Goal: Task Accomplishment & Management: Complete application form

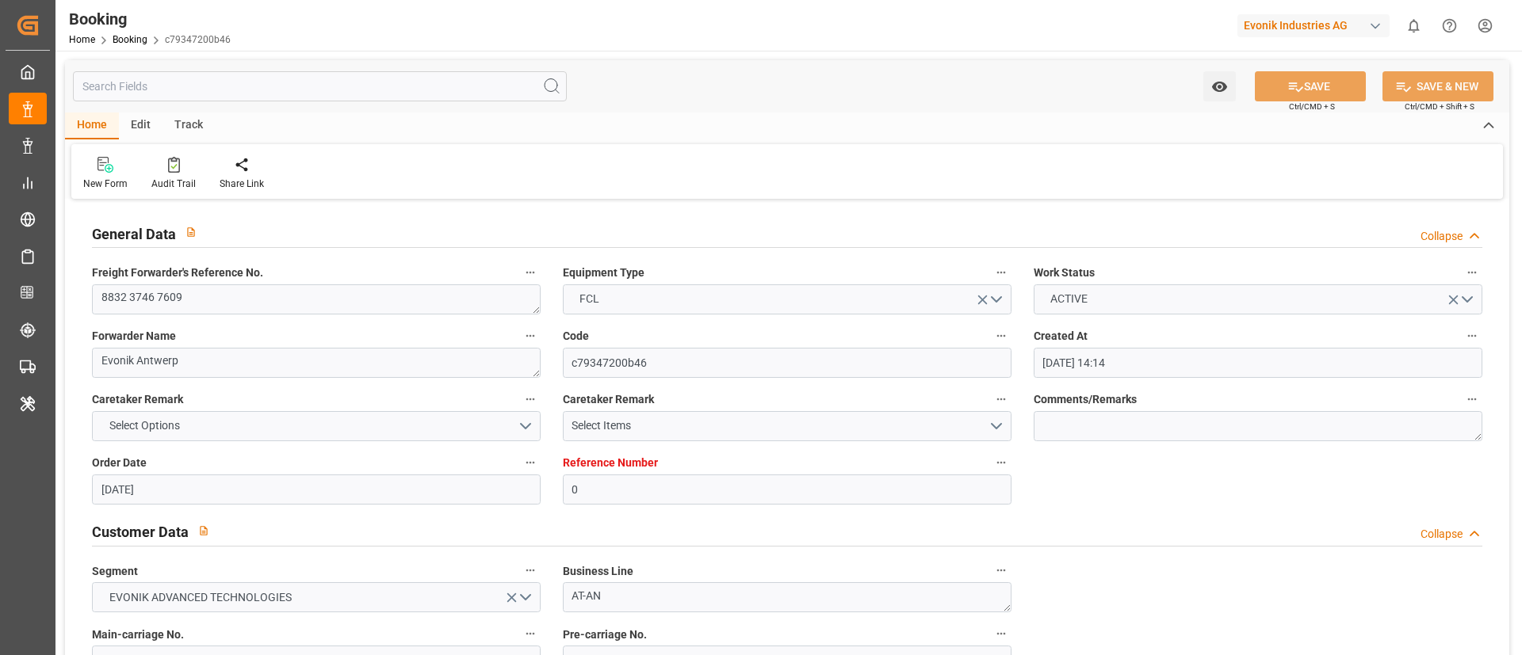
scroll to position [2853, 0]
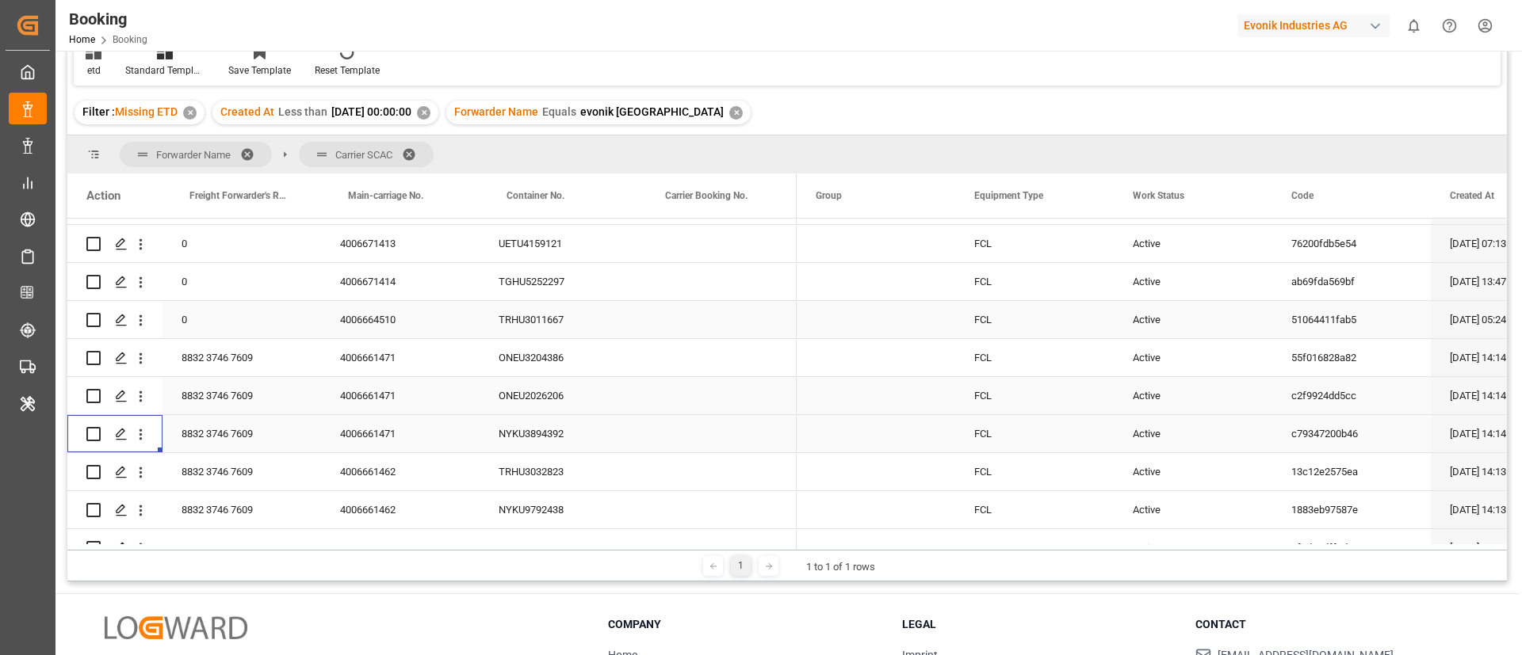
scroll to position [417, 0]
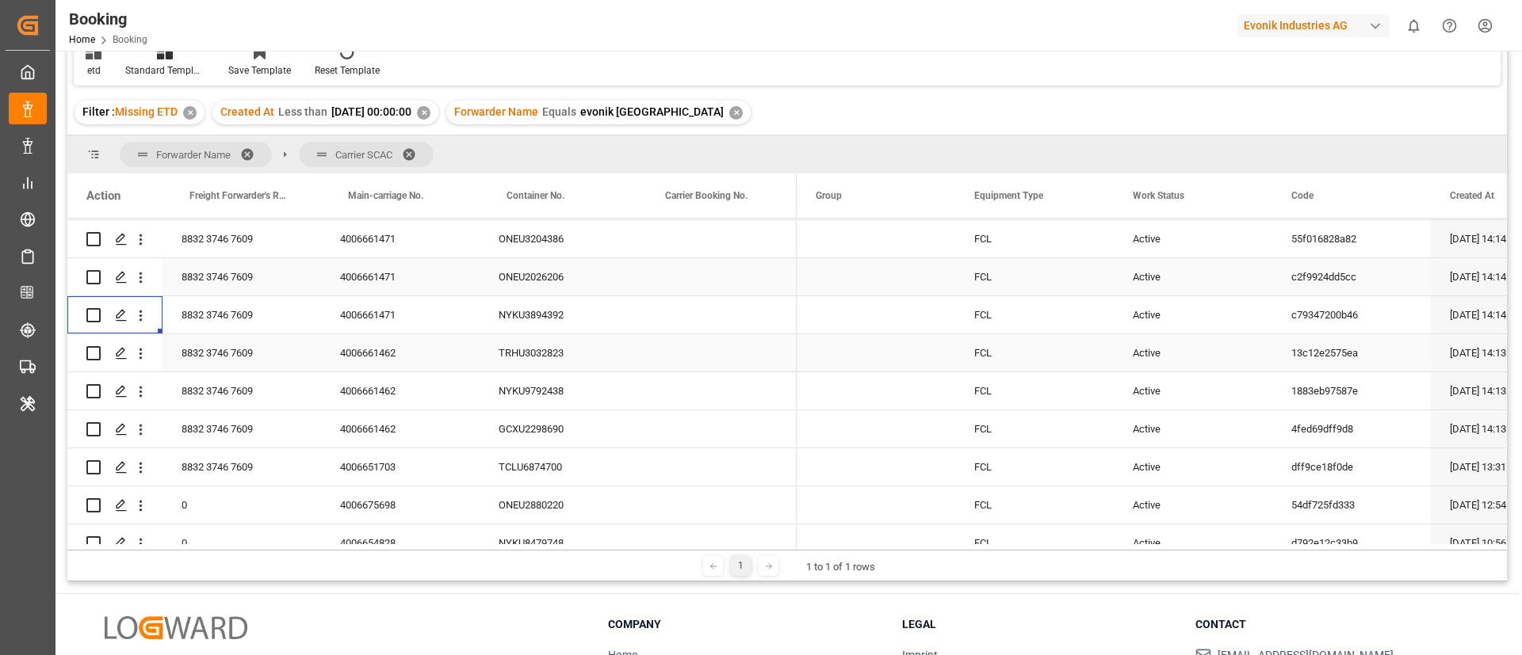
click at [396, 359] on div "4006661462" at bounding box center [400, 352] width 159 height 37
click at [141, 354] on icon "open menu" at bounding box center [140, 354] width 3 height 11
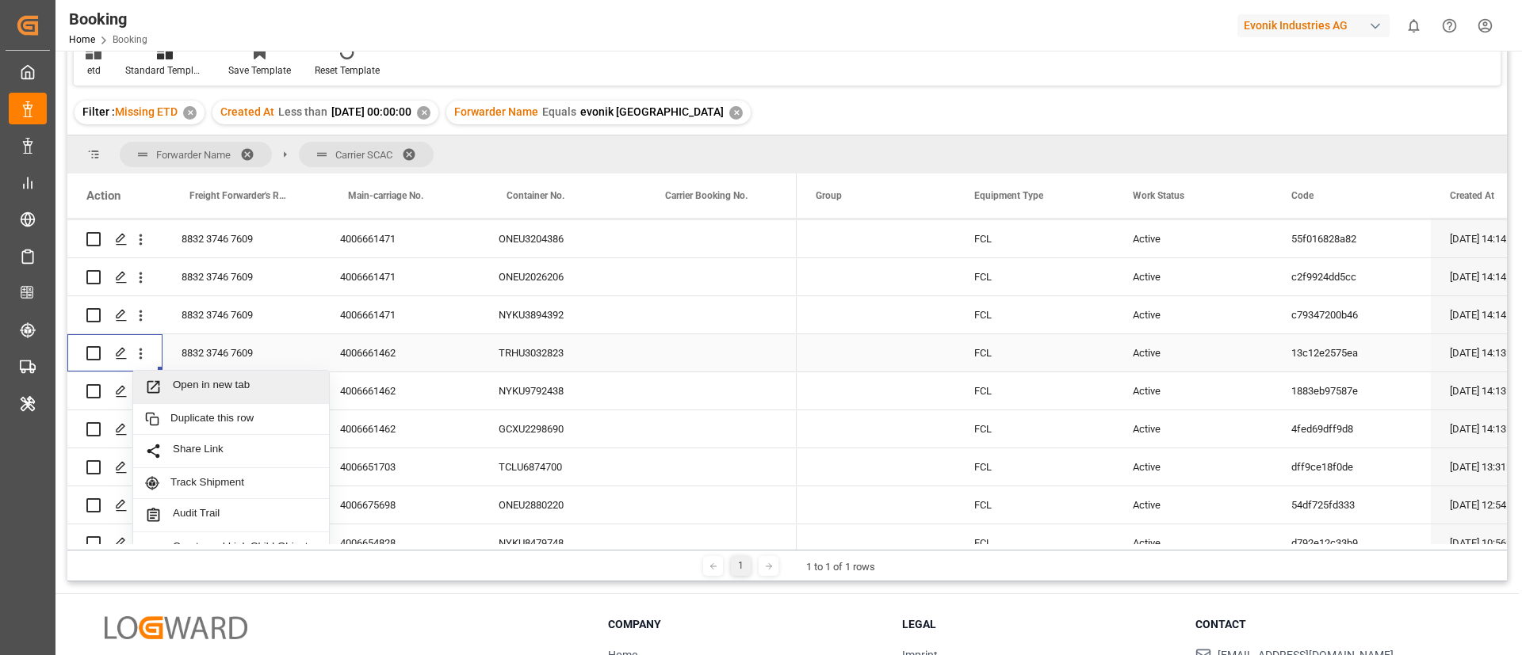
click at [211, 387] on span "Open in new tab" at bounding box center [245, 387] width 144 height 17
click at [140, 395] on icon "open menu" at bounding box center [140, 392] width 3 height 11
click at [185, 427] on span "Open in new tab" at bounding box center [245, 425] width 144 height 17
click at [138, 433] on icon "open menu" at bounding box center [140, 430] width 17 height 17
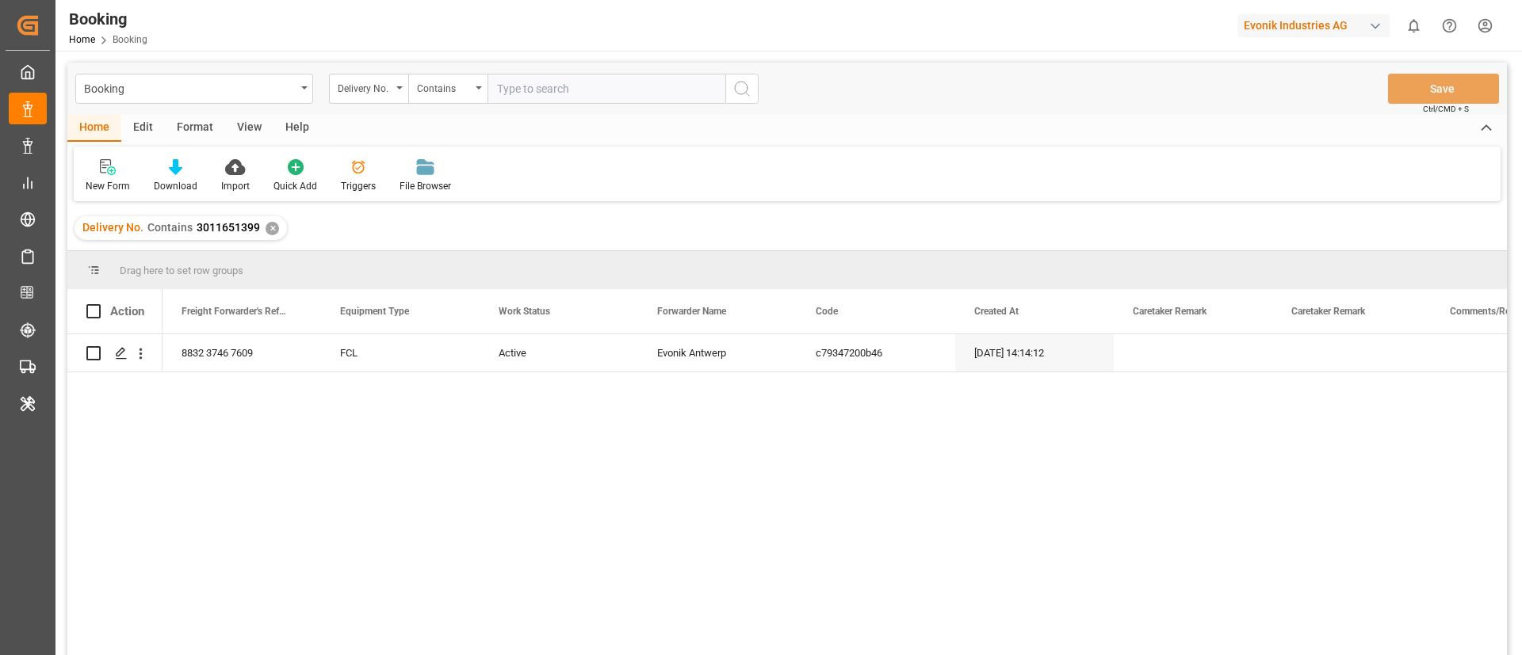
click at [552, 93] on input "text" at bounding box center [606, 89] width 238 height 30
paste input "3011651321"
type input "3011651321"
click at [747, 75] on button "search button" at bounding box center [741, 89] width 33 height 30
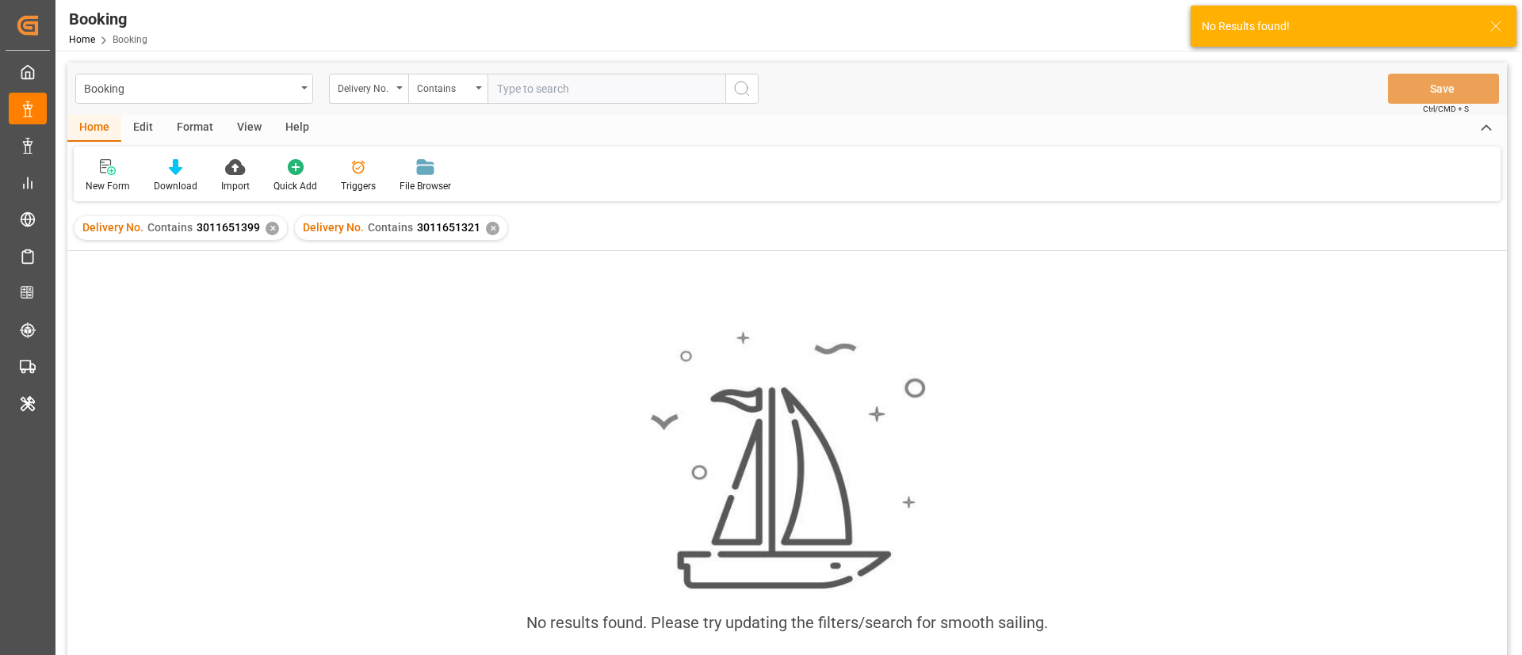
click at [270, 222] on div "✕" at bounding box center [271, 228] width 13 height 13
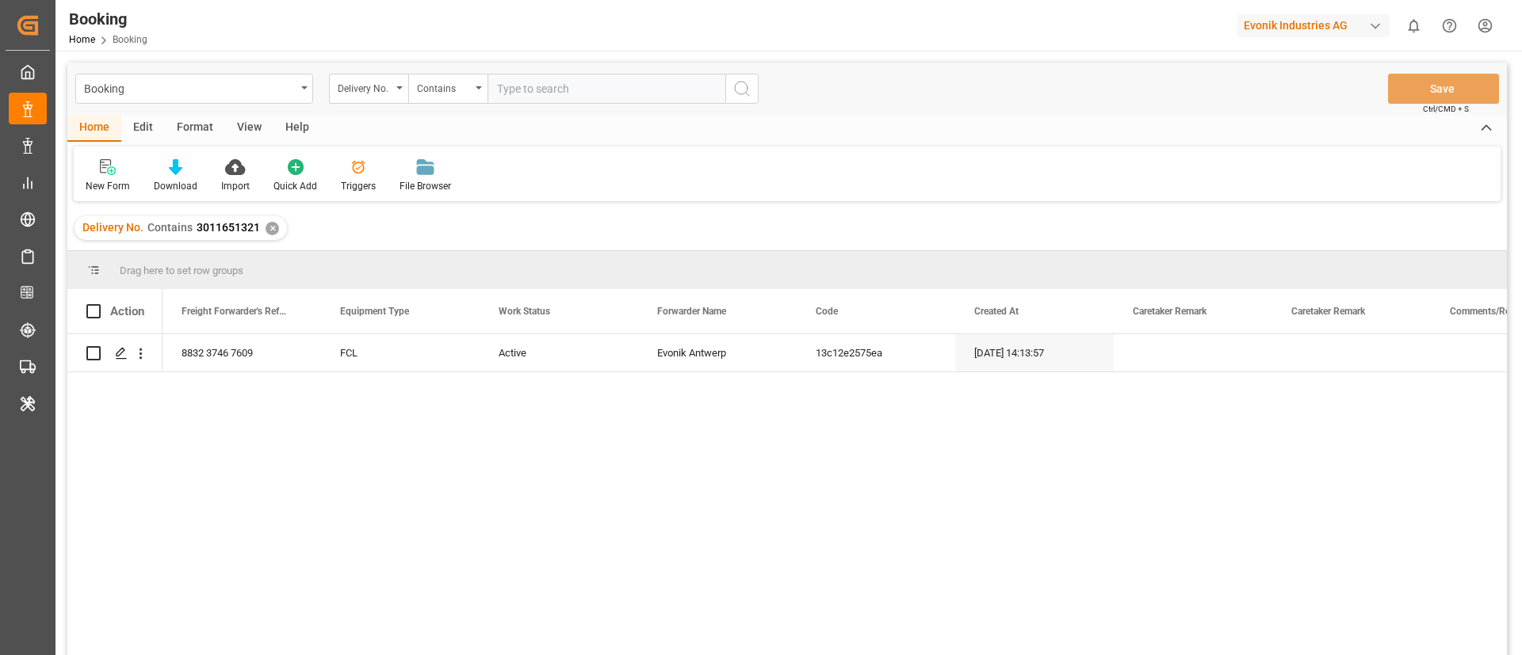
click at [621, 89] on input "text" at bounding box center [606, 89] width 238 height 30
paste input "3011651319"
type input "3011651319"
click at [747, 90] on circle "search button" at bounding box center [741, 88] width 13 height 13
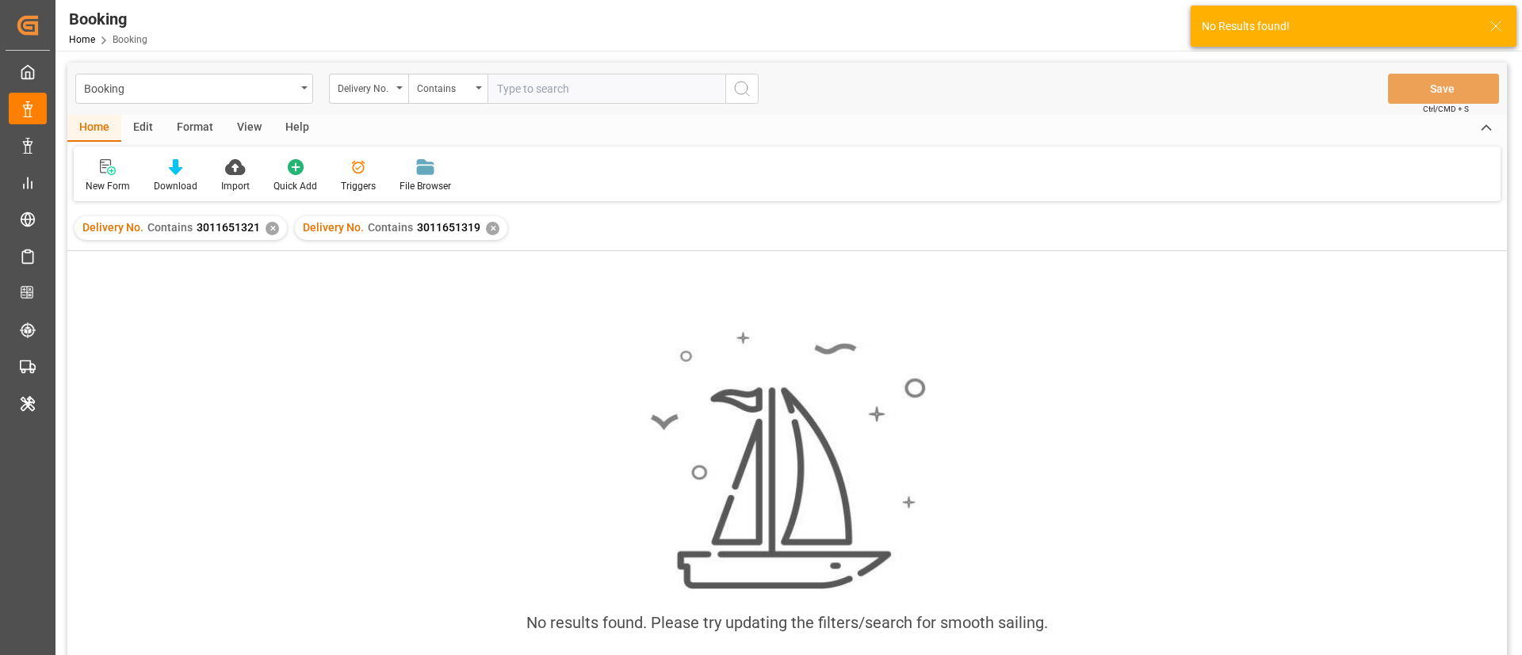
click at [271, 229] on div "✕" at bounding box center [271, 228] width 13 height 13
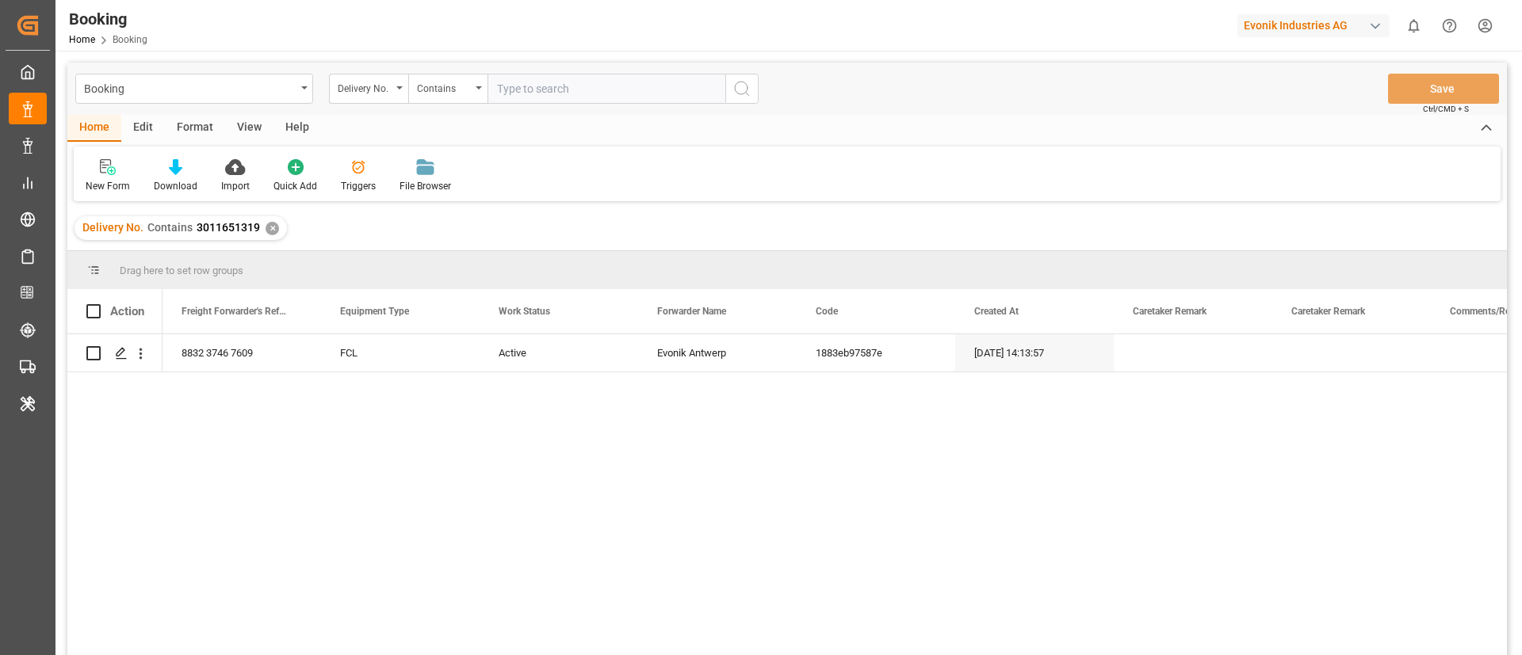
click at [660, 97] on input "text" at bounding box center [606, 89] width 238 height 30
paste input "3011651318"
type input "3011651318"
click at [743, 82] on circle "search button" at bounding box center [741, 88] width 13 height 13
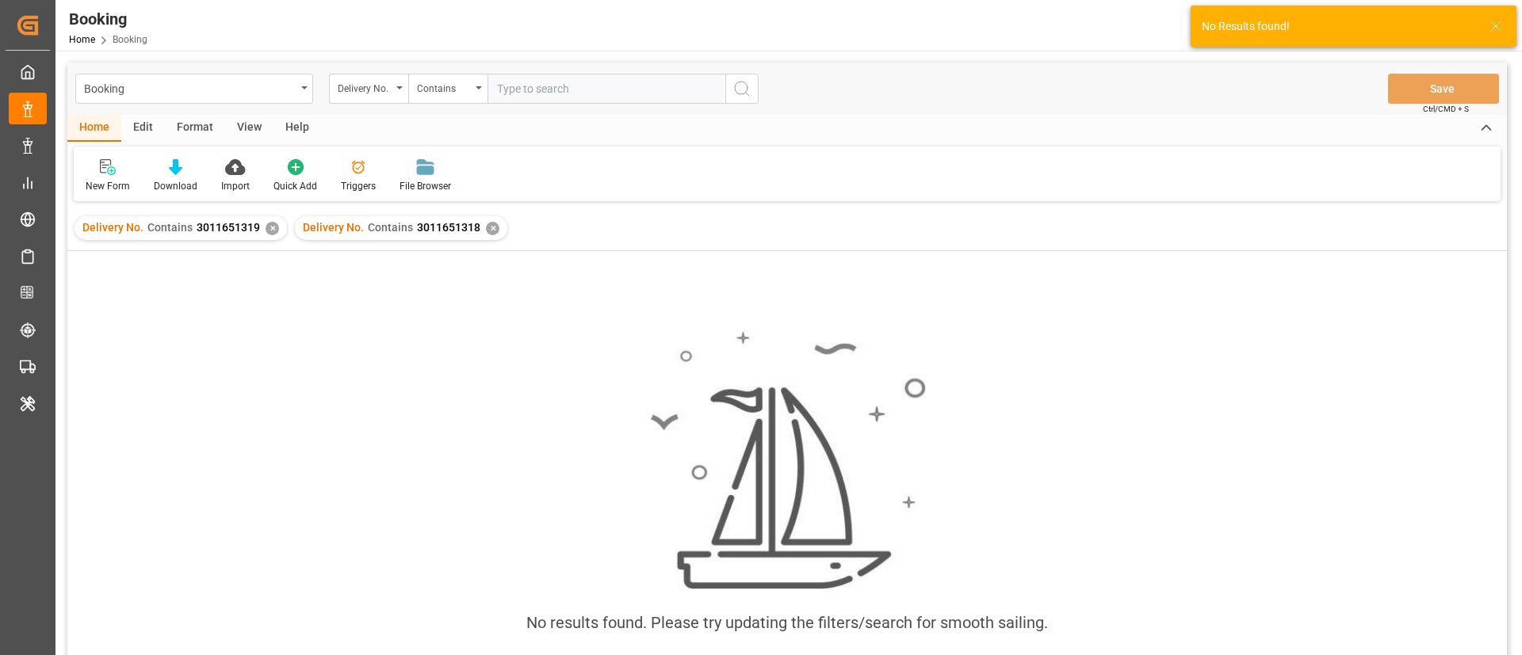
click at [268, 223] on div "✕" at bounding box center [271, 228] width 13 height 13
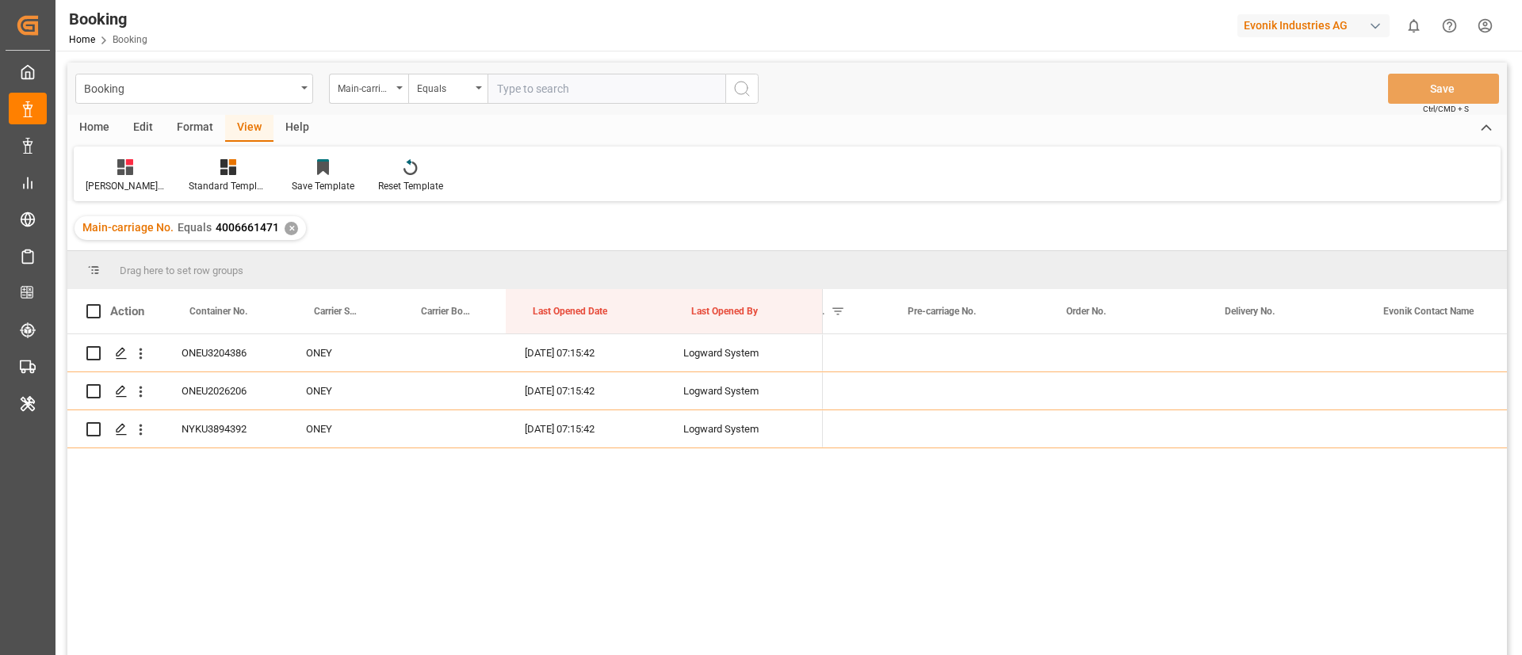
click at [594, 85] on input "text" at bounding box center [606, 89] width 238 height 30
paste input "4006661462"
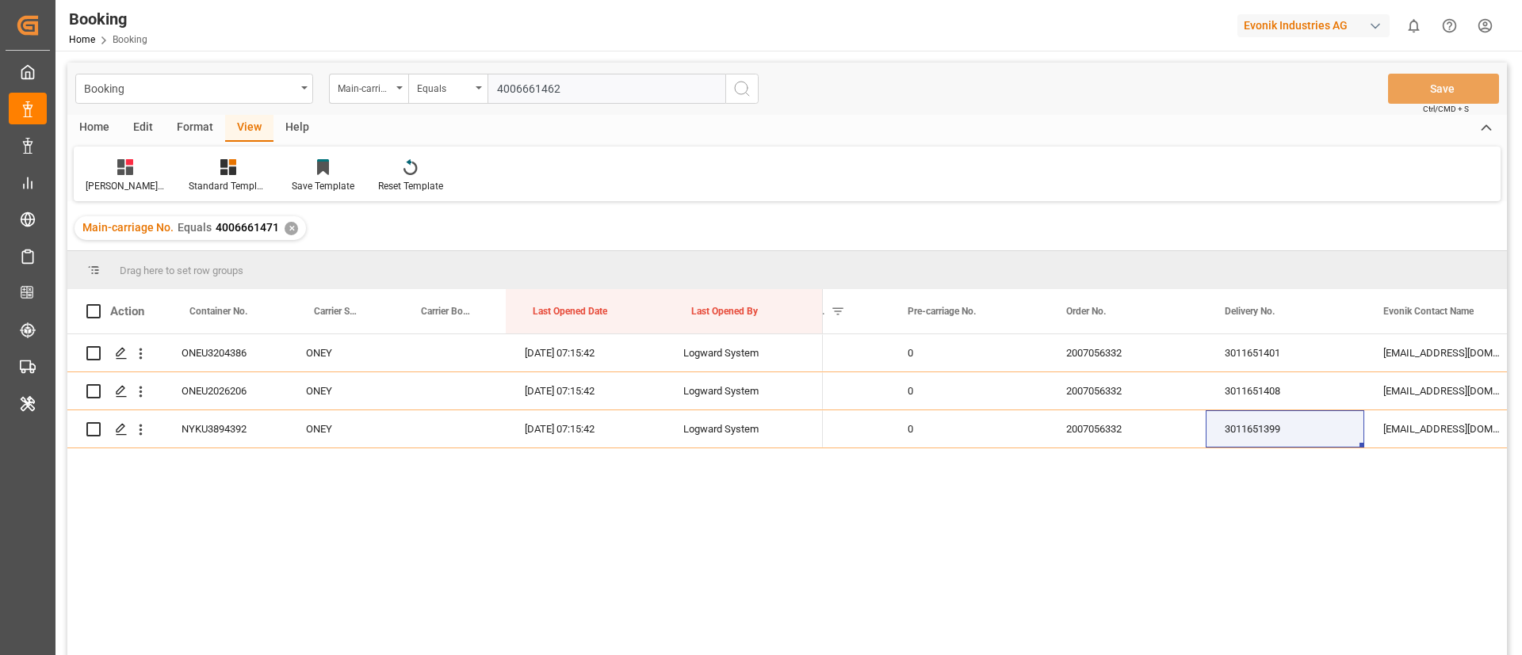
type input "4006661462"
click at [752, 82] on button "search button" at bounding box center [741, 89] width 33 height 30
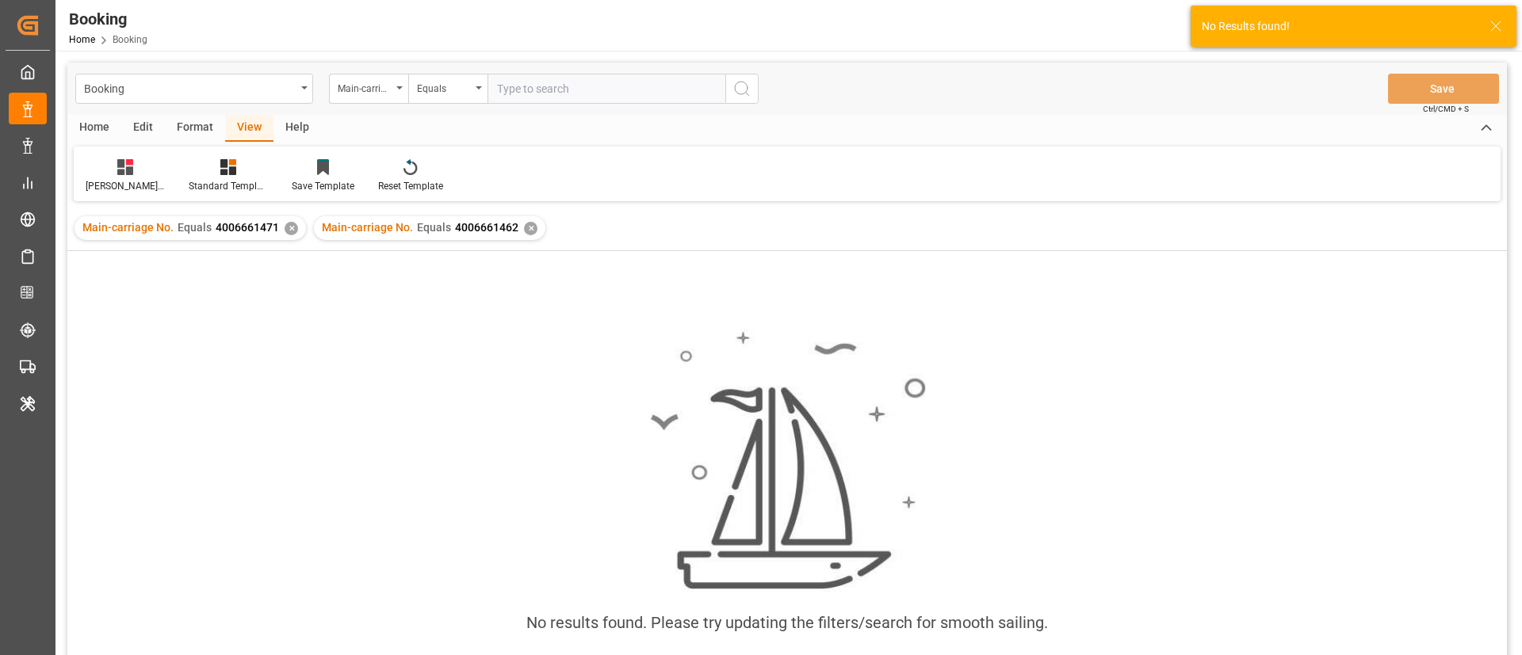
click at [288, 233] on div "✕" at bounding box center [291, 228] width 13 height 13
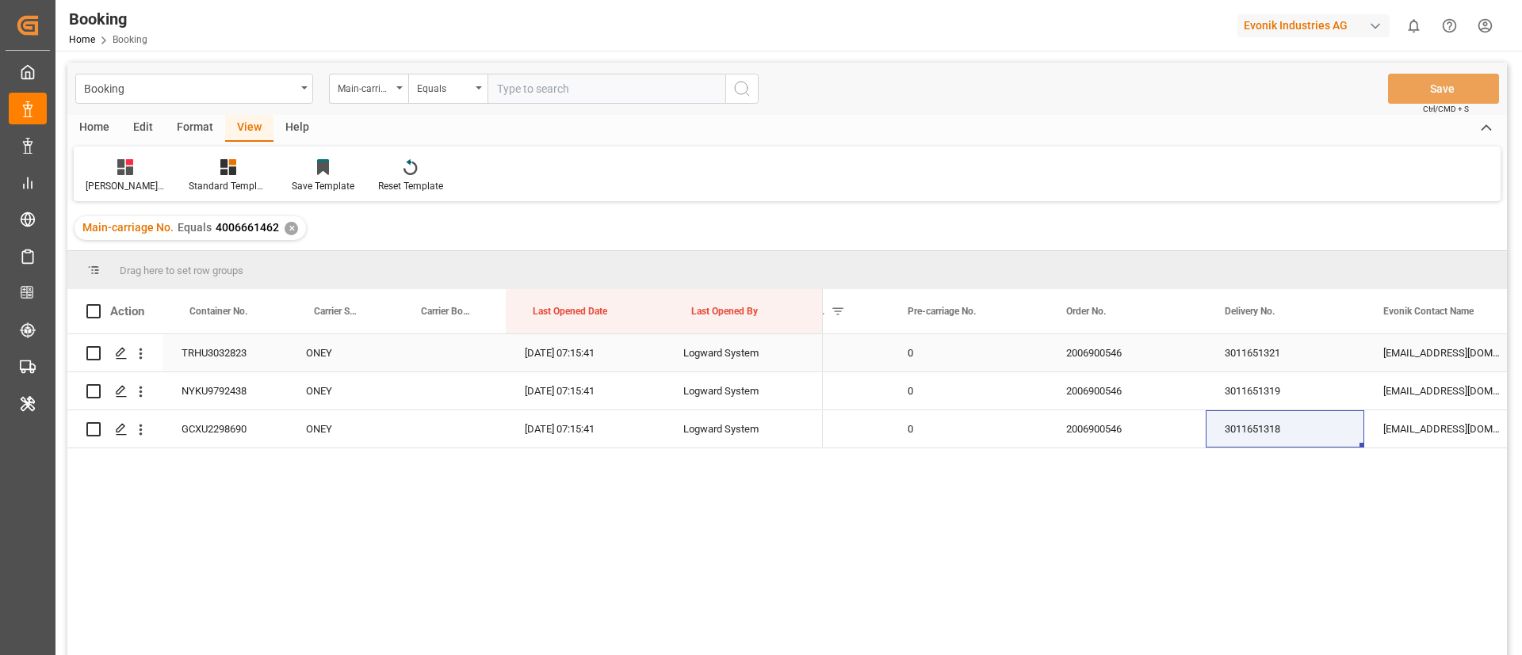
click at [1244, 349] on div "3011651321" at bounding box center [1284, 352] width 159 height 37
click at [1244, 392] on div "3011651319" at bounding box center [1284, 390] width 159 height 37
click at [1237, 437] on div "3011651318" at bounding box center [1284, 429] width 159 height 37
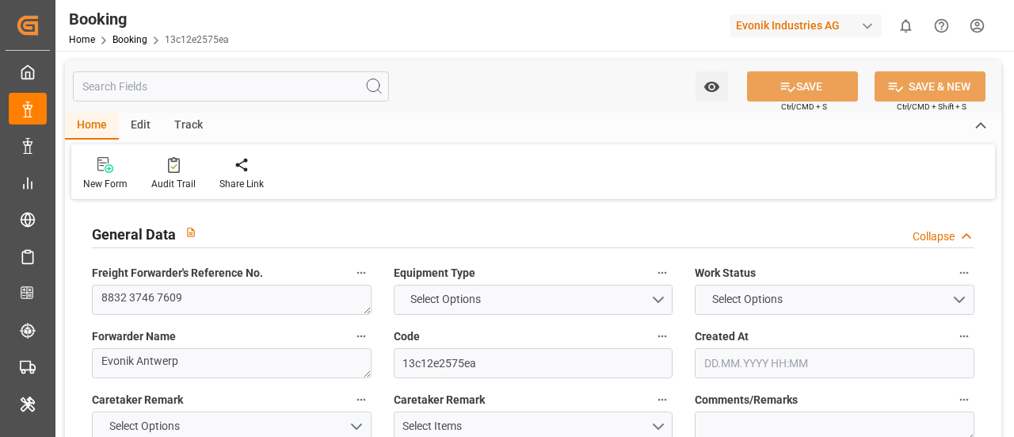
type input "0"
type input "ONE"
type input "Ocean Network Express"
type input "NLRTM"
type input "CIABJ"
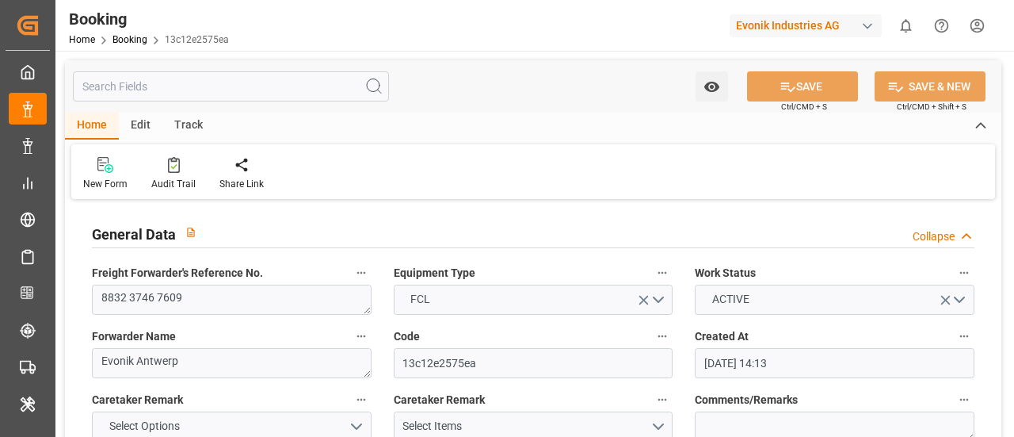
type input "[DATE] 14:13"
type input "[DATE]"
type input "[DATE] 07:15"
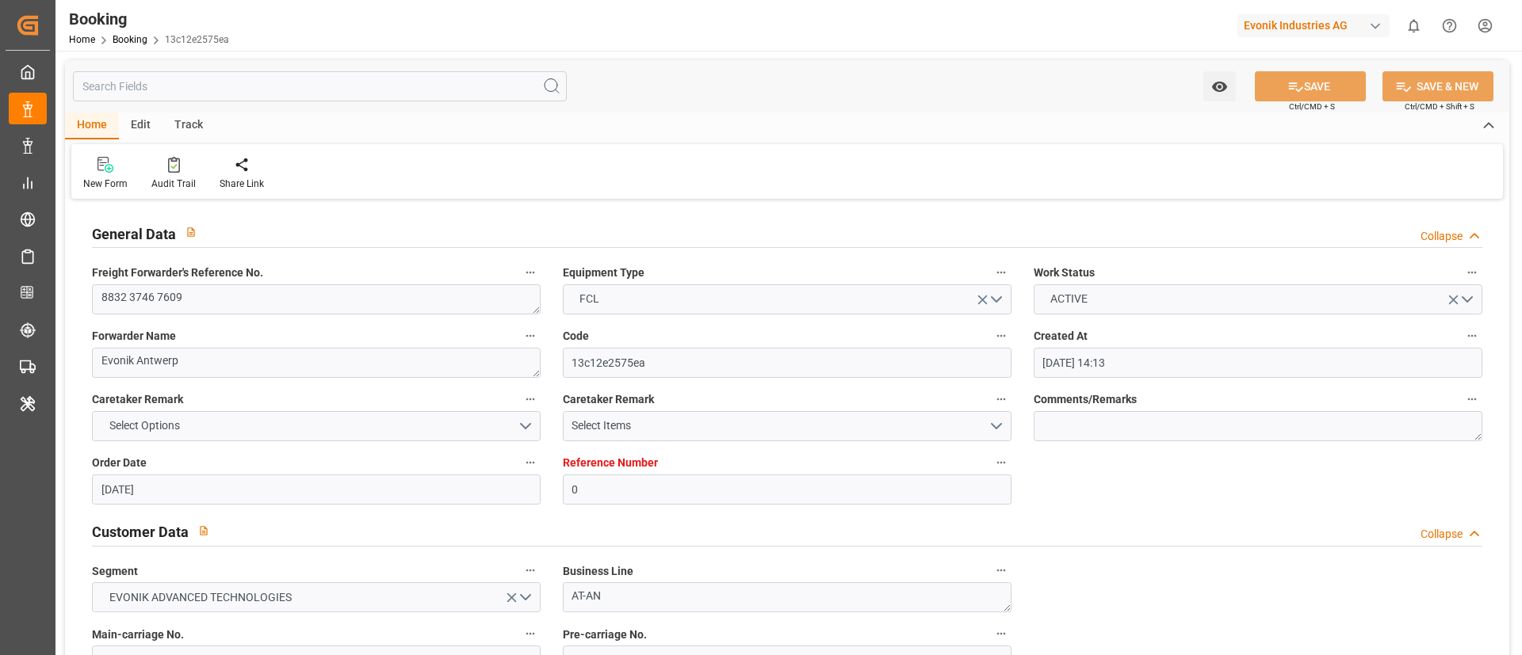
scroll to position [238, 0]
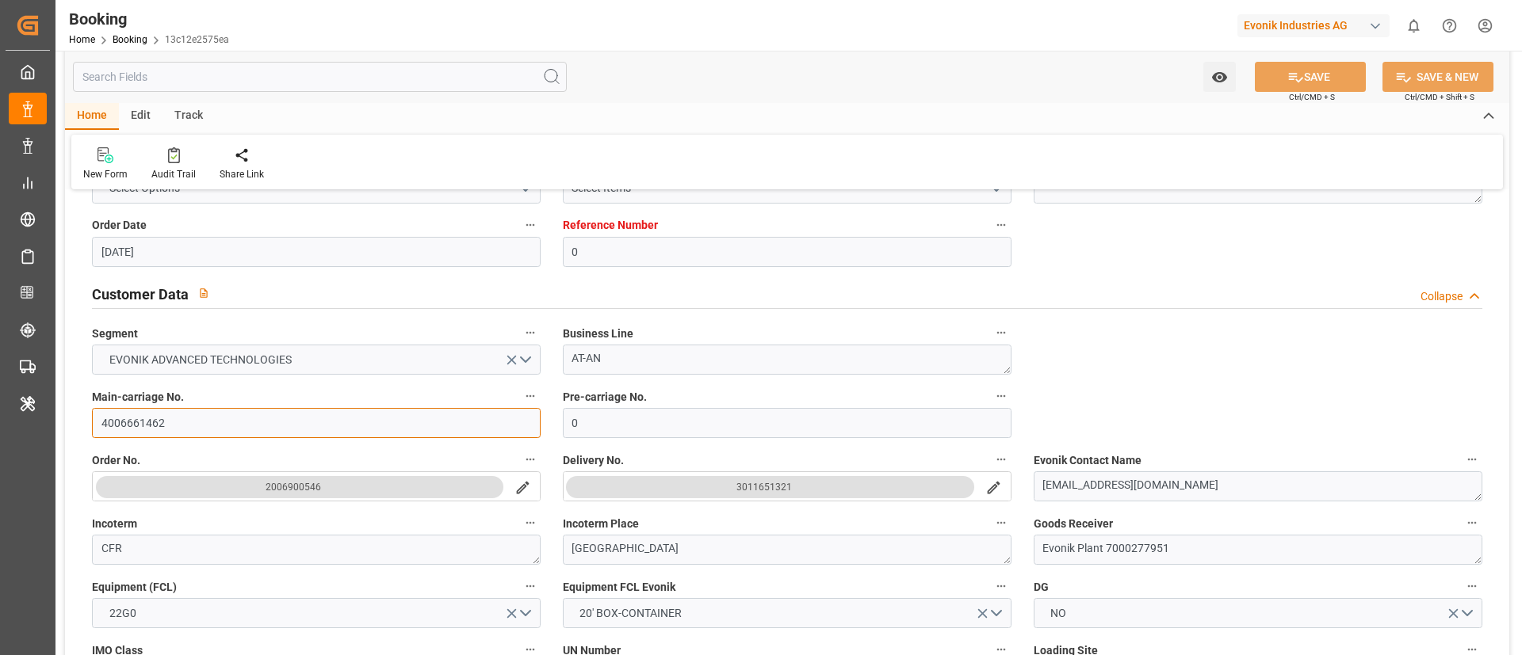
click at [227, 422] on input "4006661462" at bounding box center [316, 423] width 449 height 30
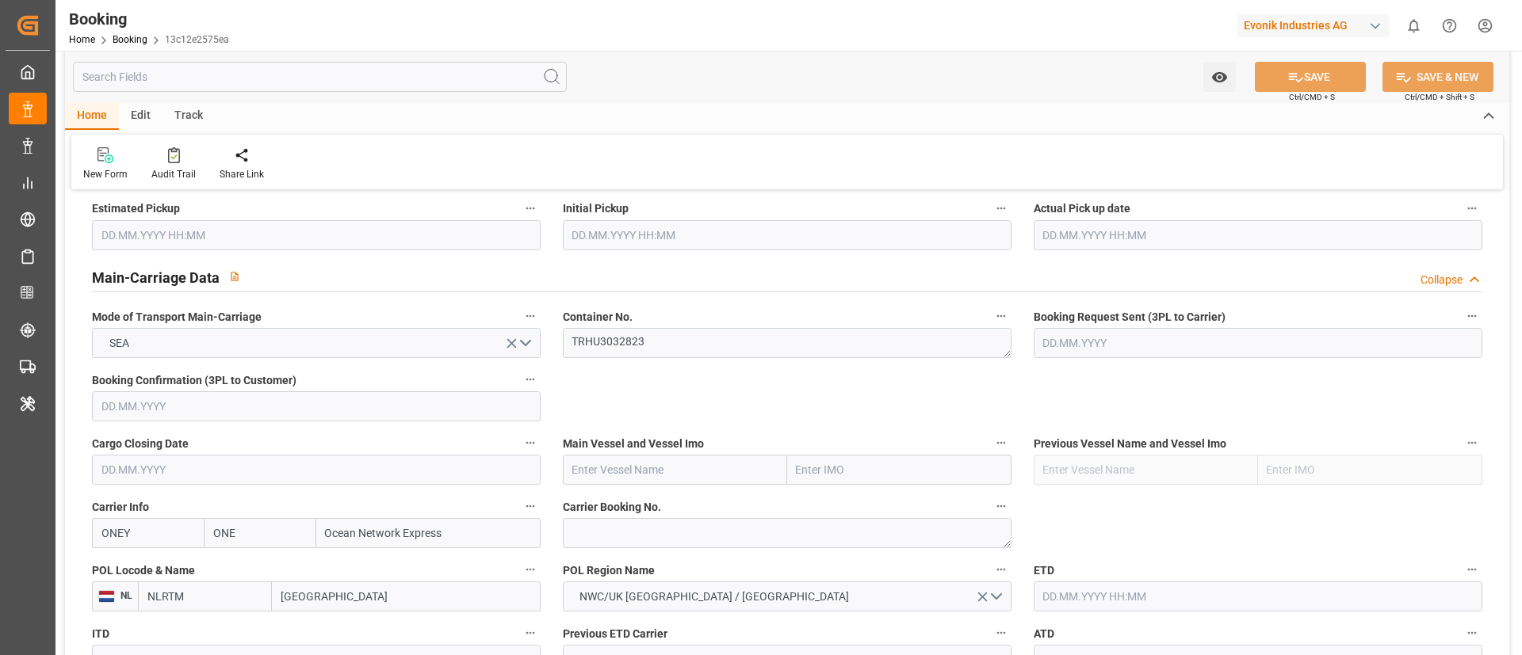
scroll to position [951, 0]
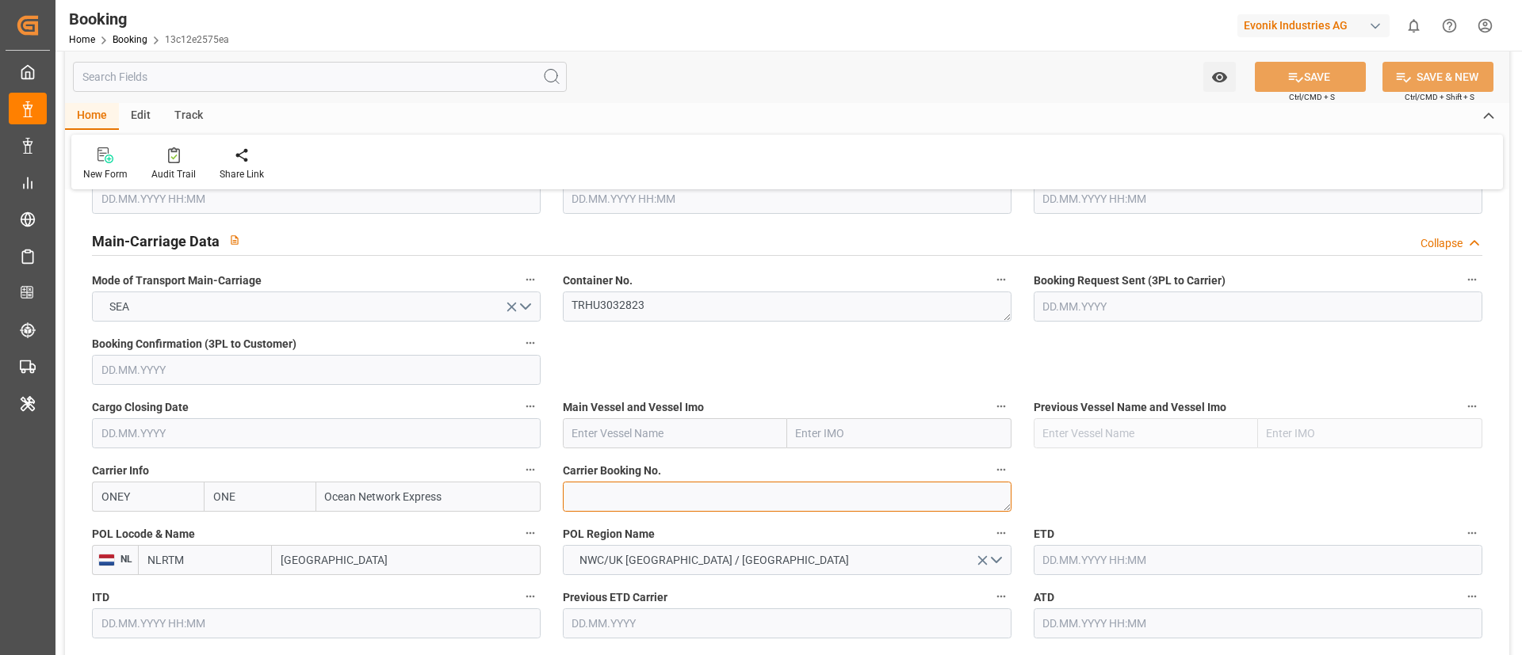
click at [626, 436] on textarea at bounding box center [787, 497] width 449 height 30
paste textarea "HAMF64031900"
type textarea "HAMF64031900"
click at [636, 430] on input "text" at bounding box center [675, 433] width 224 height 30
paste input "NAVIOS VERMILION"
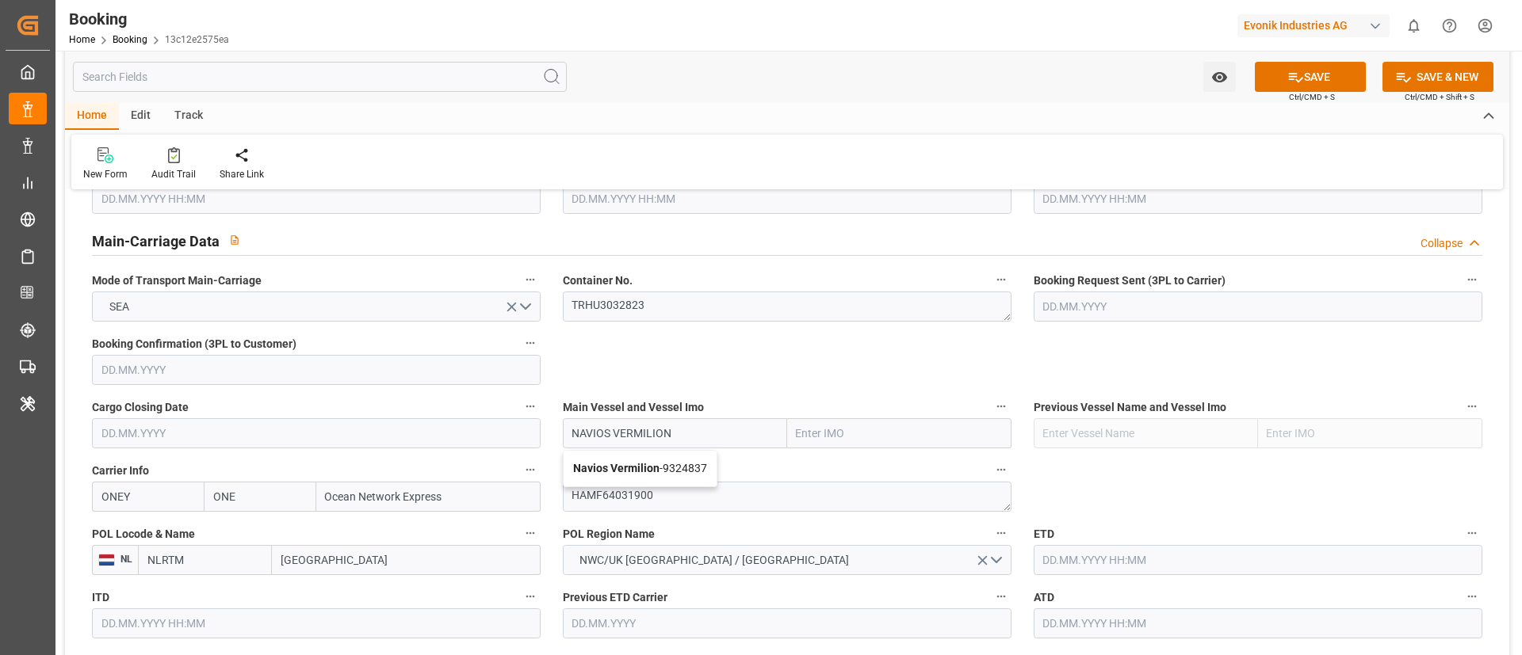
click at [621, 436] on b "Navios Vermilion" at bounding box center [616, 468] width 86 height 13
type input "Navios Vermilion"
type input "9324837"
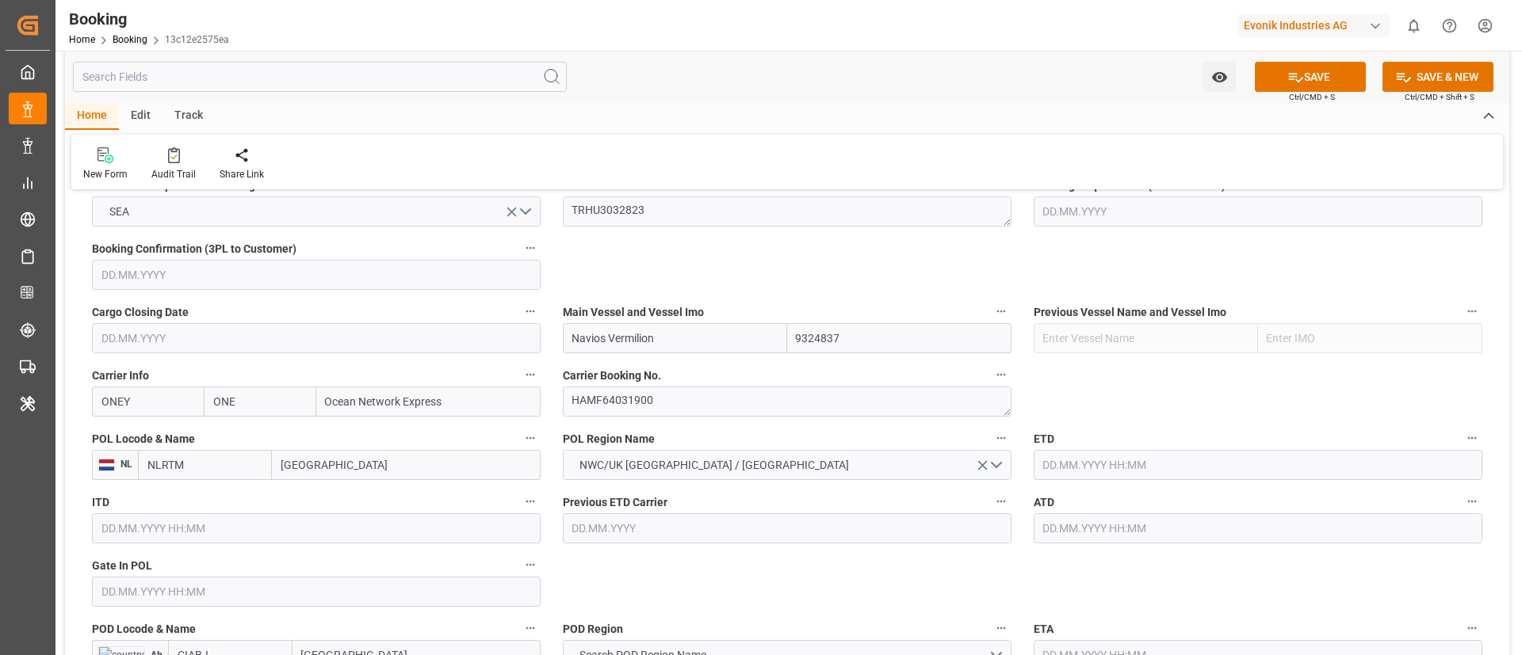
scroll to position [1189, 0]
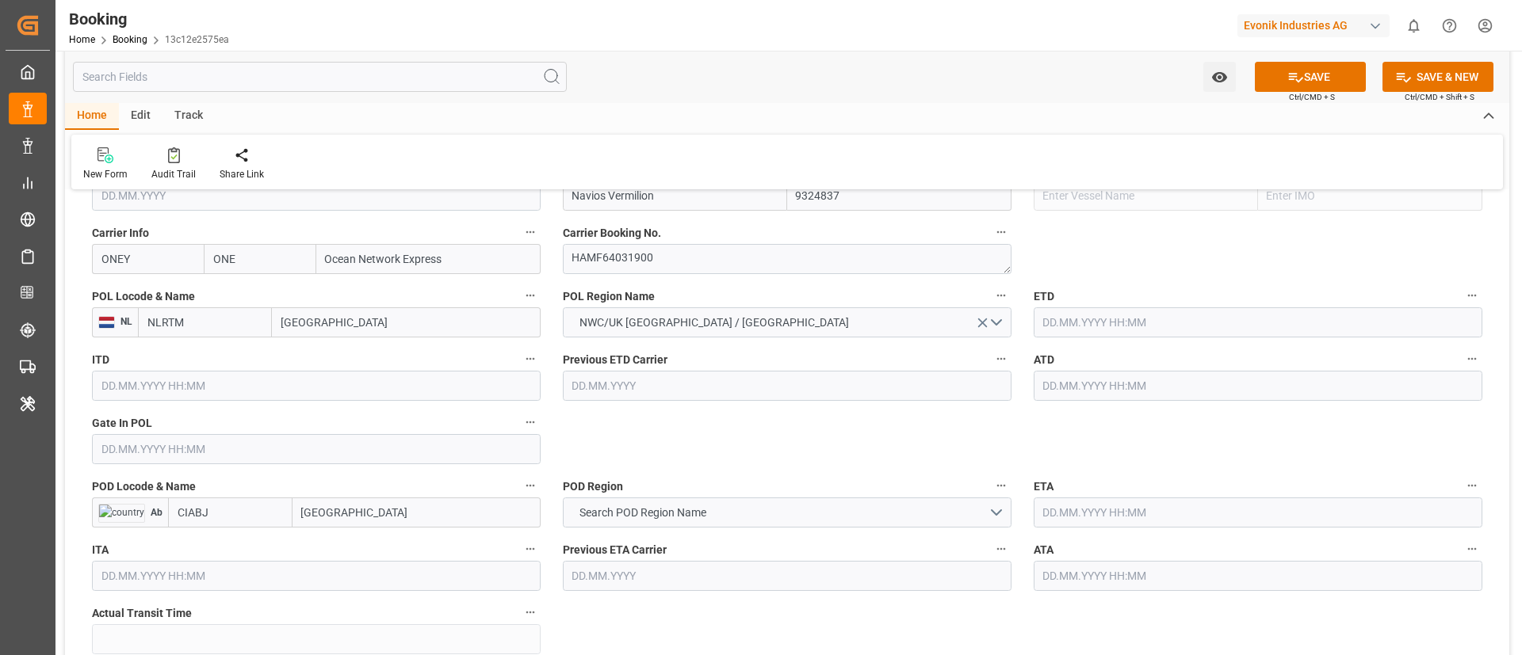
type input "Navios Vermilion"
click at [359, 326] on input "[GEOGRAPHIC_DATA]" at bounding box center [406, 323] width 269 height 30
paste input "[GEOGRAPHIC_DATA]"
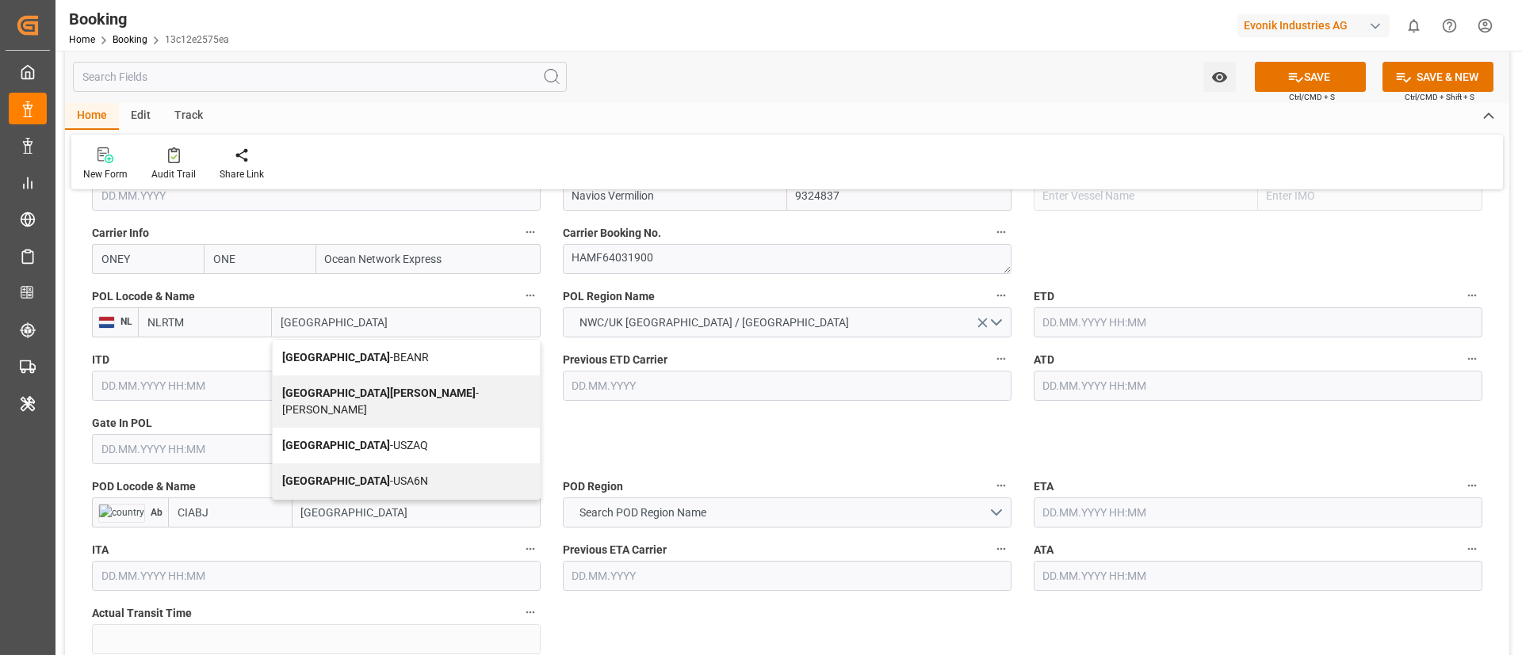
click at [354, 358] on span "Antwerp - BEANR" at bounding box center [355, 357] width 147 height 13
type input "[GEOGRAPHIC_DATA]"
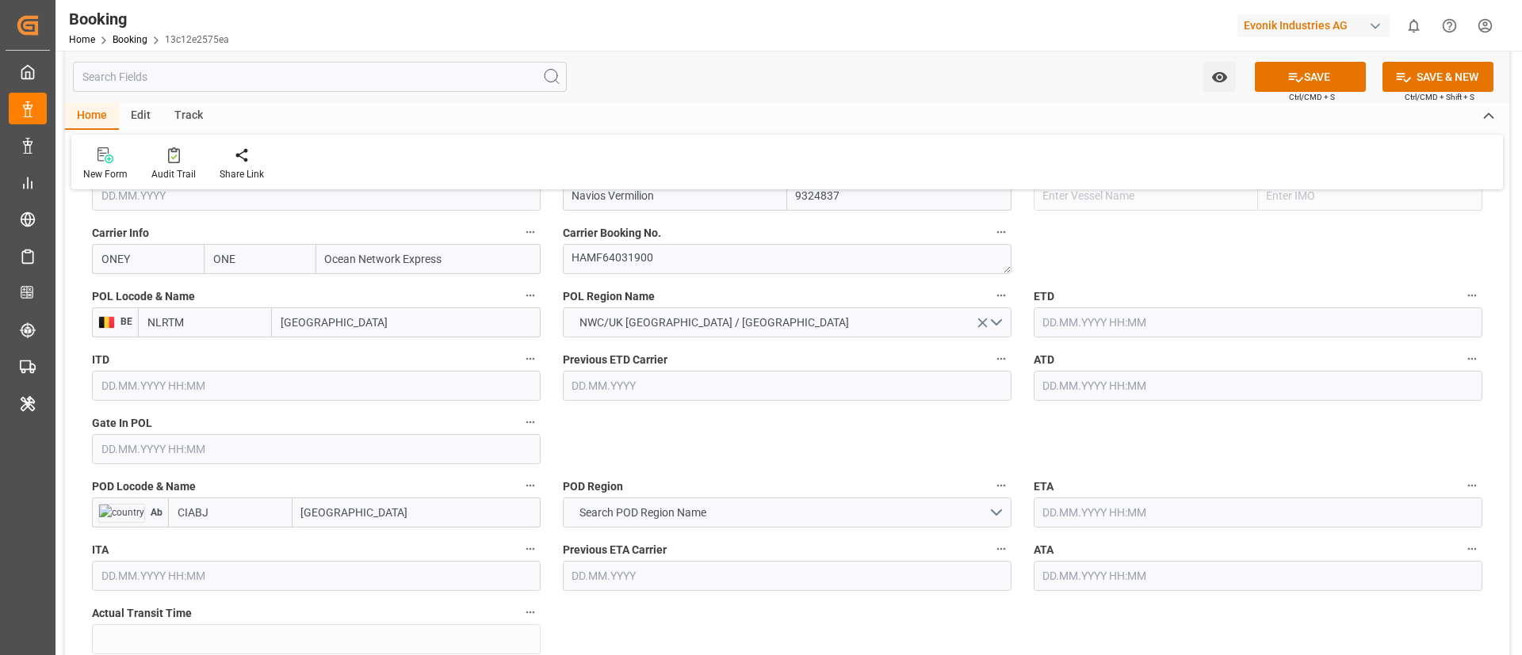
type input "BEANR"
click at [186, 436] on input "text" at bounding box center [316, 449] width 449 height 30
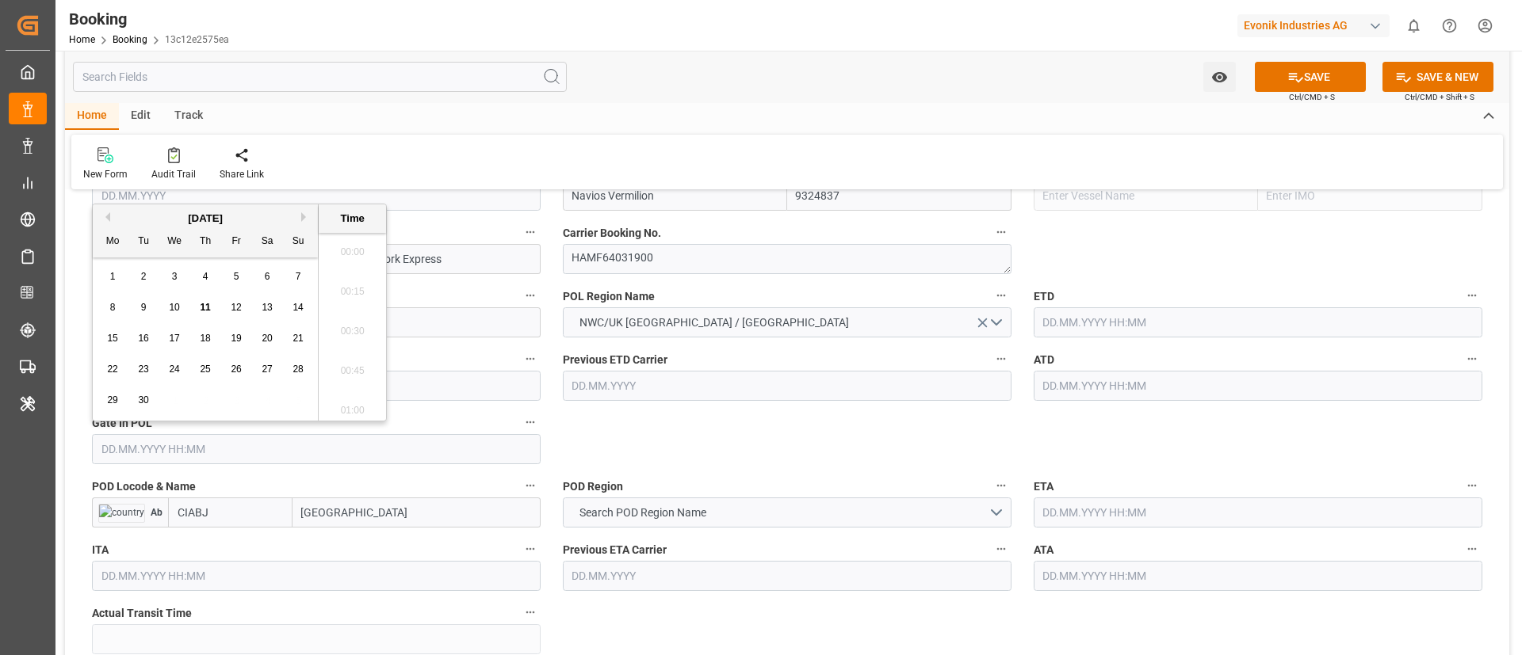
scroll to position [2383, 0]
click at [109, 212] on button "Previous Month" at bounding box center [106, 217] width 10 height 10
click at [114, 306] on span "4" at bounding box center [113, 307] width 6 height 11
type input "[DATE] 00:00"
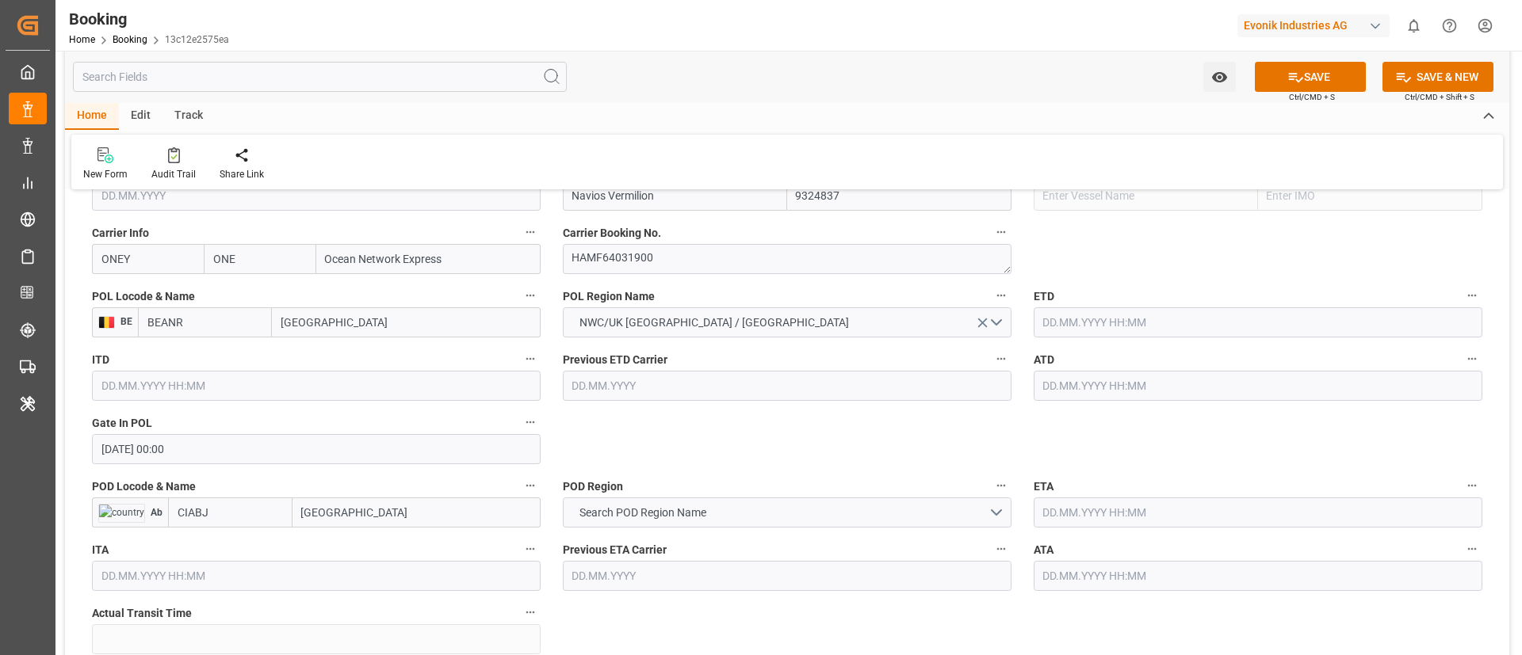
click at [1014, 317] on input "text" at bounding box center [1257, 323] width 449 height 30
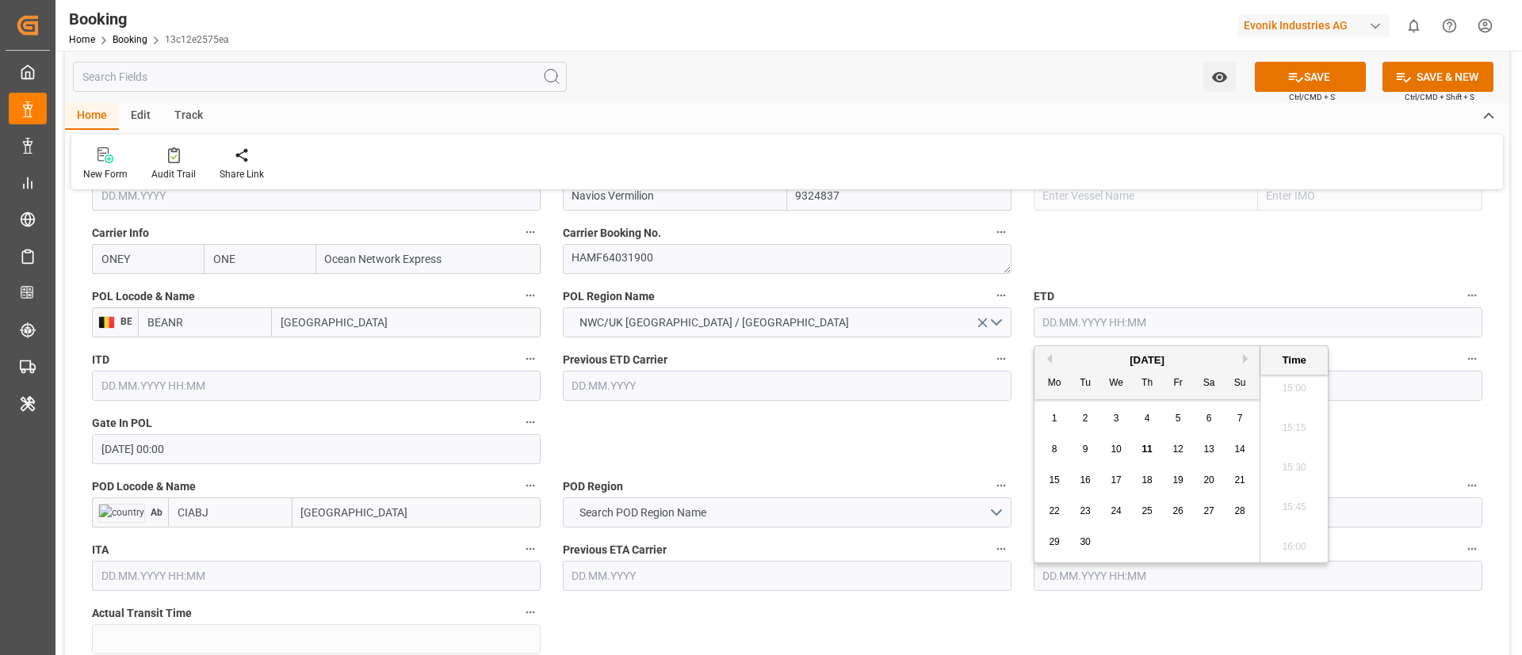
click at [1014, 353] on div "[DATE]" at bounding box center [1146, 361] width 225 height 16
click at [1014, 361] on button "Previous Month" at bounding box center [1047, 359] width 10 height 10
click at [1014, 436] on div "10" at bounding box center [1240, 450] width 20 height 19
type input "[DATE] 00:00"
click at [1014, 323] on input "[DATE] 00:00" at bounding box center [1257, 323] width 449 height 30
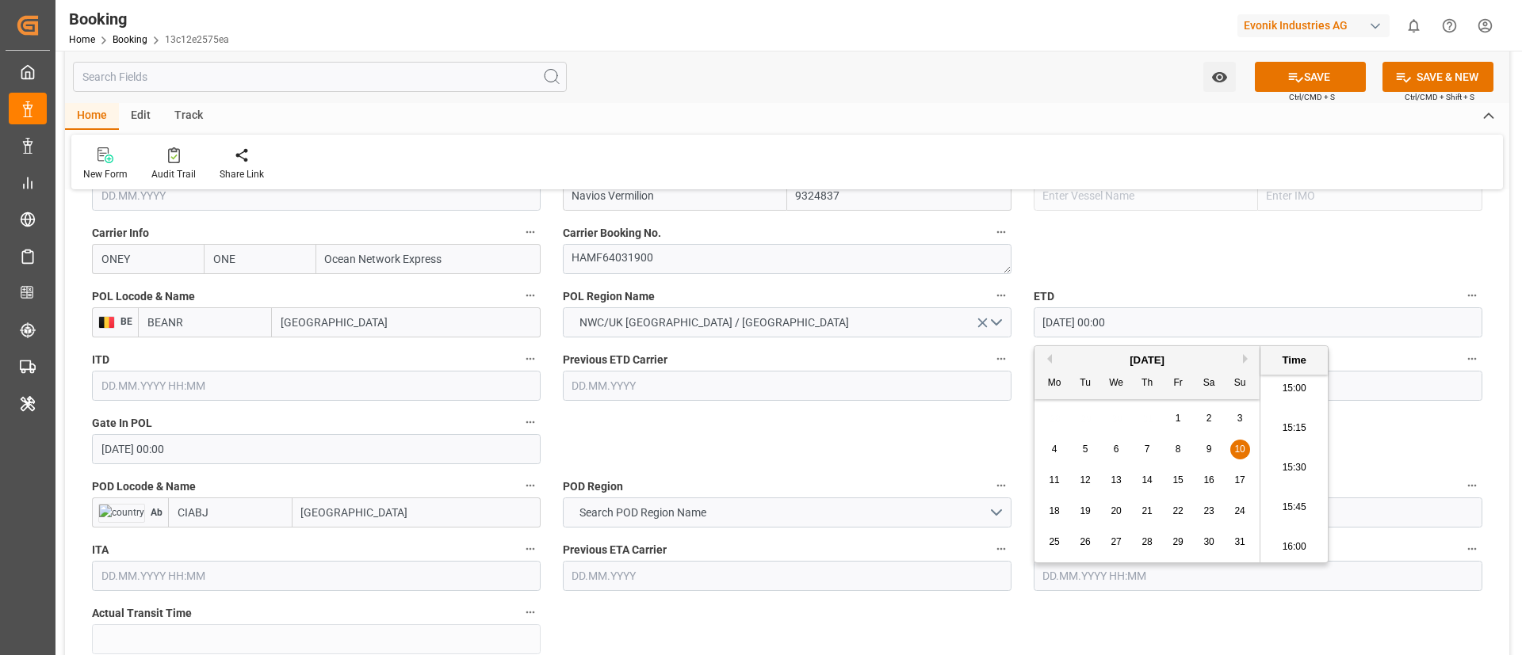
click at [1014, 323] on input "[DATE] 00:00" at bounding box center [1257, 323] width 449 height 30
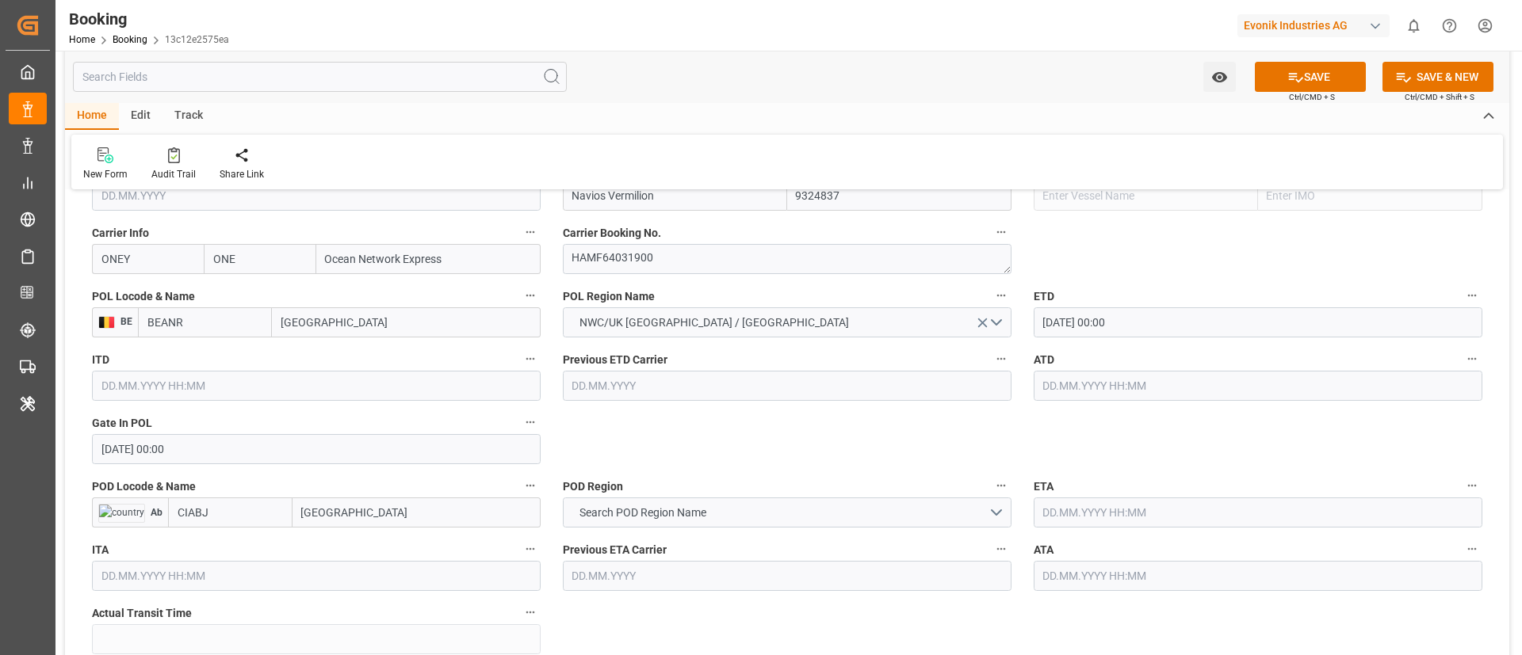
click at [1014, 380] on input "text" at bounding box center [1257, 386] width 449 height 30
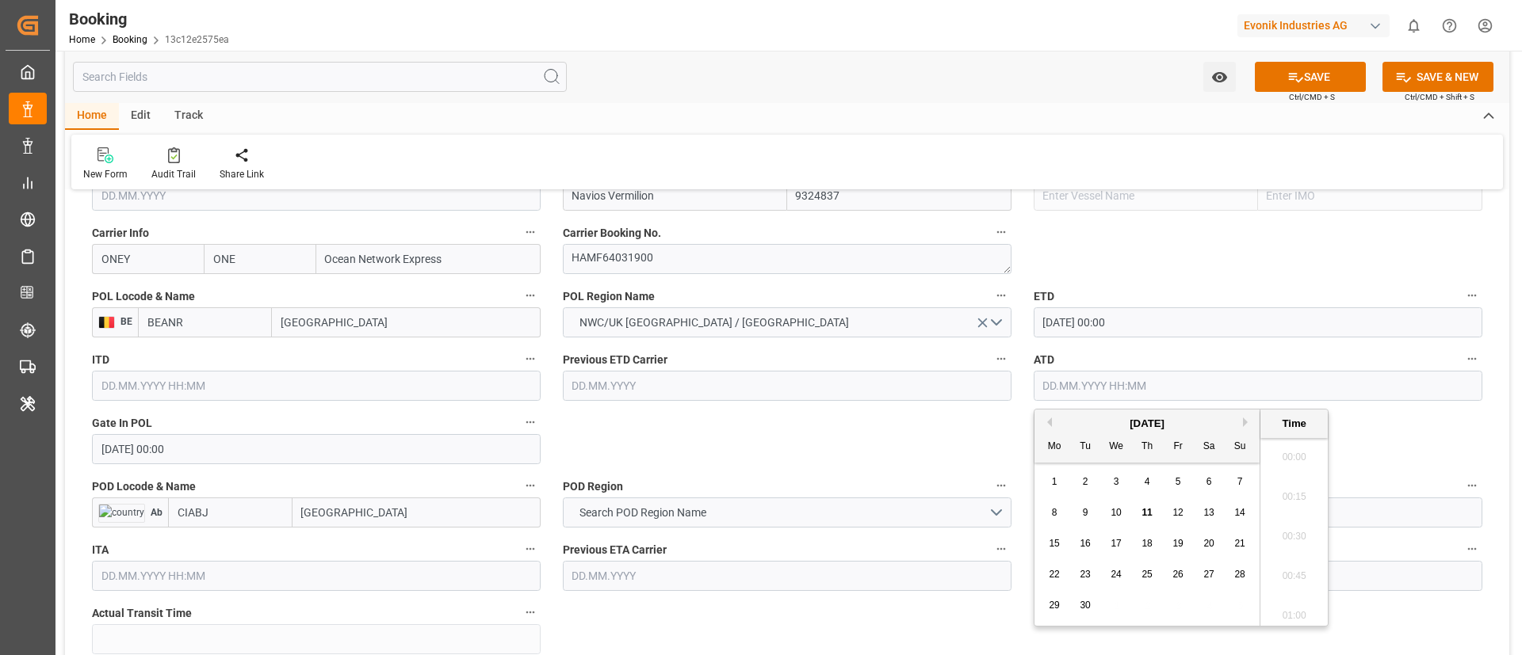
paste input "[DATE] 00:00"
type input "[DATE] 00:00"
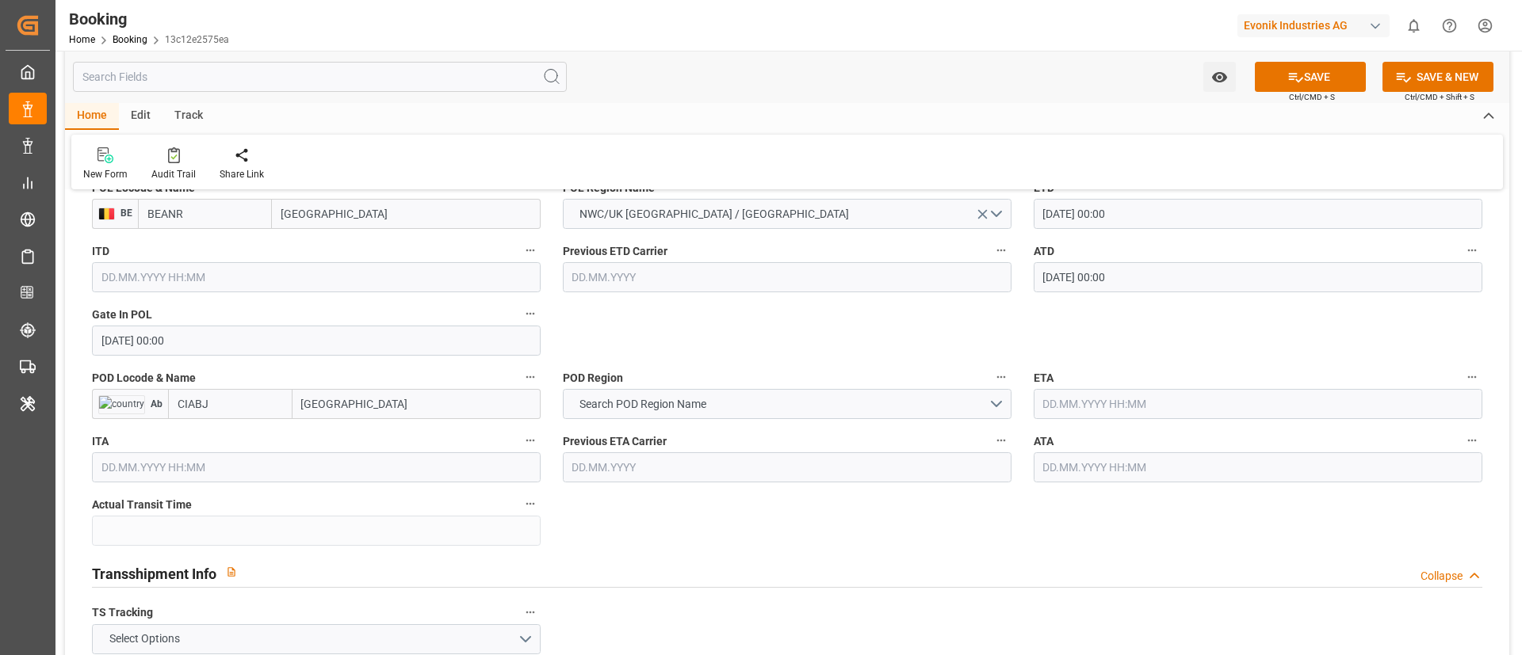
scroll to position [1308, 0]
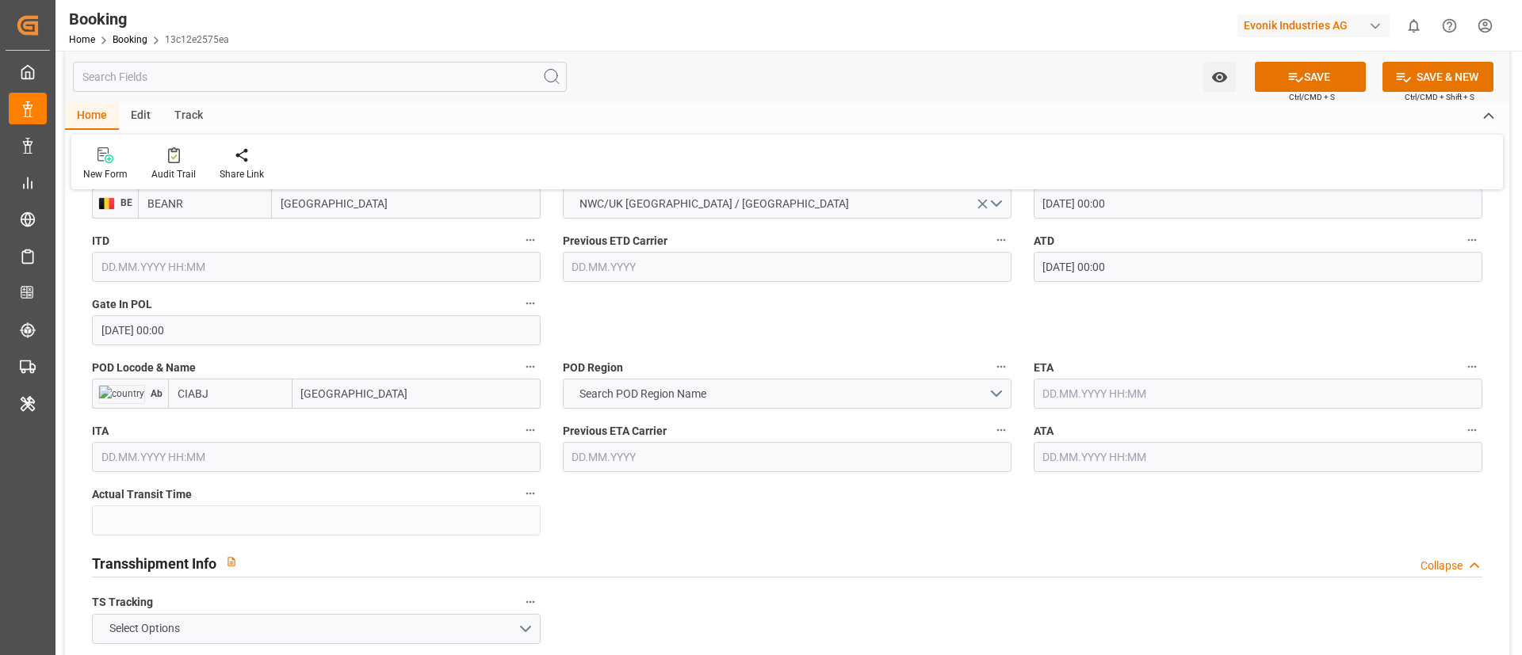
click at [385, 395] on input "[GEOGRAPHIC_DATA]" at bounding box center [416, 394] width 248 height 30
click at [369, 421] on div "Abidjan - CIABJ" at bounding box center [373, 429] width 161 height 36
type input "[GEOGRAPHIC_DATA]"
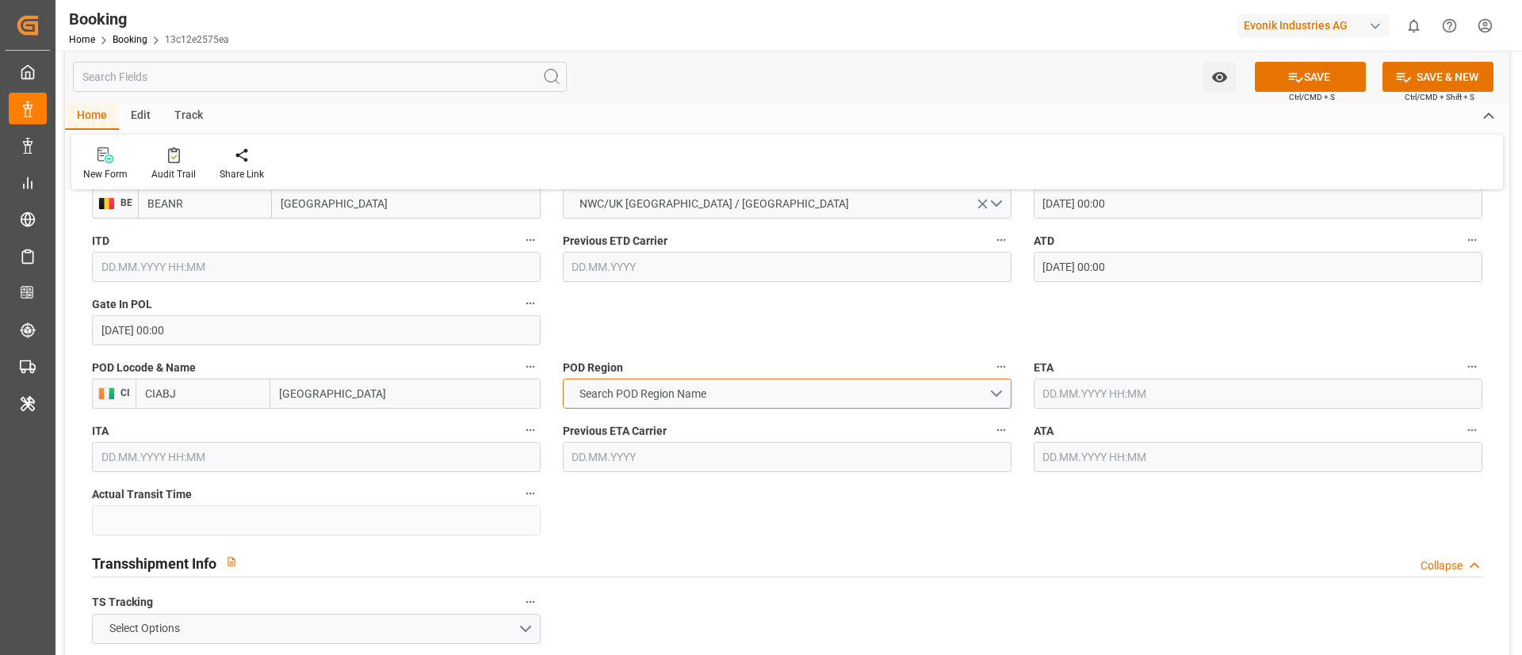
click at [684, 390] on span "Search POD Region Name" at bounding box center [642, 394] width 143 height 17
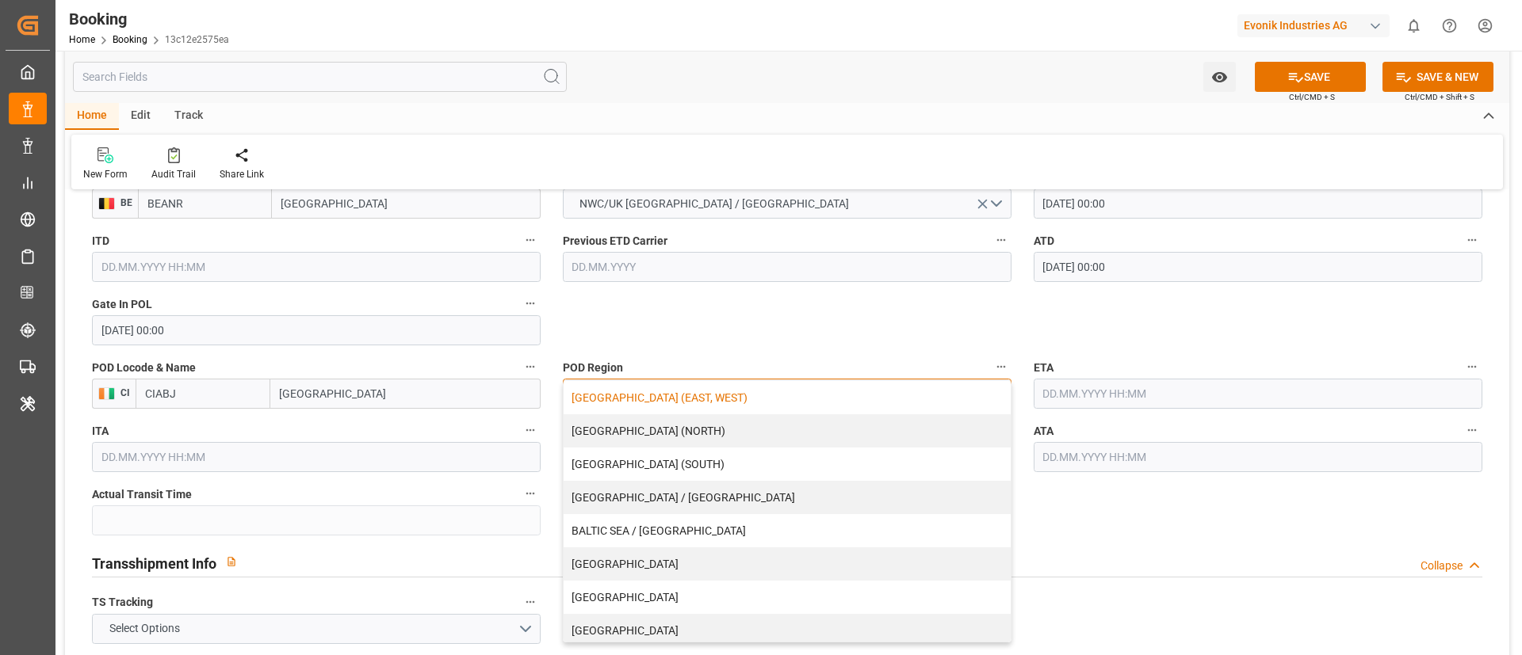
click at [675, 391] on div "[GEOGRAPHIC_DATA] (EAST, WEST)" at bounding box center [786, 397] width 447 height 33
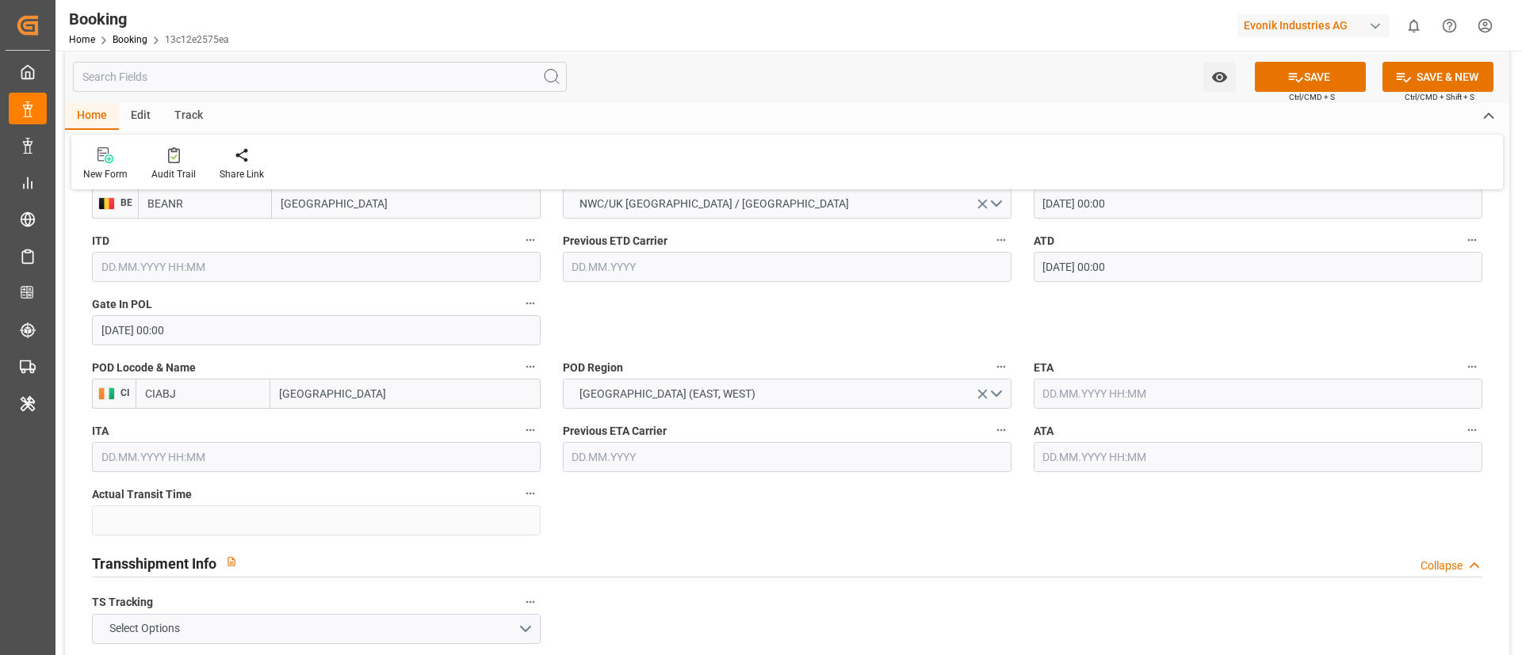
click at [1014, 394] on input "text" at bounding box center [1257, 394] width 449 height 30
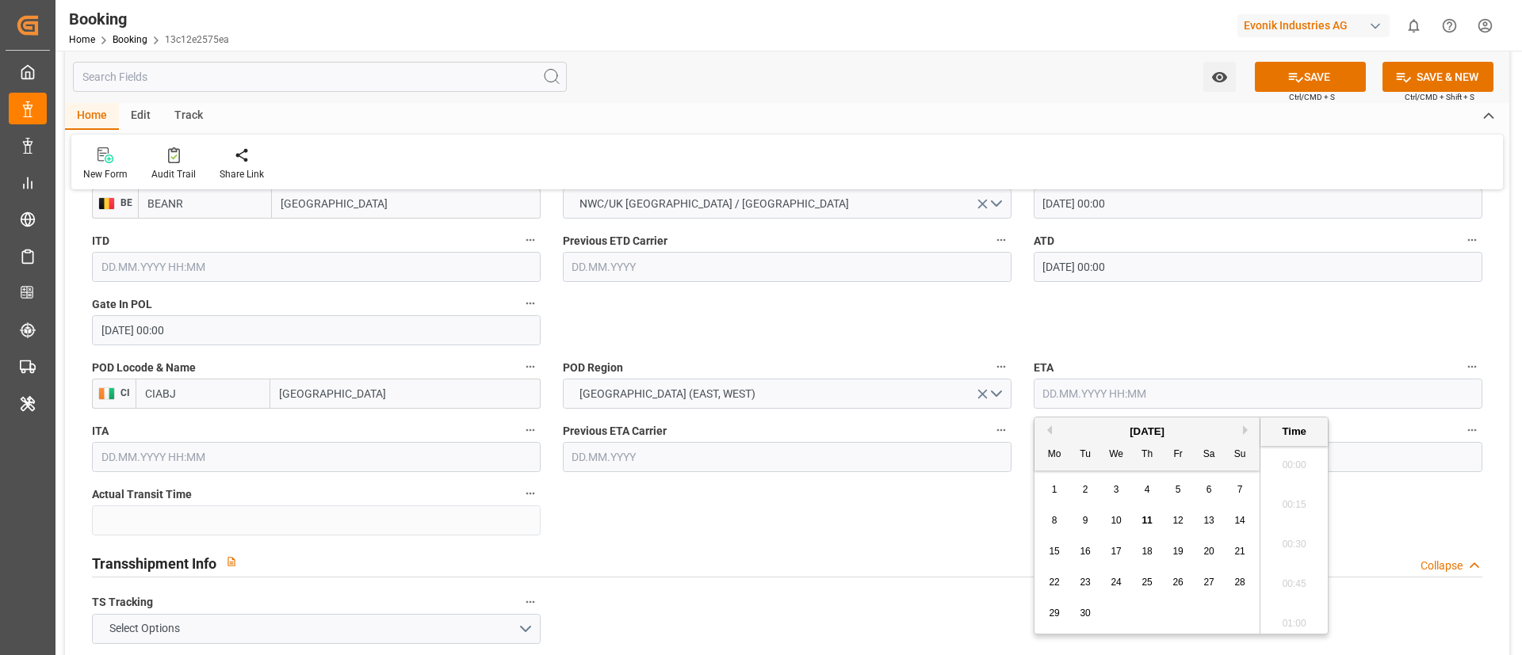
click at [1014, 436] on span "29" at bounding box center [1054, 613] width 10 height 11
type input "[DATE] 00:00"
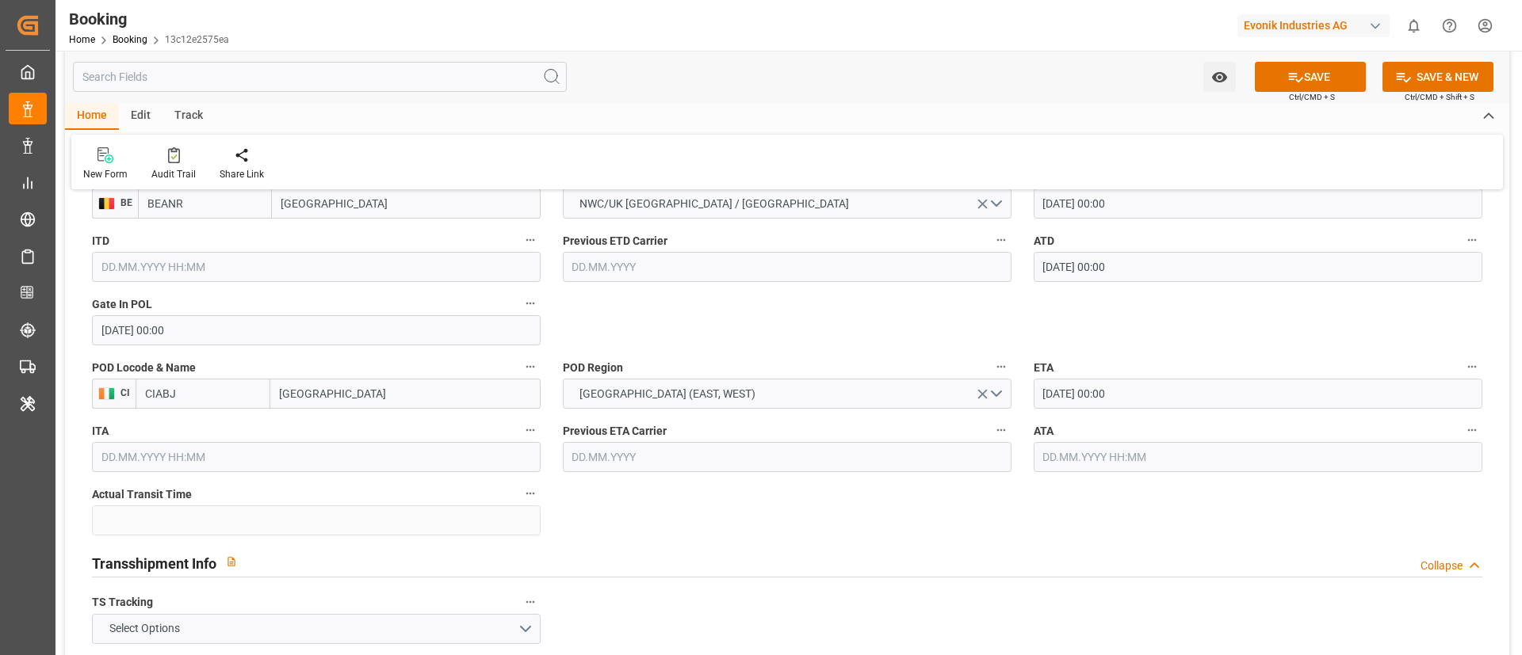
scroll to position [1427, 0]
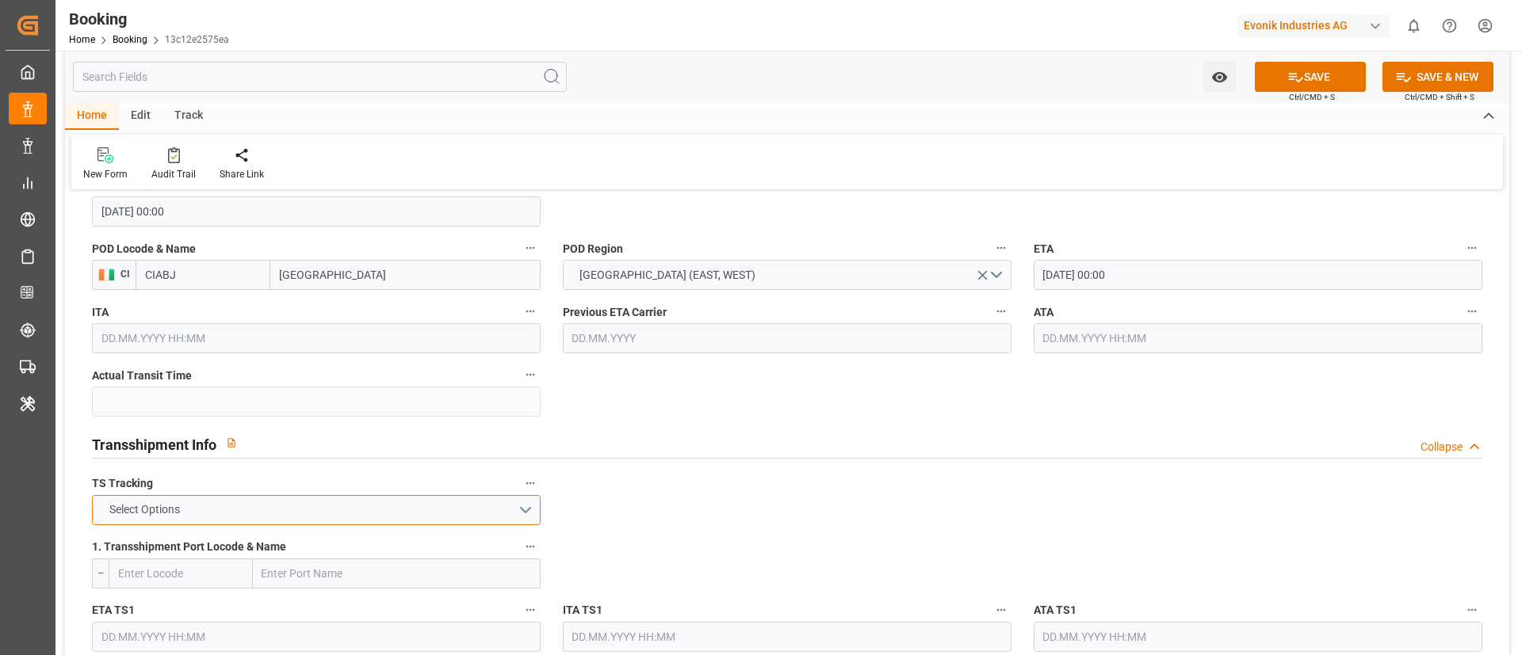
click at [437, 436] on button "Select Options" at bounding box center [316, 510] width 449 height 30
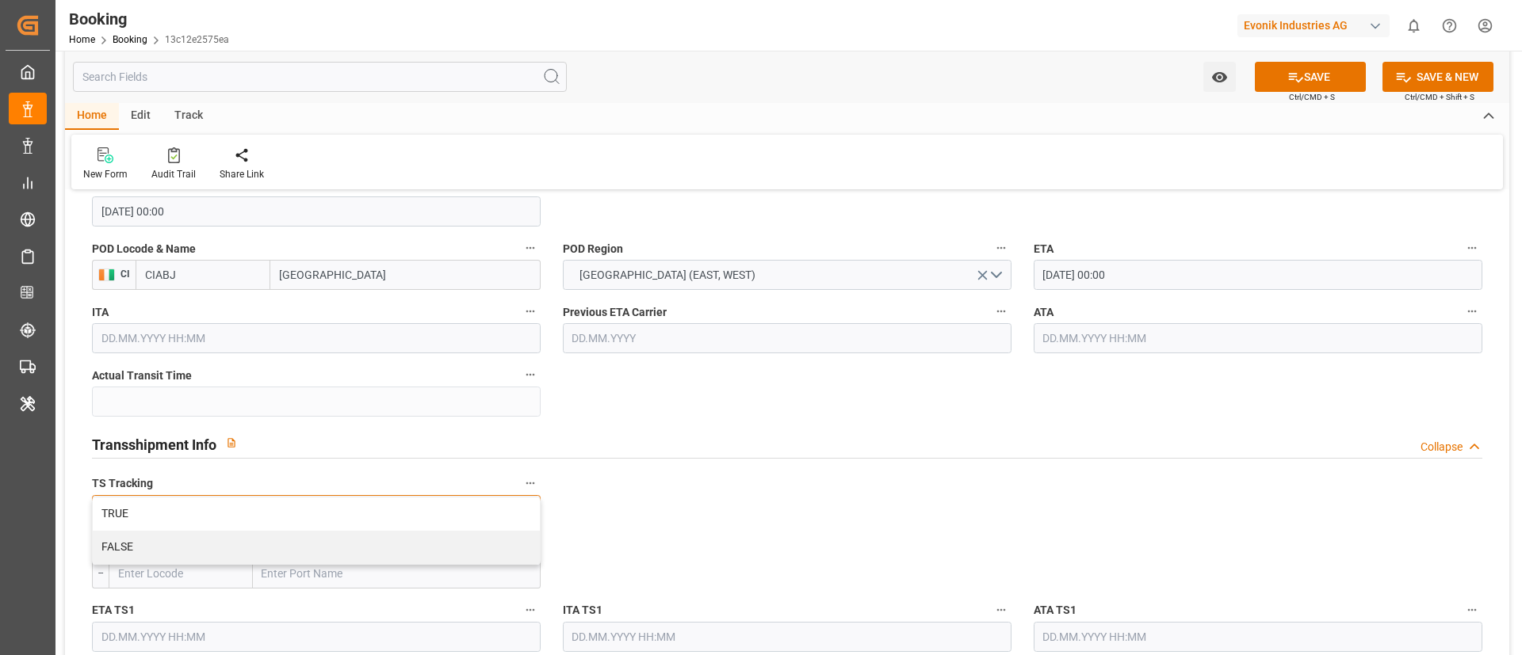
click at [437, 436] on div "TRUE" at bounding box center [316, 514] width 447 height 33
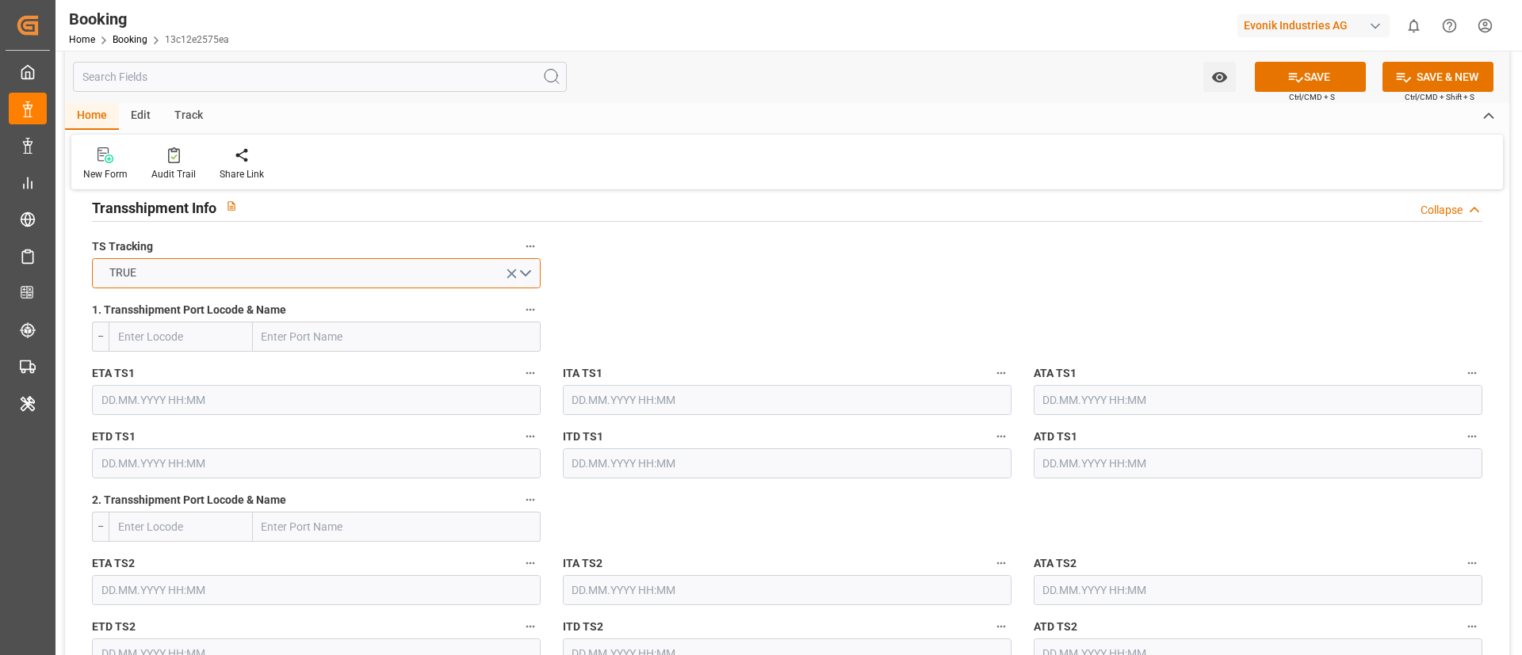
scroll to position [1664, 0]
click at [359, 334] on input "text" at bounding box center [397, 336] width 288 height 30
paste input "ALGECIRAS"
click at [337, 365] on span "Algeciras - ESALG" at bounding box center [305, 371] width 85 height 13
type input "Algeciras"
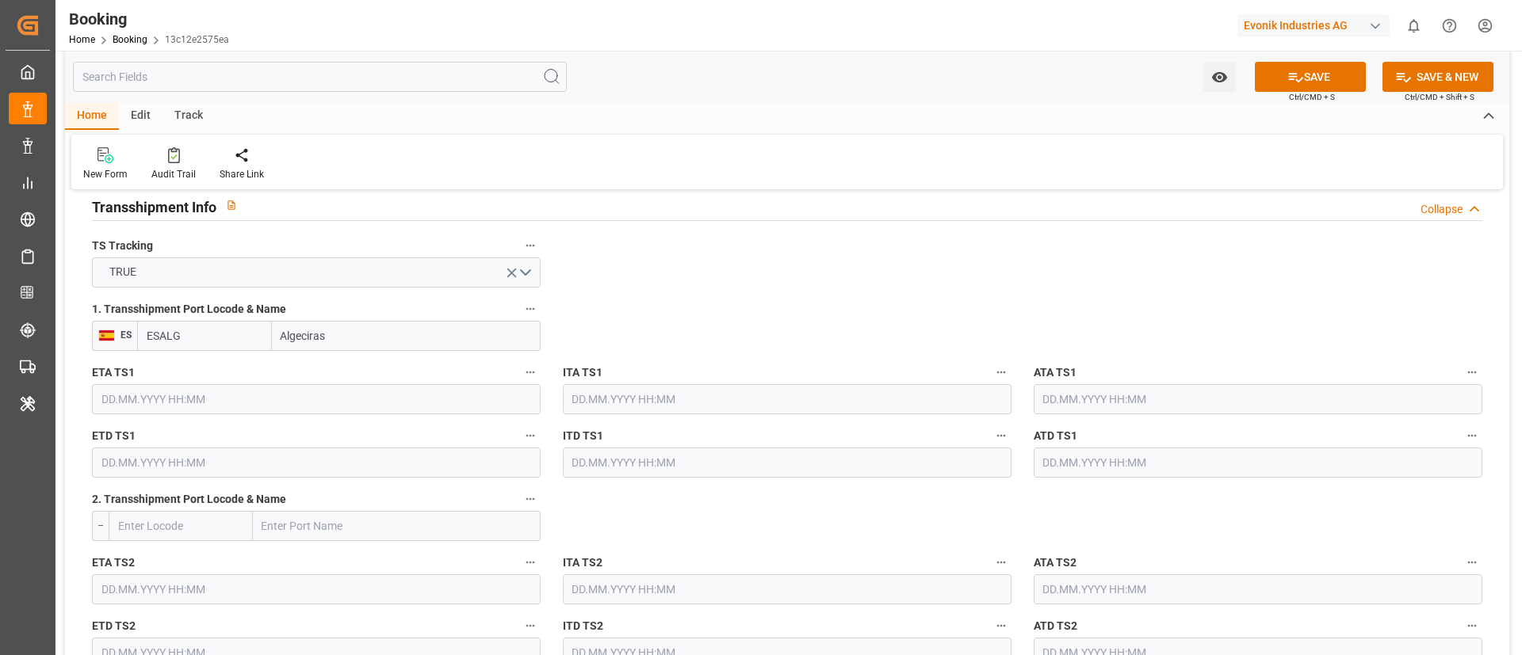
type input "ESALG"
click at [310, 398] on input "text" at bounding box center [316, 399] width 449 height 30
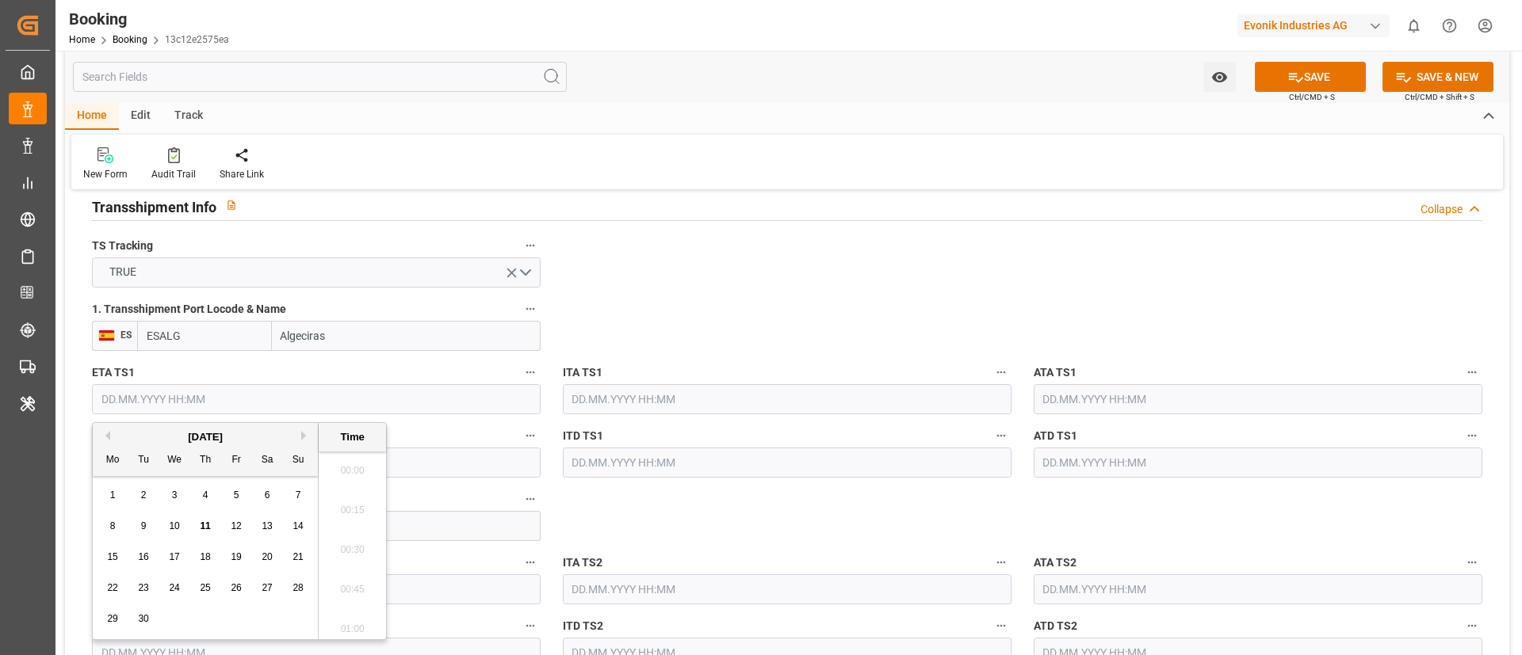
scroll to position [2423, 0]
click at [105, 436] on button "Previous Month" at bounding box center [106, 436] width 10 height 10
click at [303, 436] on span "17" at bounding box center [297, 557] width 10 height 11
type input "[DATE] 00:00"
click at [204, 395] on input "[DATE] 00:00" at bounding box center [316, 399] width 449 height 30
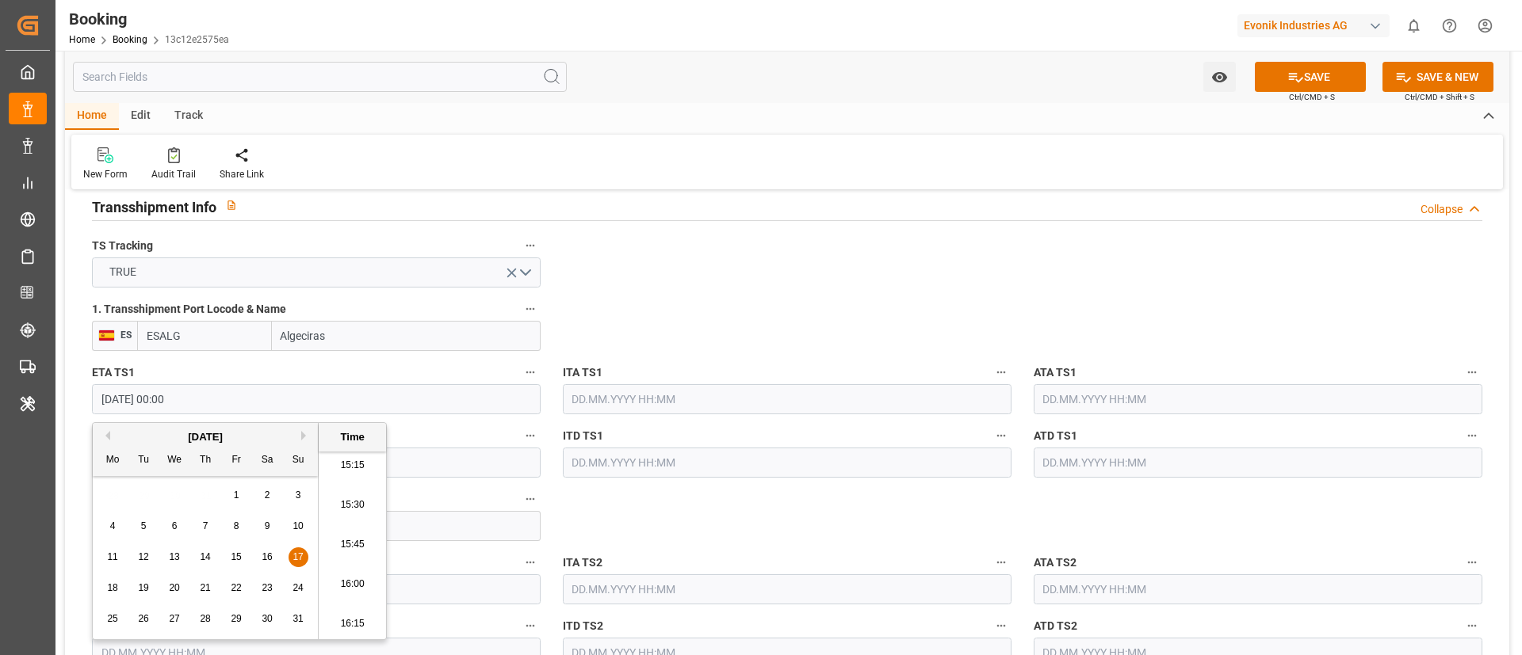
click at [204, 395] on input "[DATE] 00:00" at bounding box center [316, 399] width 449 height 30
drag, startPoint x: 1100, startPoint y: 396, endPoint x: 975, endPoint y: 356, distance: 131.6
click at [1014, 395] on input "text" at bounding box center [1257, 399] width 449 height 30
paste input "[DATE] 00:00"
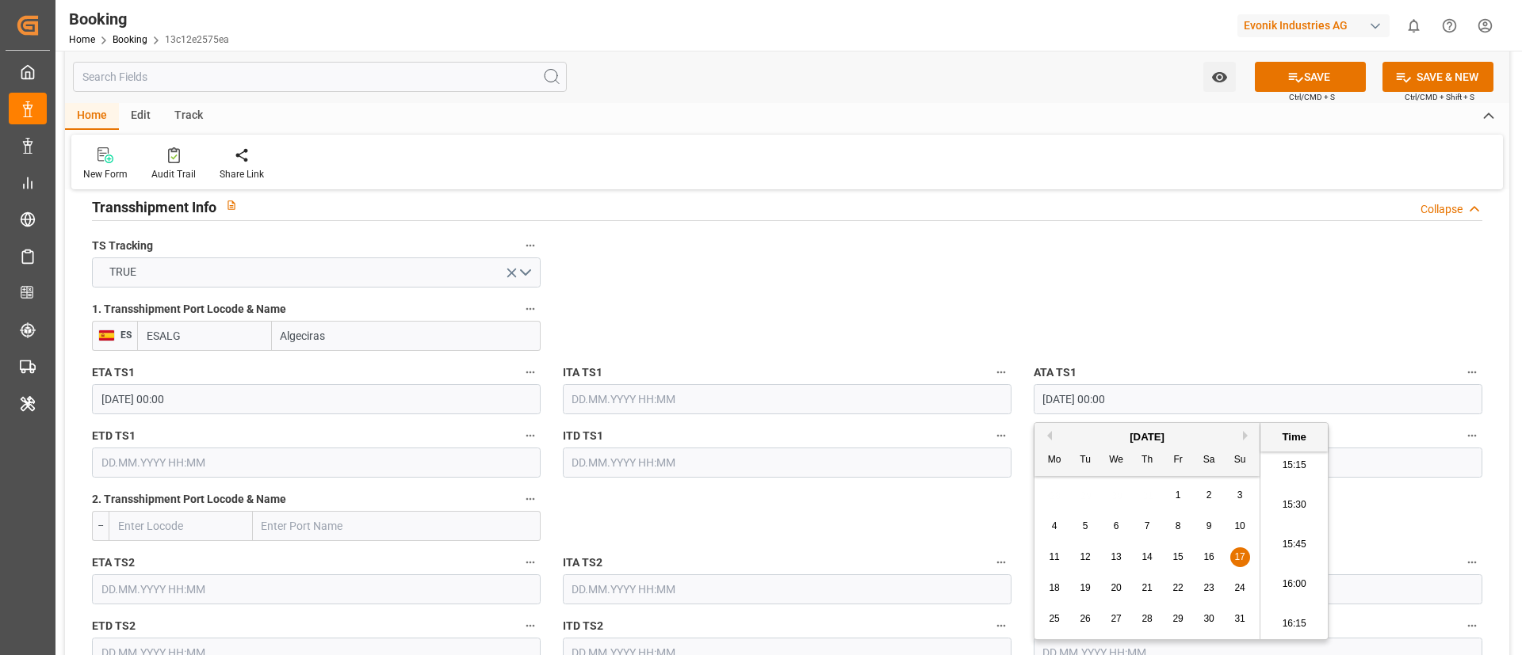
type input "[DATE] 00:00"
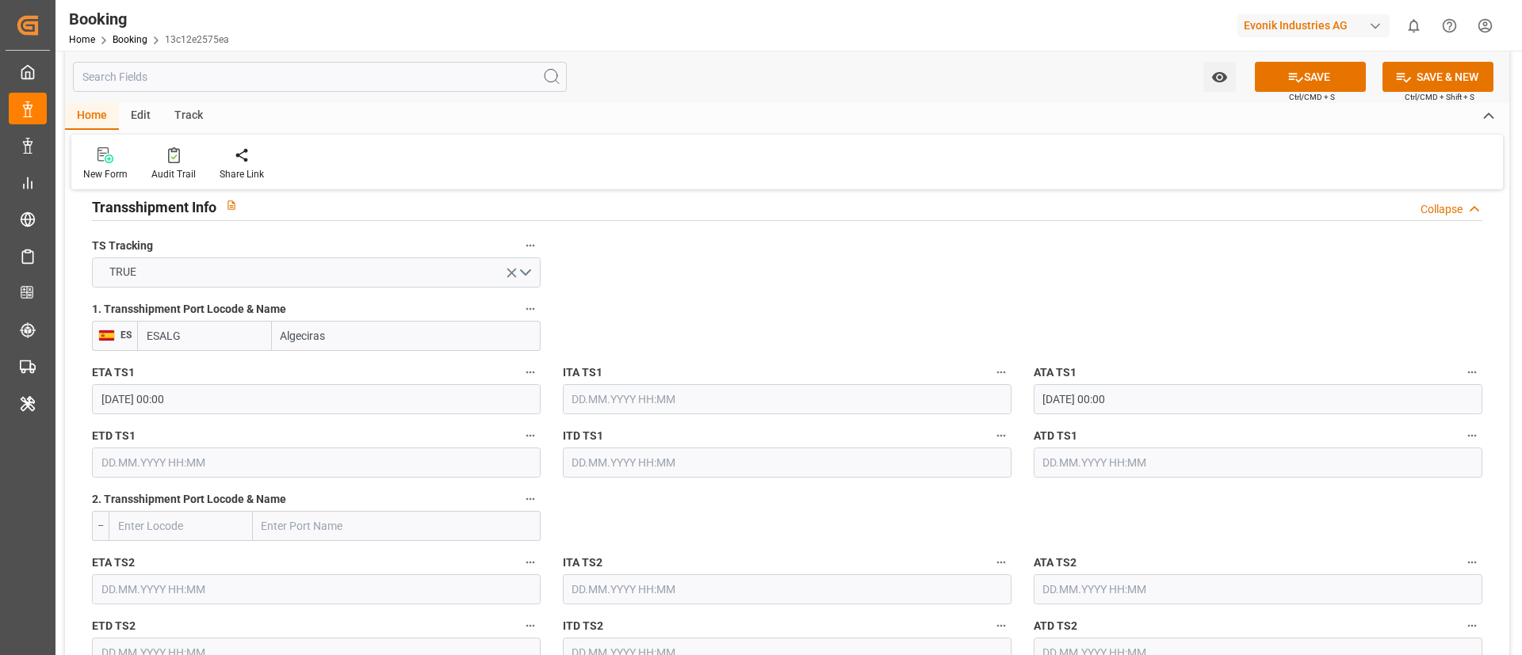
click at [167, 436] on input "text" at bounding box center [316, 463] width 449 height 30
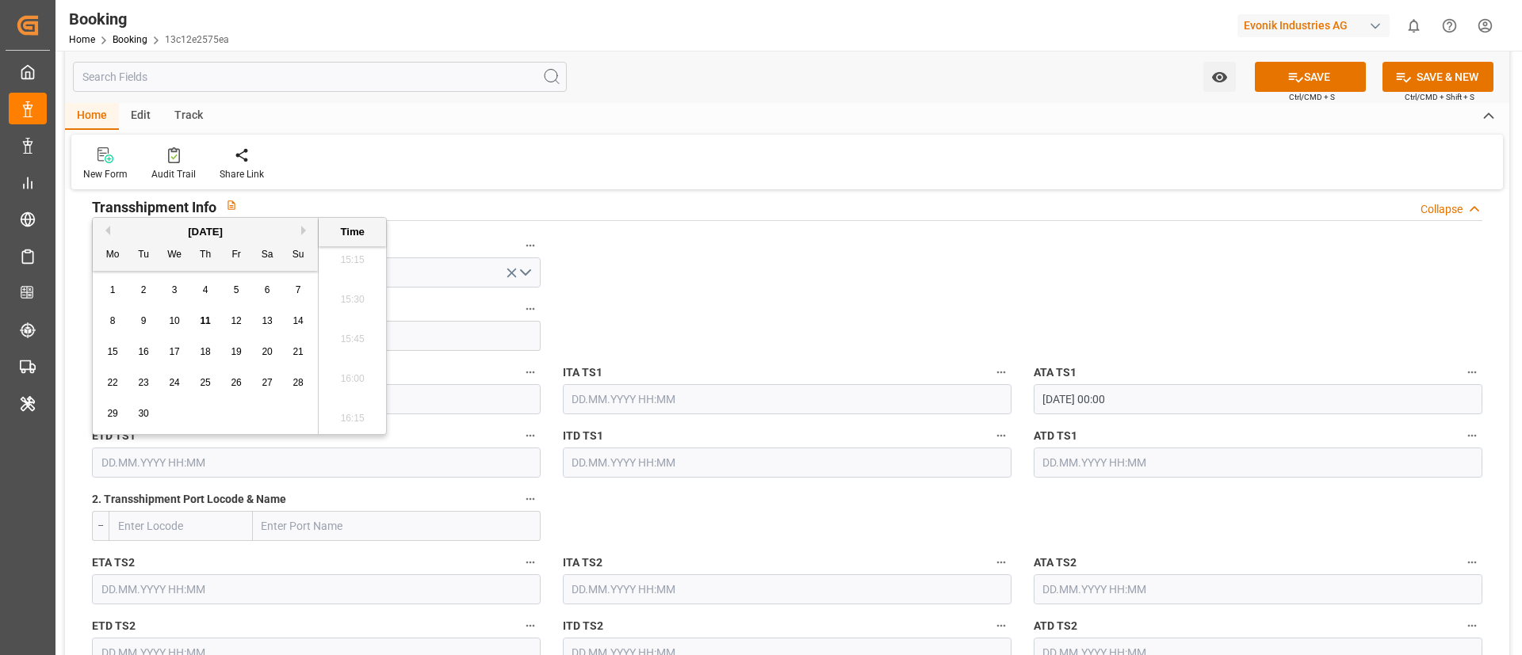
click at [112, 227] on div "[DATE]" at bounding box center [205, 232] width 225 height 16
click at [108, 231] on button "Previous Month" at bounding box center [106, 231] width 10 height 10
click at [117, 408] on span "25" at bounding box center [112, 413] width 10 height 11
type input "[DATE] 00:00"
click at [211, 436] on input "[DATE] 00:00" at bounding box center [316, 463] width 449 height 30
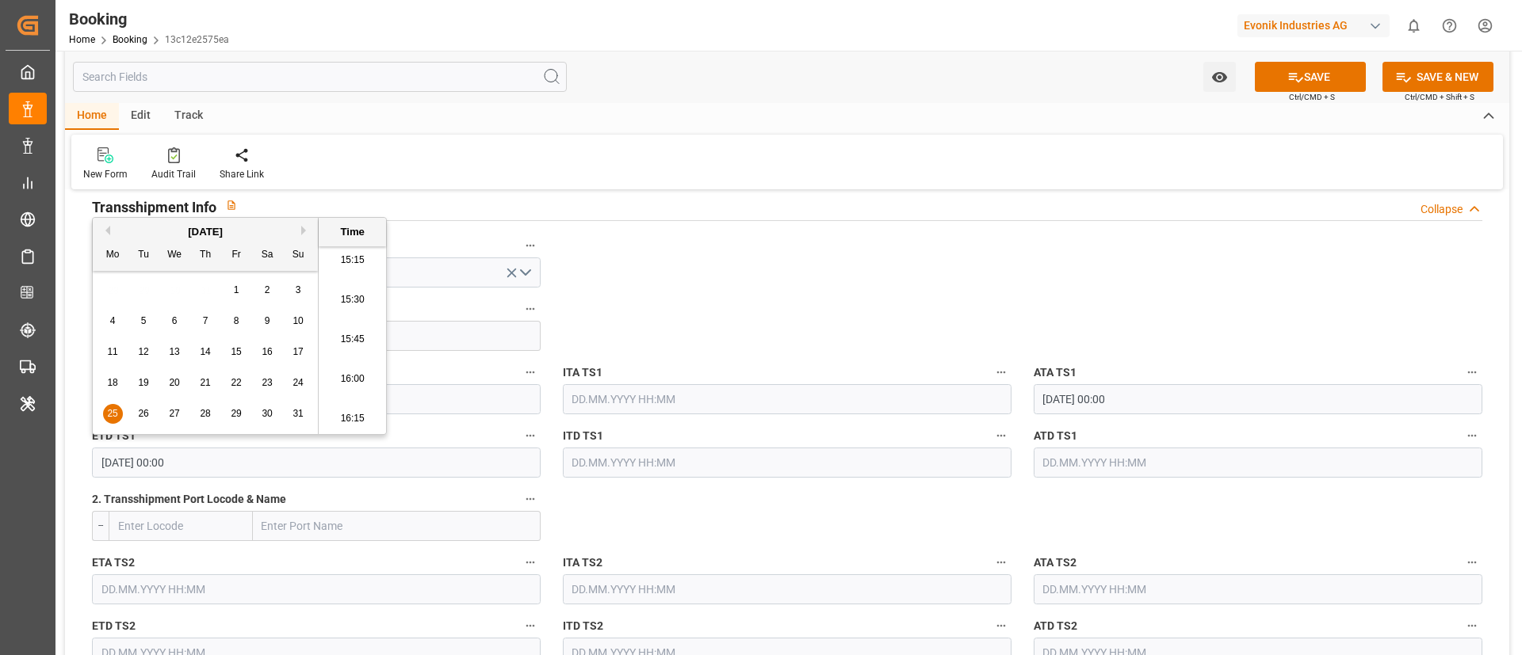
click at [211, 436] on input "[DATE] 00:00" at bounding box center [316, 463] width 449 height 30
click at [1014, 436] on input "text" at bounding box center [1257, 463] width 449 height 30
paste input "[DATE] 00:00"
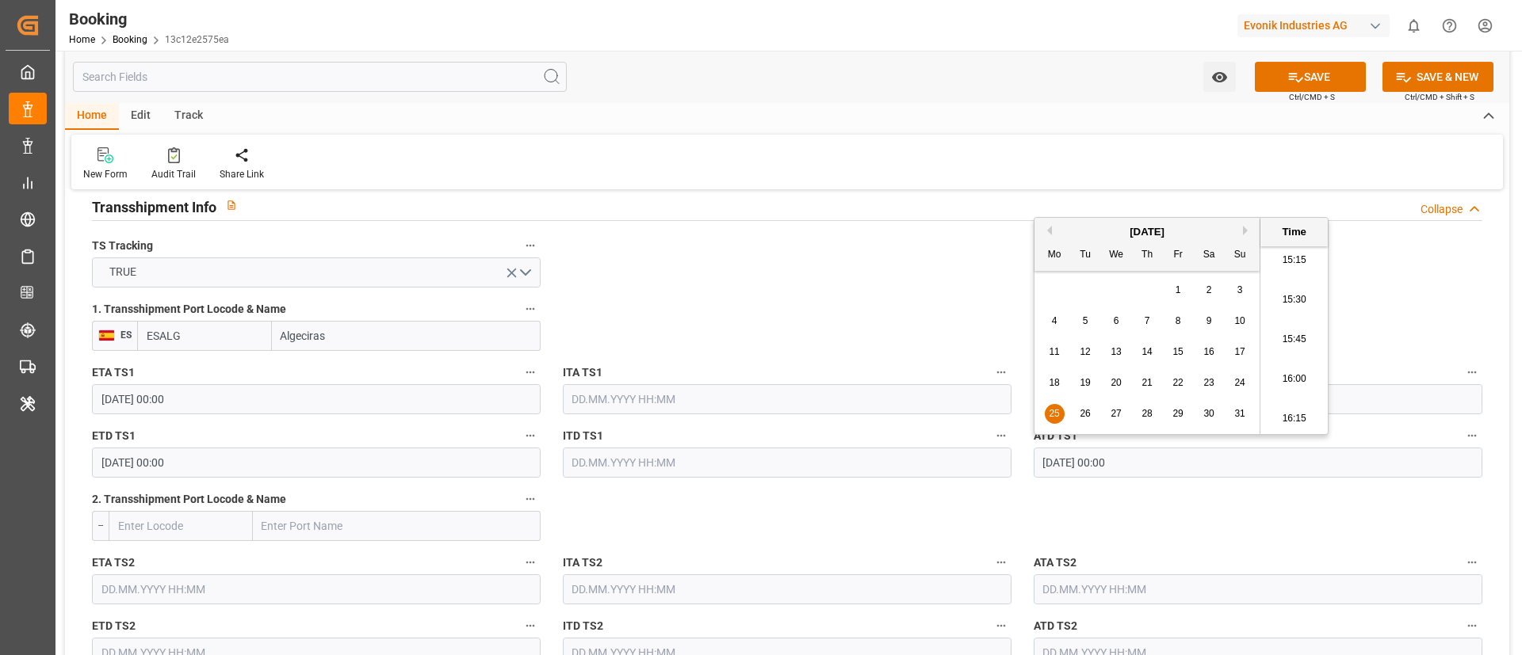
type input "[DATE] 00:00"
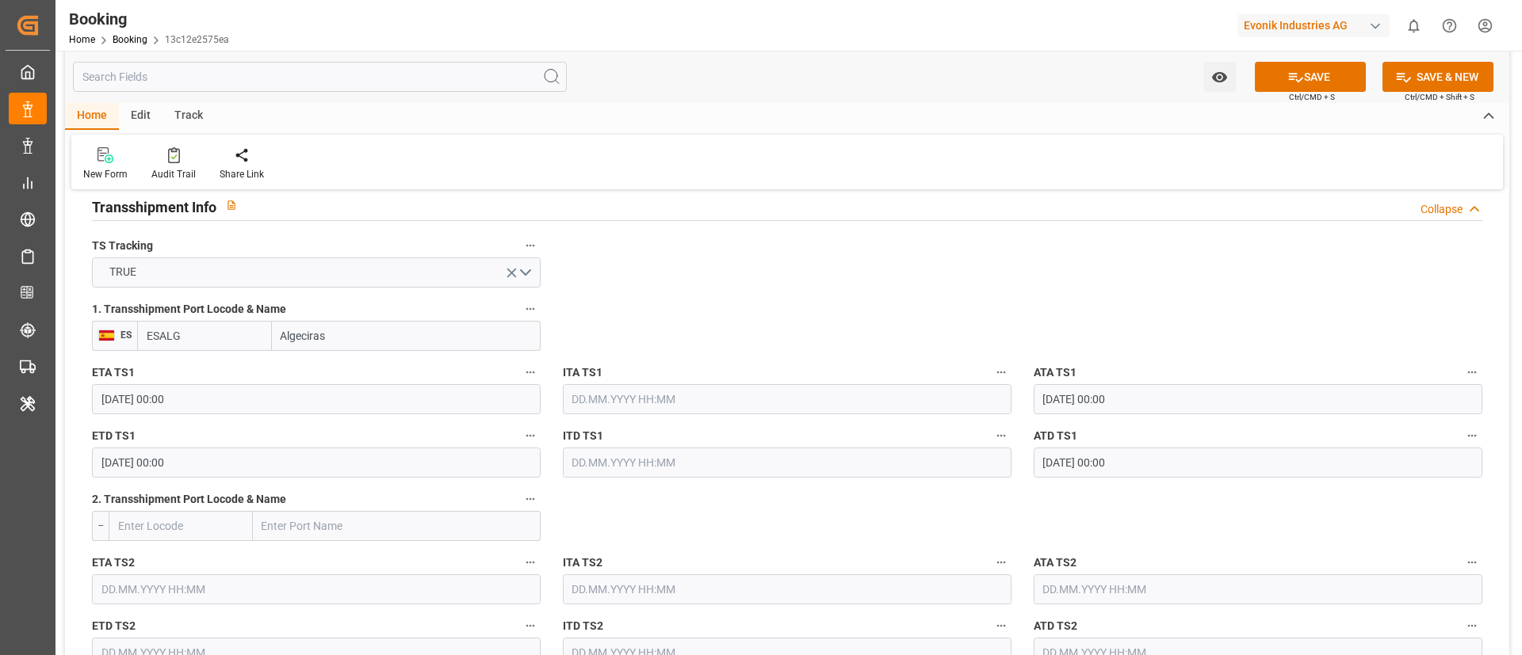
scroll to position [1783, 0]
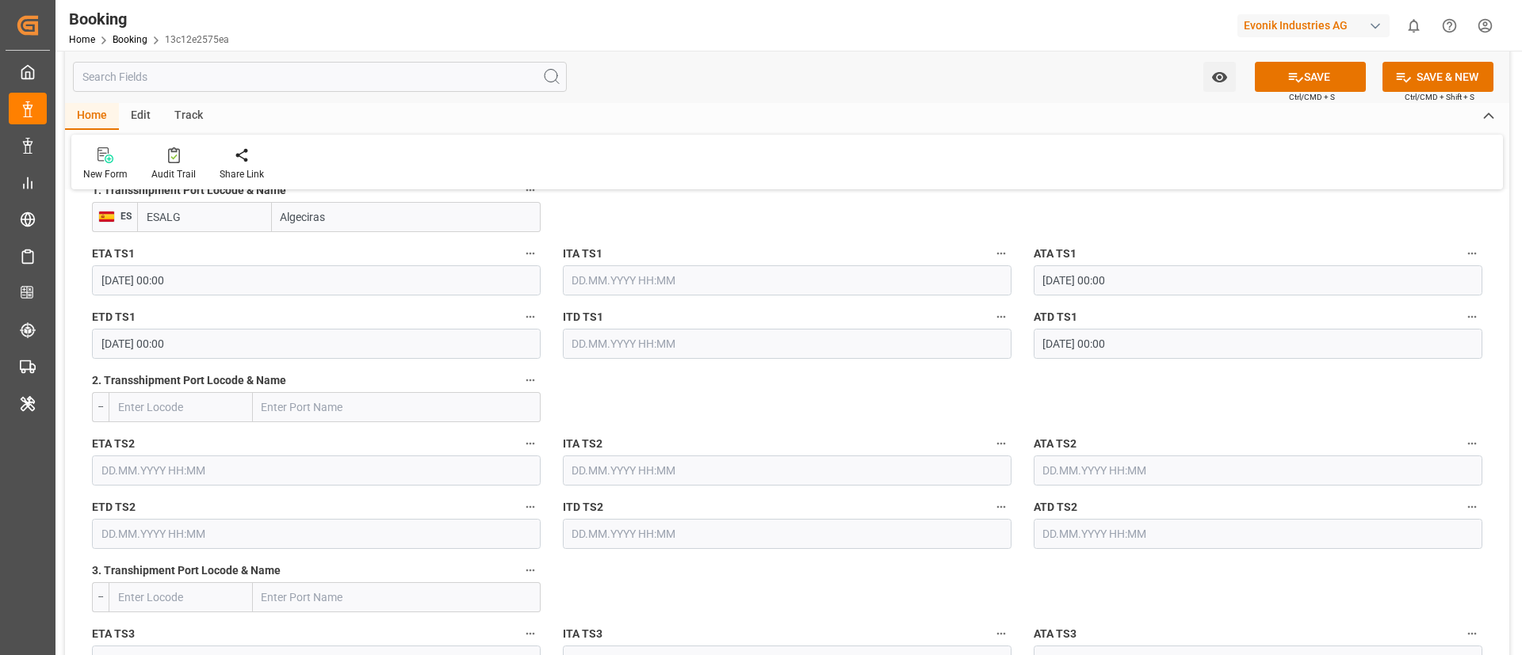
click at [343, 395] on input "text" at bounding box center [397, 407] width 288 height 30
paste input "TANGIER"
type input "TANGIER"
click at [328, 436] on span "Tangier - MATNG" at bounding box center [303, 442] width 80 height 13
type input "MATNG"
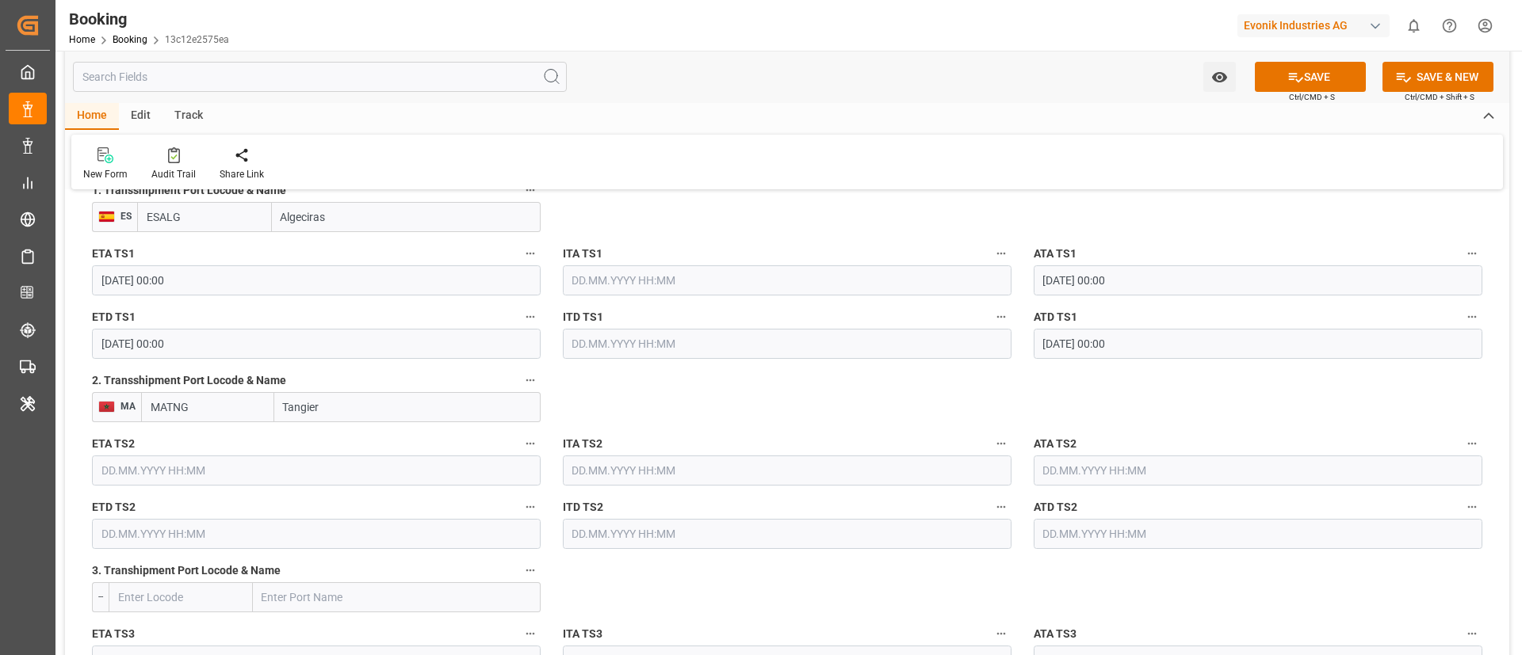
type input "Tangier"
click at [233, 436] on input "text" at bounding box center [316, 471] width 449 height 30
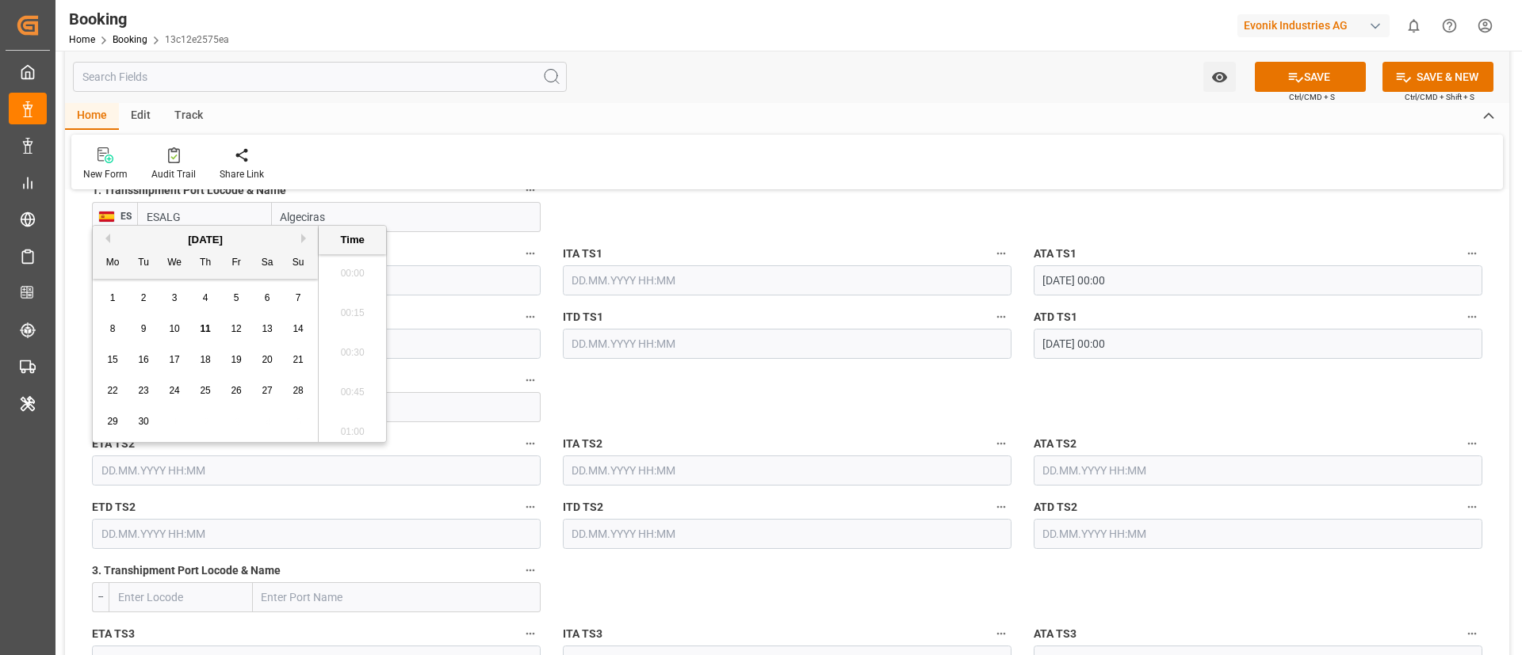
scroll to position [2423, 0]
click at [109, 242] on button "Previous Month" at bounding box center [106, 239] width 10 height 10
click at [106, 423] on div "25" at bounding box center [113, 422] width 20 height 19
type input "[DATE] 00:00"
click at [223, 436] on input "[DATE] 00:00" at bounding box center [316, 471] width 449 height 30
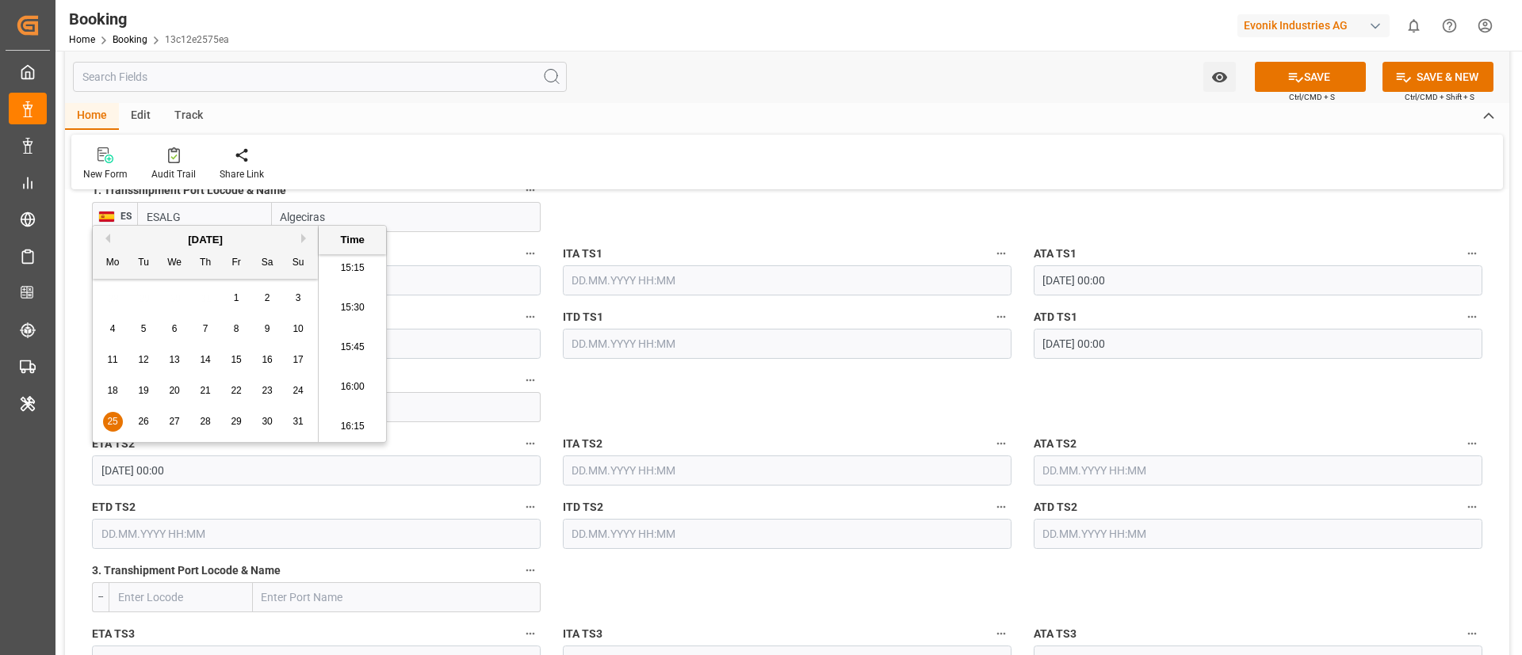
click at [223, 436] on input "[DATE] 00:00" at bounding box center [316, 471] width 449 height 30
click at [1014, 436] on input "text" at bounding box center [1257, 471] width 449 height 30
paste input "[DATE] 00:00"
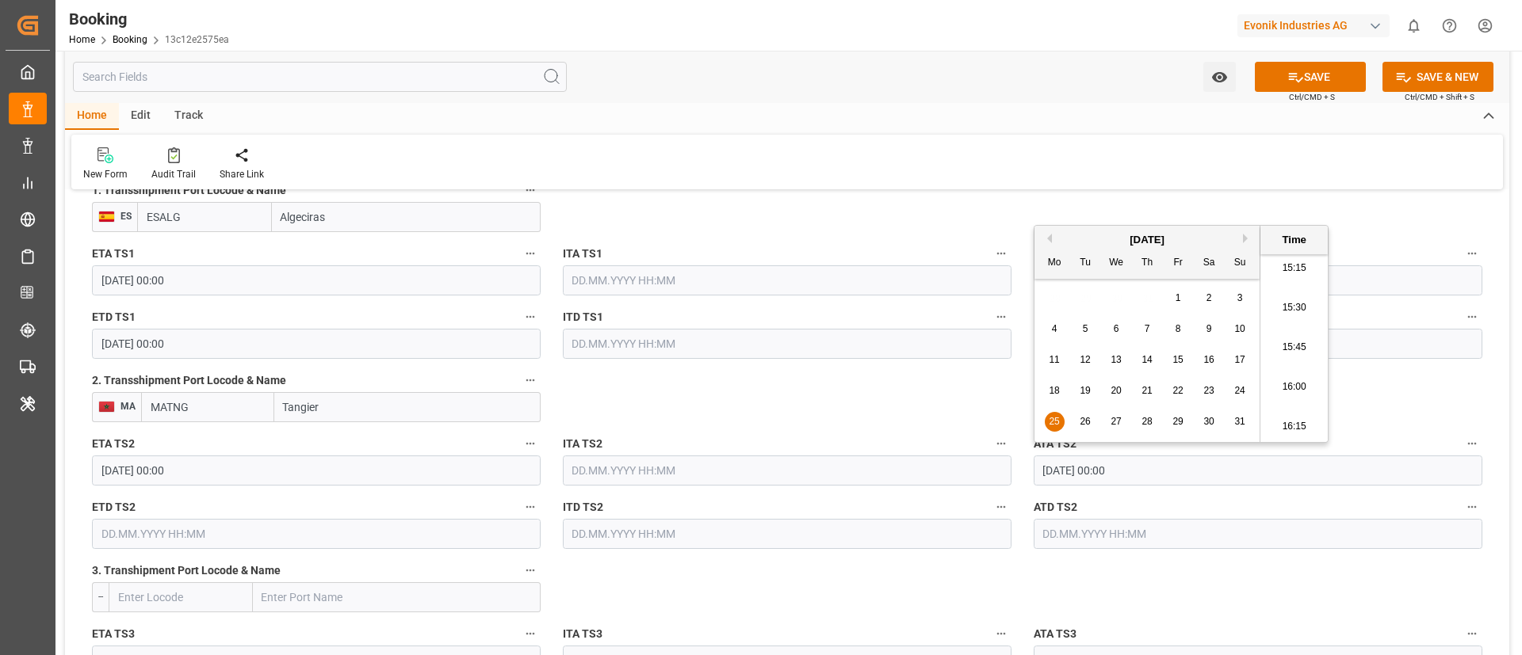
type input "[DATE] 00:00"
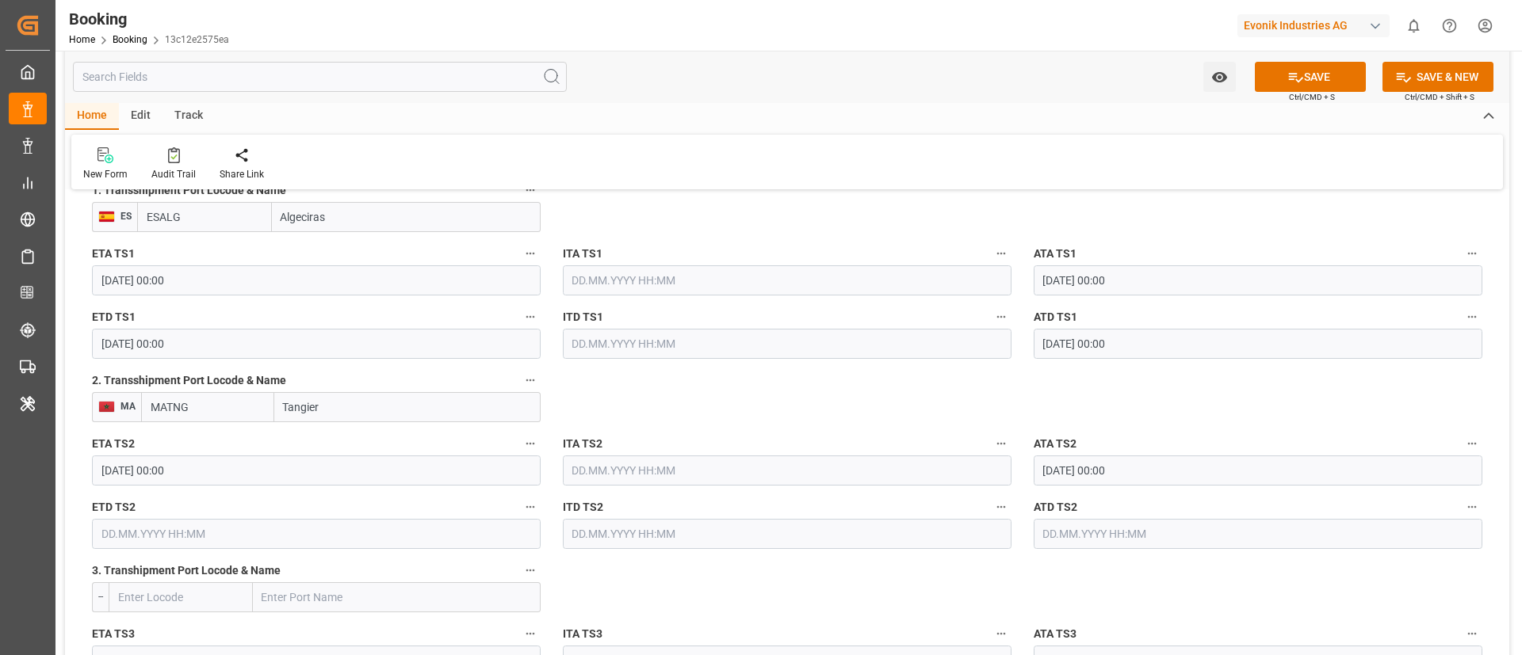
click at [243, 436] on input "text" at bounding box center [316, 534] width 449 height 30
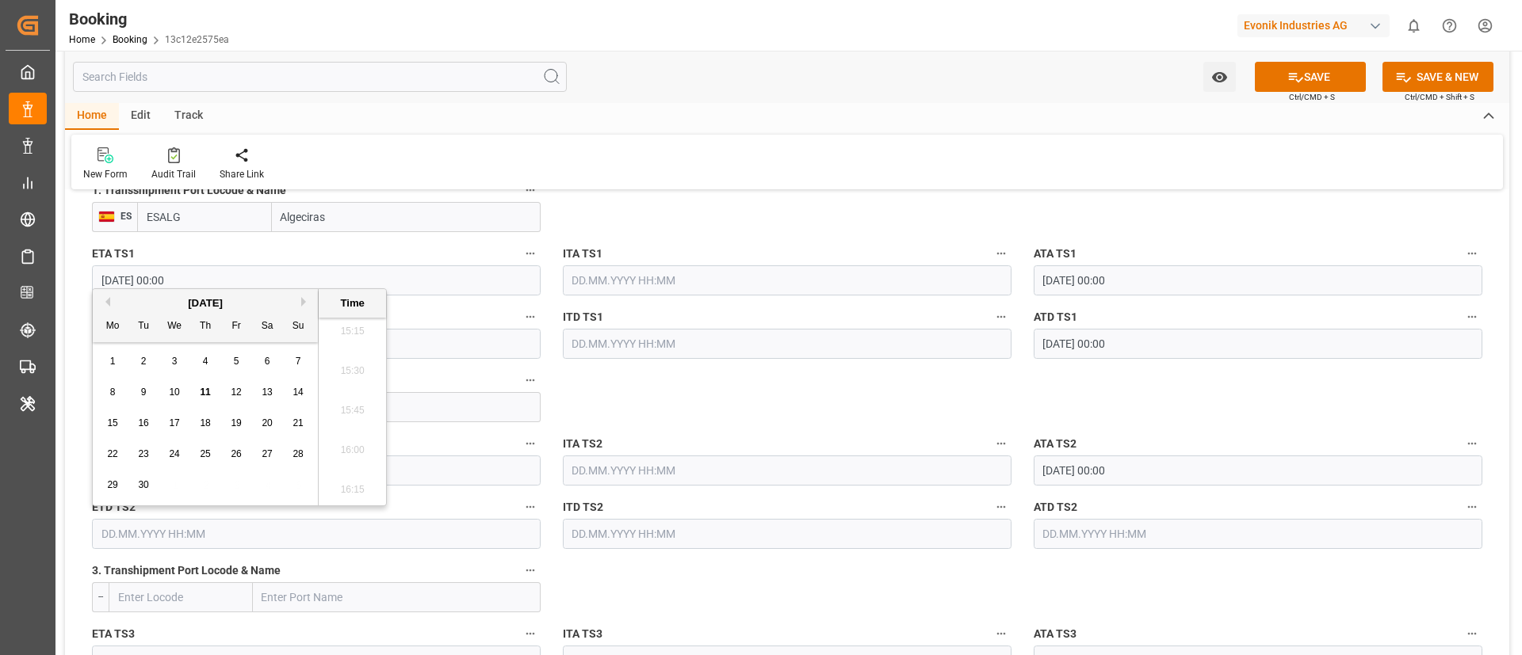
click at [147, 425] on span "16" at bounding box center [143, 423] width 10 height 11
type input "[DATE] 00:00"
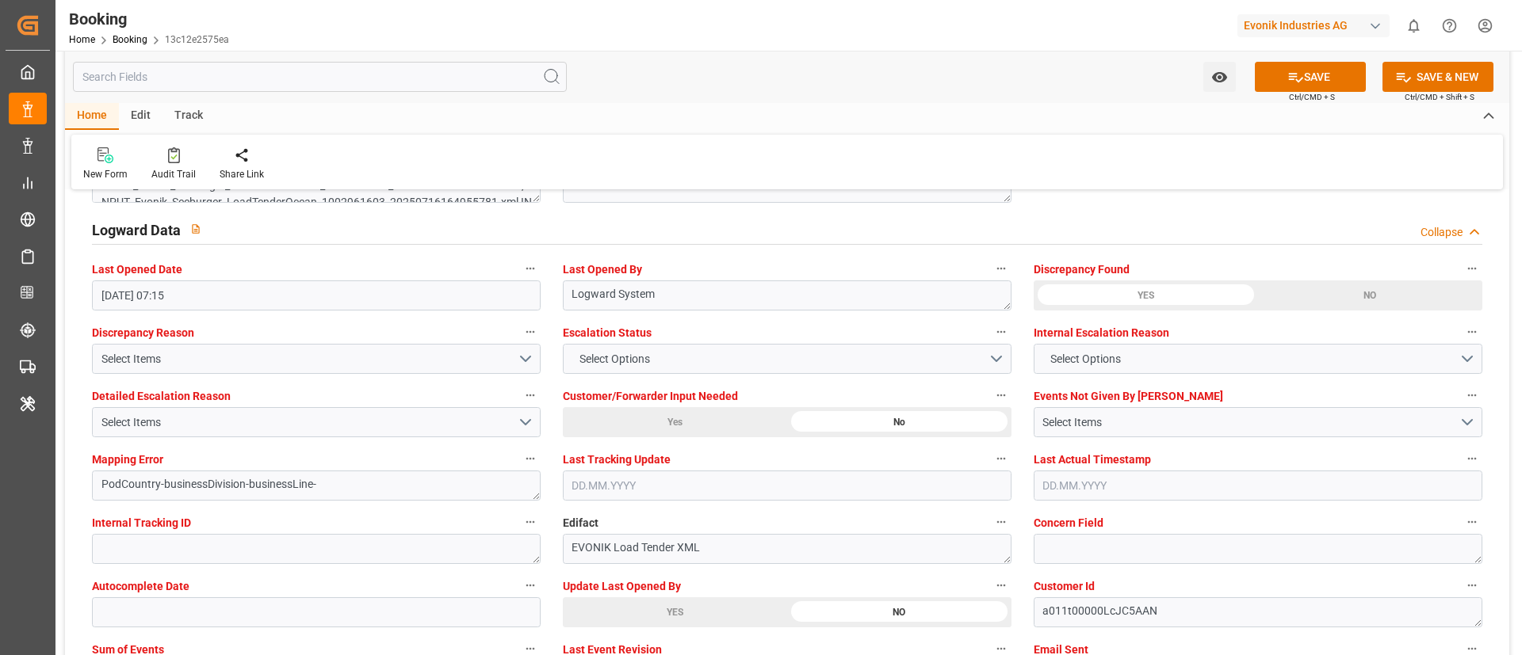
scroll to position [2972, 0]
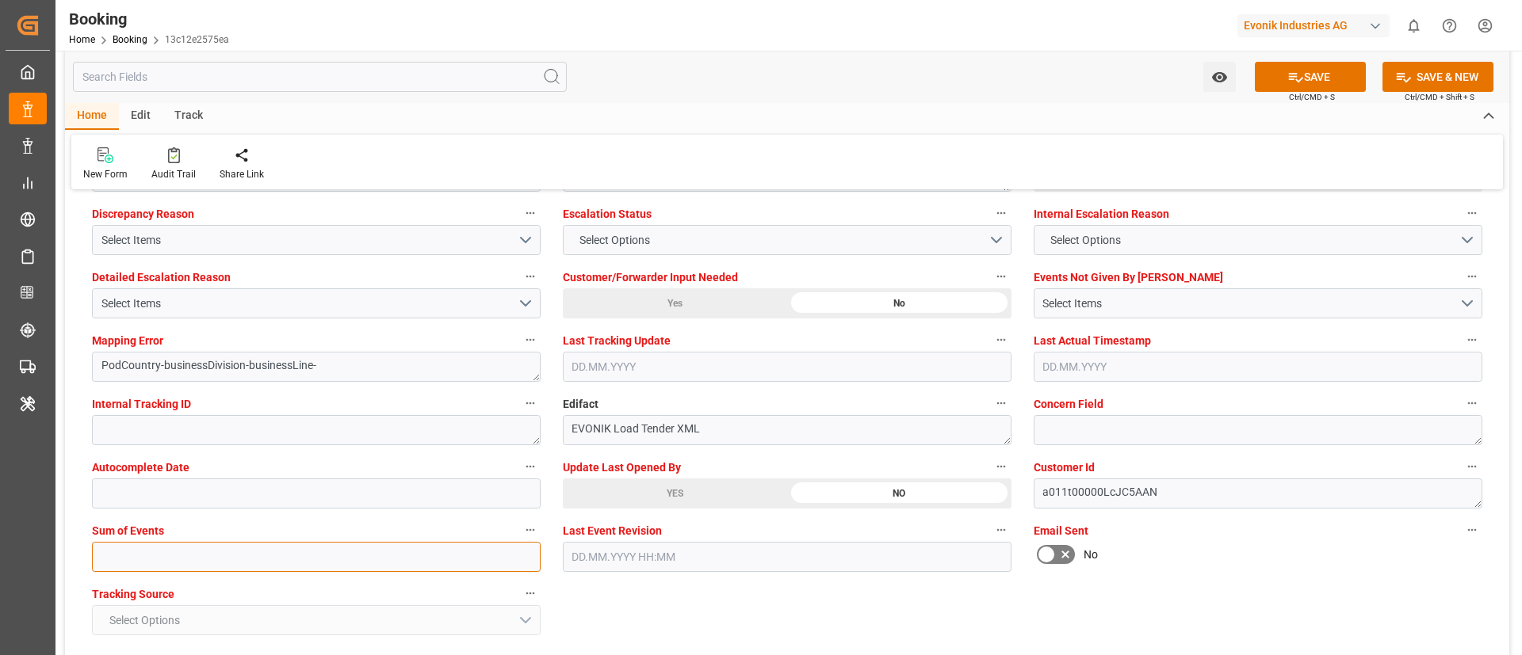
click at [390, 436] on input "text" at bounding box center [316, 557] width 449 height 30
type input "0"
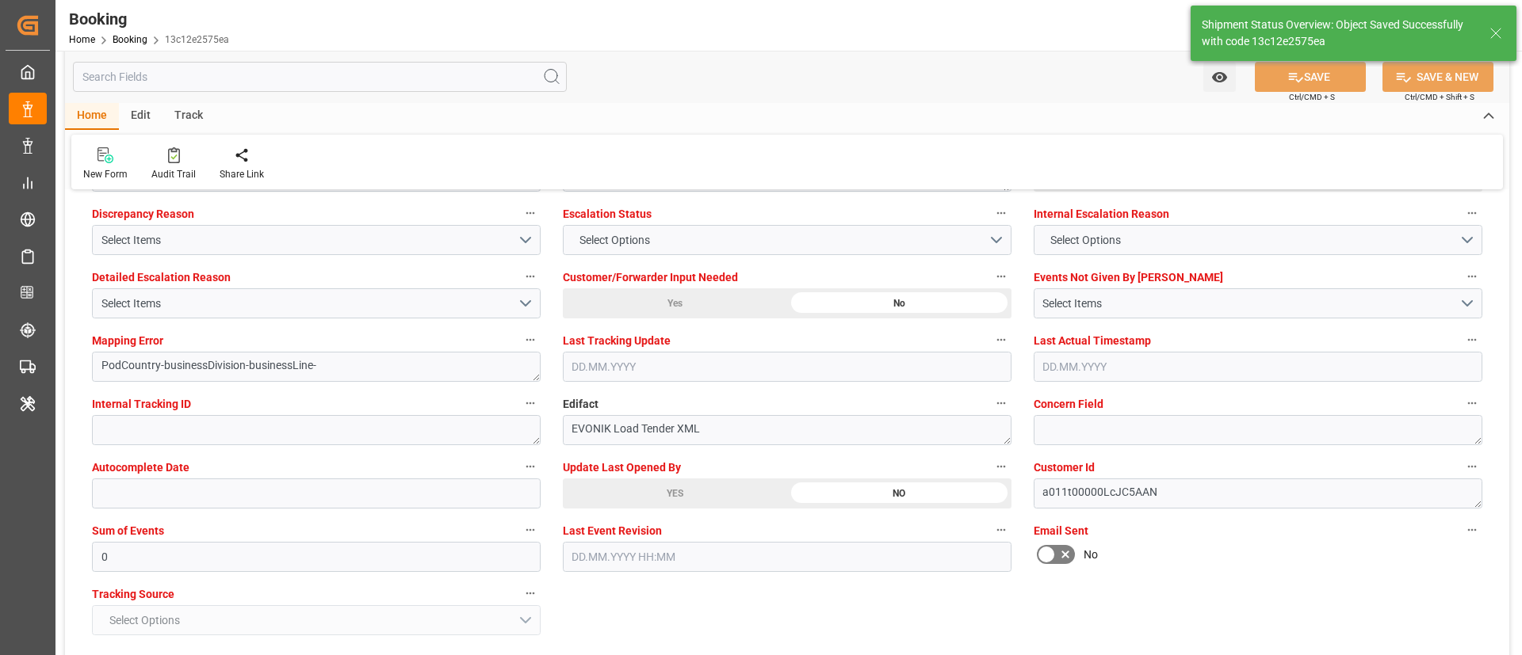
type textarea "Vismitha Mahadev"
type textarea "businessDivision-businessLine-"
type textarea "Yes"
type input "[DATE] 00:00"
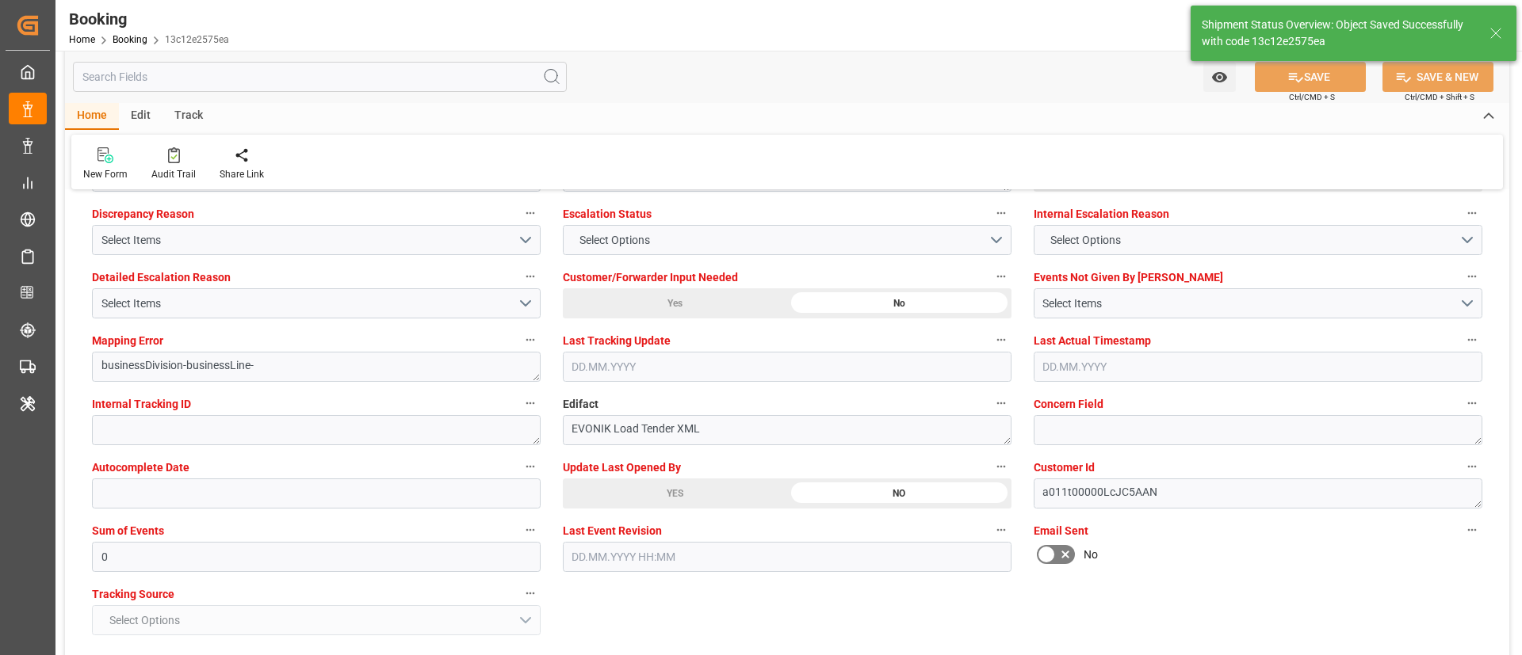
type input "[DATE] 00:00"
type input "11.09.2025 10:23"
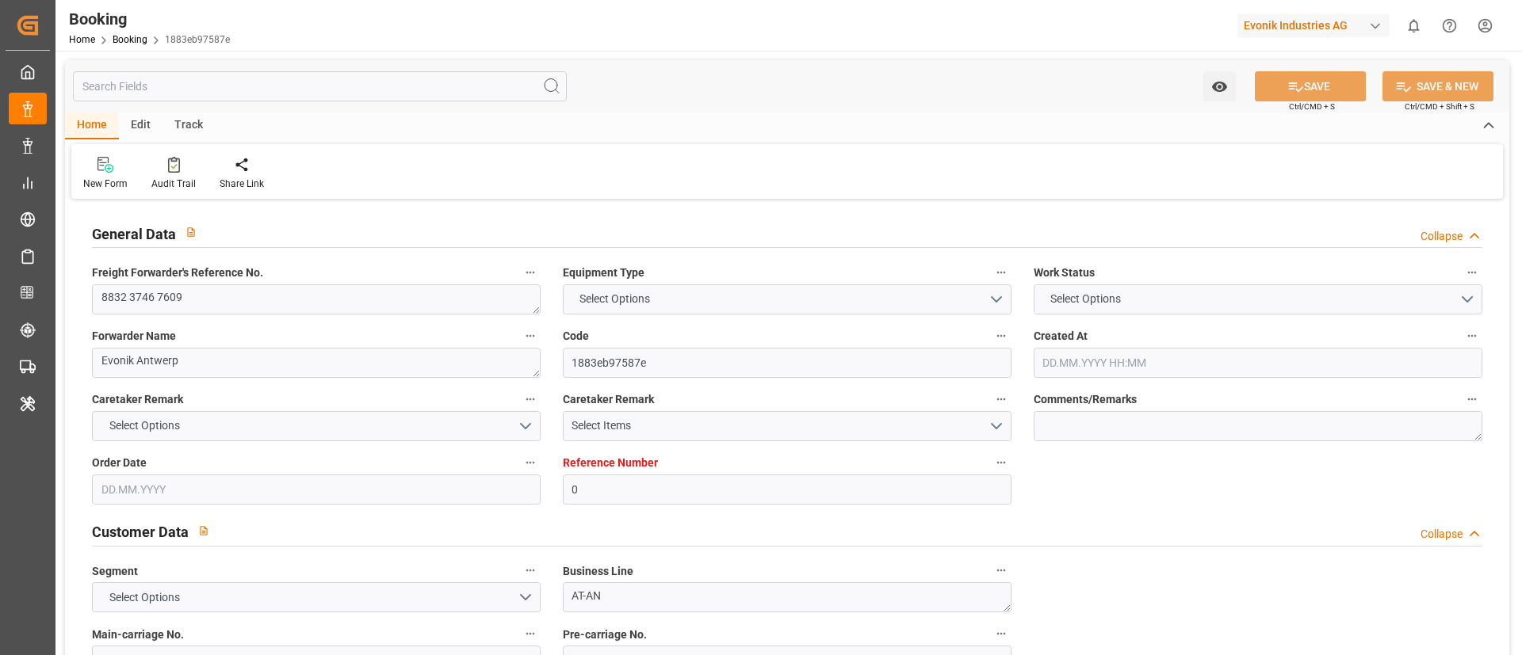
type input "0"
type input "ONE"
type input "Ocean Network Express"
type input "NLRTM"
type input "CIABJ"
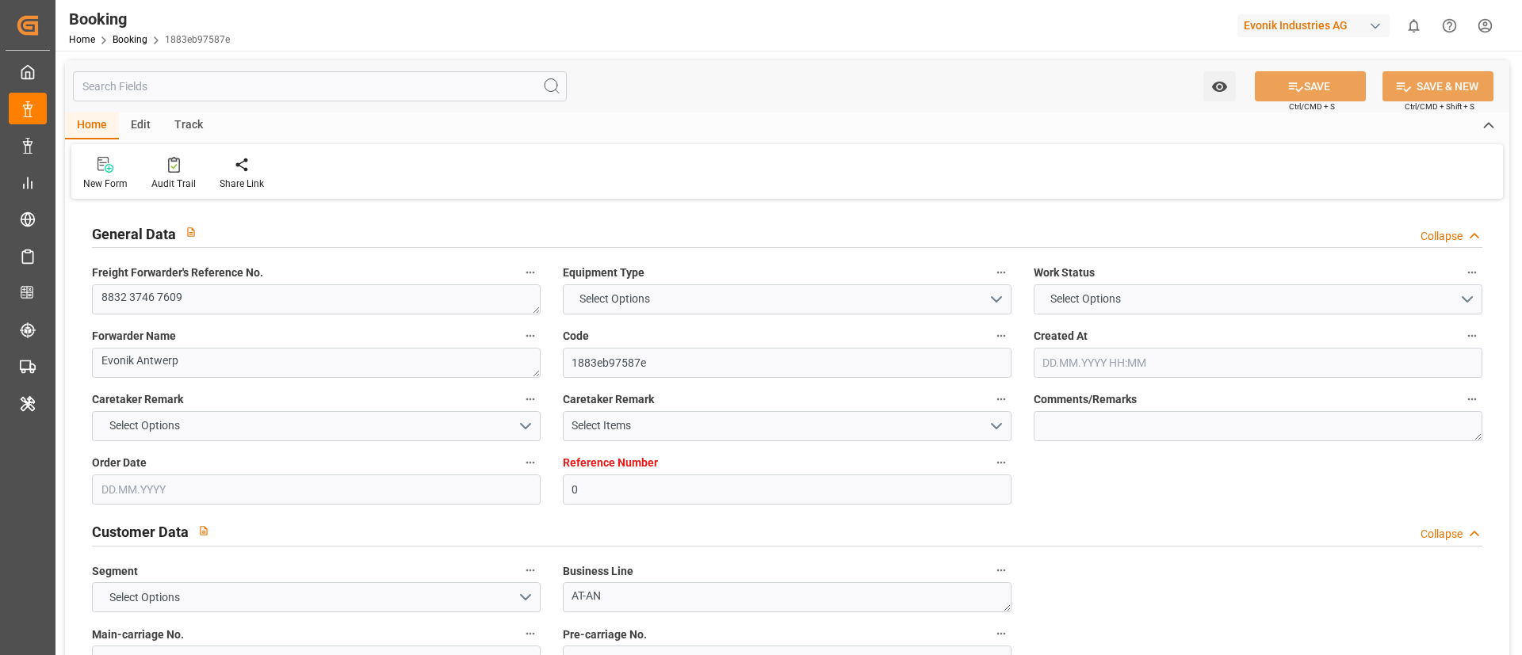
type input "[DATE] 14:13"
type input "[DATE]"
type input "[DATE] 07:15"
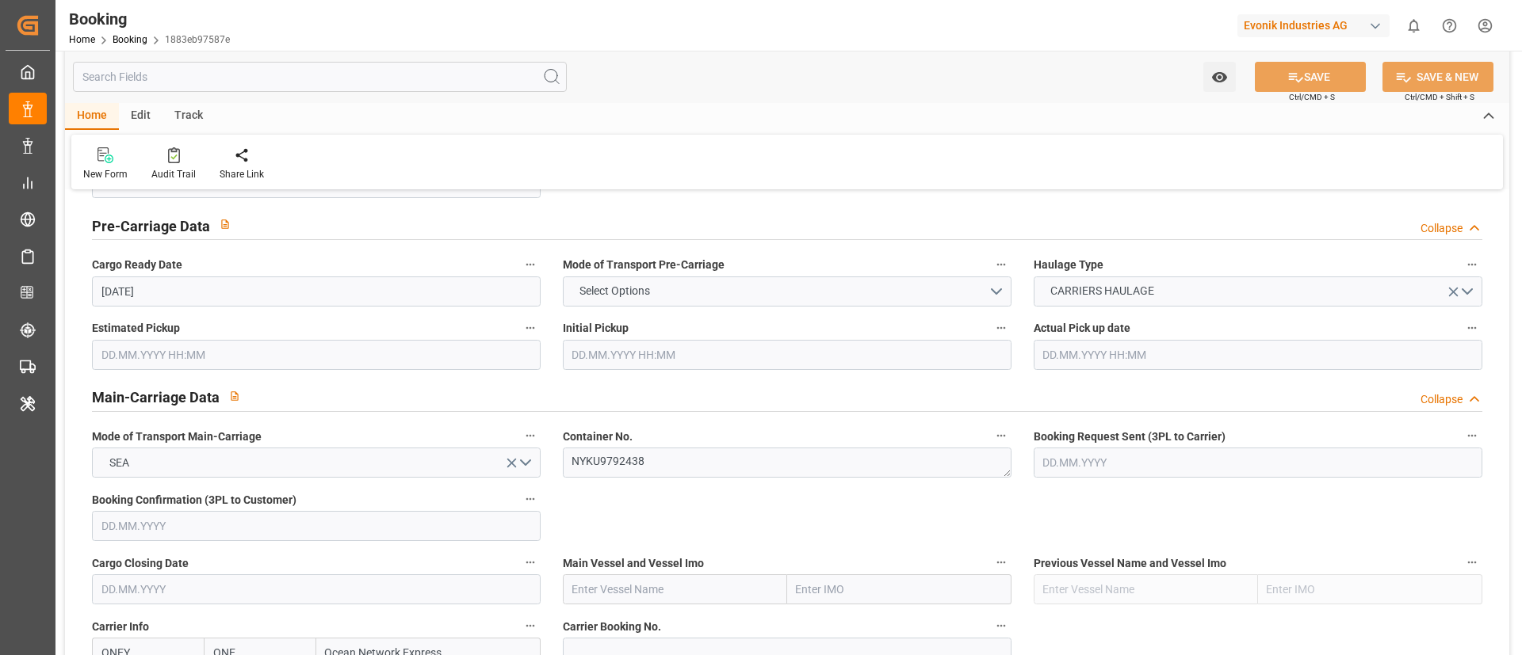
scroll to position [832, 0]
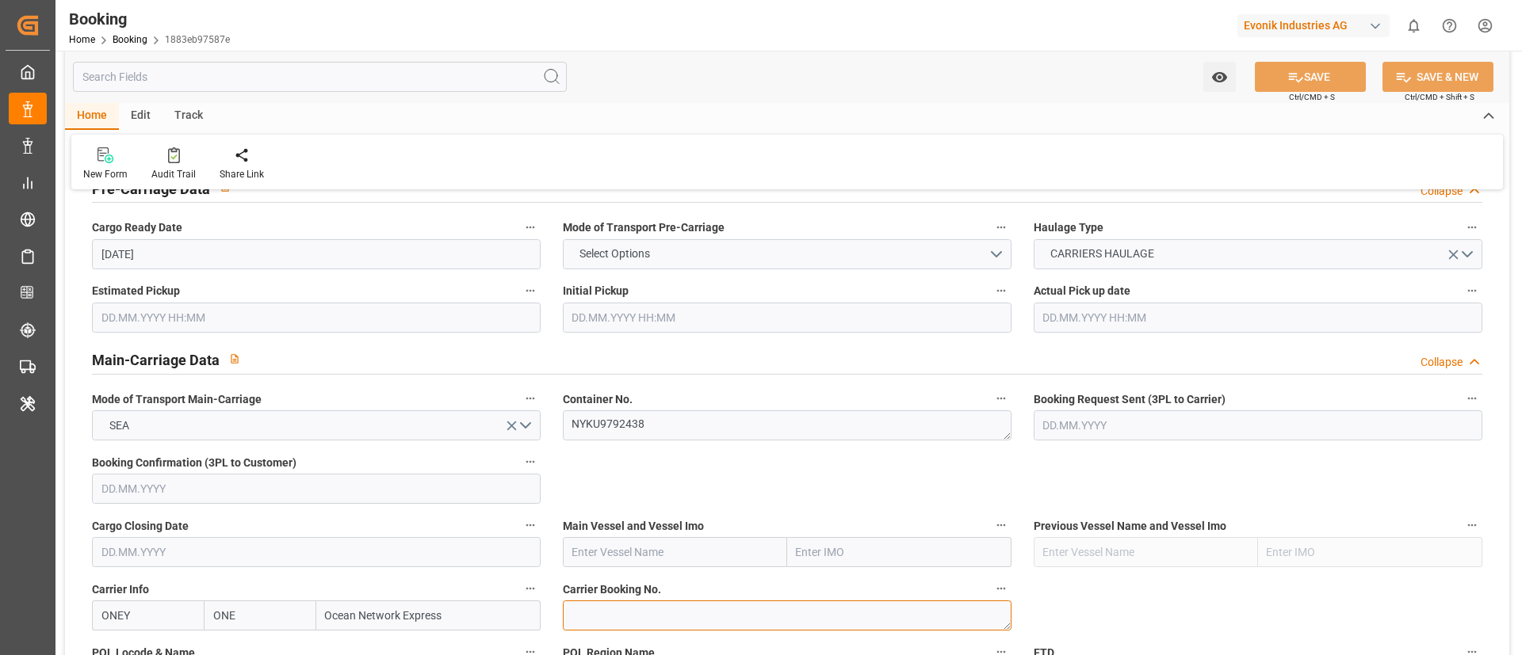
click at [625, 625] on textarea at bounding box center [787, 616] width 449 height 30
paste textarea "HAMF64031900"
type textarea "HAMF64031900"
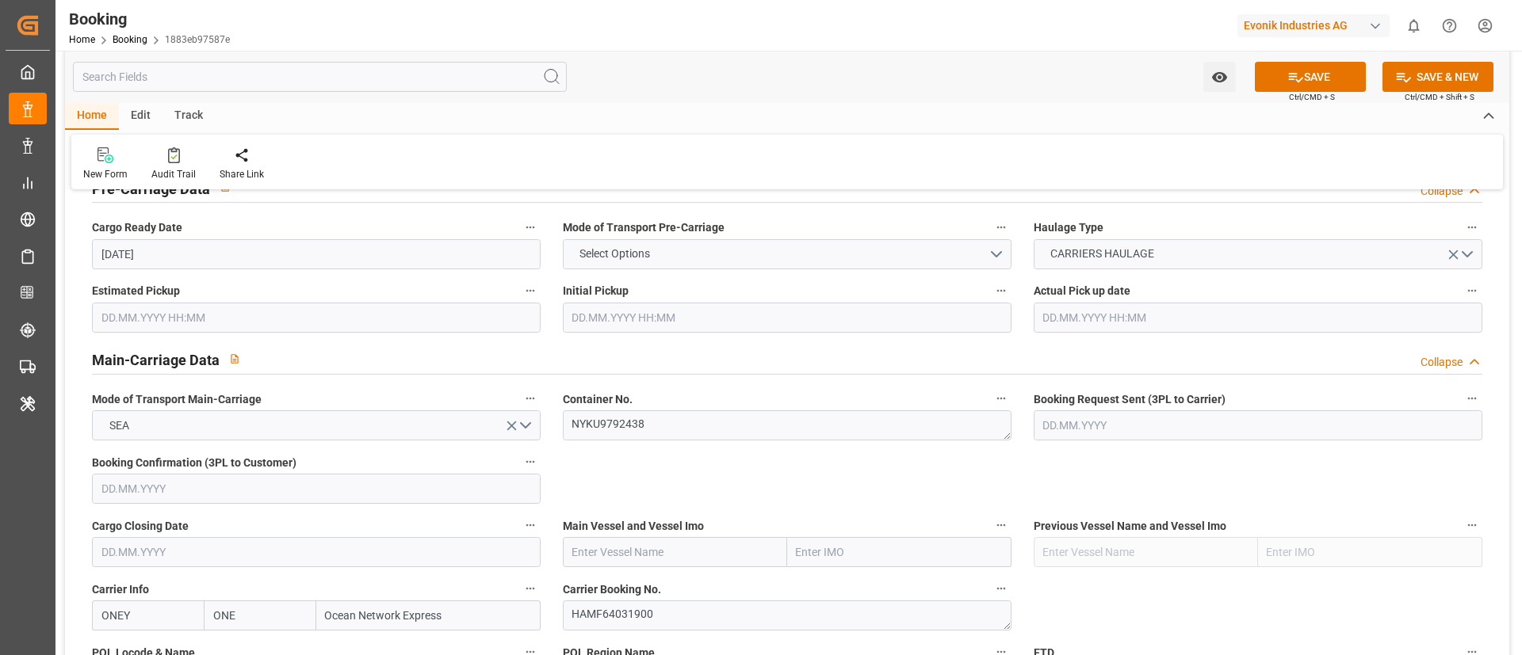
click at [640, 547] on input "text" at bounding box center [675, 552] width 224 height 30
paste input "NAVIOS VERMILION"
click at [648, 589] on b "Navios Vermilion" at bounding box center [616, 587] width 86 height 13
type input "Navios Vermilion"
type input "9324837"
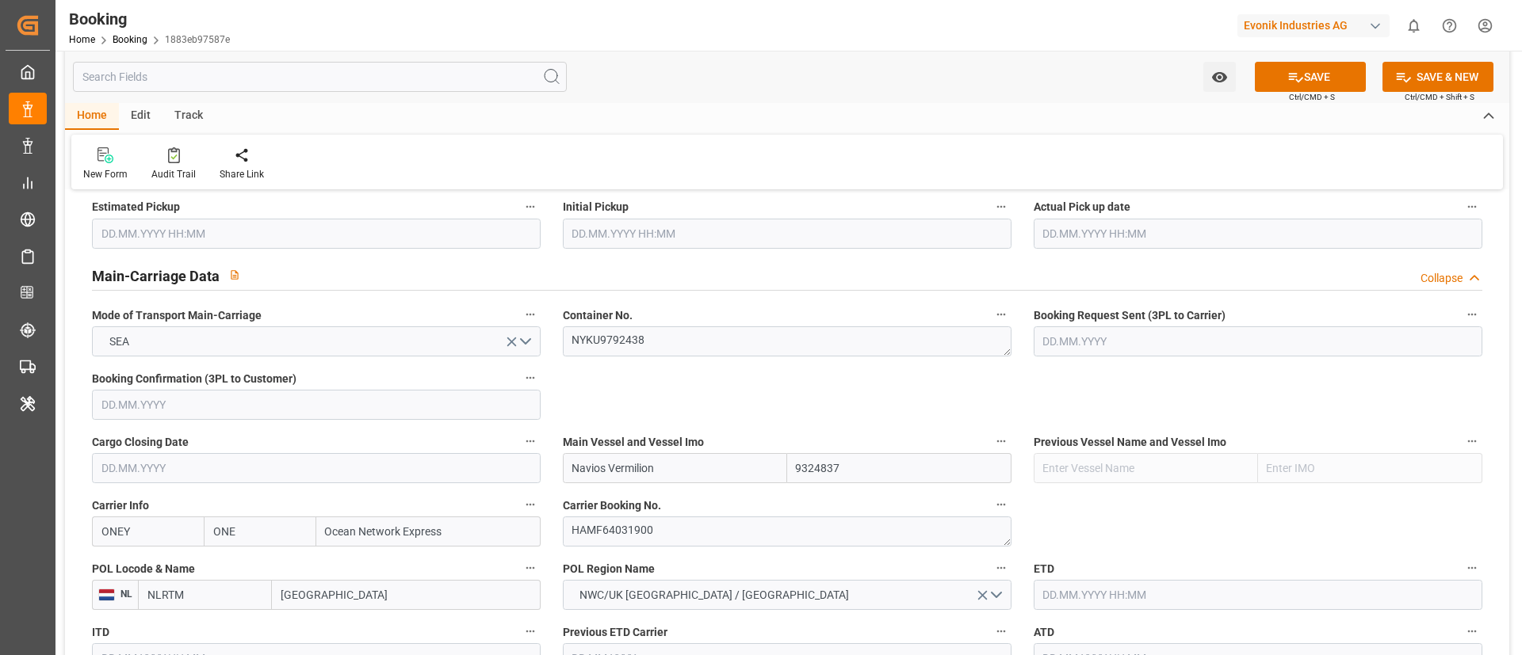
scroll to position [951, 0]
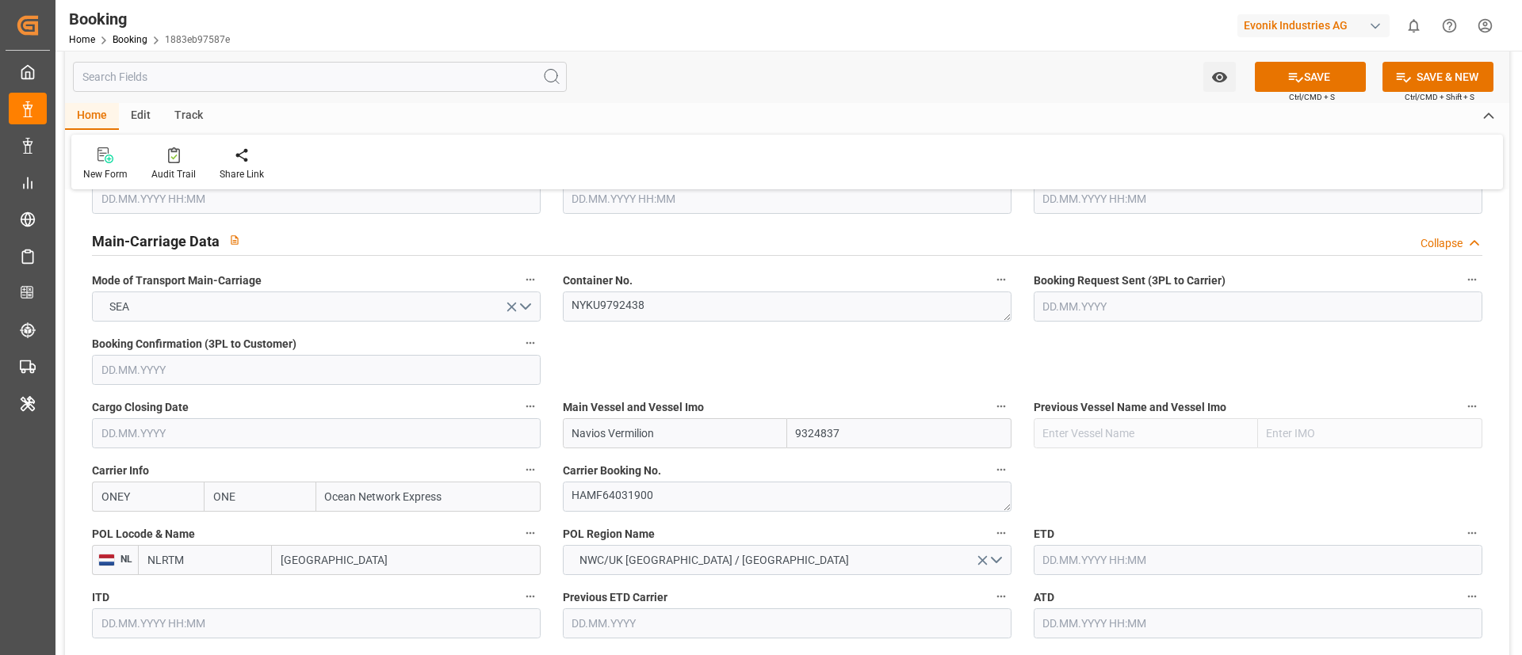
type input "Navios Vermilion"
click at [335, 553] on input "[GEOGRAPHIC_DATA]" at bounding box center [406, 560] width 269 height 30
paste input "[GEOGRAPHIC_DATA]"
type input "[GEOGRAPHIC_DATA]"
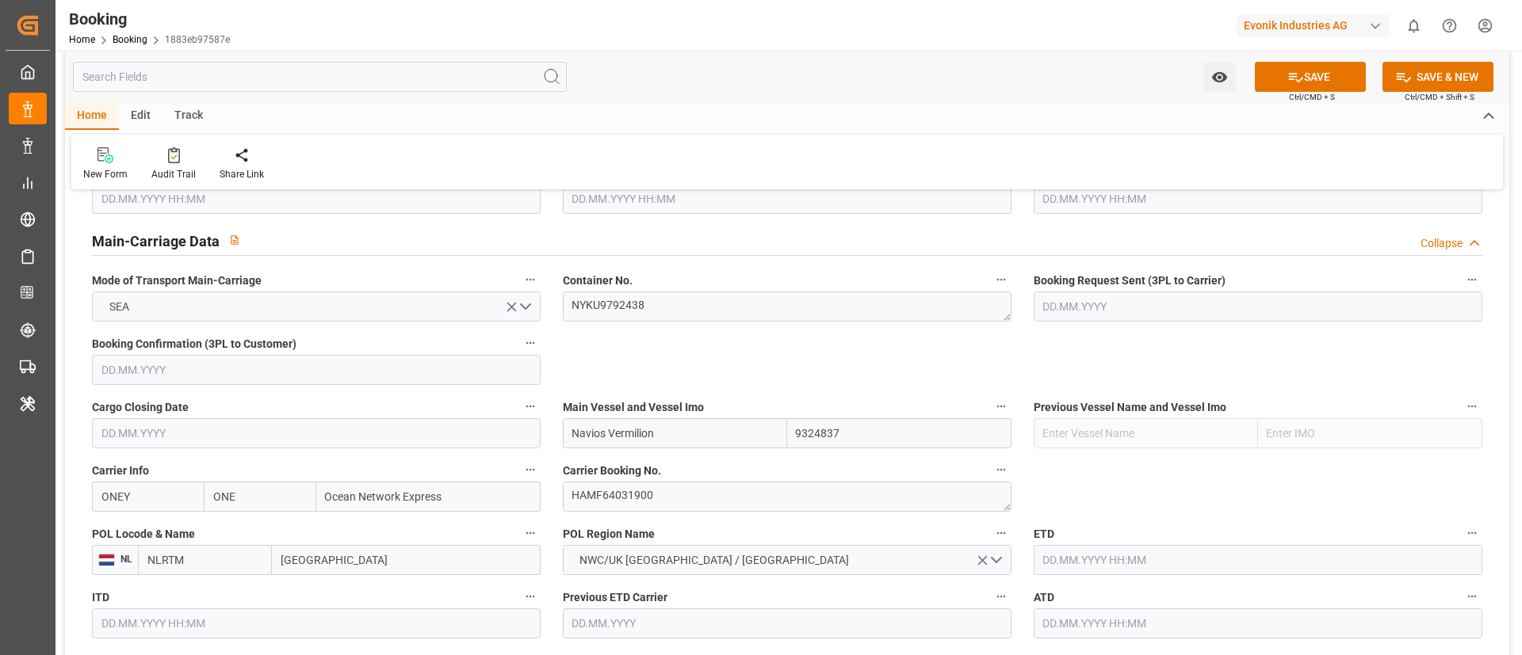
scroll to position [1070, 0]
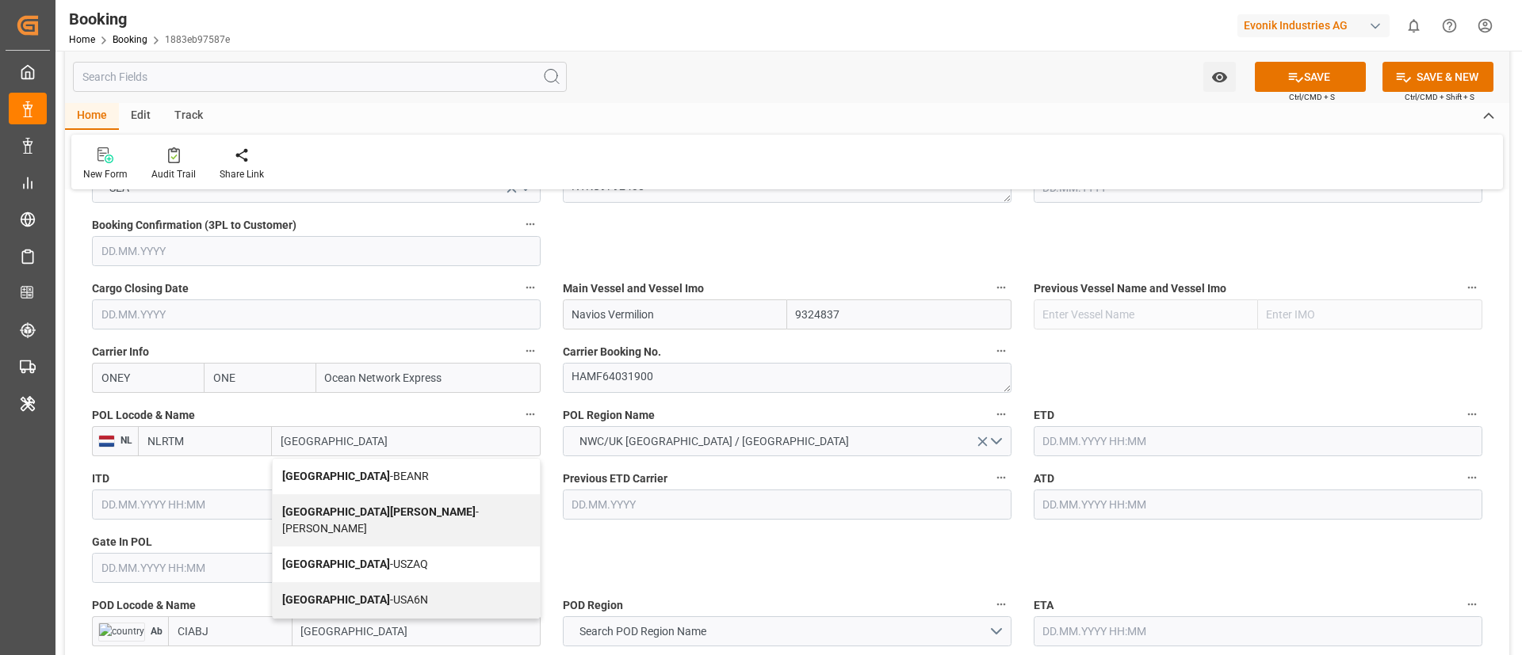
click at [355, 473] on span "Antwerp - BEANR" at bounding box center [355, 476] width 147 height 13
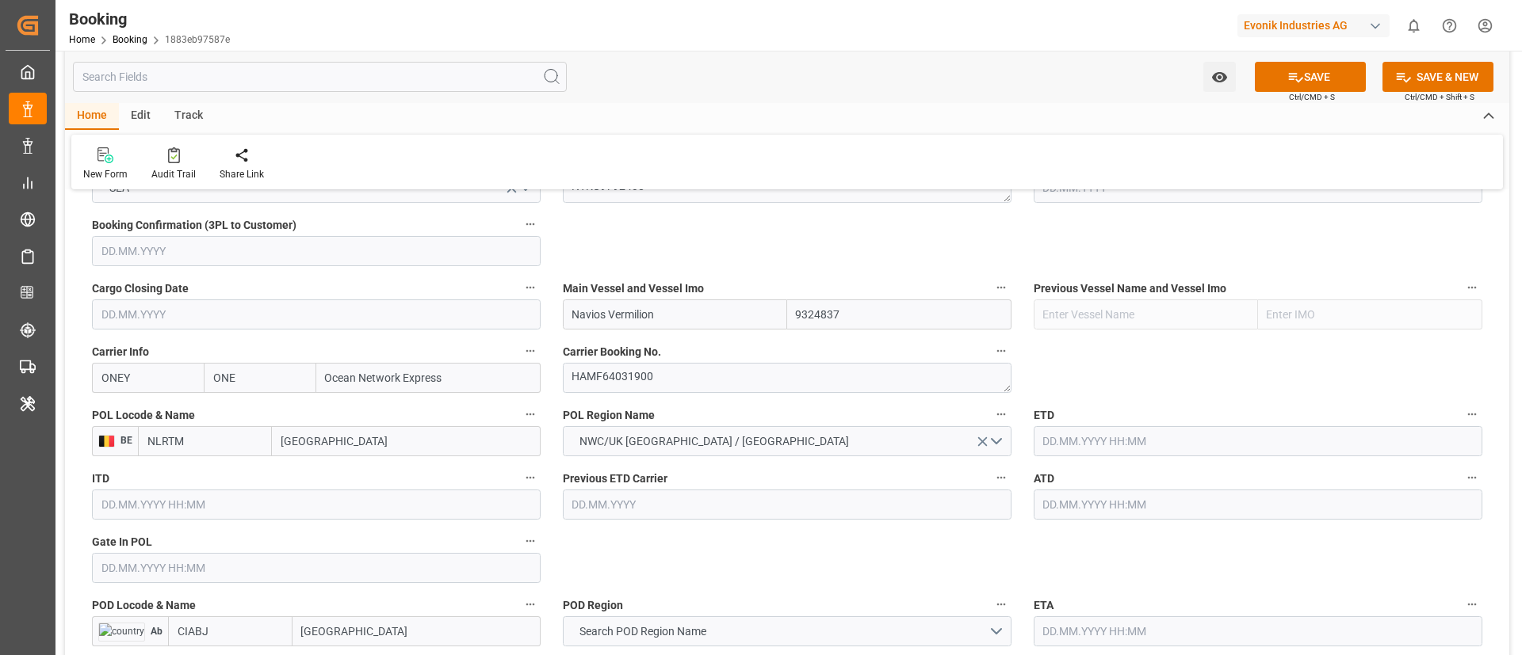
type input "BEANR"
type input "[GEOGRAPHIC_DATA]"
click at [193, 566] on input "text" at bounding box center [316, 568] width 449 height 30
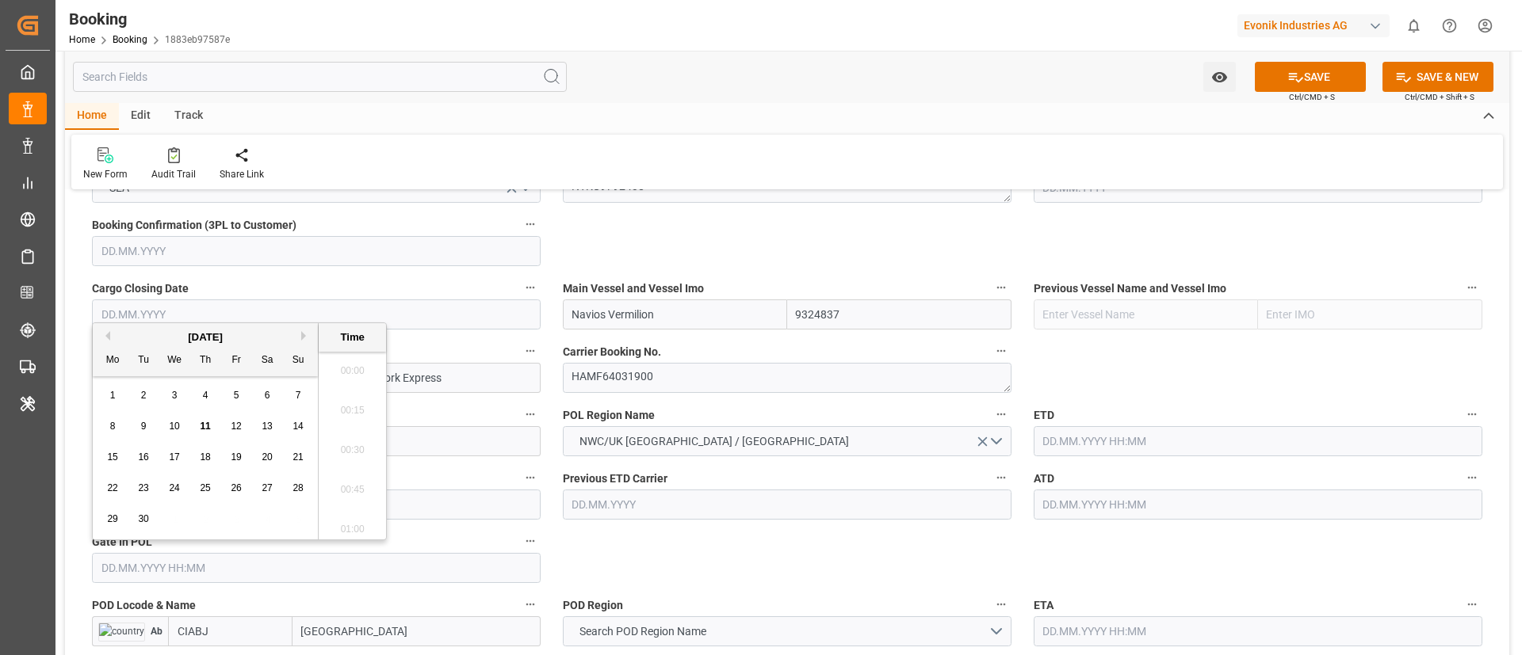
scroll to position [2423, 0]
click at [106, 335] on button "Previous Month" at bounding box center [106, 336] width 10 height 10
click at [115, 430] on span "4" at bounding box center [113, 426] width 6 height 11
type input "[DATE] 00:00"
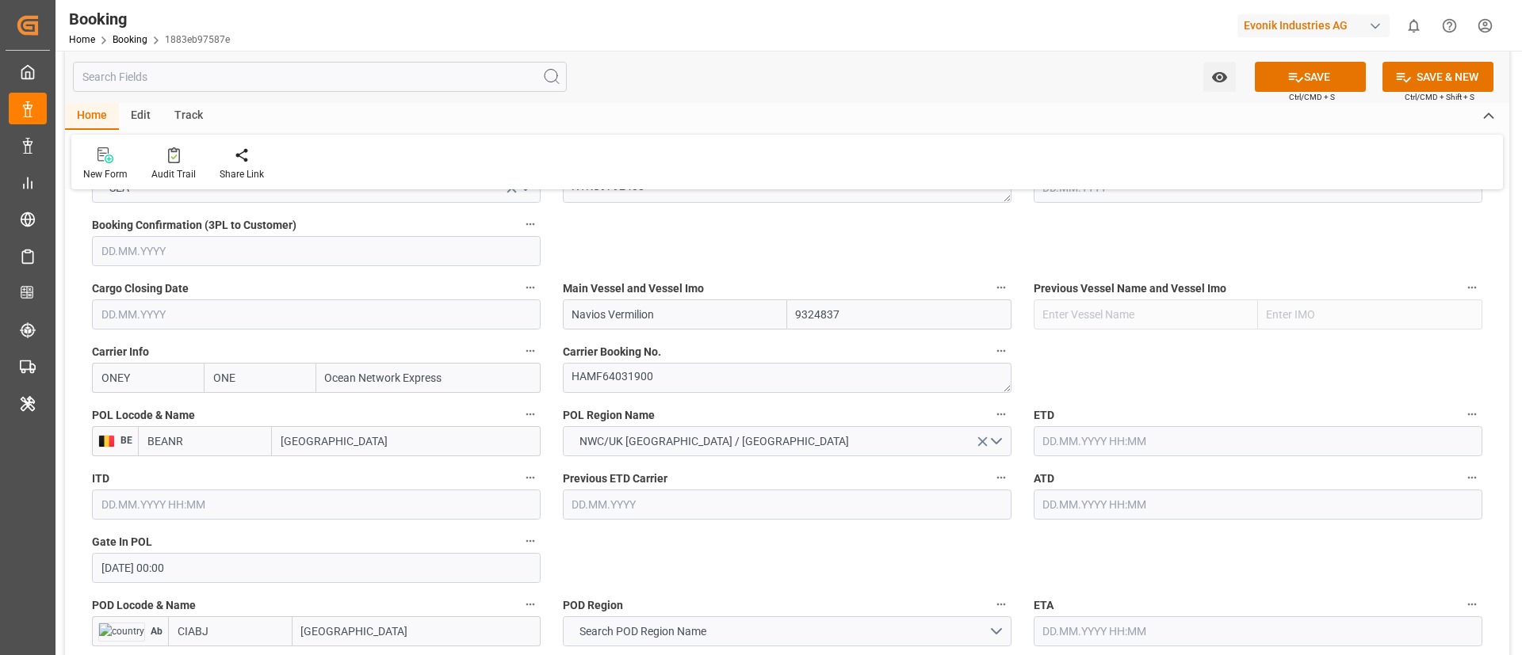
click at [1121, 446] on input "text" at bounding box center [1257, 441] width 449 height 30
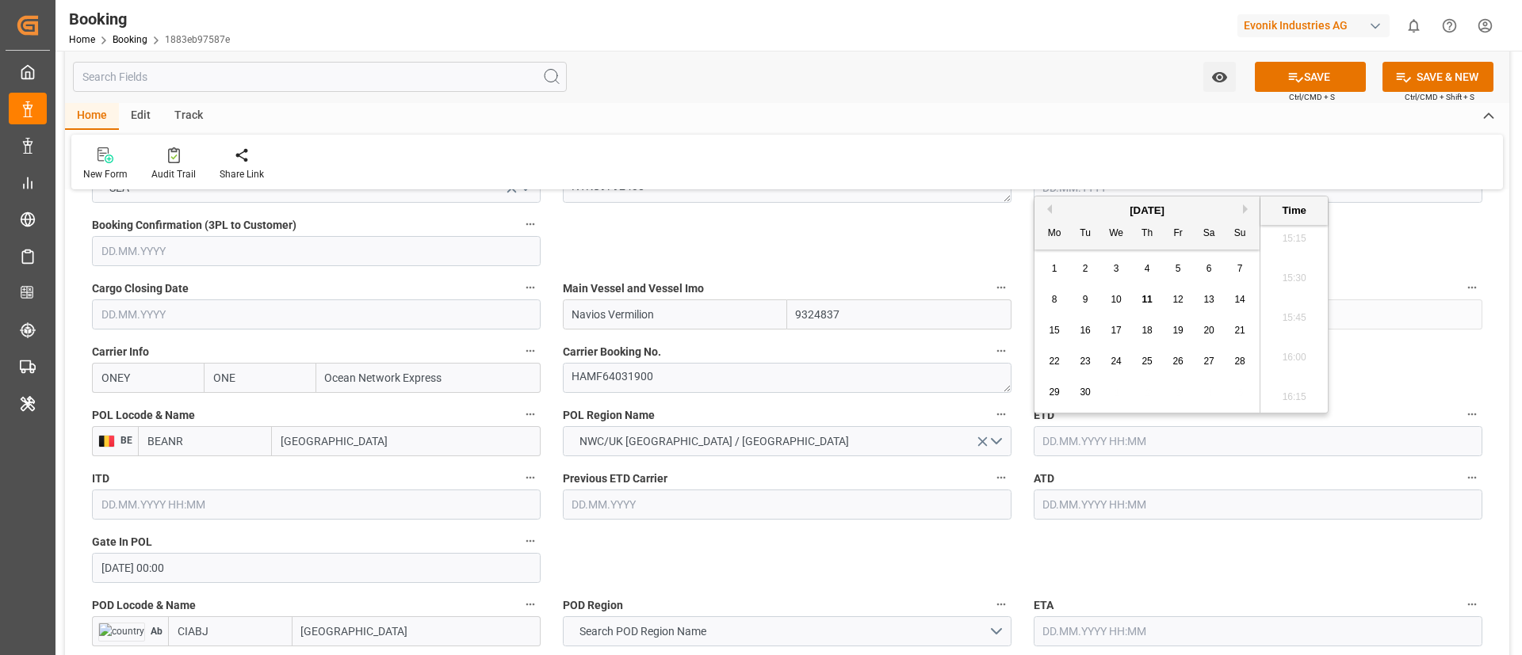
click at [1051, 212] on button "Previous Month" at bounding box center [1047, 209] width 10 height 10
click at [1240, 300] on span "10" at bounding box center [1239, 299] width 10 height 11
type input "[DATE] 00:00"
click at [1145, 446] on input "[DATE] 00:00" at bounding box center [1257, 441] width 449 height 30
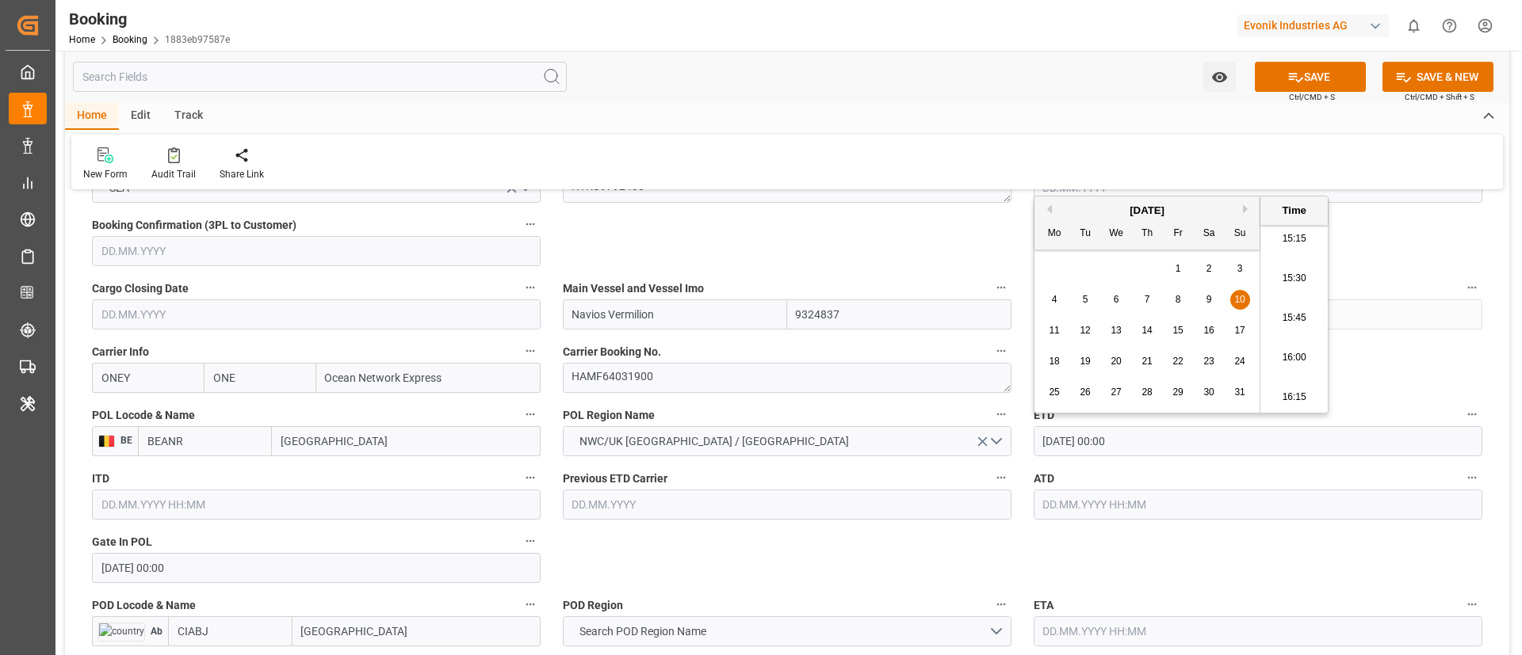
click at [1145, 446] on input "[DATE] 00:00" at bounding box center [1257, 441] width 449 height 30
click at [1093, 506] on input "text" at bounding box center [1257, 505] width 449 height 30
paste input "[DATE] 00:00"
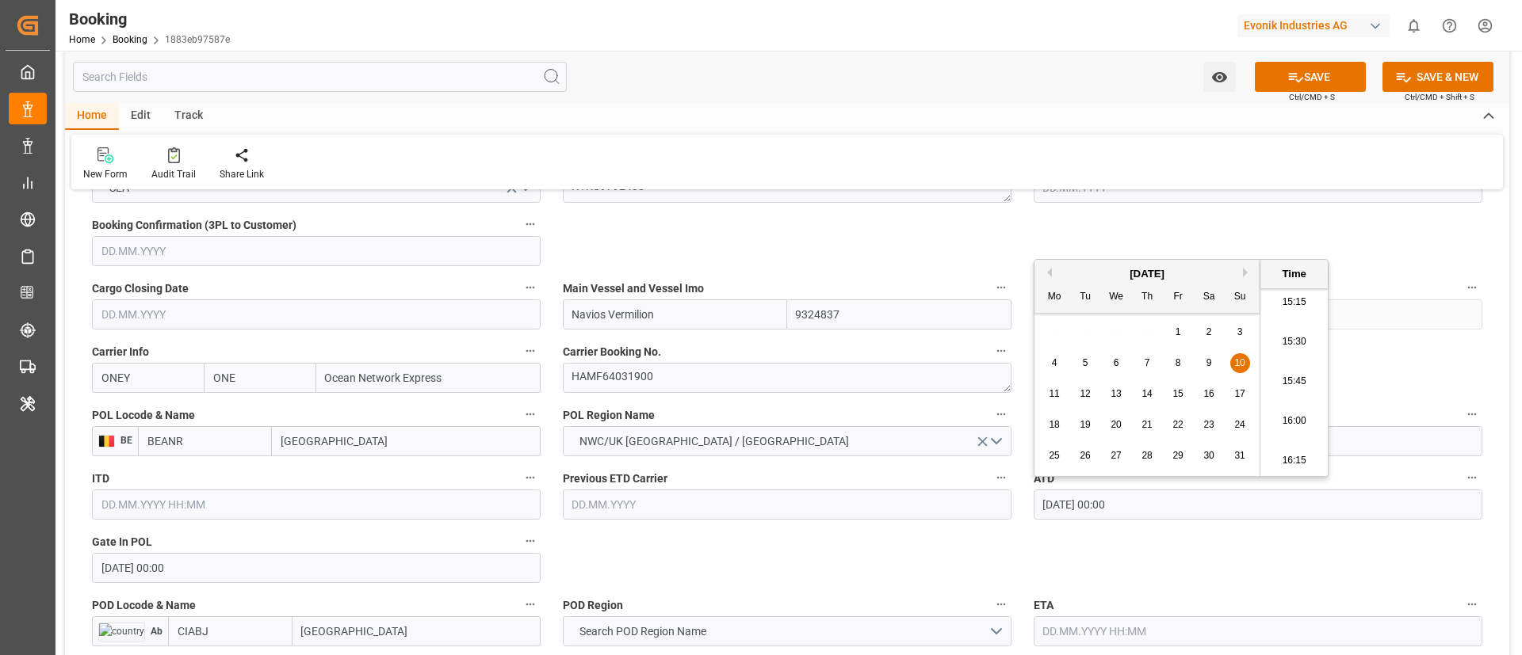
type input "[DATE] 00:00"
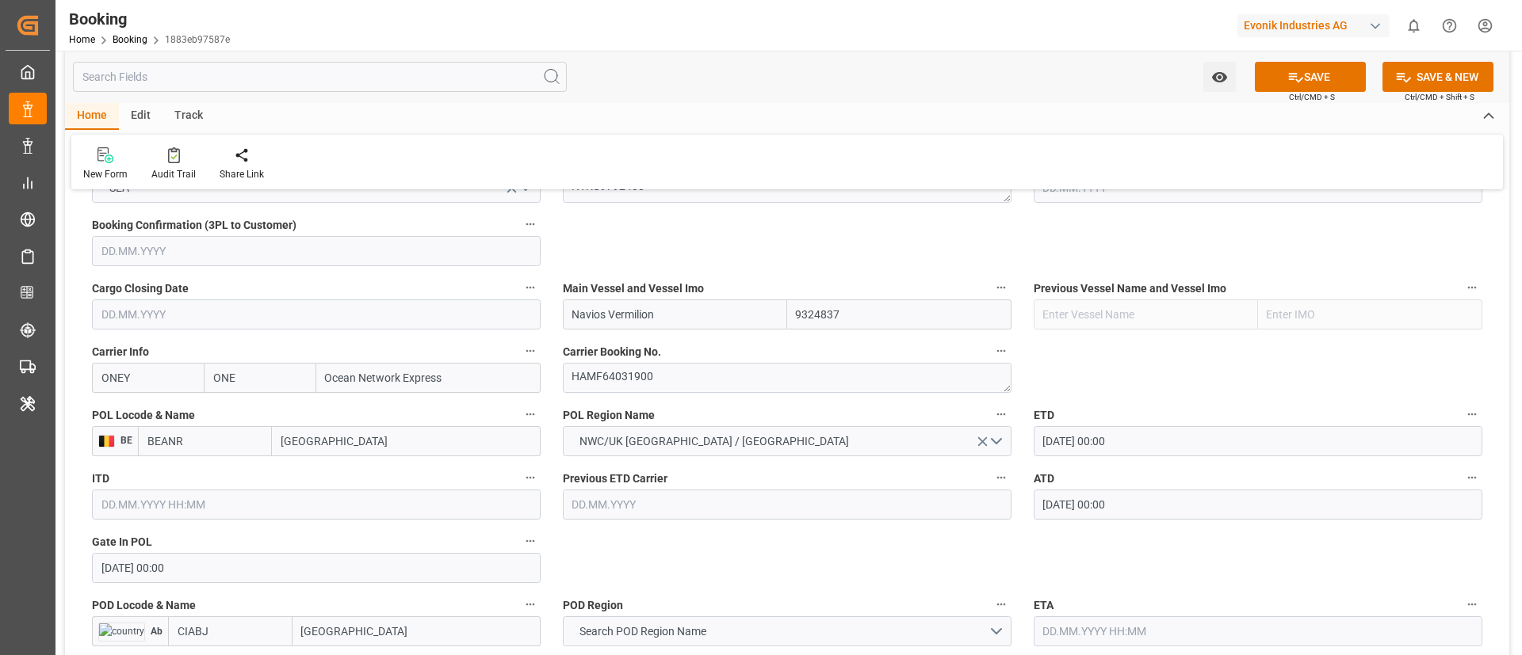
scroll to position [1189, 0]
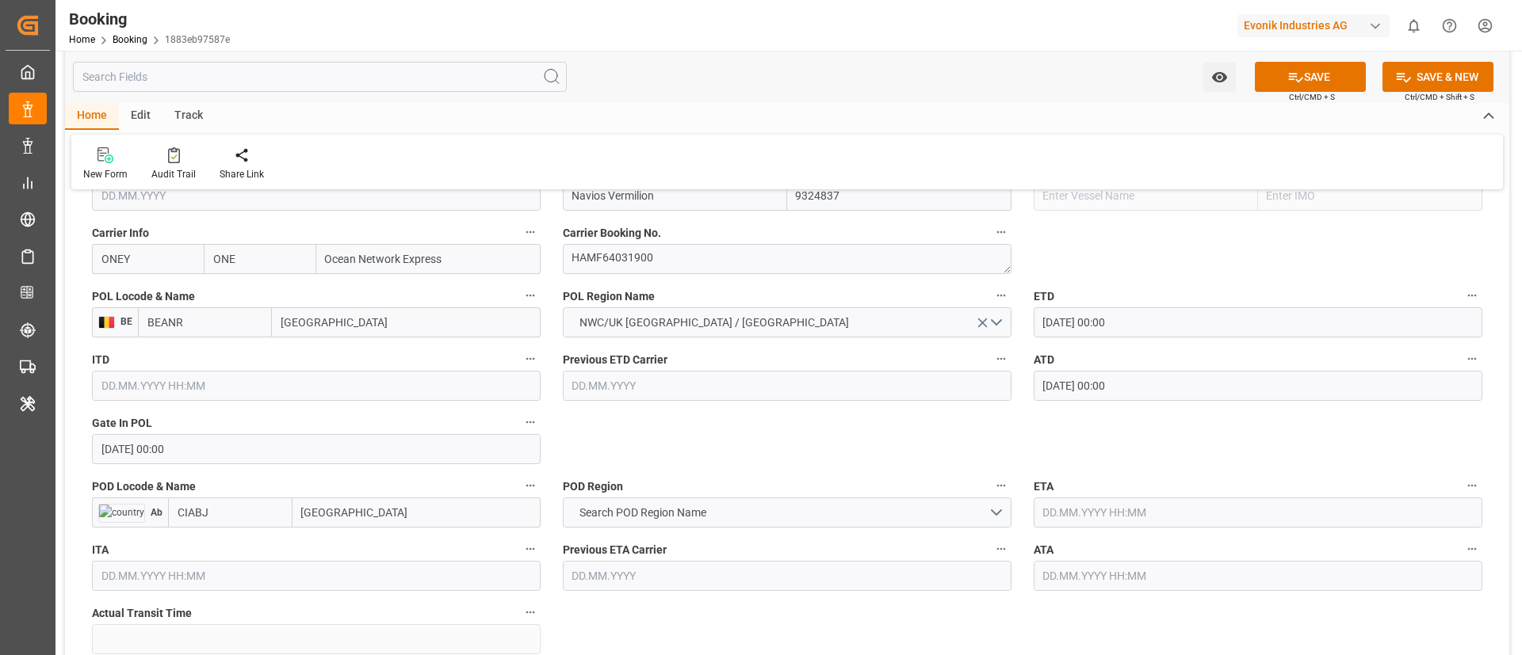
click at [360, 514] on input "[GEOGRAPHIC_DATA]" at bounding box center [416, 513] width 248 height 30
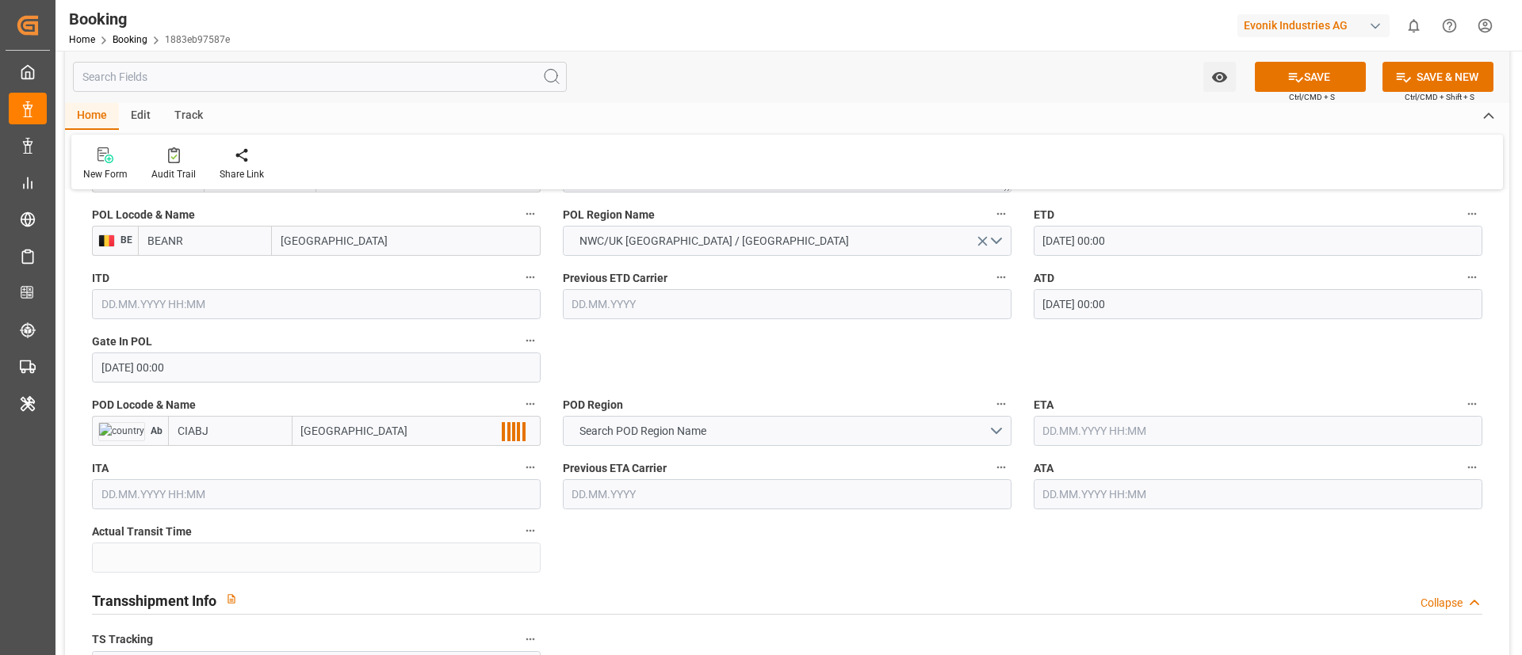
scroll to position [1308, 0]
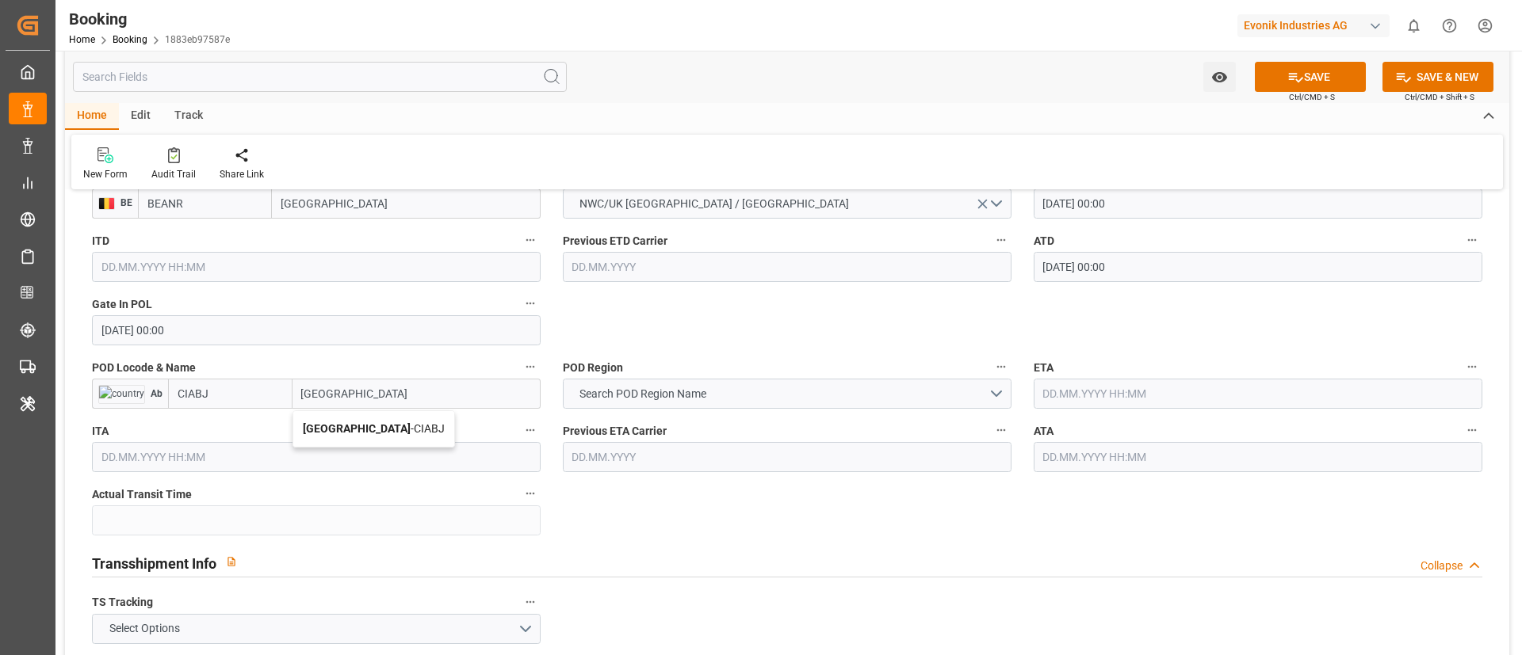
click at [350, 426] on span "Abidjan - CIABJ" at bounding box center [374, 428] width 142 height 13
type input "[GEOGRAPHIC_DATA]"
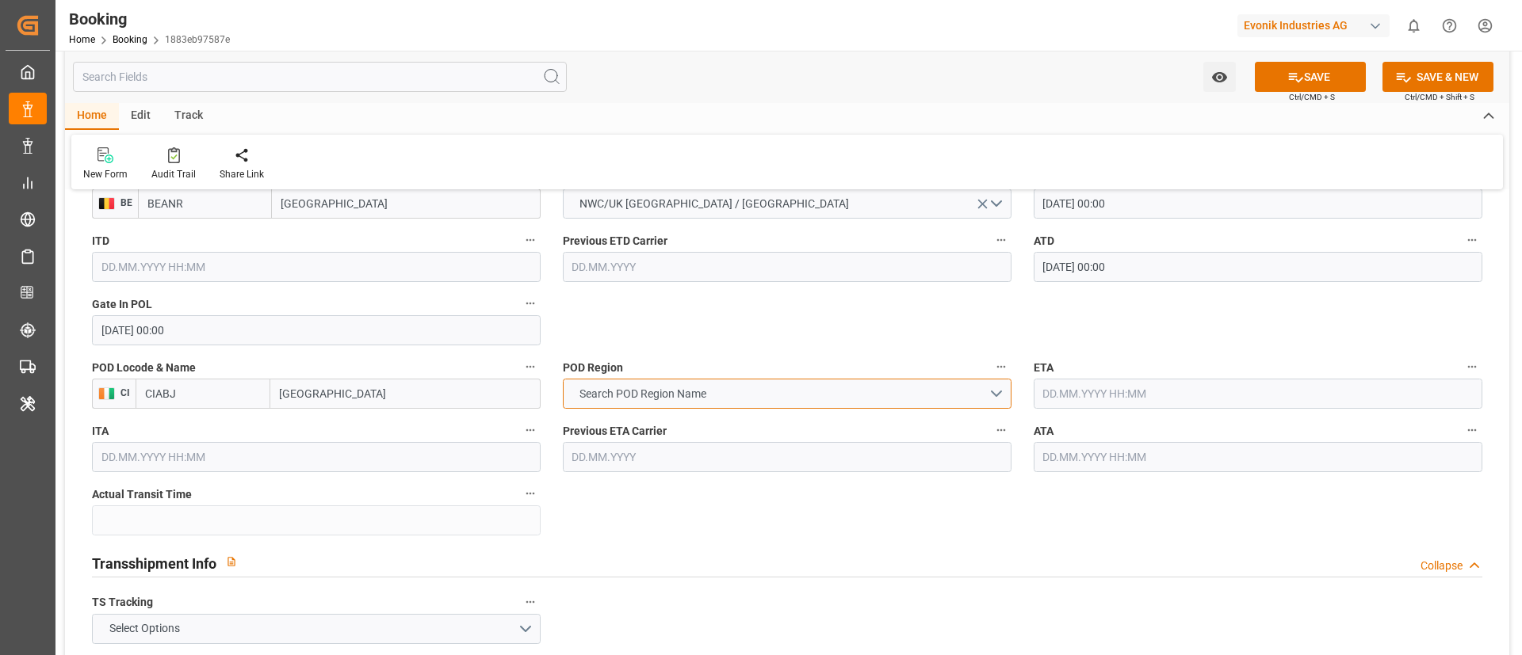
click at [686, 392] on span "Search POD Region Name" at bounding box center [642, 394] width 143 height 17
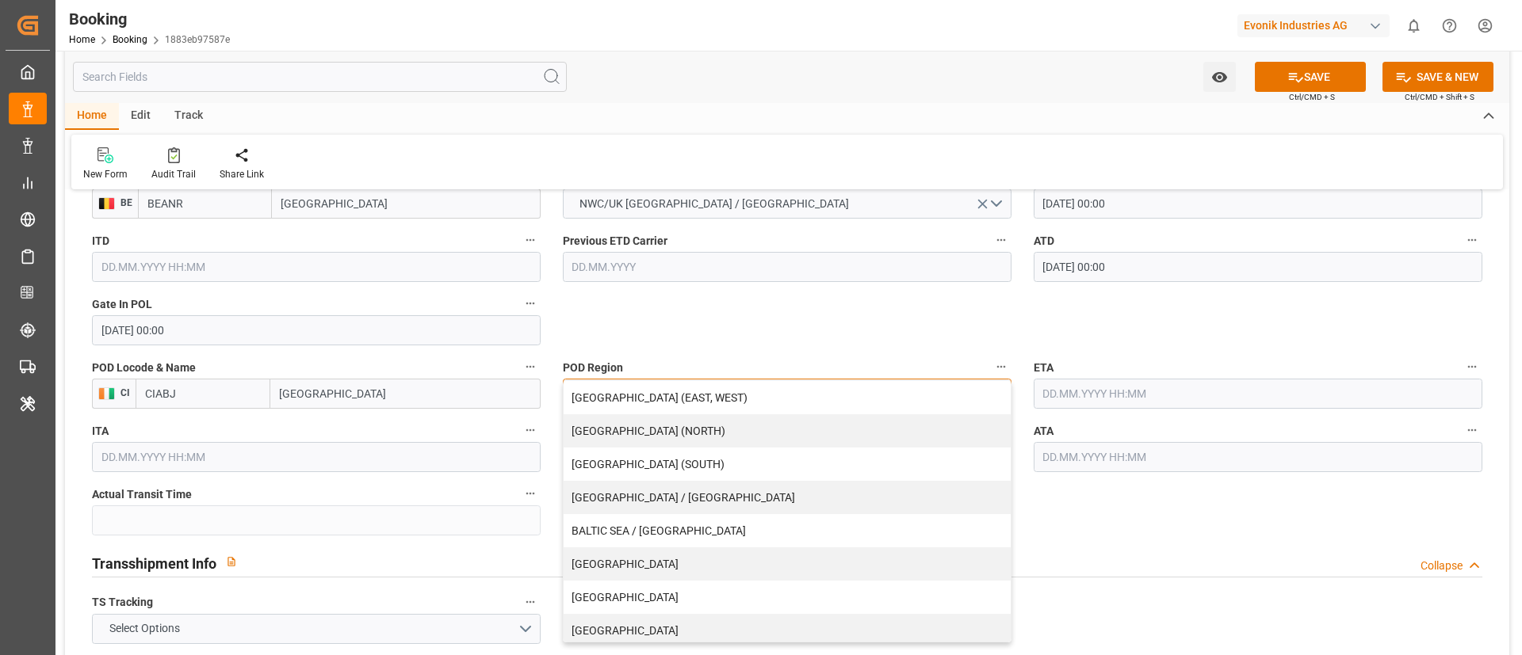
click at [681, 396] on div "[GEOGRAPHIC_DATA] (EAST, WEST)" at bounding box center [786, 397] width 447 height 33
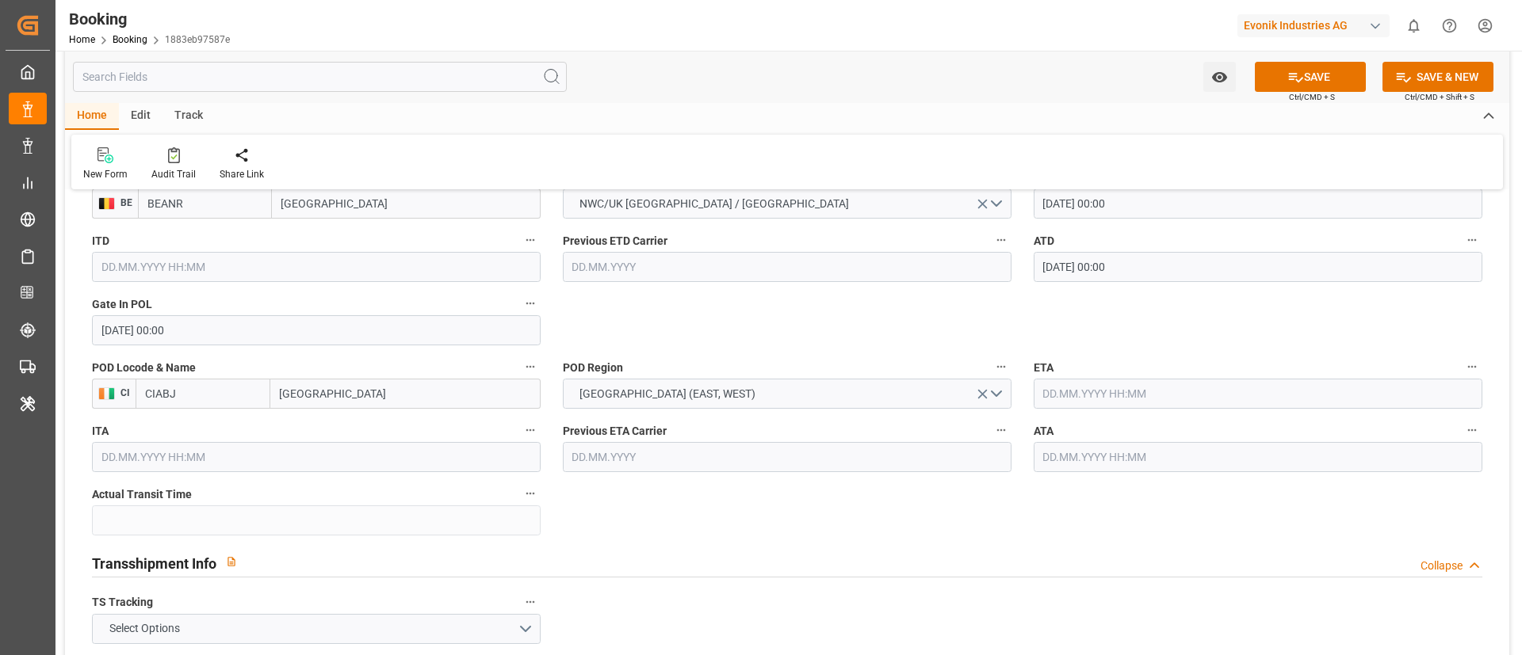
click at [1102, 395] on input "text" at bounding box center [1257, 394] width 449 height 30
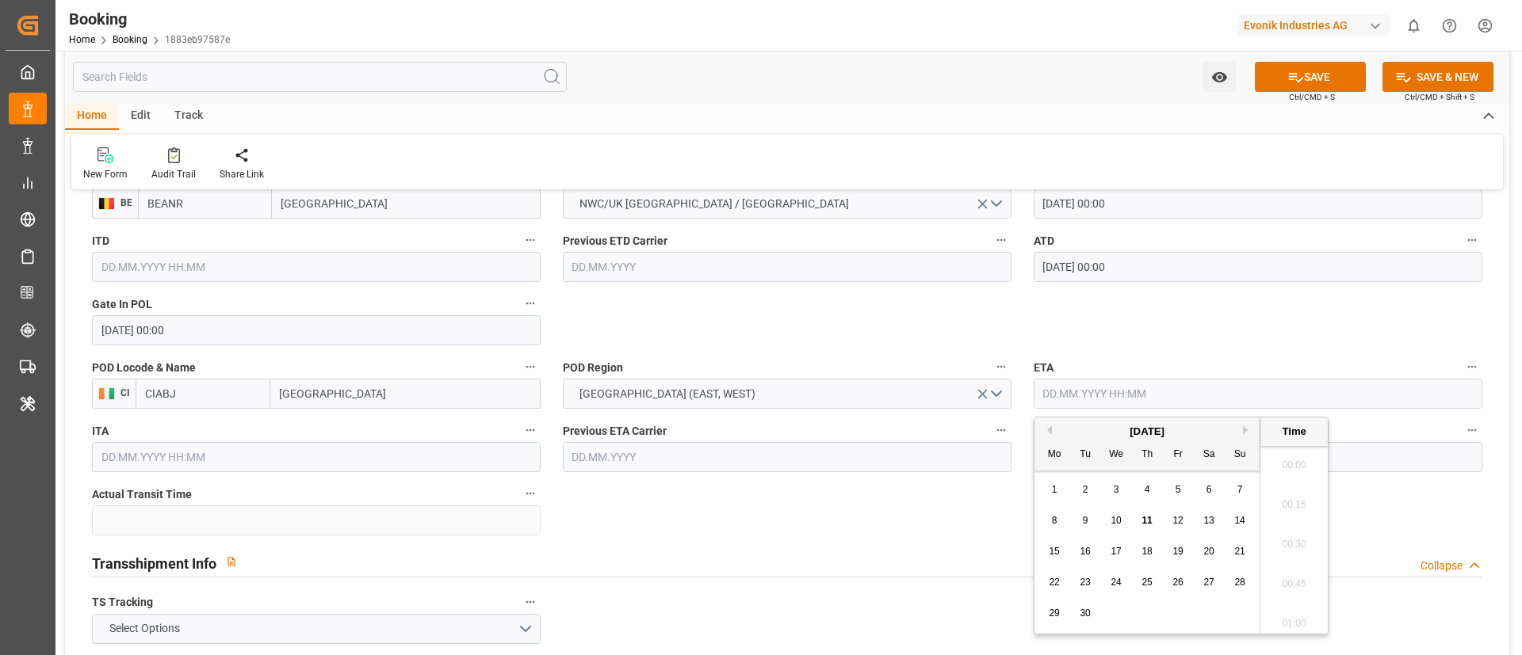
scroll to position [2423, 0]
click at [1060, 611] on div "29" at bounding box center [1055, 614] width 20 height 19
type input "[DATE] 00:00"
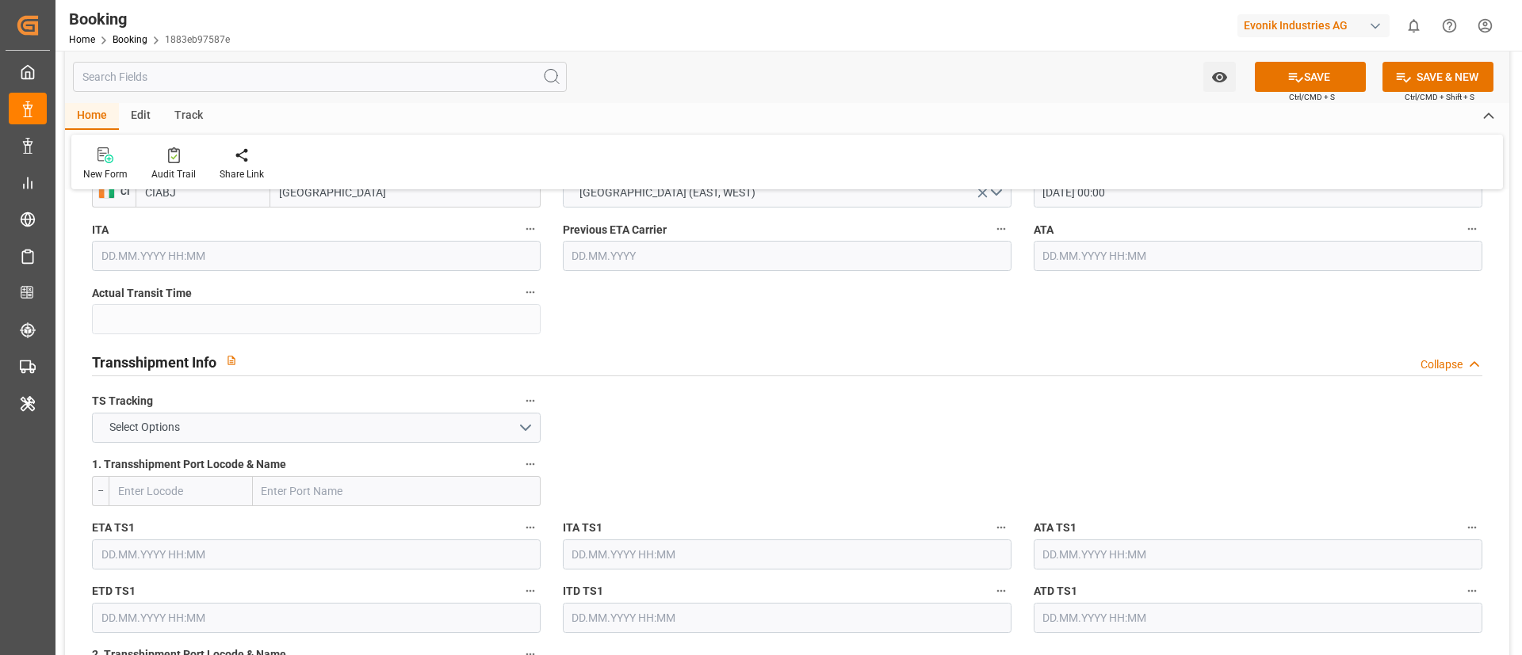
scroll to position [1545, 0]
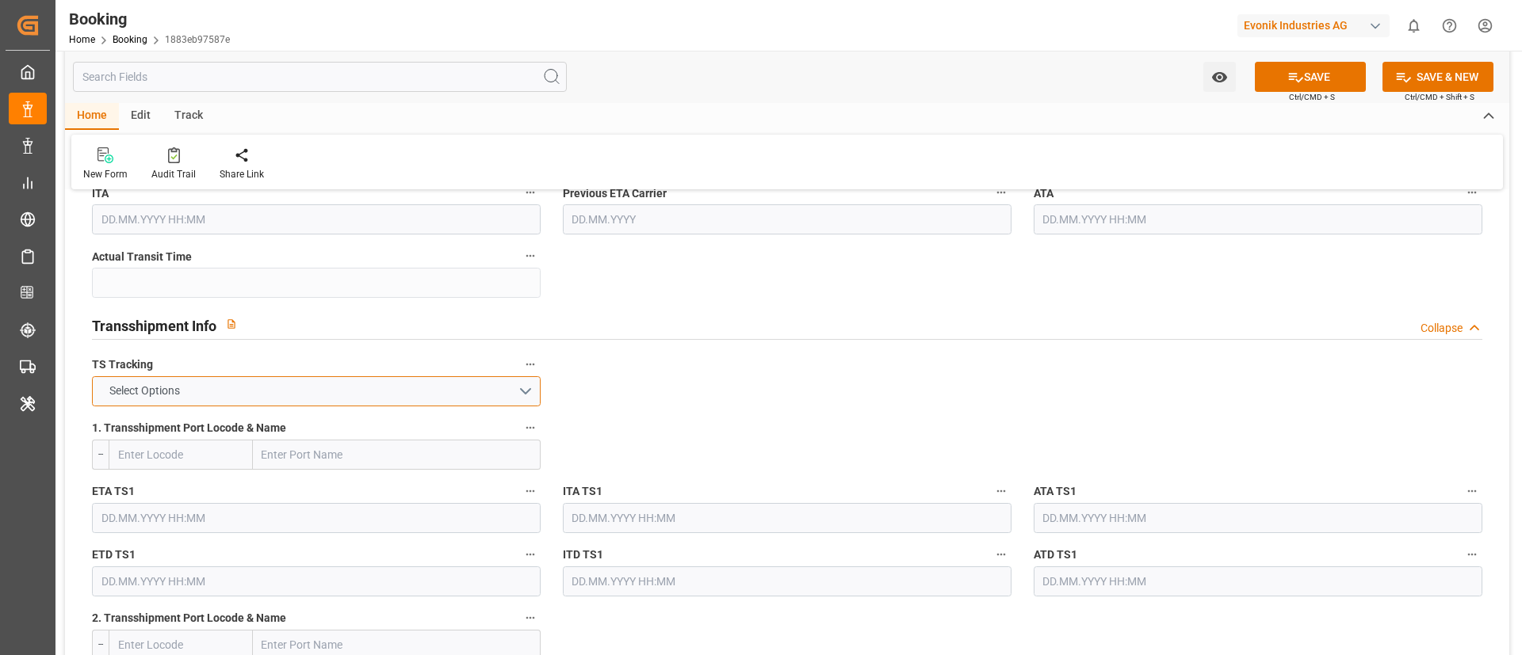
click at [473, 395] on button "Select Options" at bounding box center [316, 391] width 449 height 30
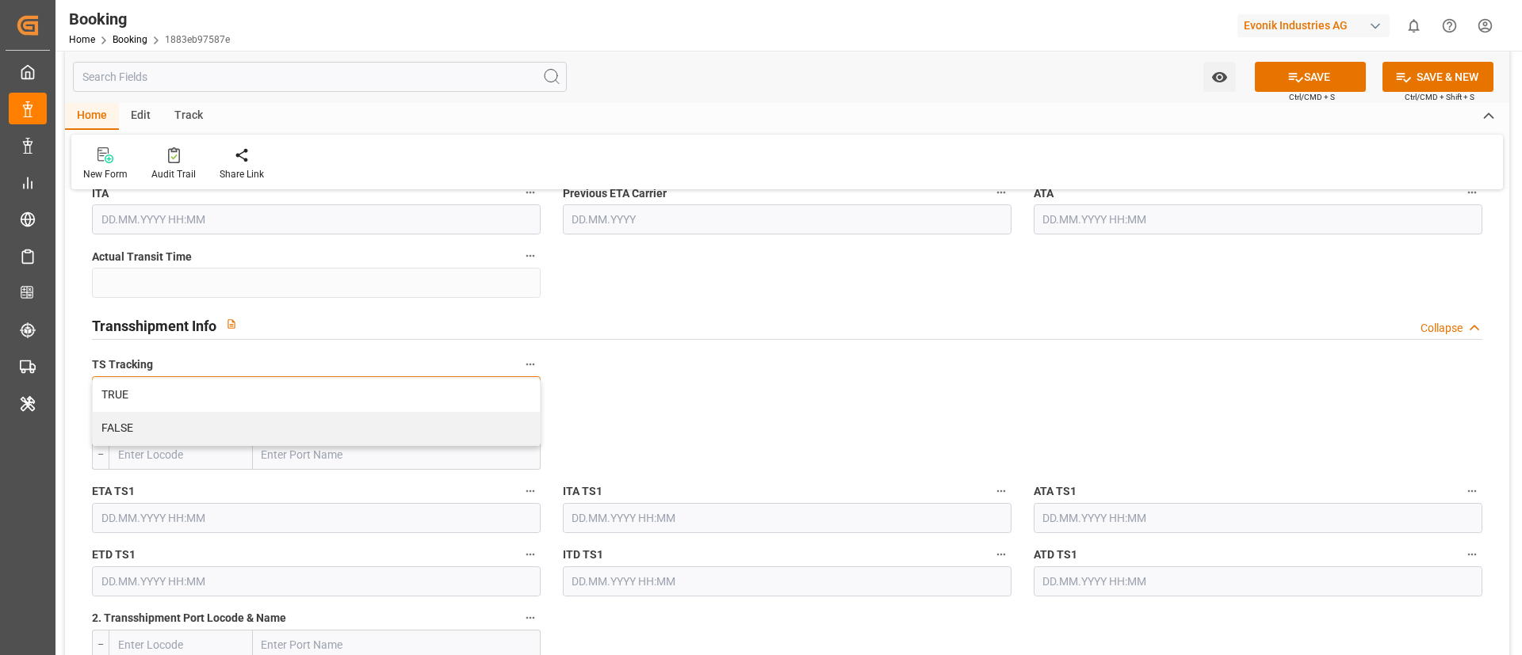
click at [473, 395] on div "TRUE" at bounding box center [316, 395] width 447 height 33
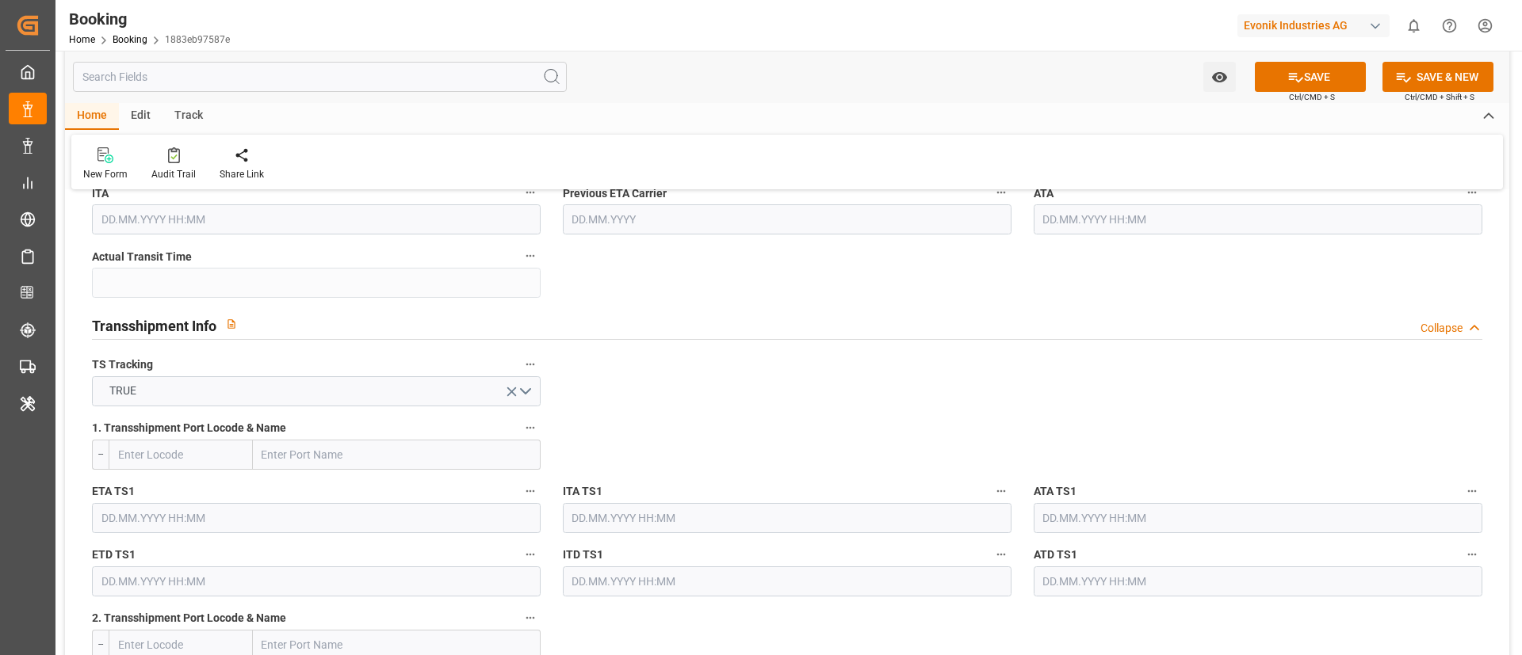
click at [340, 453] on input "text" at bounding box center [397, 455] width 288 height 30
paste input "ALGECIRAS"
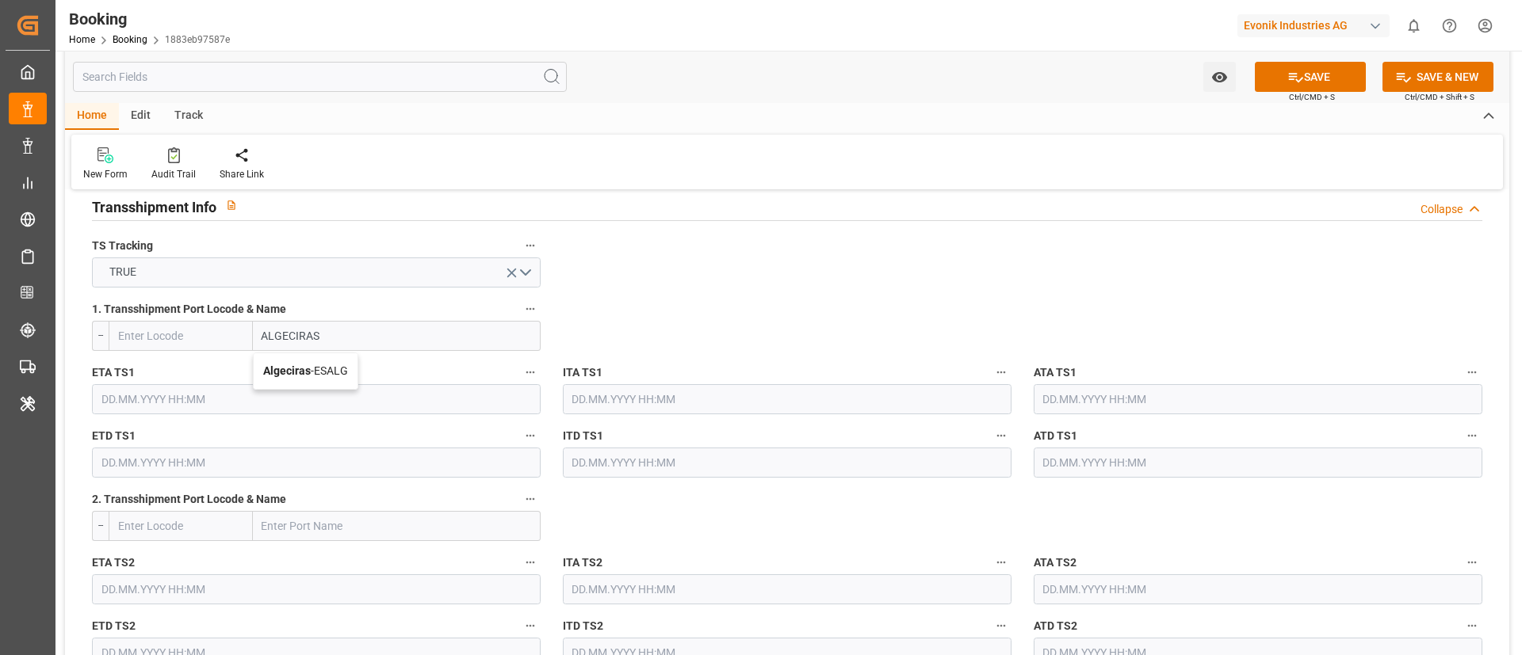
click at [327, 367] on span "Algeciras - ESALG" at bounding box center [305, 371] width 85 height 13
type input "Algeciras"
type input "ESALG"
click at [208, 403] on input "text" at bounding box center [316, 399] width 449 height 30
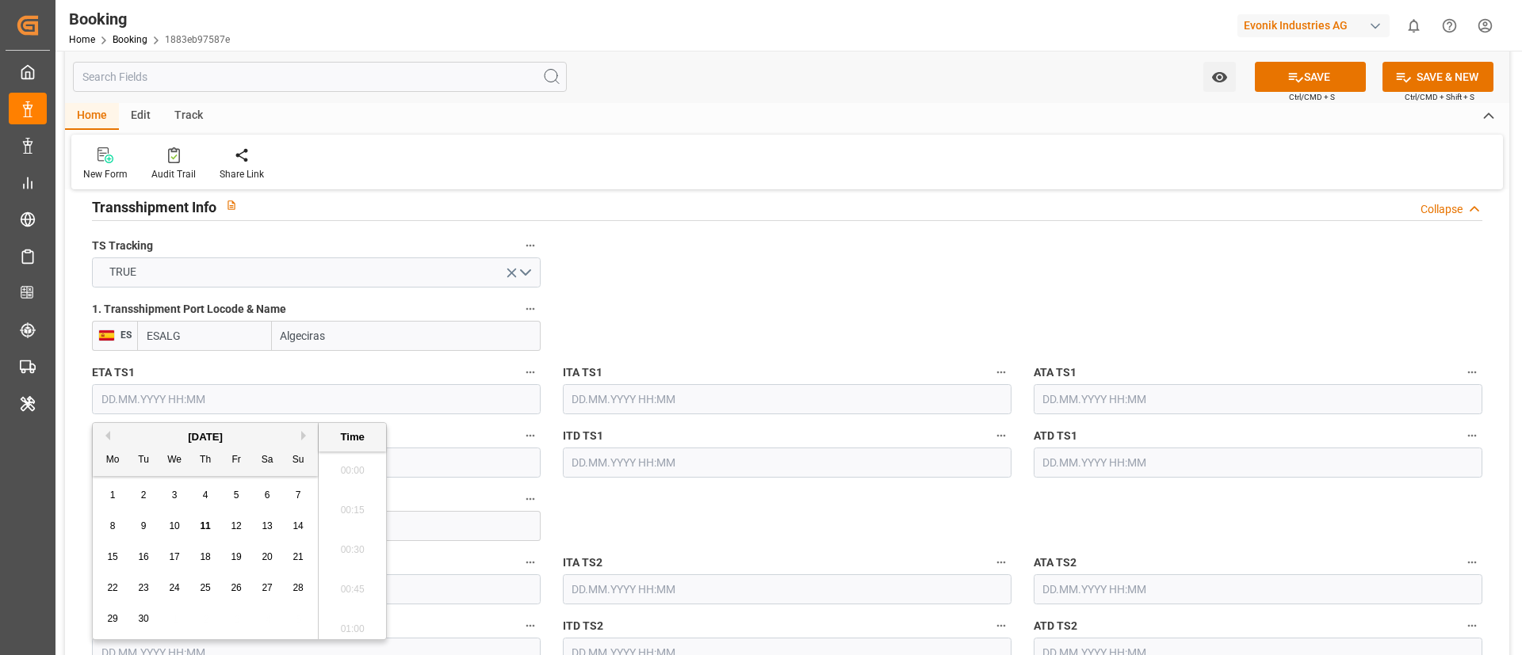
scroll to position [2423, 0]
click at [107, 433] on button "Previous Month" at bounding box center [106, 436] width 10 height 10
click at [296, 558] on span "17" at bounding box center [297, 557] width 10 height 11
type input "[DATE] 00:00"
click at [205, 401] on input "[DATE] 00:00" at bounding box center [316, 399] width 449 height 30
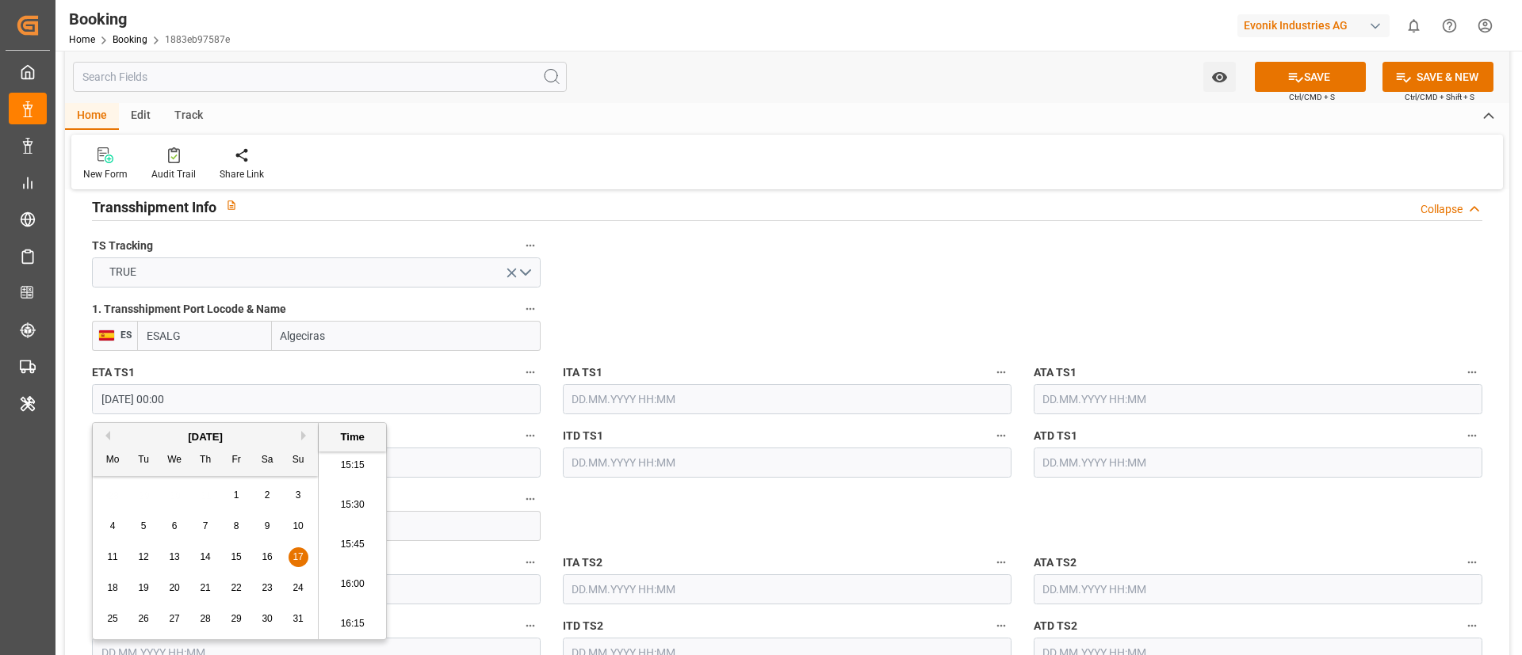
click at [205, 401] on input "[DATE] 00:00" at bounding box center [316, 399] width 449 height 30
click at [1083, 399] on input "text" at bounding box center [1257, 399] width 449 height 30
paste input "[DATE] 00:00"
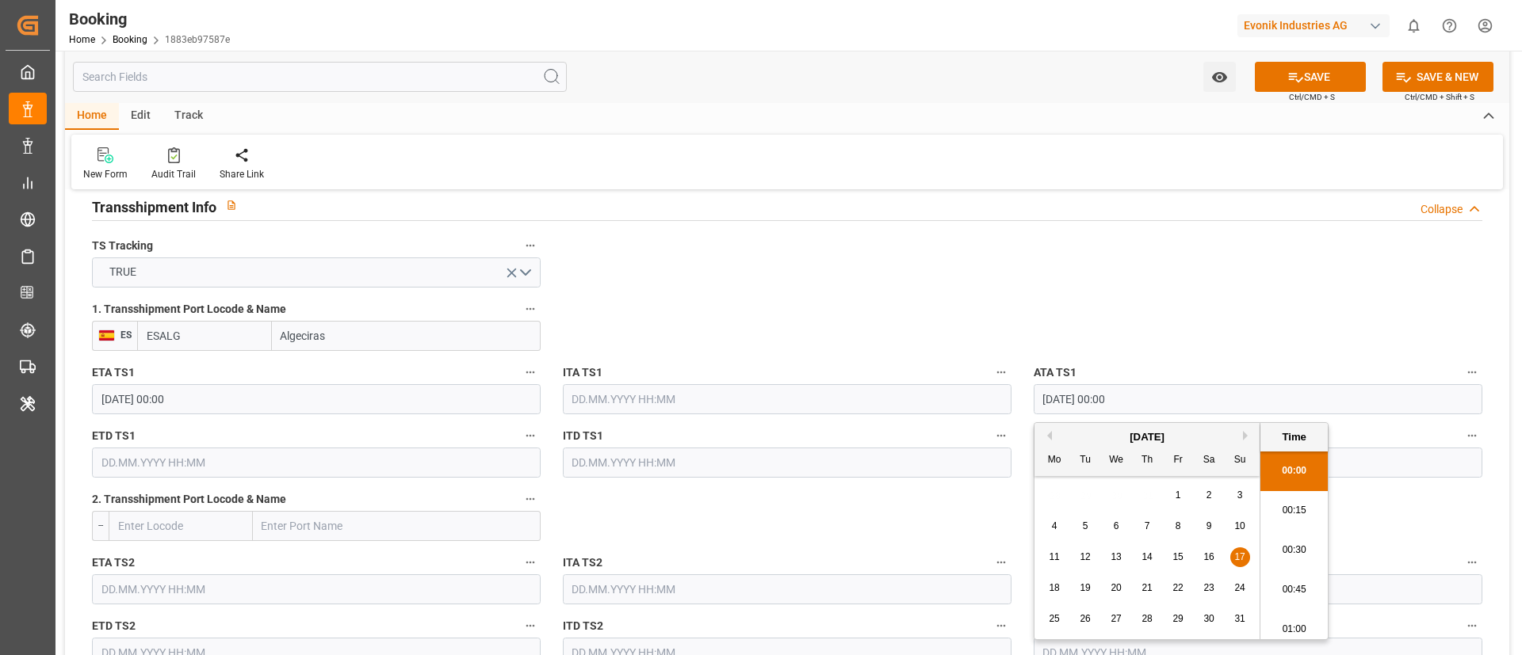
type input "[DATE] 00:00"
click at [121, 465] on input "text" at bounding box center [316, 463] width 449 height 30
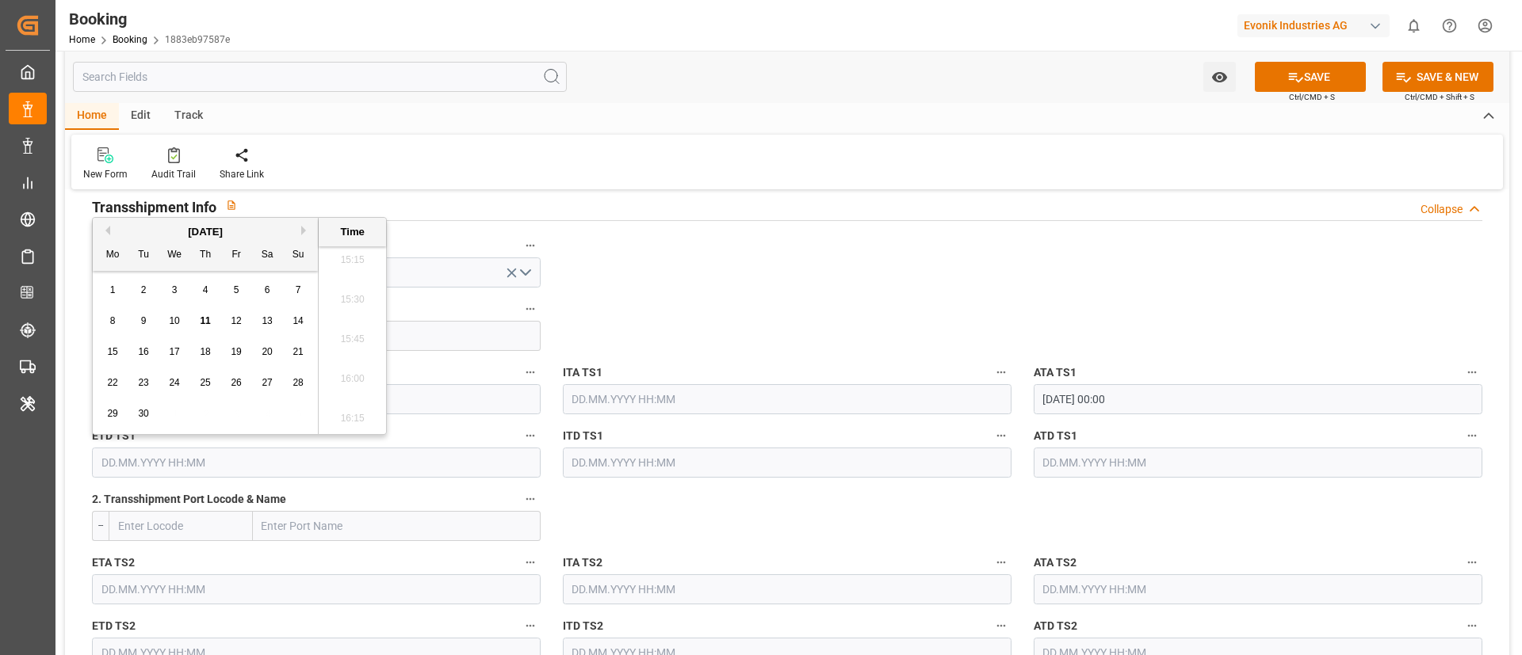
click at [106, 232] on button "Previous Month" at bounding box center [106, 231] width 10 height 10
click at [117, 412] on span "25" at bounding box center [112, 413] width 10 height 11
type input "[DATE] 00:00"
click at [212, 457] on input "[DATE] 00:00" at bounding box center [316, 463] width 449 height 30
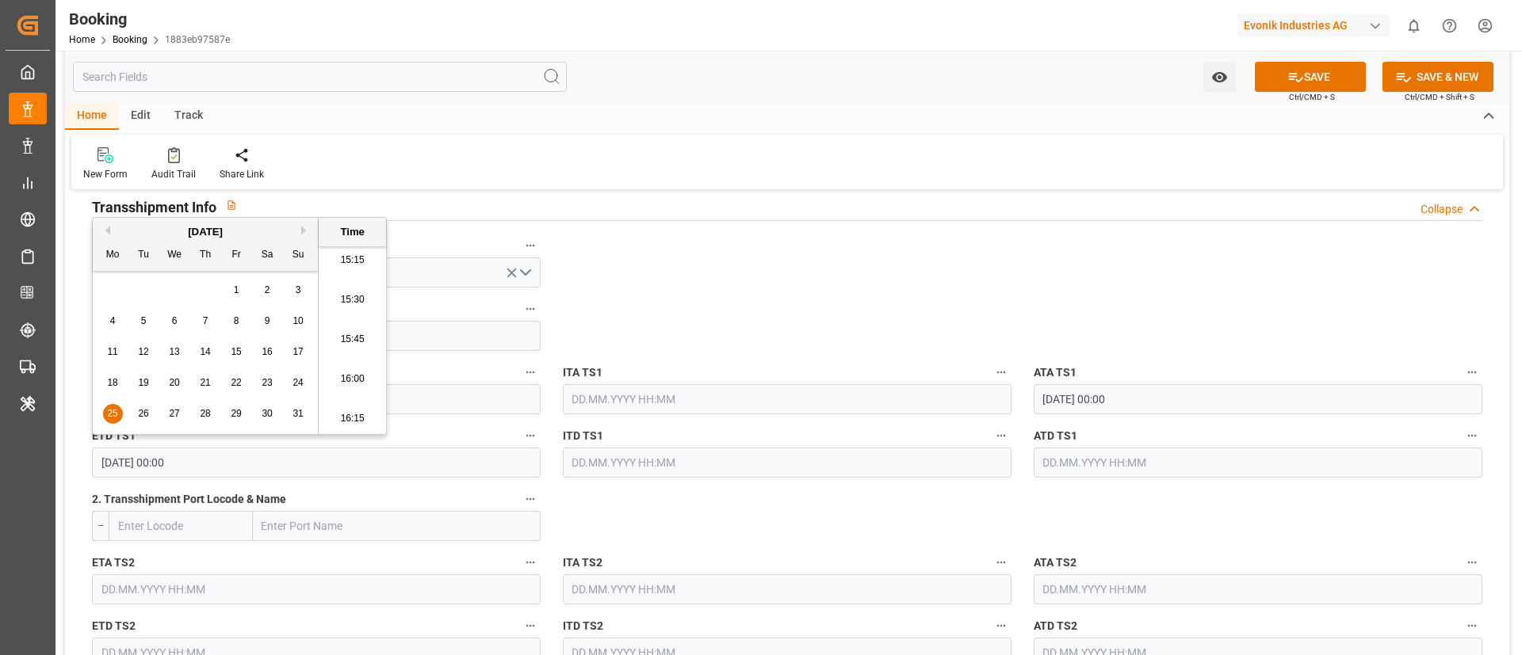
click at [212, 457] on input "[DATE] 00:00" at bounding box center [316, 463] width 449 height 30
click at [1083, 460] on input "text" at bounding box center [1257, 463] width 449 height 30
paste input "[DATE] 00:00"
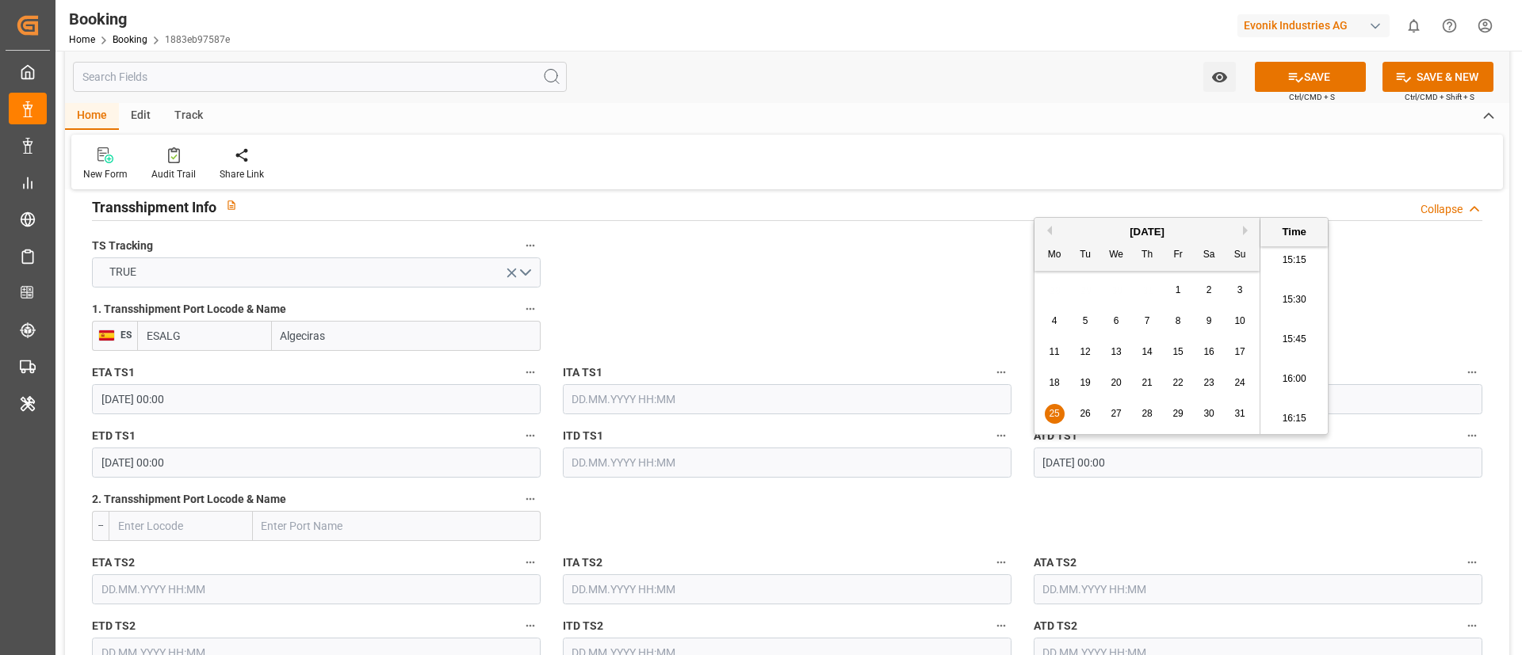
type input "[DATE] 00:00"
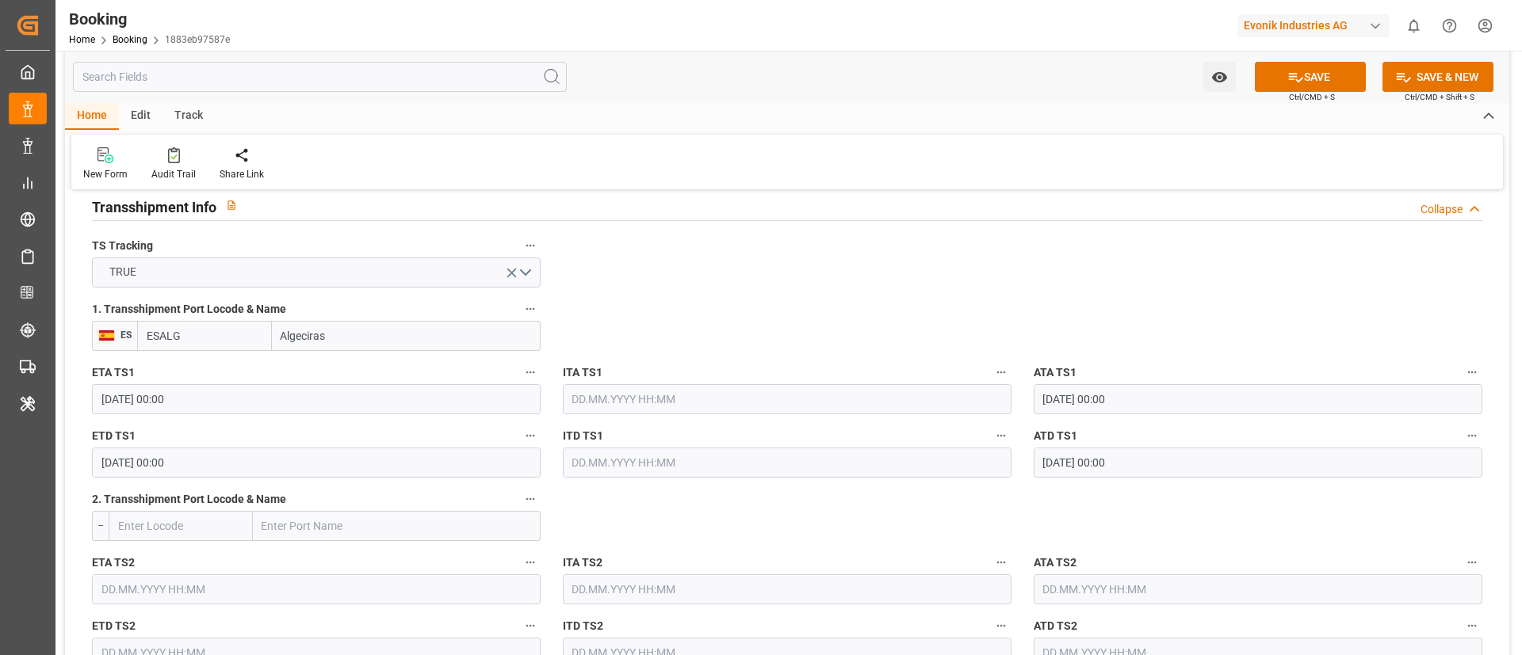
click at [286, 525] on input "text" at bounding box center [397, 526] width 288 height 30
paste input "TANGIER"
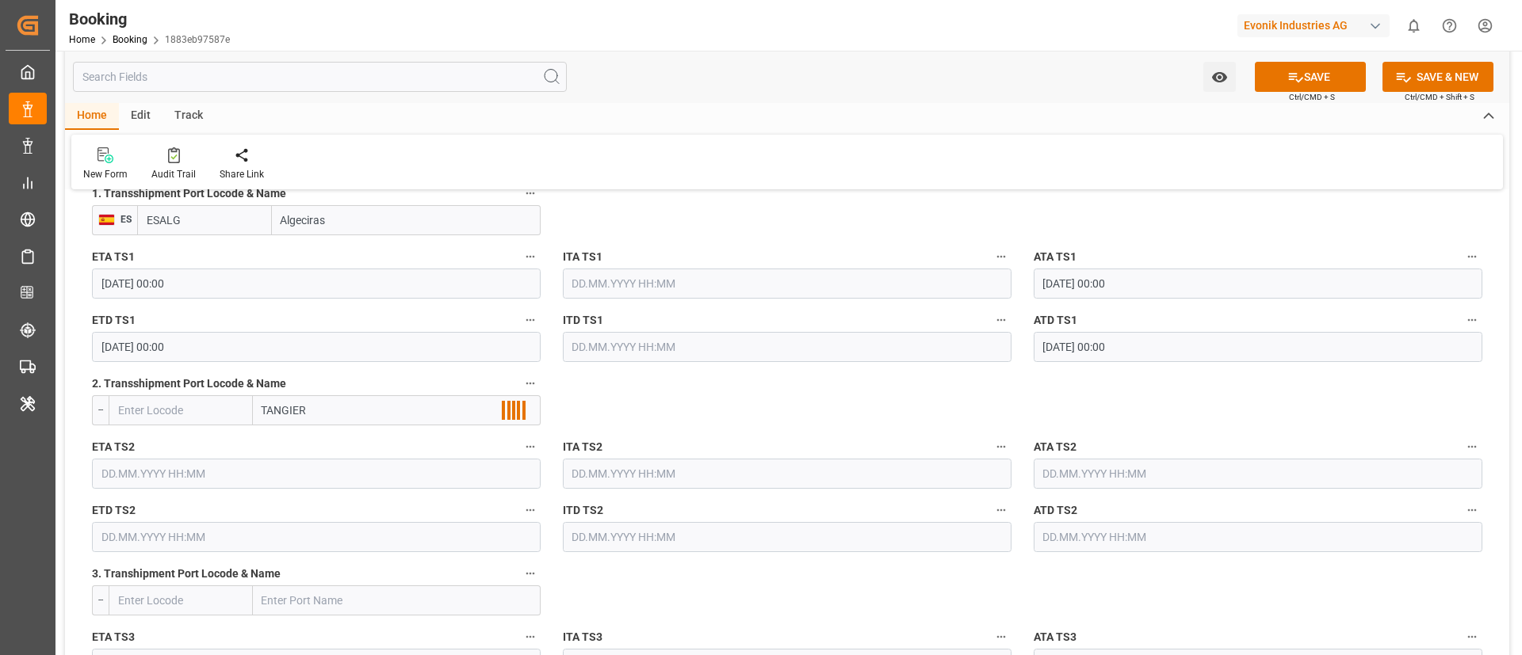
scroll to position [1783, 0]
click at [312, 440] on span "Tangier - MATNG" at bounding box center [303, 442] width 80 height 13
type input "Tangier"
type input "MATNG"
click at [279, 476] on input "text" at bounding box center [316, 471] width 449 height 30
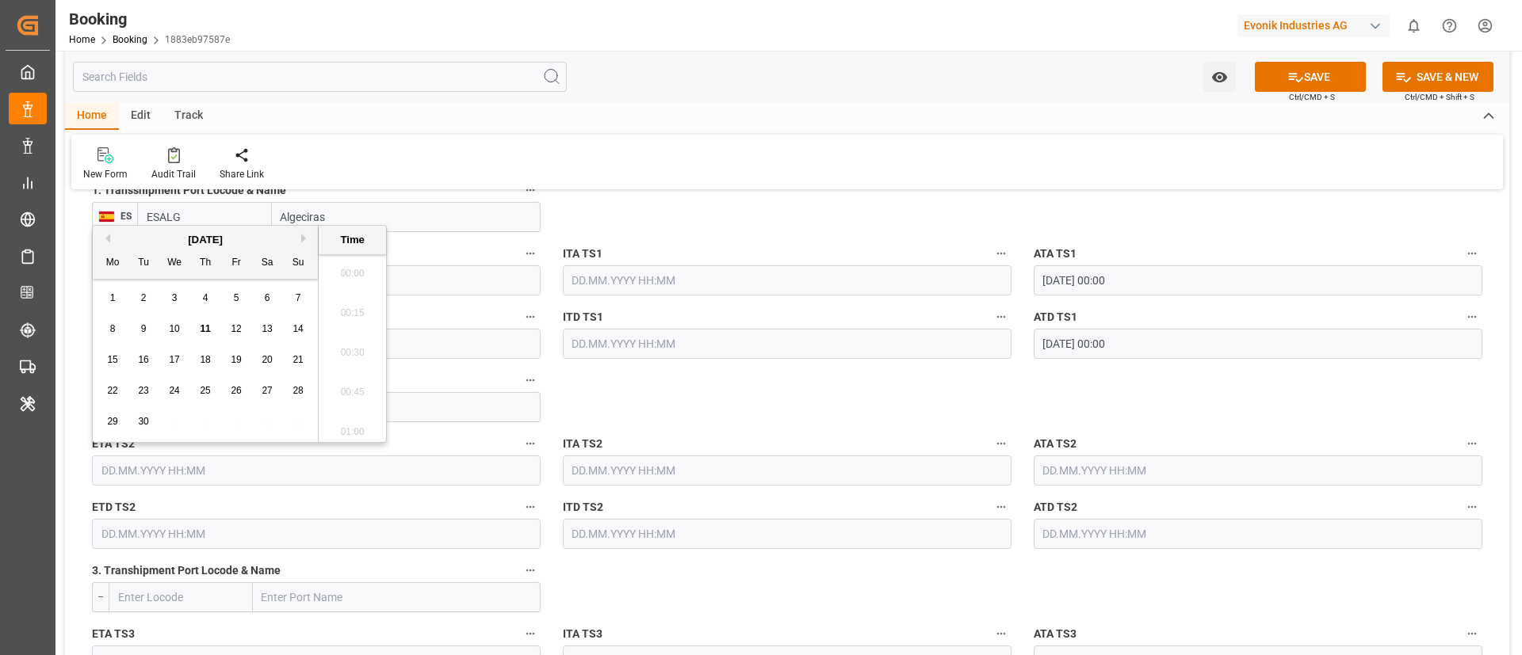
scroll to position [2462, 0]
click at [106, 237] on button "Previous Month" at bounding box center [106, 239] width 10 height 10
click at [106, 422] on div "25" at bounding box center [113, 422] width 20 height 19
type input "[DATE] 00:00"
click at [217, 472] on input "[DATE] 00:00" at bounding box center [316, 471] width 449 height 30
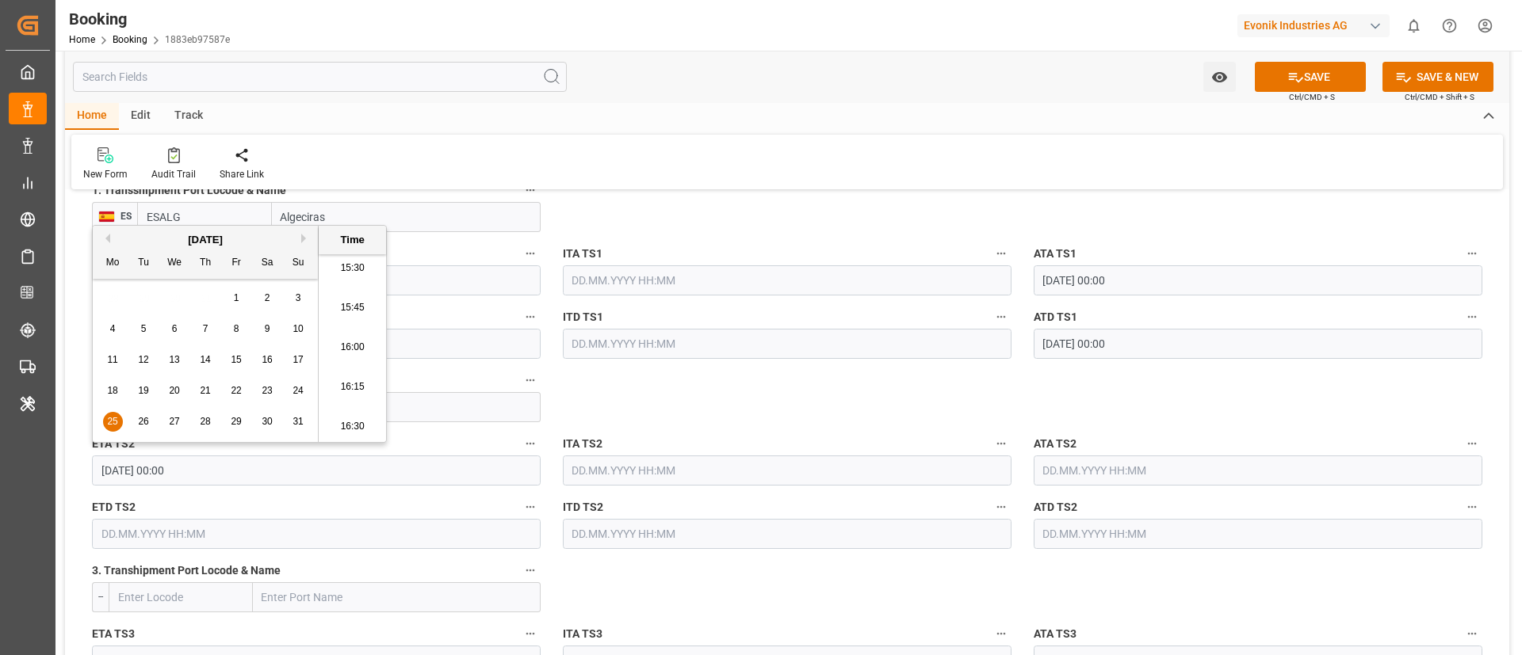
click at [217, 472] on input "[DATE] 00:00" at bounding box center [316, 471] width 449 height 30
click at [1114, 464] on input "text" at bounding box center [1257, 471] width 449 height 30
paste input "[DATE] 00:00"
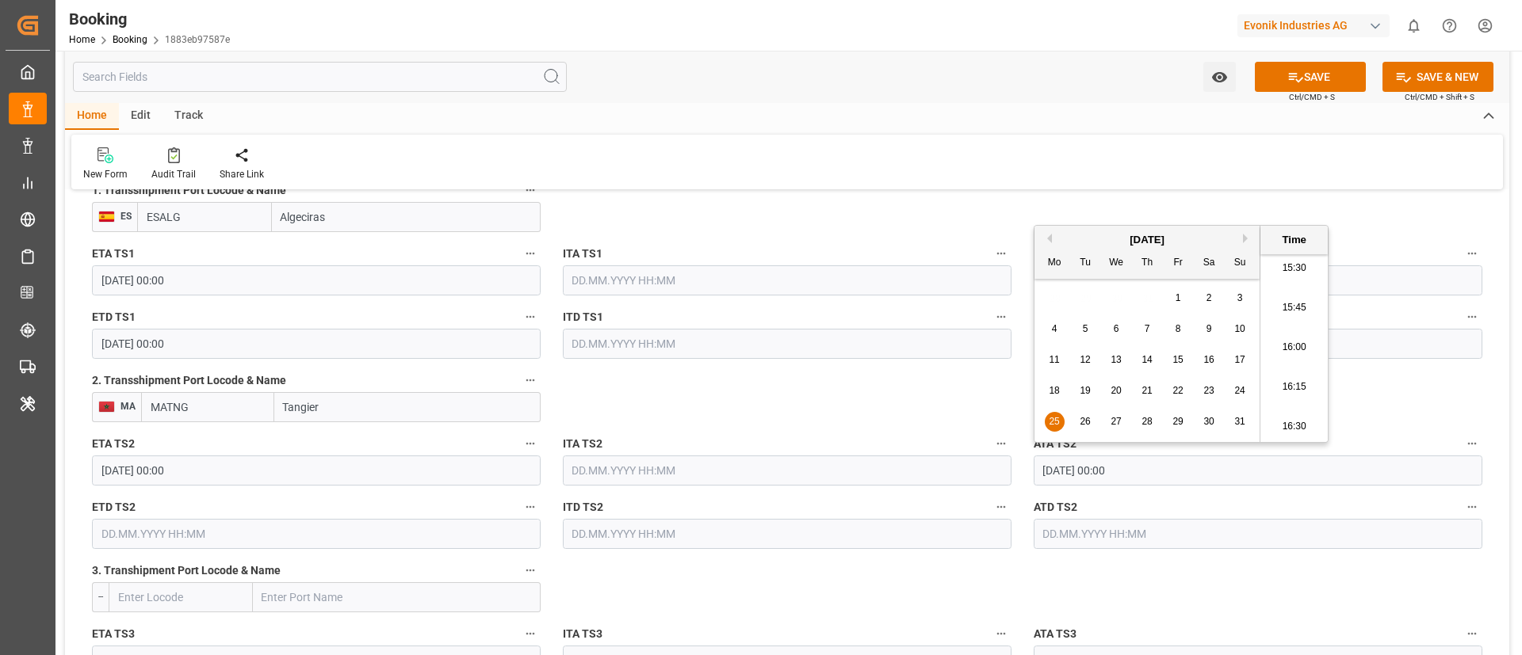
type input "[DATE] 00:00"
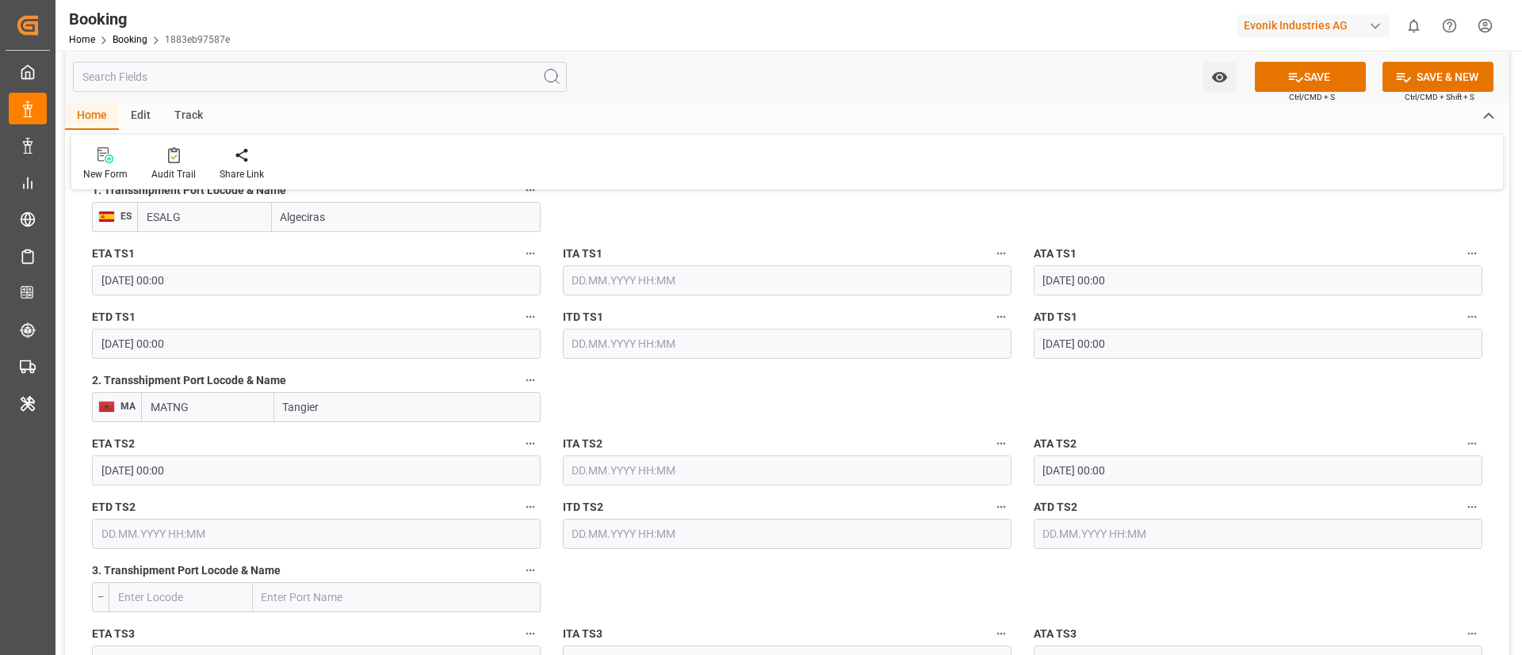
click at [212, 541] on input "text" at bounding box center [316, 534] width 449 height 30
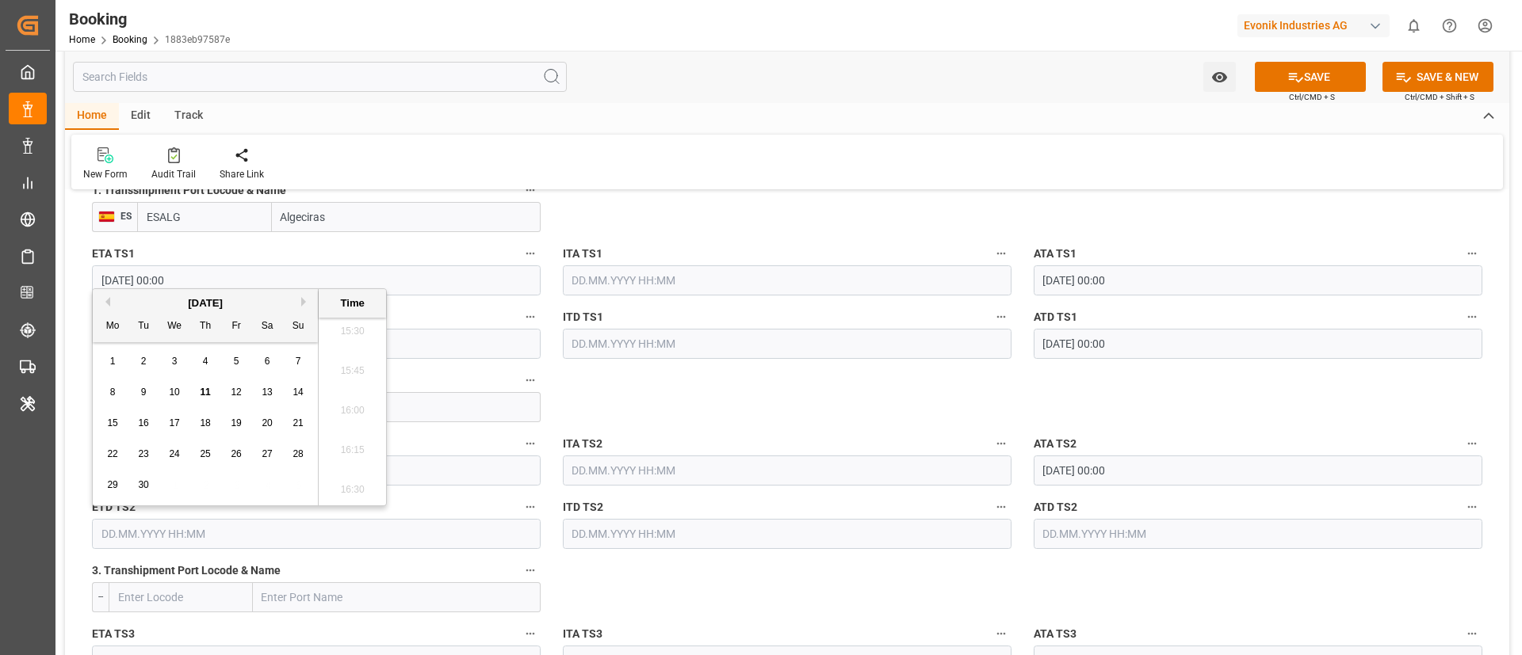
click at [145, 423] on span "16" at bounding box center [143, 423] width 10 height 11
type input "[DATE] 00:00"
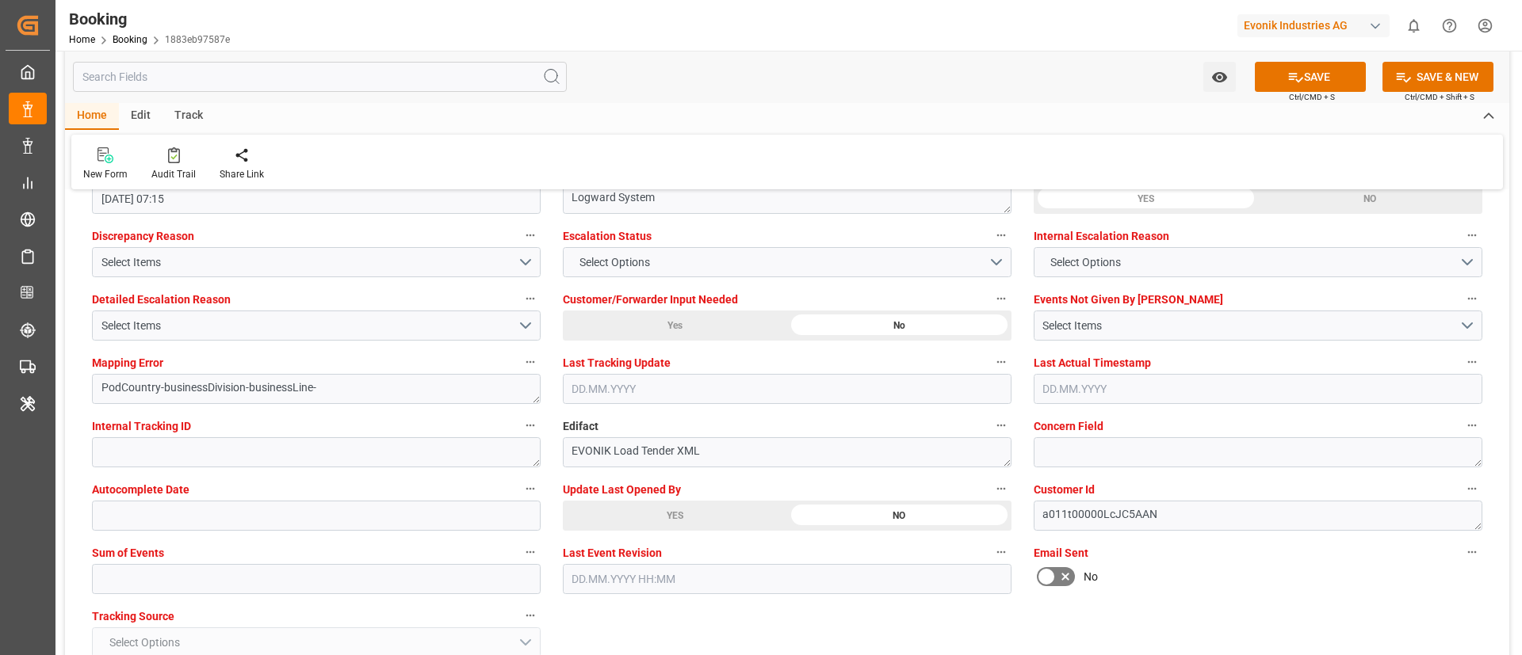
scroll to position [2972, 0]
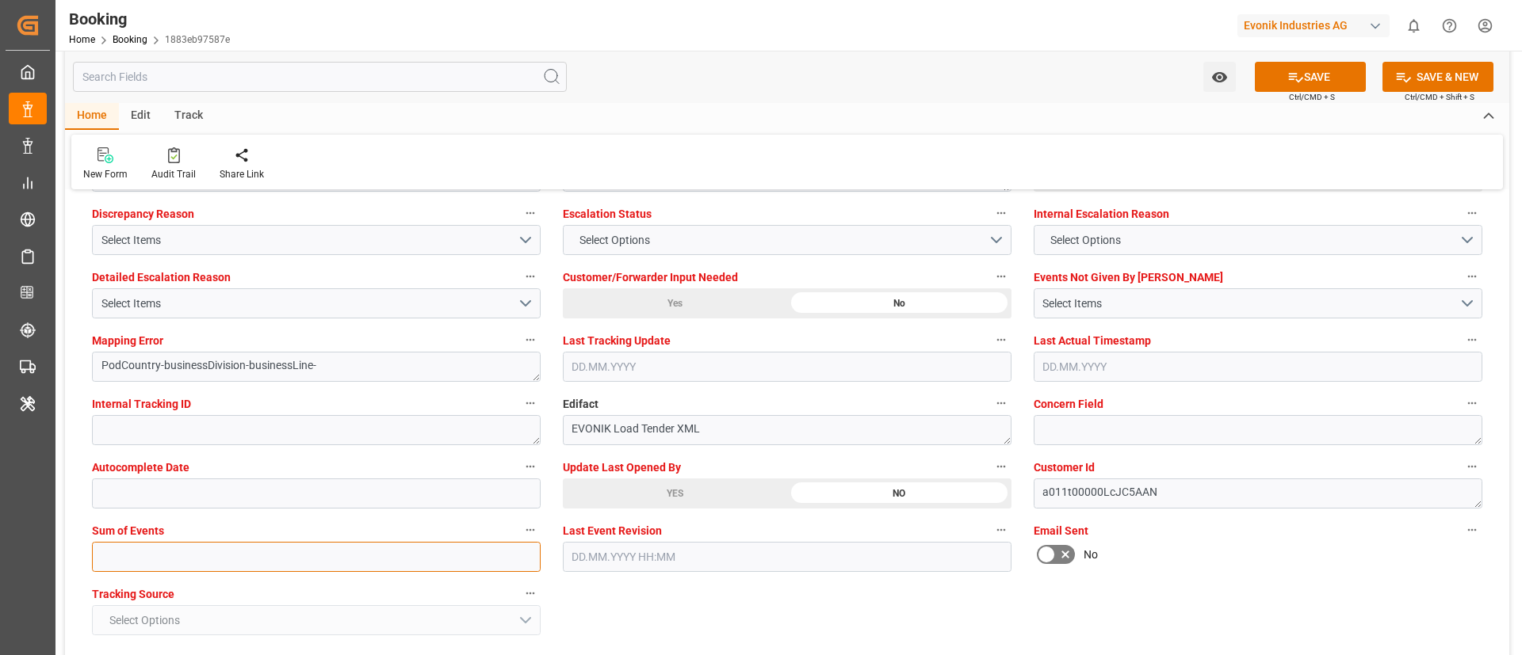
click at [365, 563] on input "text" at bounding box center [316, 557] width 449 height 30
type input "0"
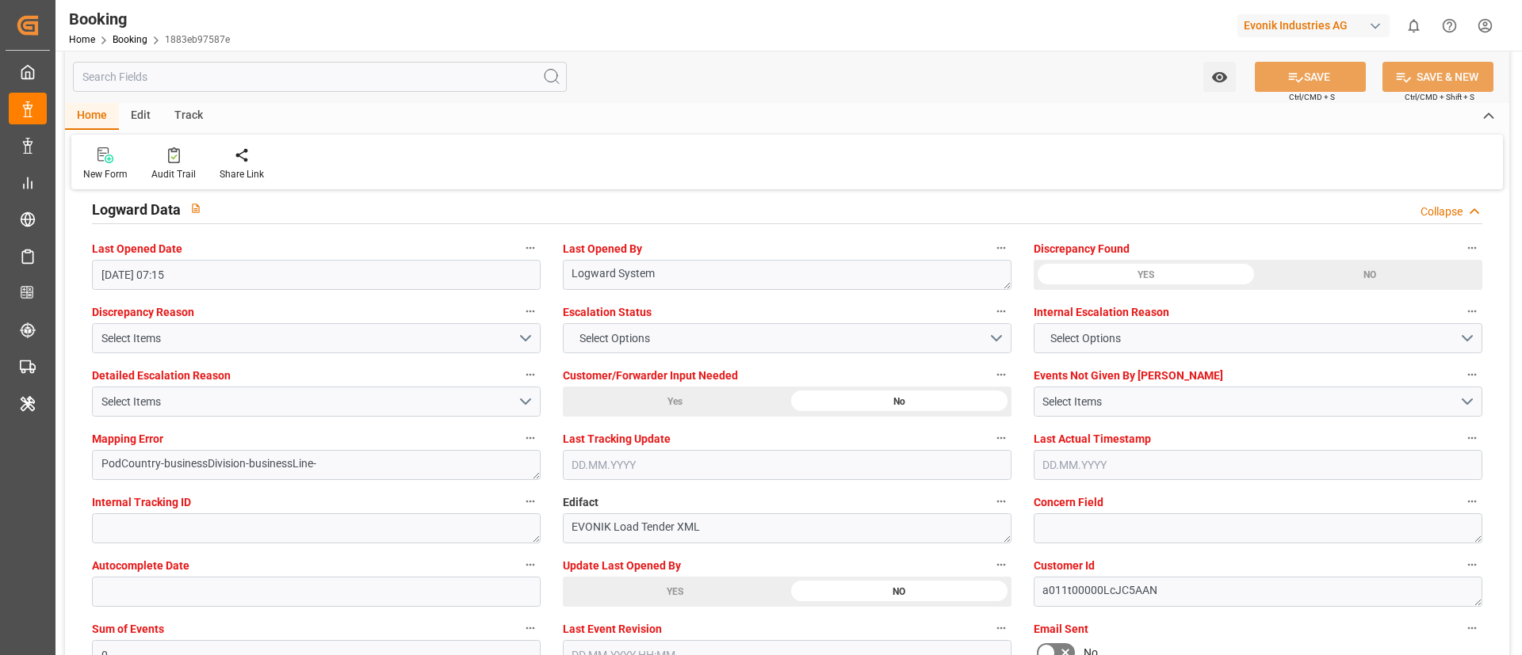
scroll to position [2853, 0]
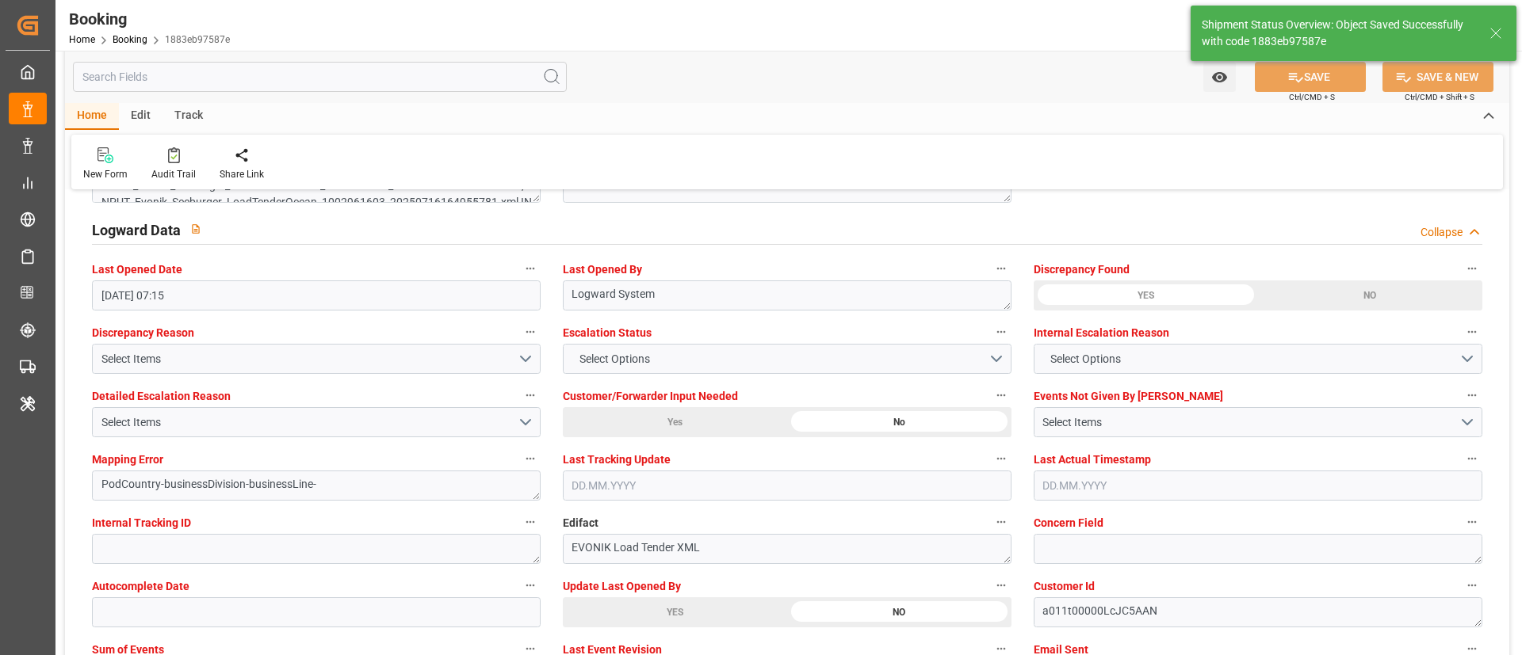
type input "[DATE] 00:00"
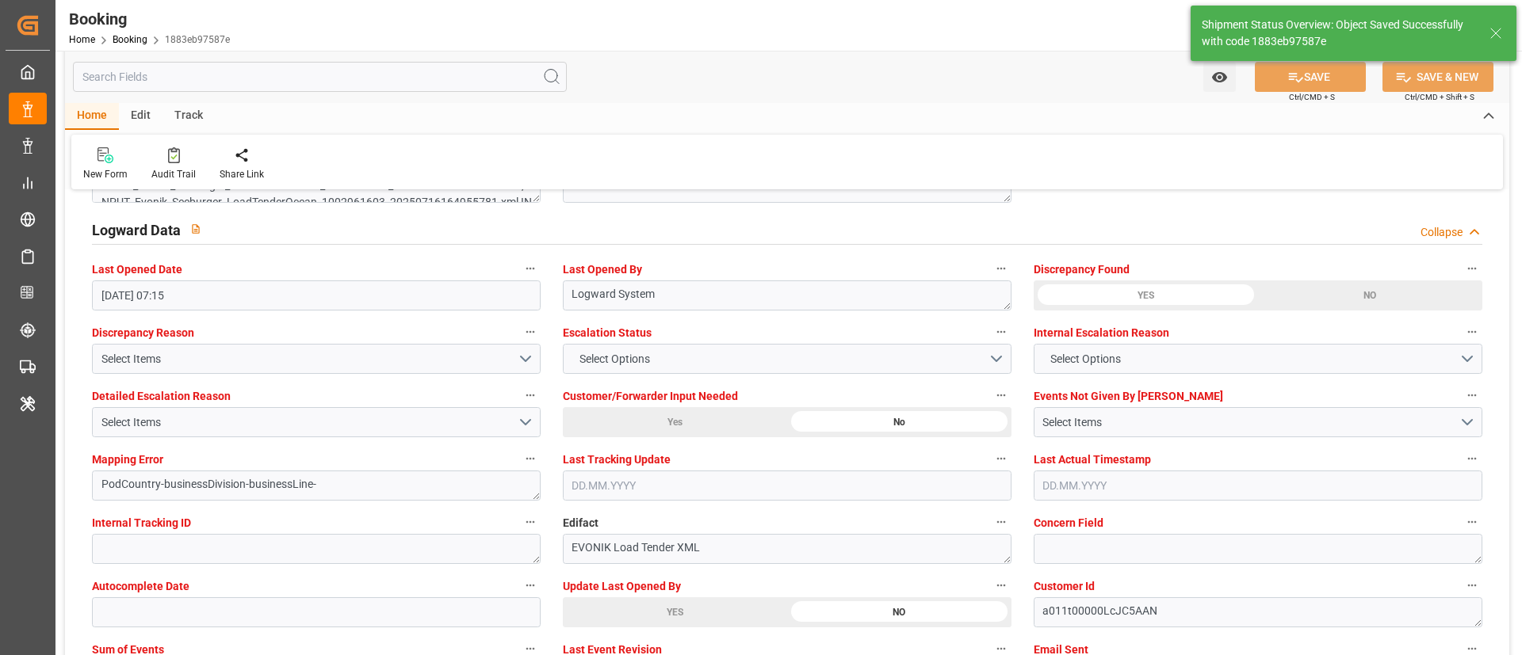
type input "[DATE] 00:00"
type input "11.09.2025 10:32"
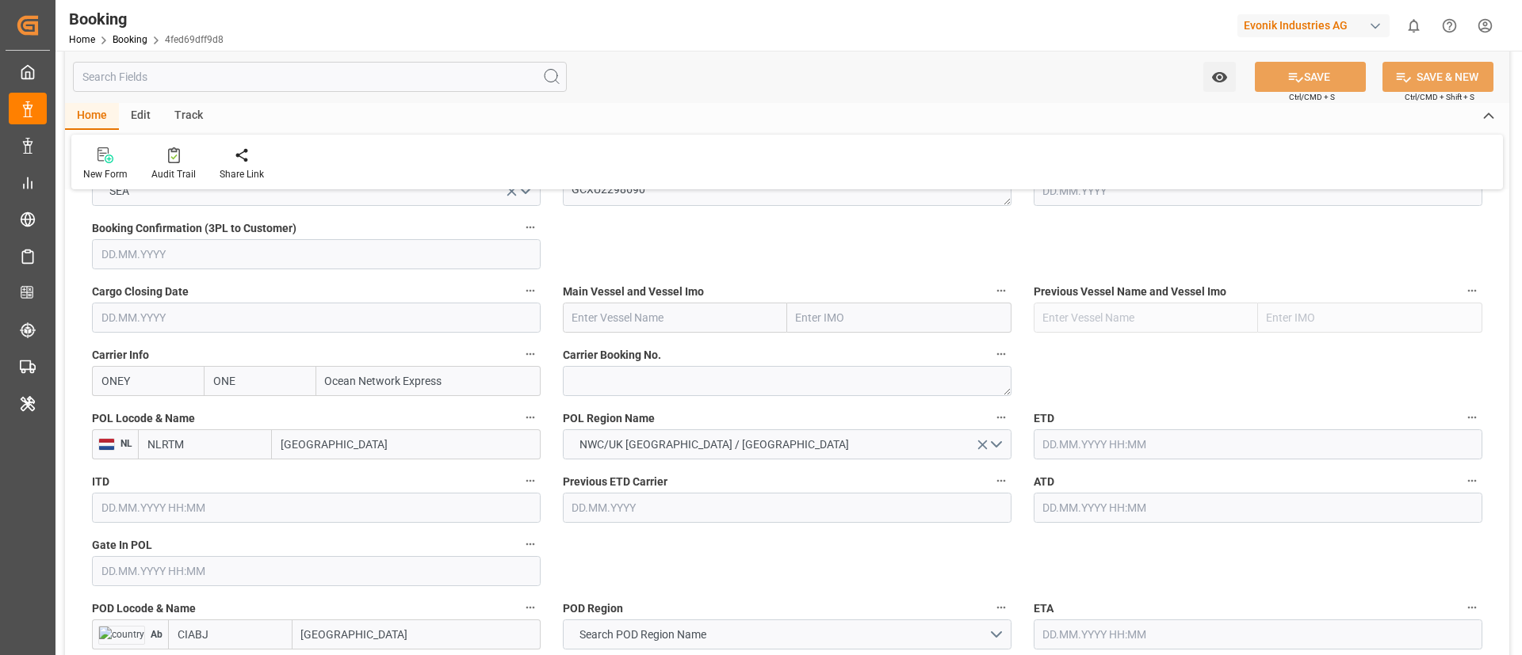
scroll to position [1070, 0]
click at [638, 371] on textarea at bounding box center [787, 378] width 449 height 30
paste textarea "HAMF64031900"
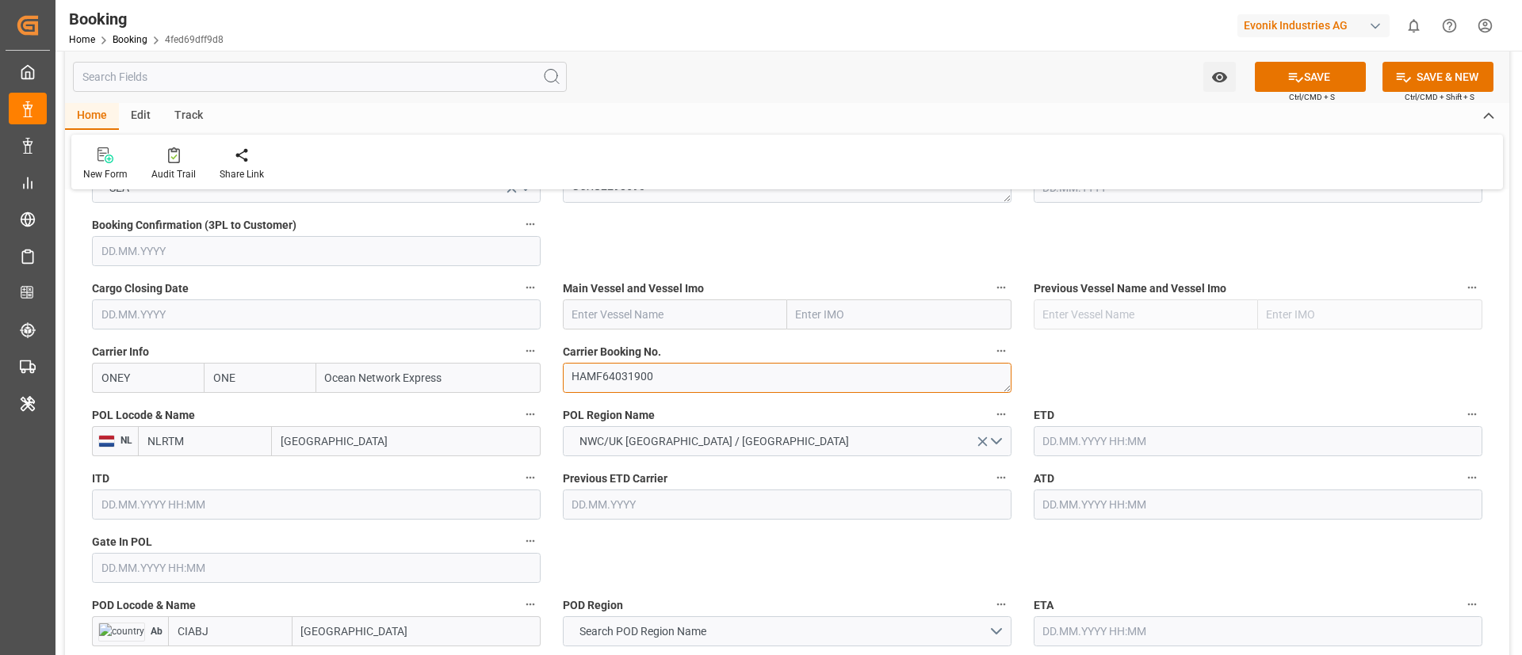
type textarea "HAMF64031900"
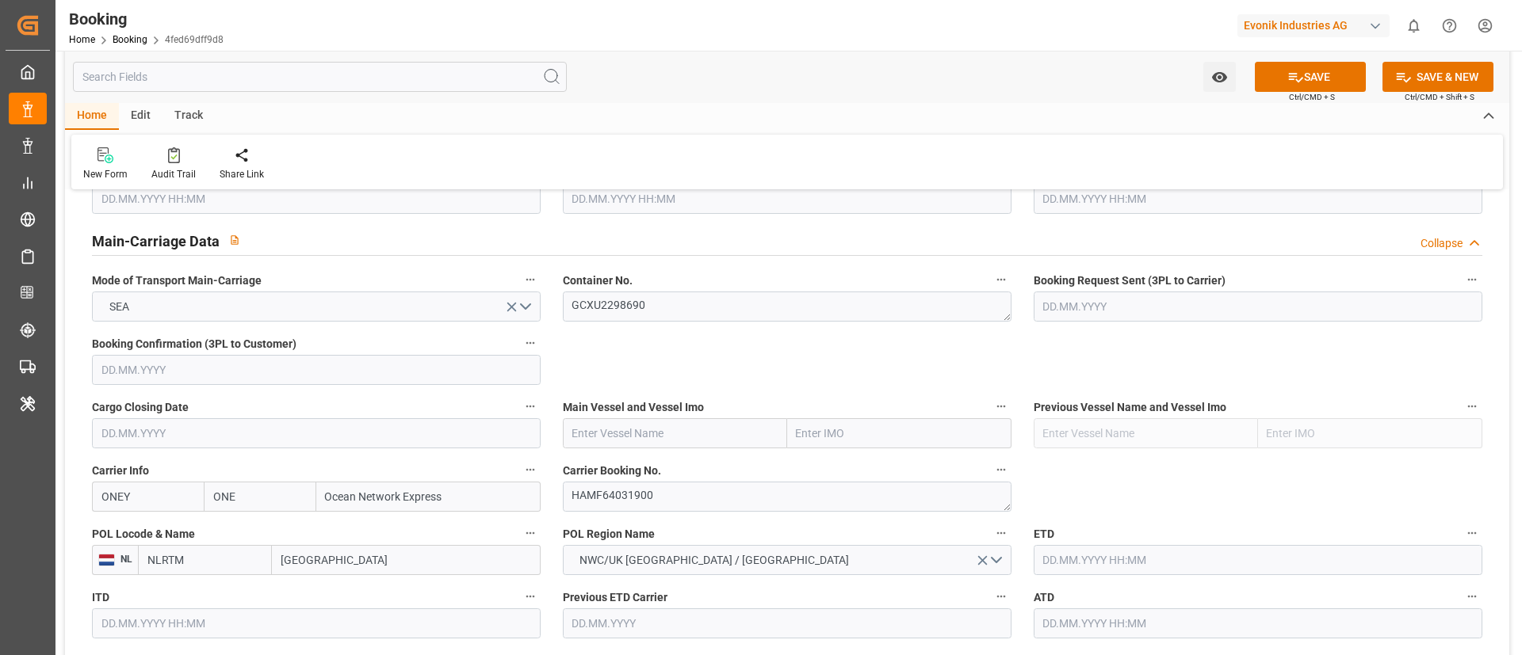
click at [633, 435] on input "text" at bounding box center [675, 433] width 224 height 30
paste input "NAVIOS VERMILION"
click at [670, 465] on span "Navios Vermilion - 9324837" at bounding box center [640, 468] width 134 height 13
type input "Navios Vermilion"
type input "9324837"
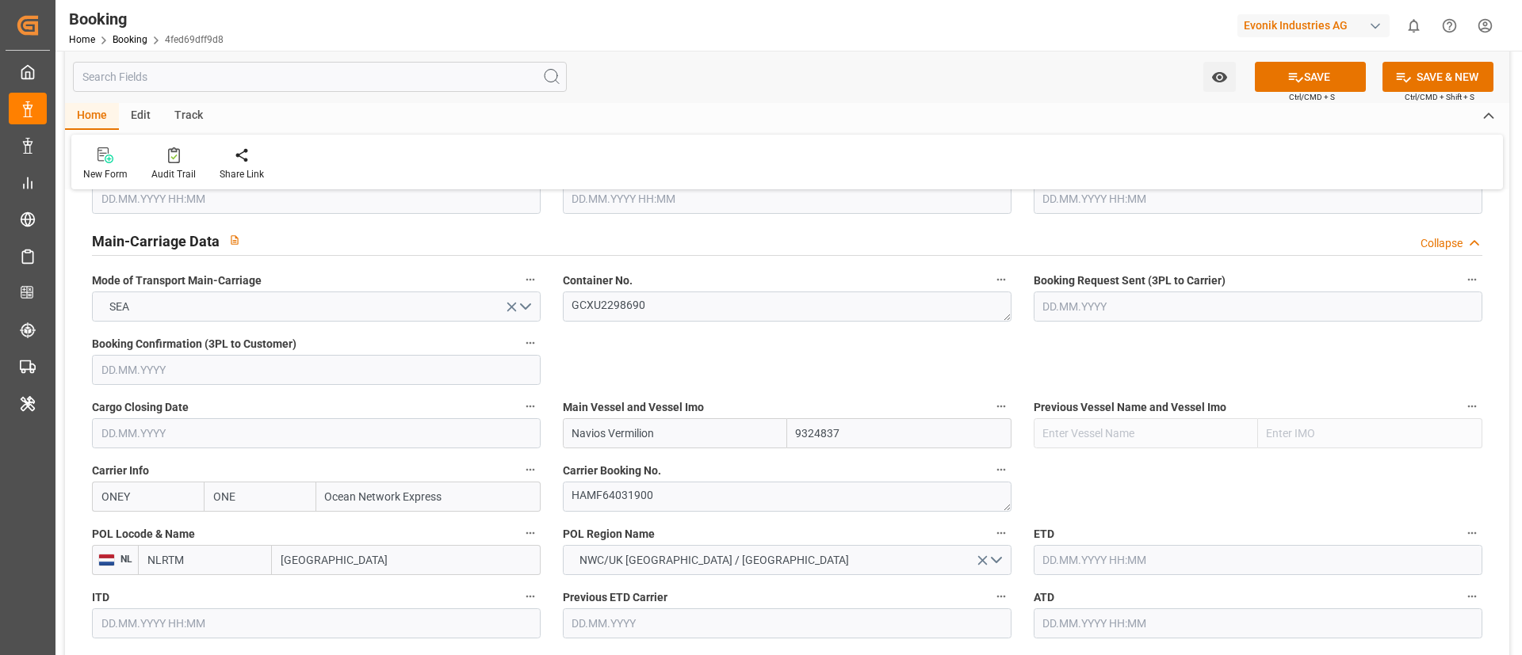
click at [333, 556] on input "[GEOGRAPHIC_DATA]" at bounding box center [406, 560] width 269 height 30
paste input "[GEOGRAPHIC_DATA]"
type input "[GEOGRAPHIC_DATA]"
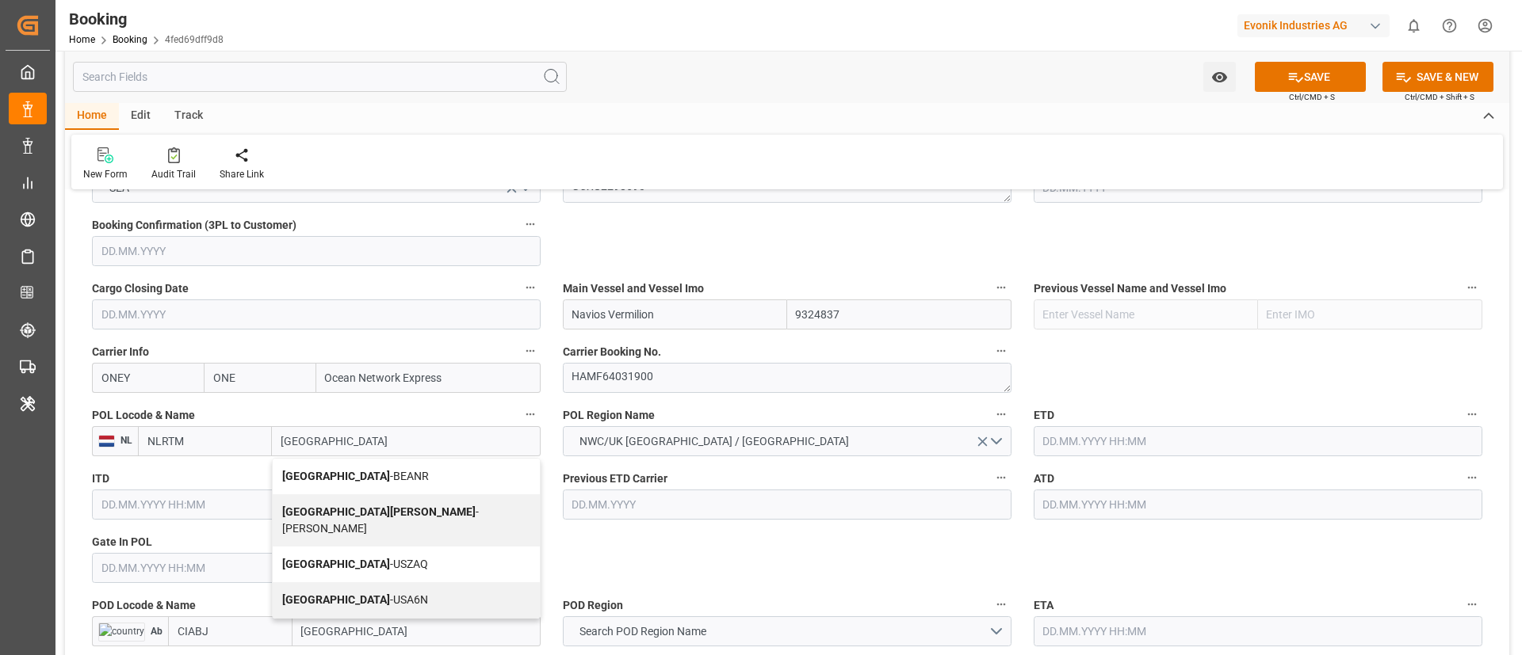
click at [328, 478] on span "Antwerp - BEANR" at bounding box center [355, 476] width 147 height 13
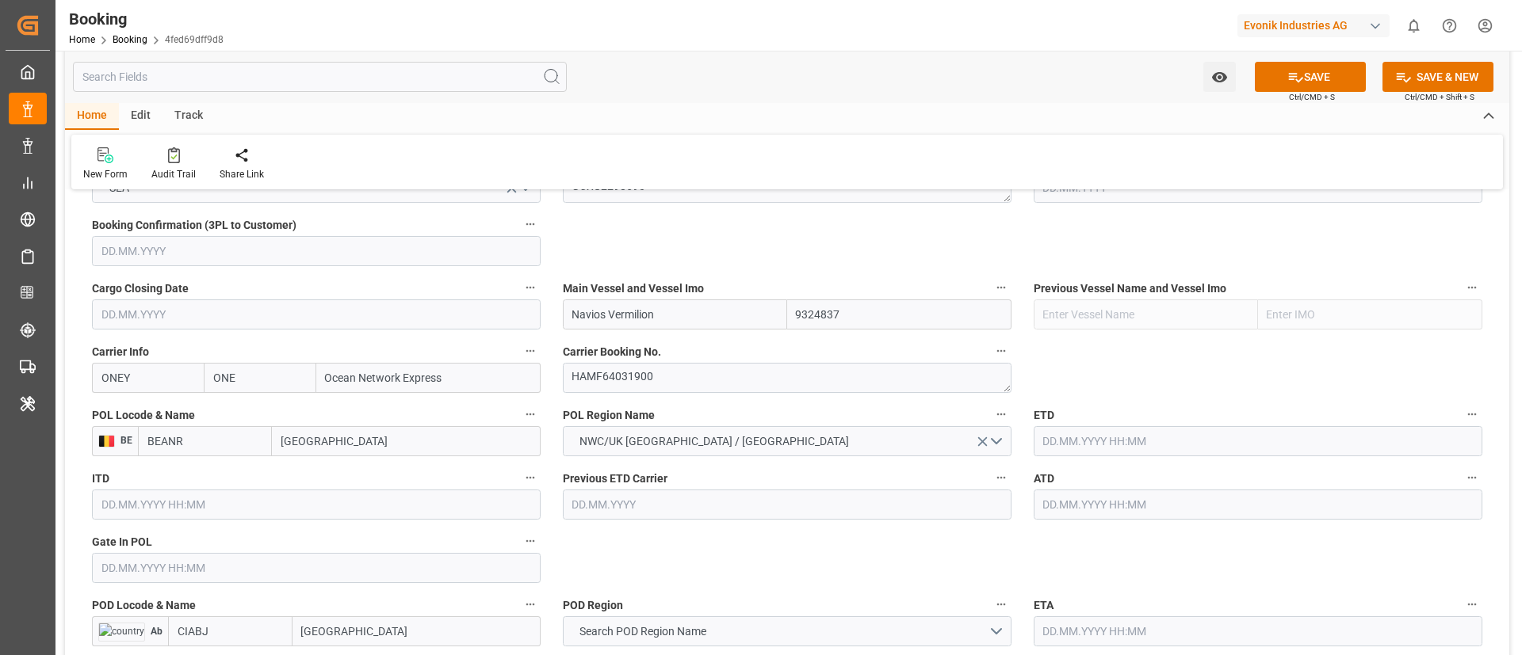
type input "BEANR"
type input "[GEOGRAPHIC_DATA]"
click at [255, 561] on input "text" at bounding box center [316, 568] width 449 height 30
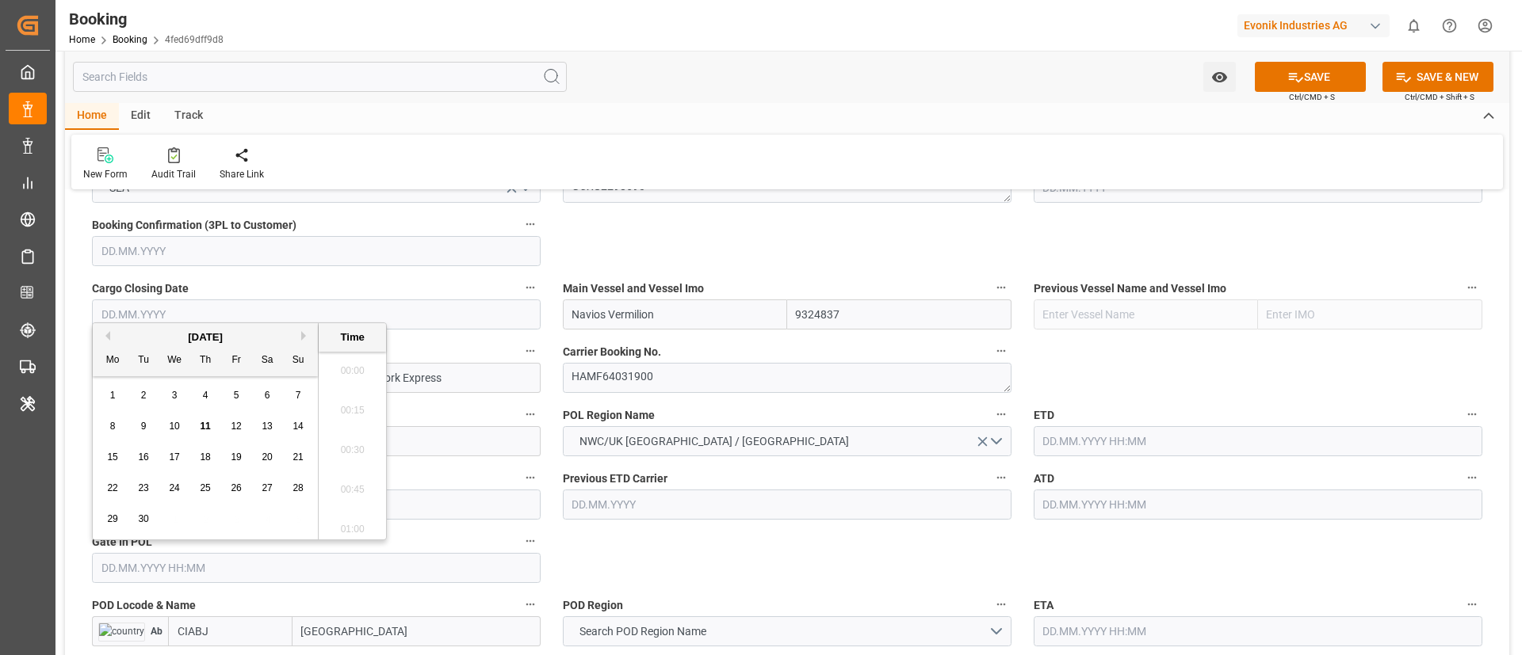
scroll to position [2462, 0]
click at [109, 333] on button "Previous Month" at bounding box center [106, 336] width 10 height 10
click at [120, 425] on div "4" at bounding box center [113, 427] width 20 height 19
type input "[DATE] 00:00"
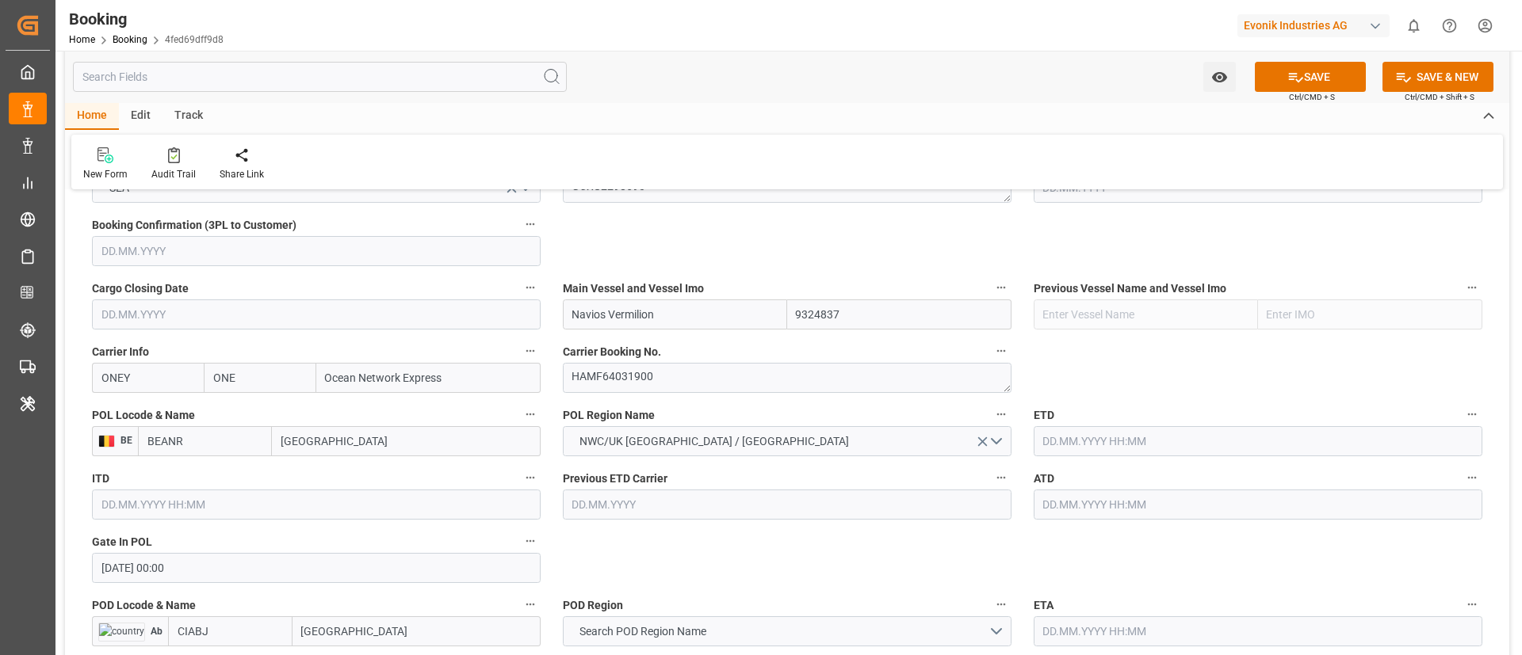
click at [1109, 437] on input "text" at bounding box center [1257, 441] width 449 height 30
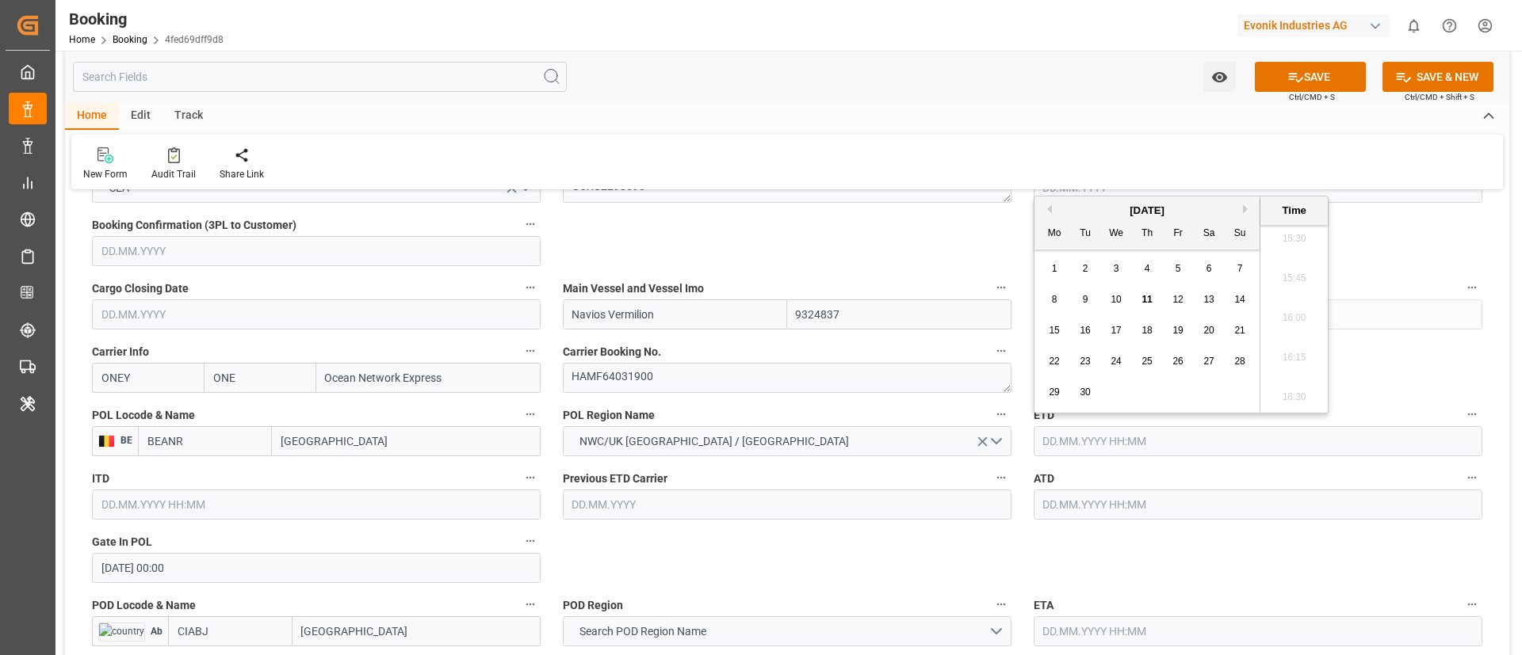
click at [1046, 211] on button "Previous Month" at bounding box center [1047, 209] width 10 height 10
click at [1244, 303] on span "10" at bounding box center [1239, 299] width 10 height 11
type input "[DATE] 00:00"
click at [1173, 444] on input "[DATE] 00:00" at bounding box center [1257, 441] width 449 height 30
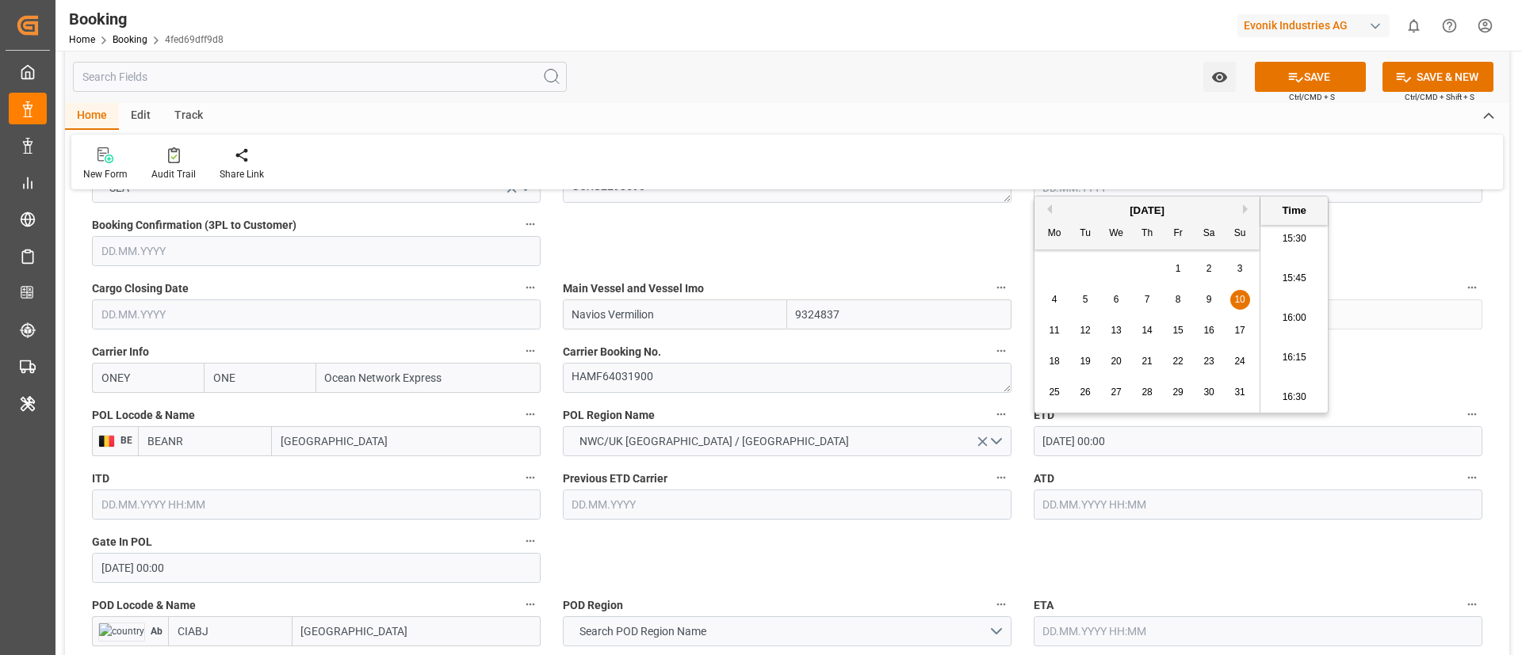
click at [1173, 444] on input "[DATE] 00:00" at bounding box center [1257, 441] width 449 height 30
click at [1147, 509] on input "text" at bounding box center [1257, 505] width 449 height 30
paste input "[DATE] 00:00"
type input "[DATE] 00:00"
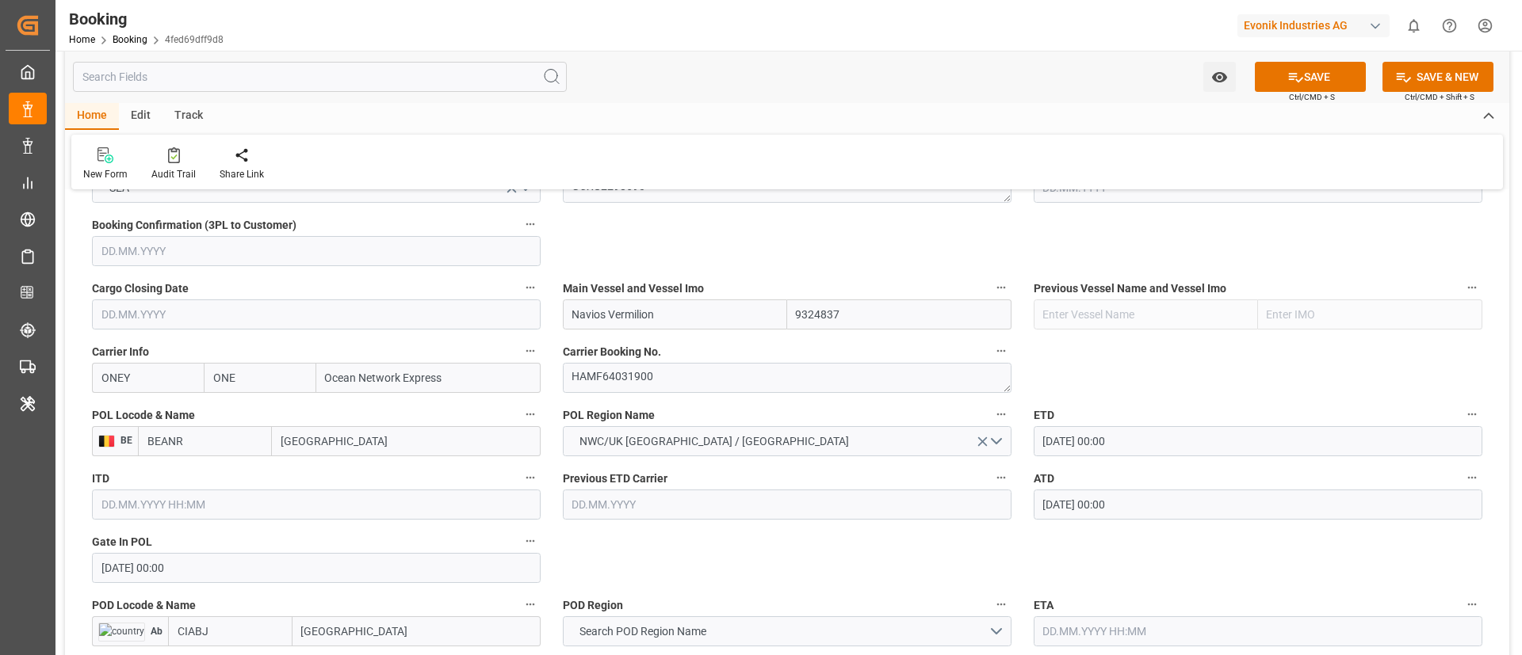
scroll to position [1189, 0]
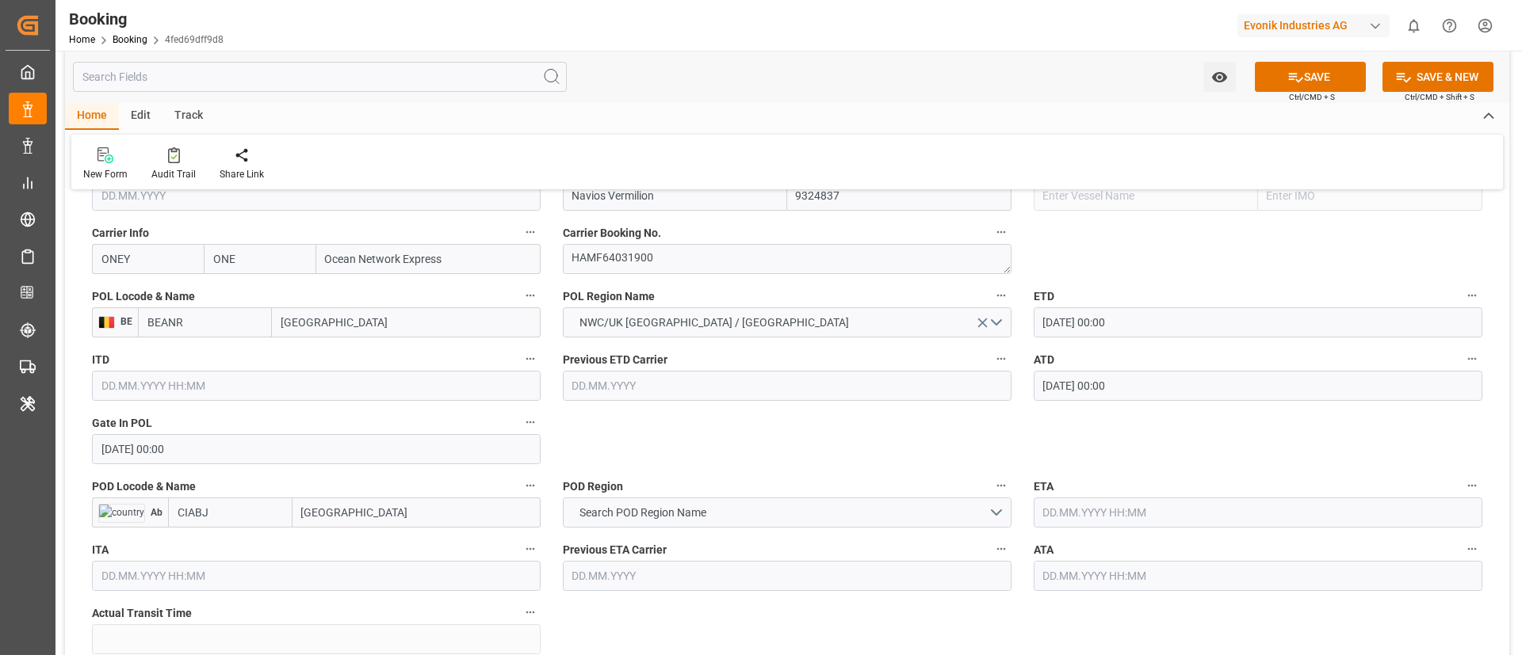
click at [392, 506] on input "[GEOGRAPHIC_DATA]" at bounding box center [416, 513] width 248 height 30
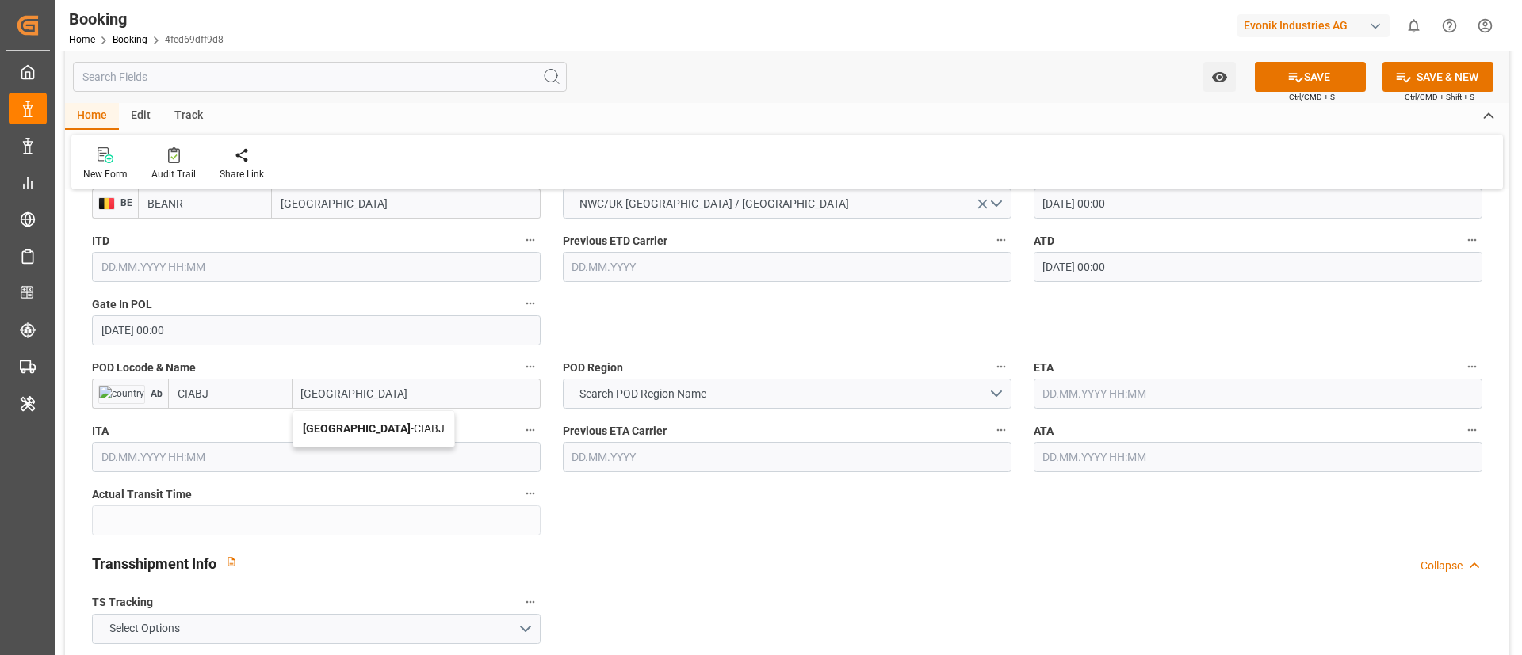
click at [345, 424] on span "Abidjan - CIABJ" at bounding box center [374, 428] width 142 height 13
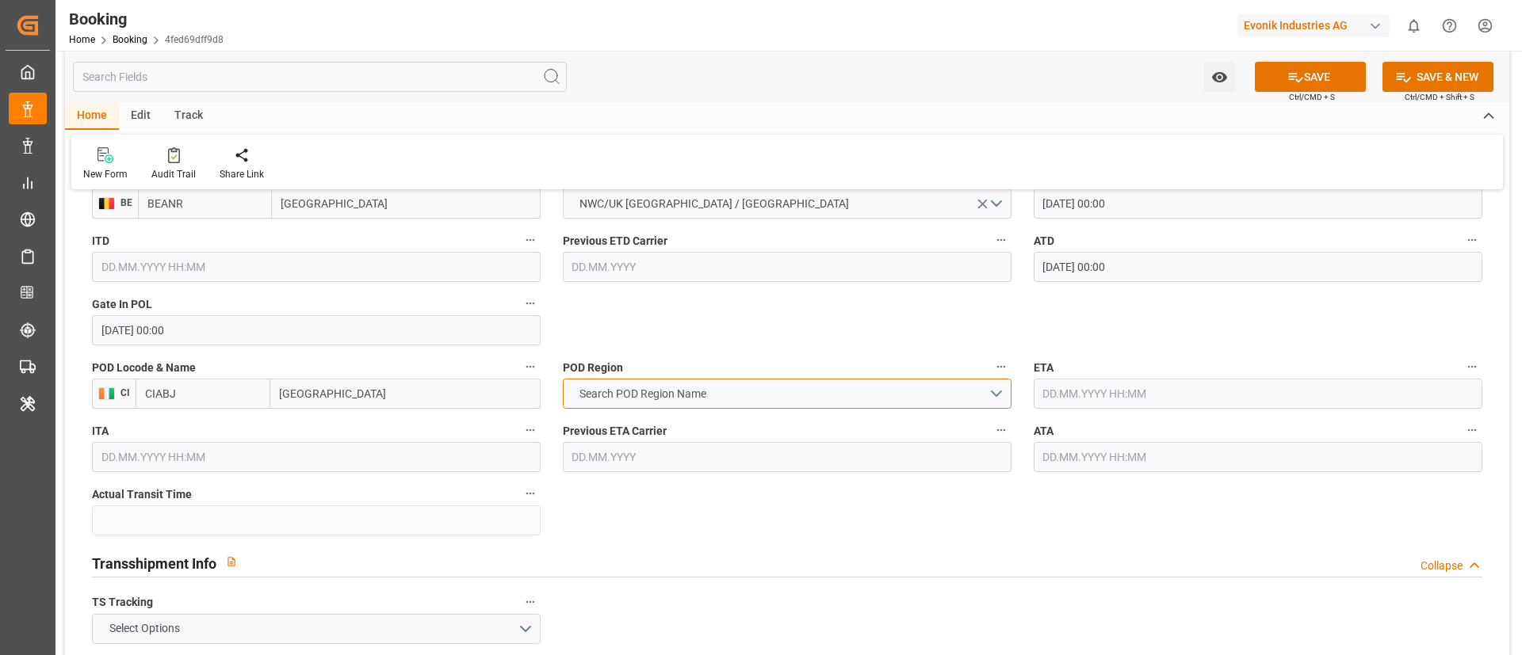
click at [748, 391] on button "Search POD Region Name" at bounding box center [787, 394] width 449 height 30
type input "[GEOGRAPHIC_DATA]"
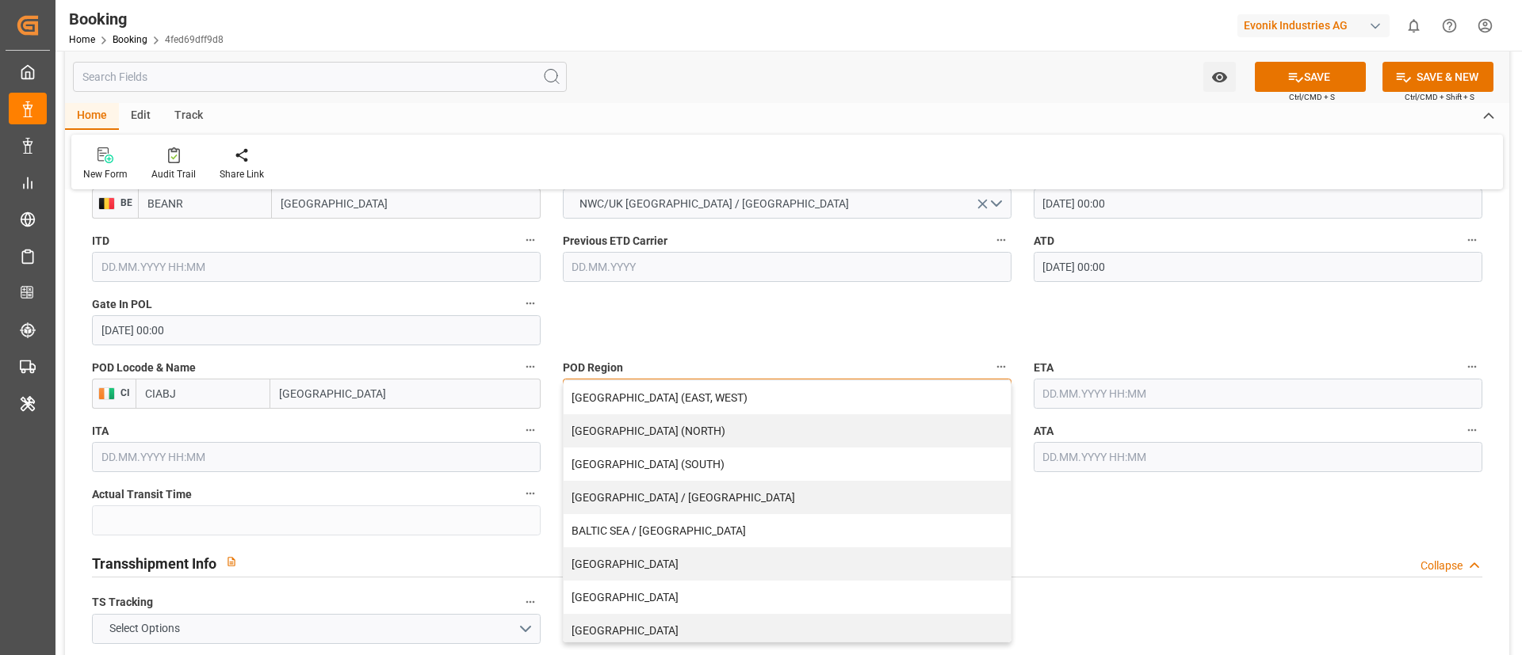
click at [737, 395] on div "[GEOGRAPHIC_DATA] (EAST, WEST)" at bounding box center [786, 397] width 447 height 33
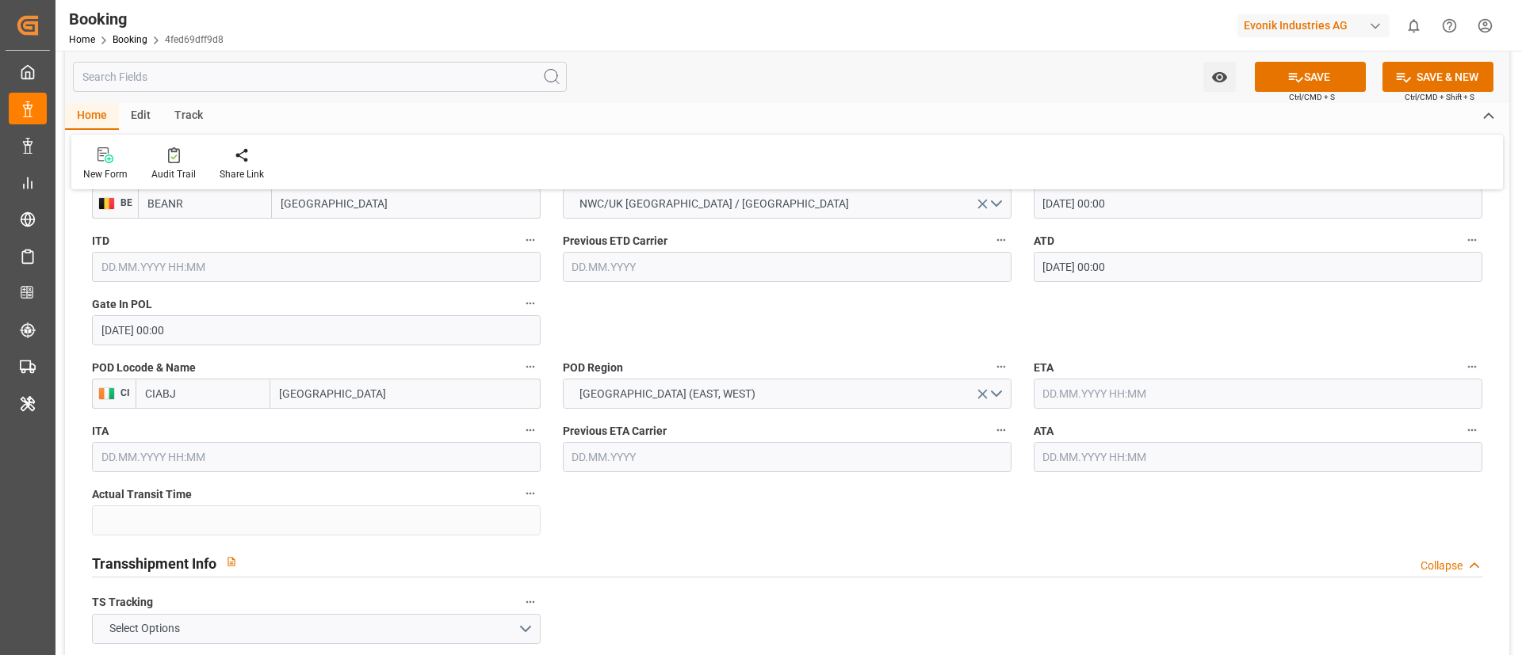
click at [1102, 386] on input "text" at bounding box center [1257, 394] width 449 height 30
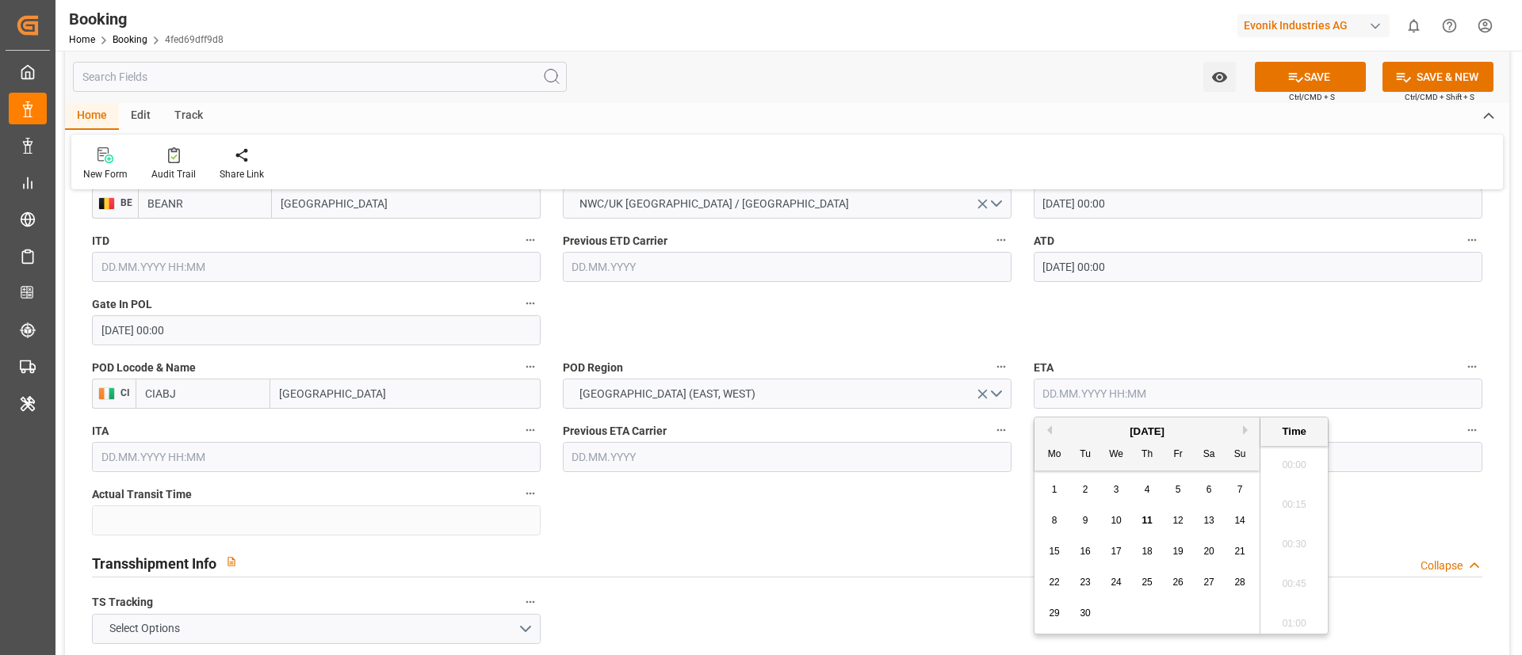
scroll to position [2462, 0]
click at [1056, 611] on span "29" at bounding box center [1054, 613] width 10 height 11
type input "[DATE] 00:00"
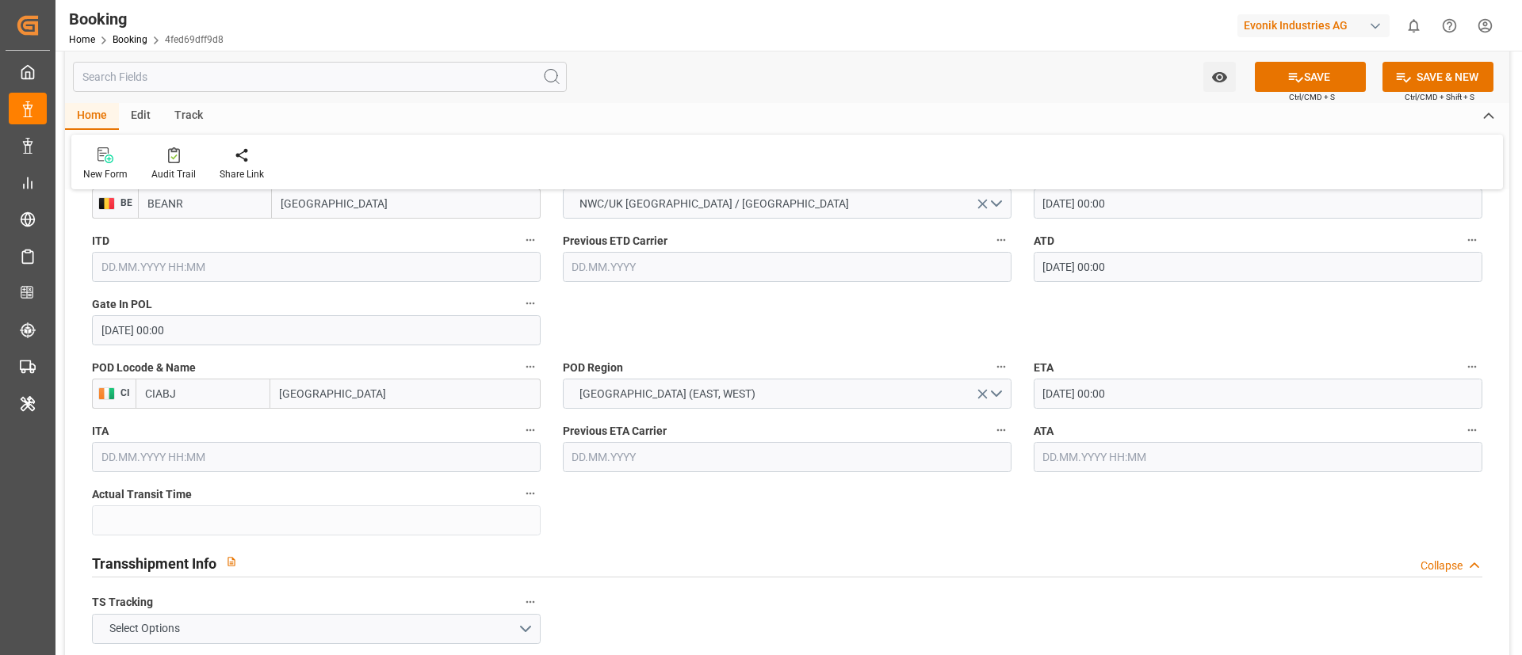
click at [911, 578] on div "Transshipment Info Collapse" at bounding box center [787, 563] width 1412 height 45
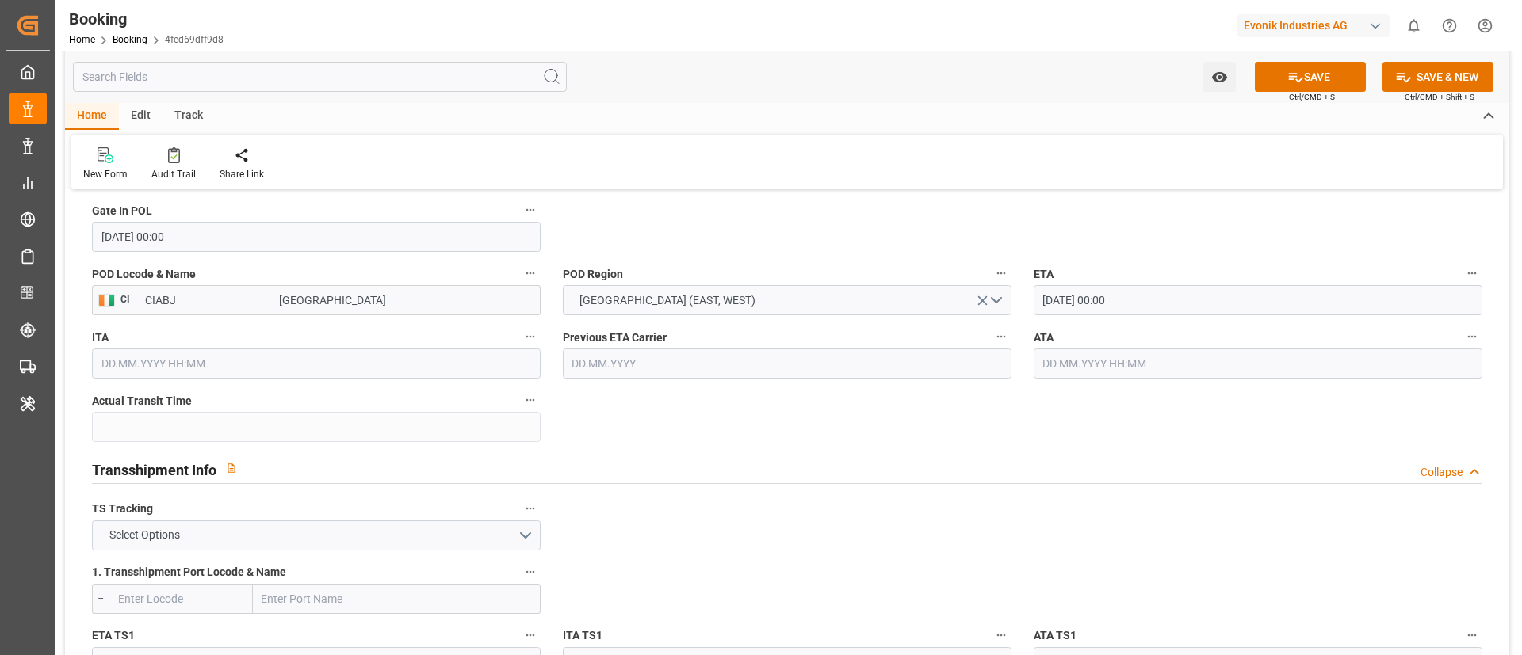
scroll to position [1545, 0]
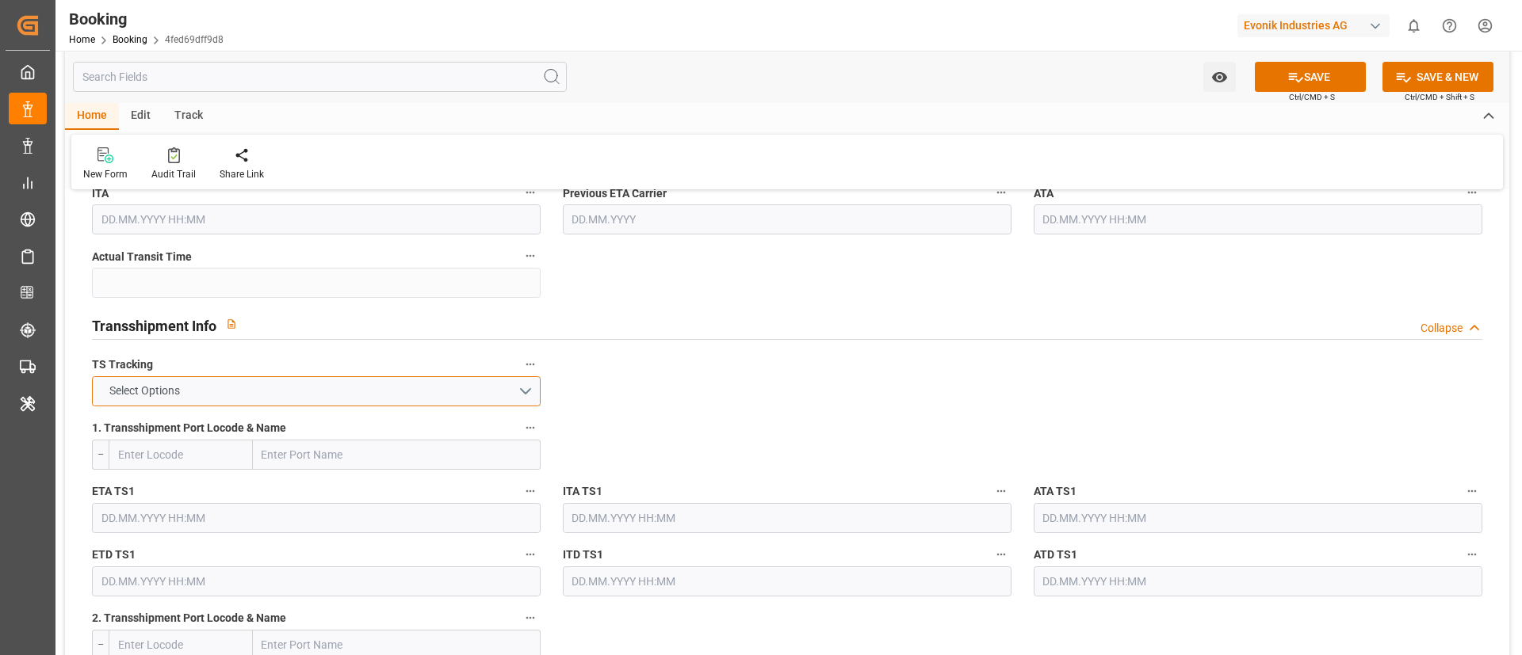
click at [413, 394] on button "Select Options" at bounding box center [316, 391] width 449 height 30
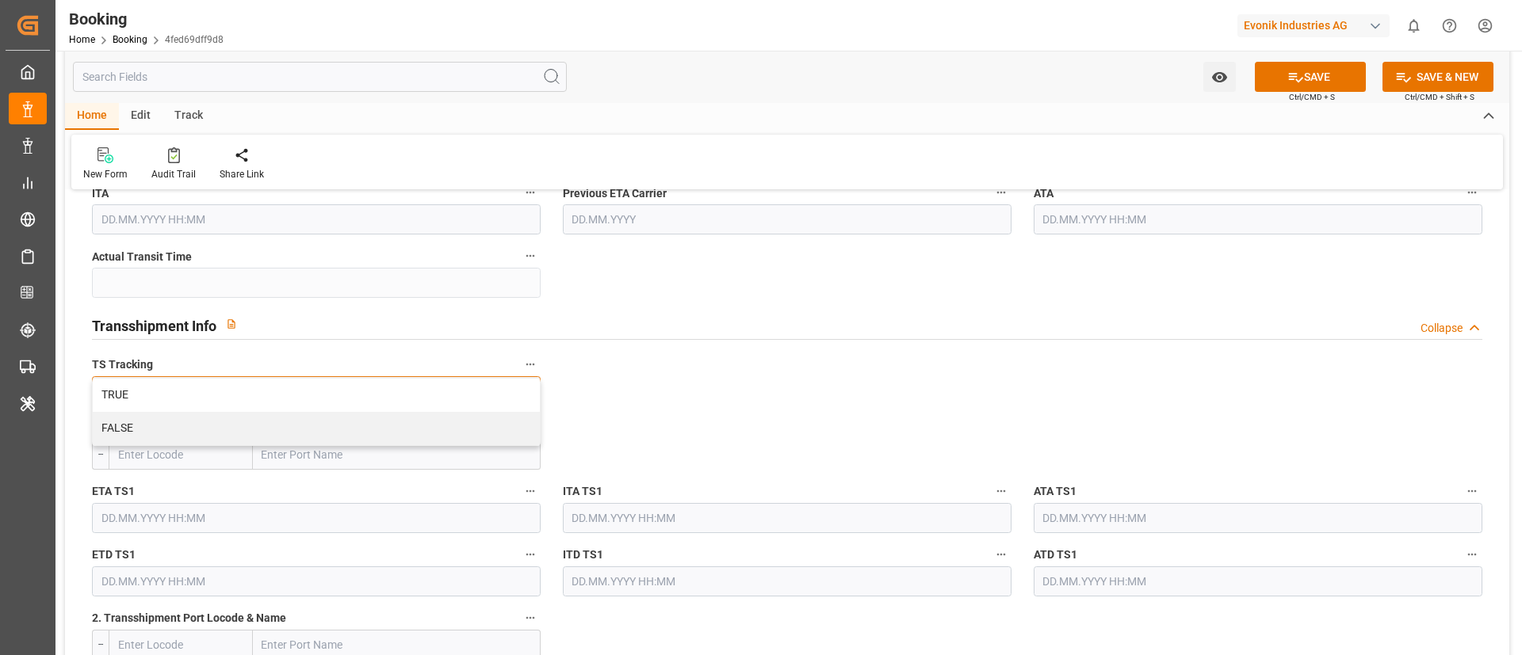
click at [413, 394] on div "TRUE" at bounding box center [316, 395] width 447 height 33
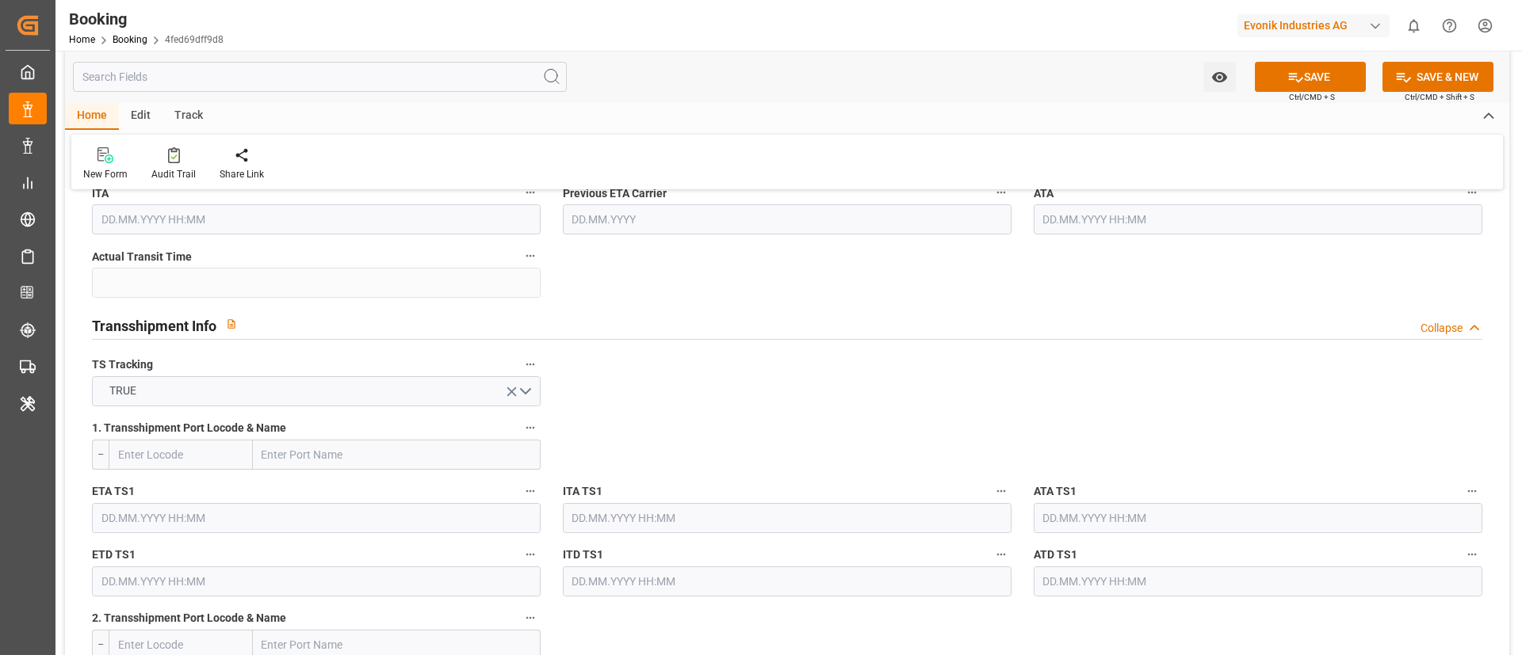
click at [311, 463] on input "text" at bounding box center [397, 455] width 288 height 30
paste input "ALGECIRAS"
type input "ALGECIRAS"
click at [314, 491] on span "Algeciras - ESALG" at bounding box center [305, 489] width 85 height 13
type input "ESALG"
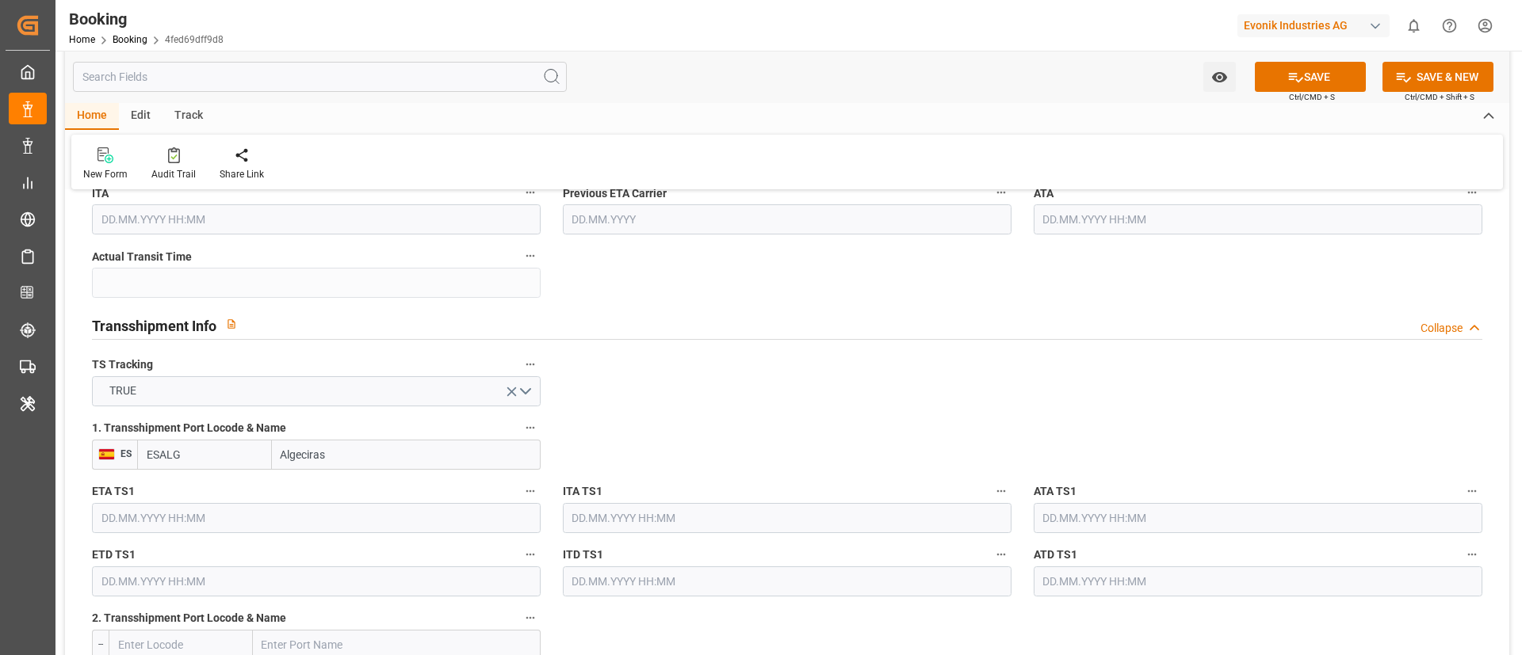
type input "Algeciras"
click at [209, 513] on input "text" at bounding box center [316, 518] width 449 height 30
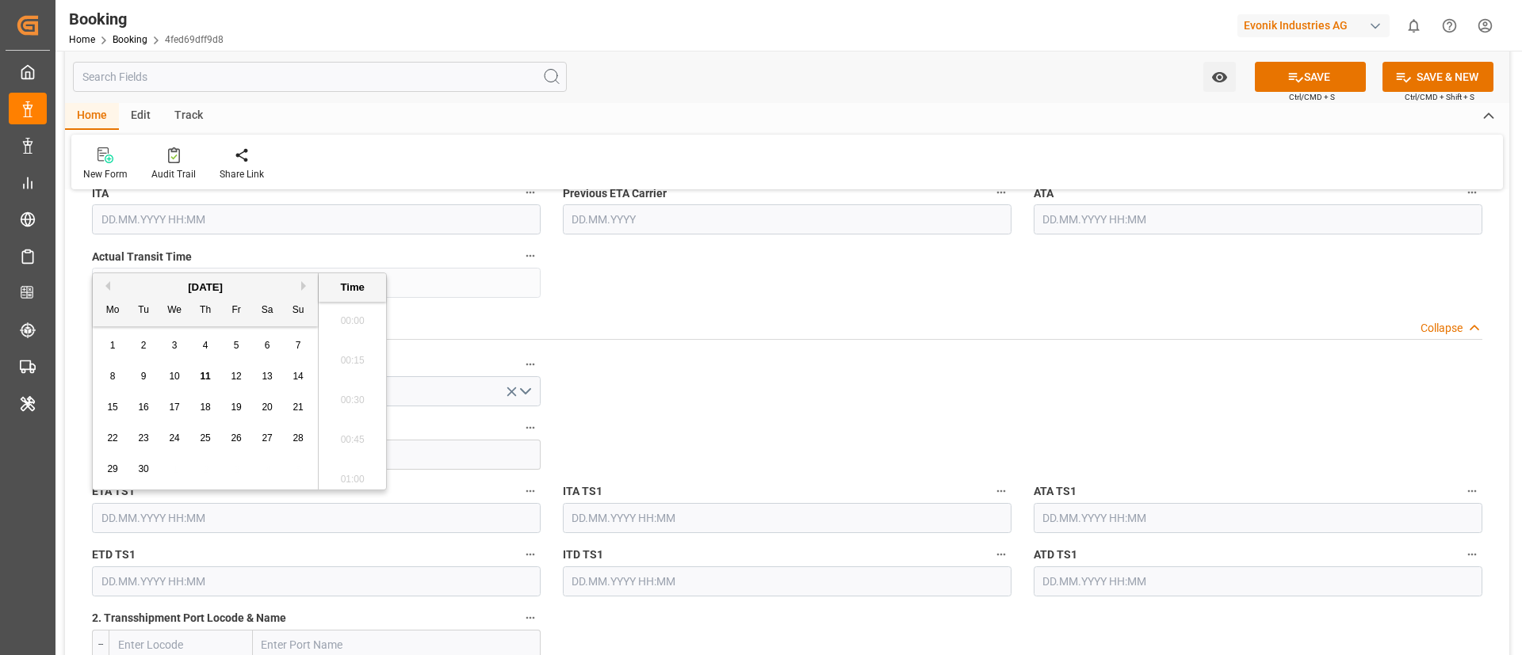
scroll to position [2462, 0]
click at [109, 286] on button "Previous Month" at bounding box center [106, 286] width 10 height 10
click at [298, 409] on span "17" at bounding box center [297, 407] width 10 height 11
type input "[DATE] 00:00"
click at [267, 520] on input "[DATE] 00:00" at bounding box center [316, 518] width 449 height 30
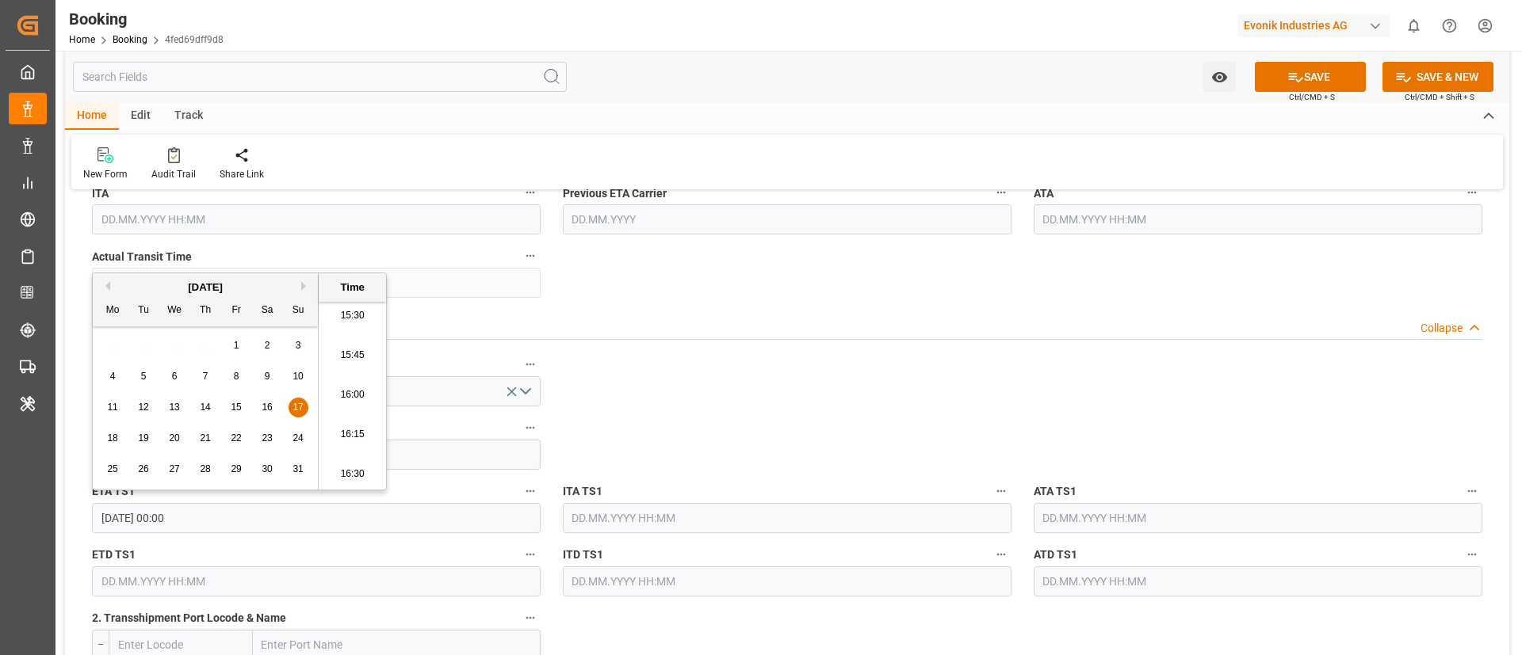
click at [267, 520] on input "[DATE] 00:00" at bounding box center [316, 518] width 449 height 30
click at [1132, 519] on input "text" at bounding box center [1257, 518] width 449 height 30
paste input "[DATE] 00:00"
type input "[DATE] 00:00"
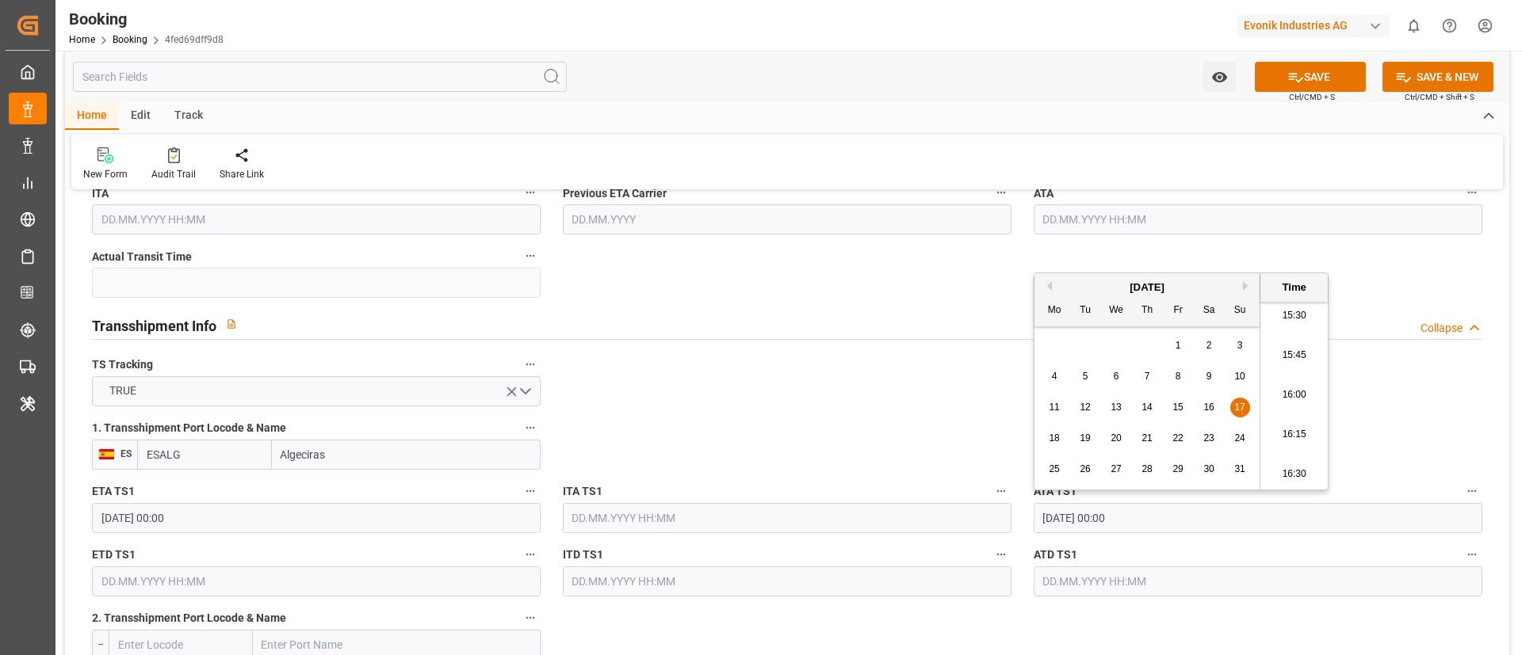
click at [313, 585] on input "text" at bounding box center [316, 582] width 449 height 30
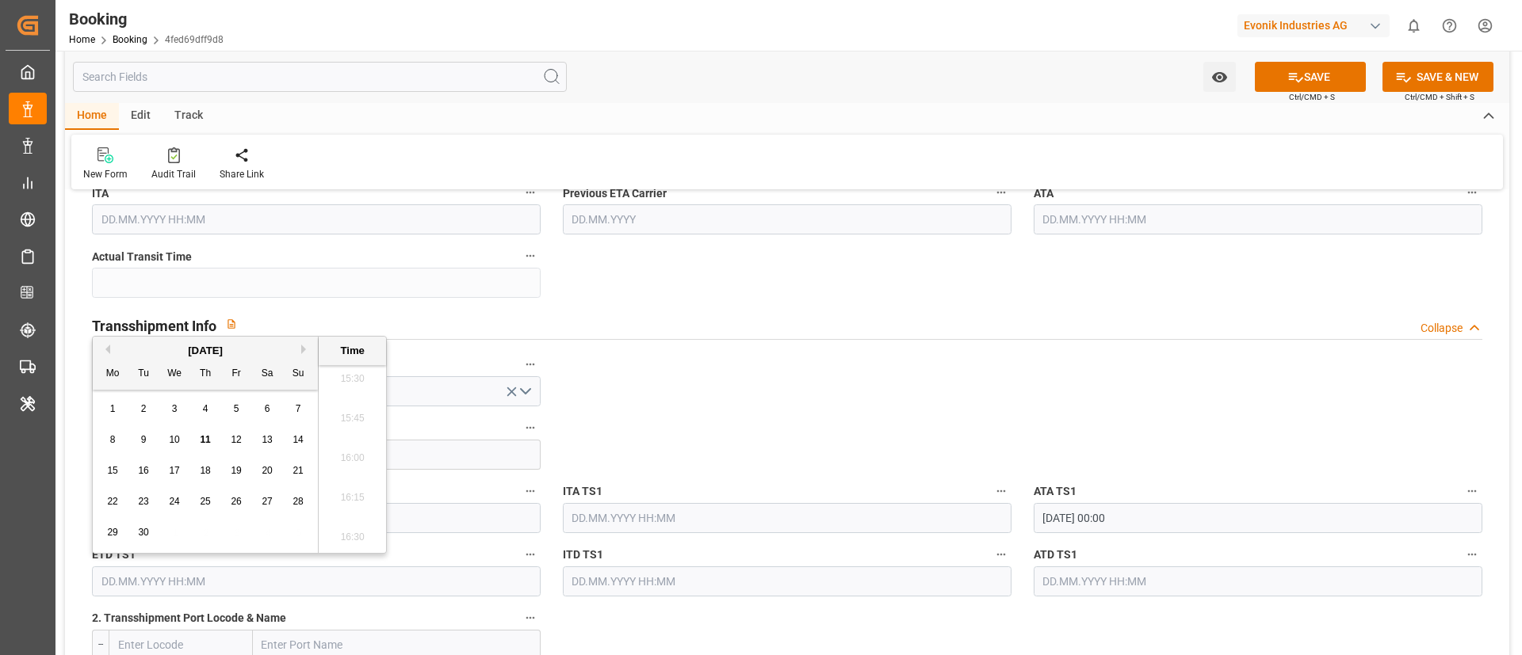
click at [107, 349] on button "Previous Month" at bounding box center [106, 350] width 10 height 10
click at [107, 533] on span "25" at bounding box center [112, 532] width 10 height 11
type input "[DATE] 00:00"
click at [212, 585] on input "[DATE] 00:00" at bounding box center [316, 582] width 449 height 30
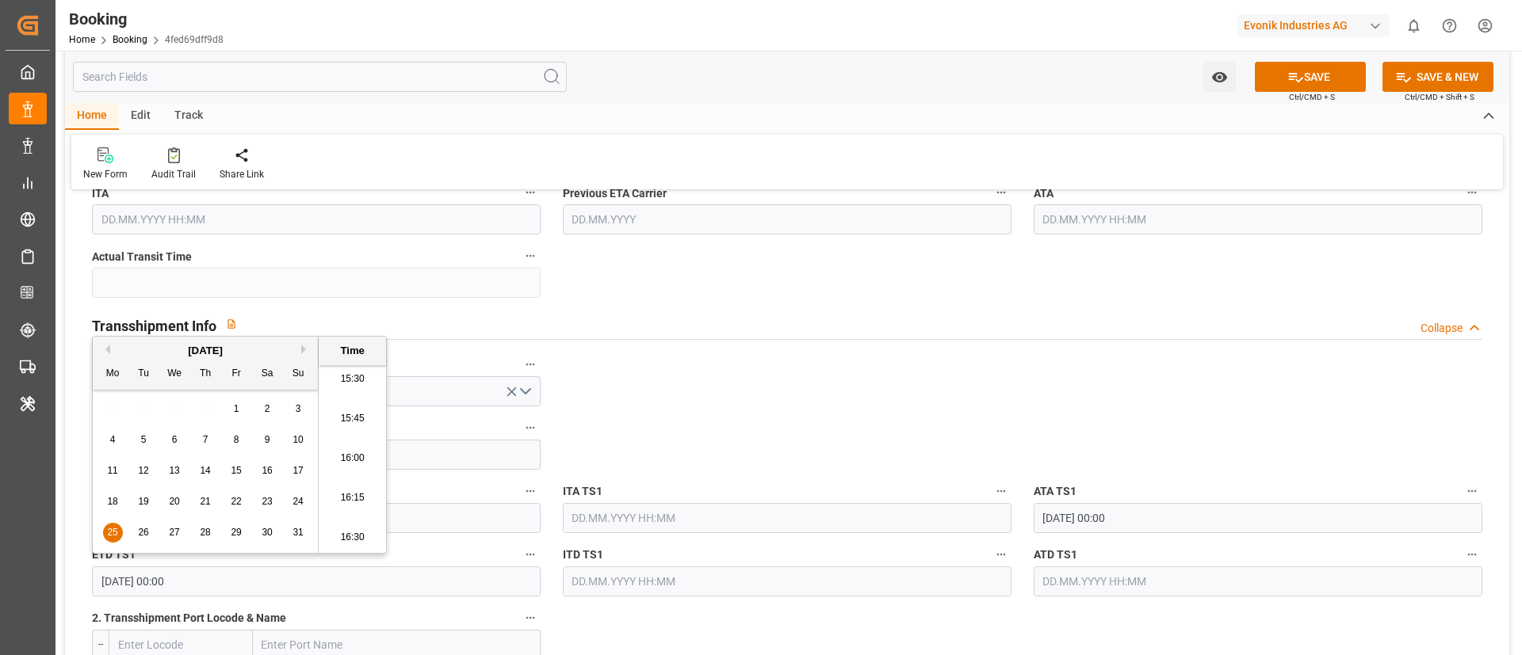
click at [212, 585] on input "[DATE] 00:00" at bounding box center [316, 582] width 449 height 30
click at [1087, 577] on input "text" at bounding box center [1257, 582] width 449 height 30
paste input "[DATE] 00:00"
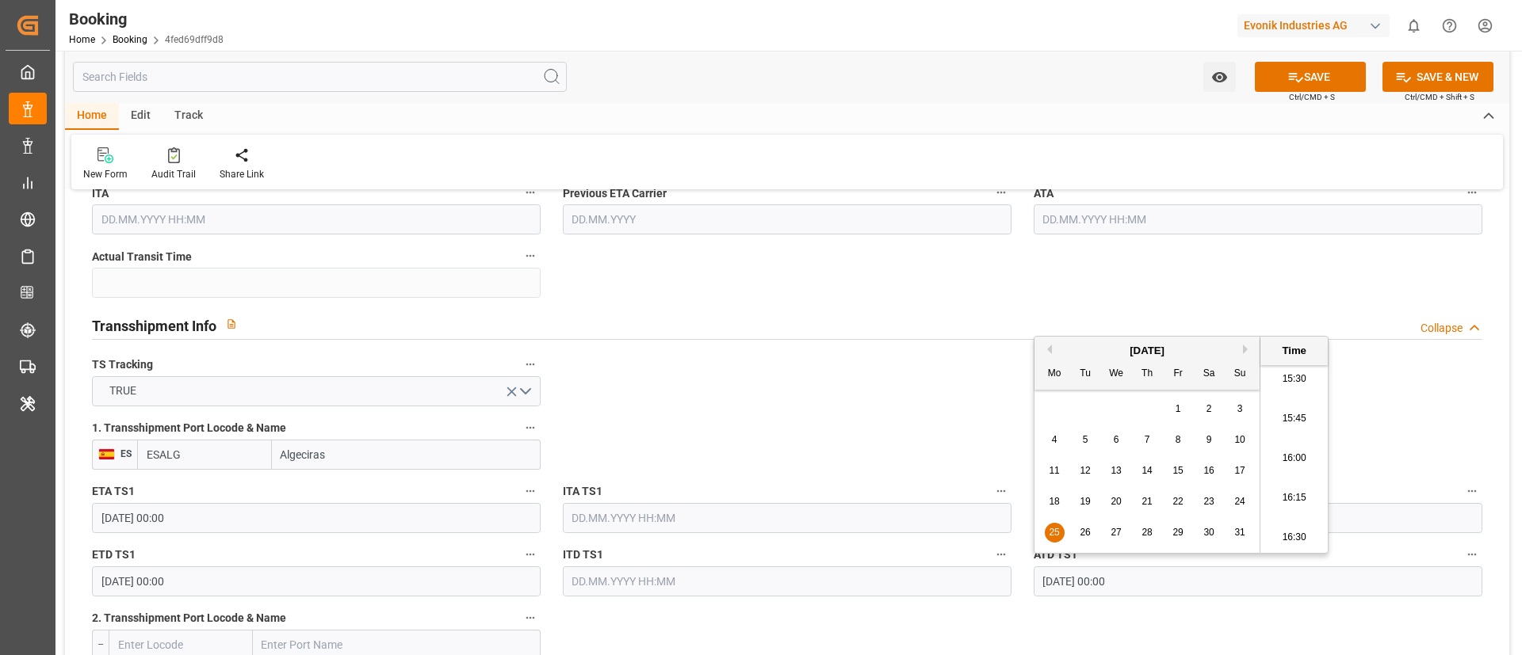
type input "[DATE] 00:00"
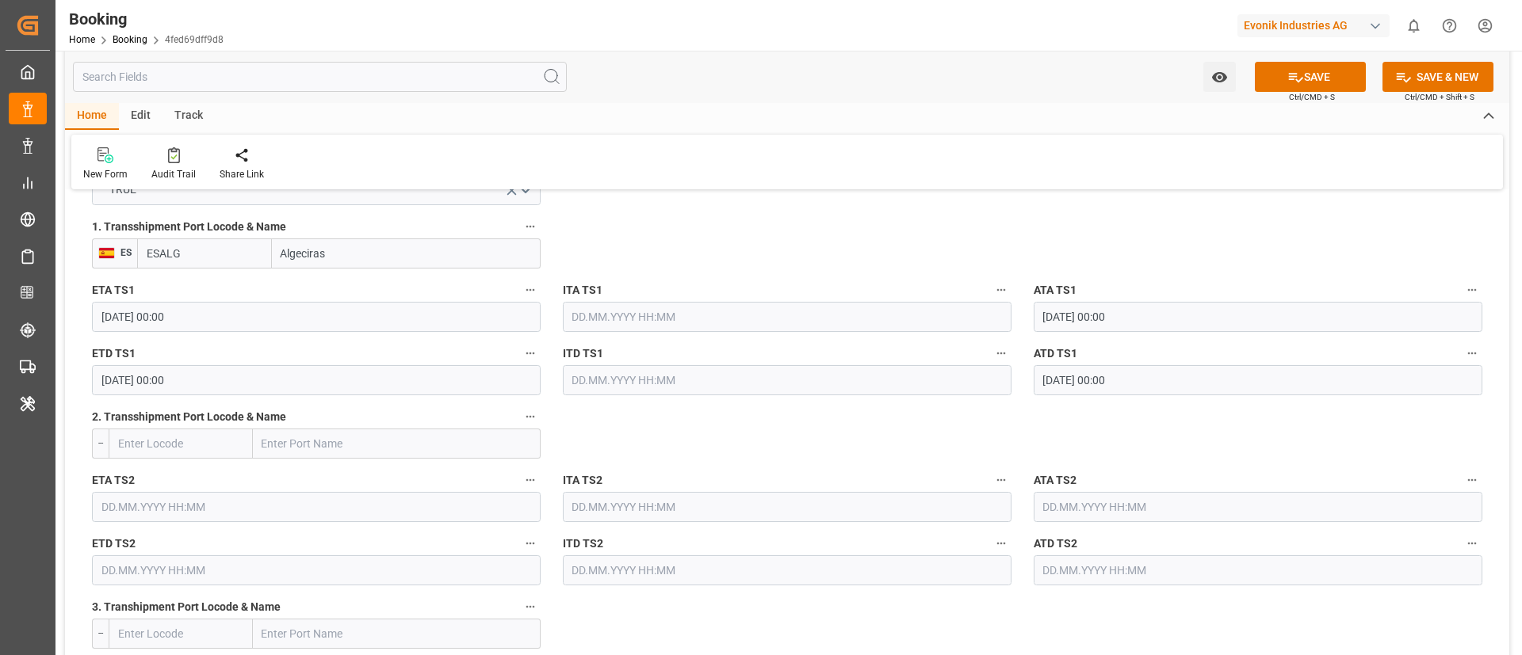
scroll to position [1783, 0]
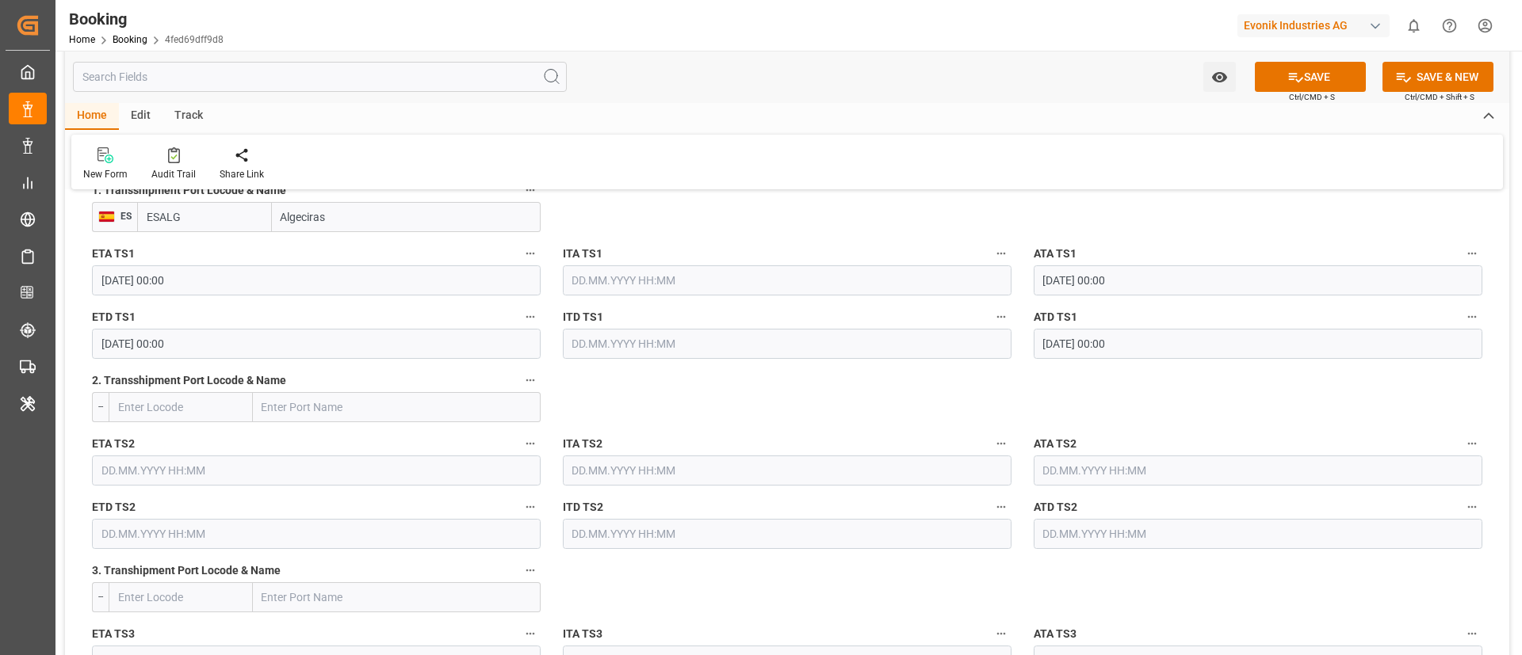
click at [363, 407] on input "text" at bounding box center [397, 407] width 288 height 30
paste input "TANGIER"
type input "TANGIER"
click at [334, 437] on span "Tangier - MATNG" at bounding box center [303, 442] width 80 height 13
type input "MATNG"
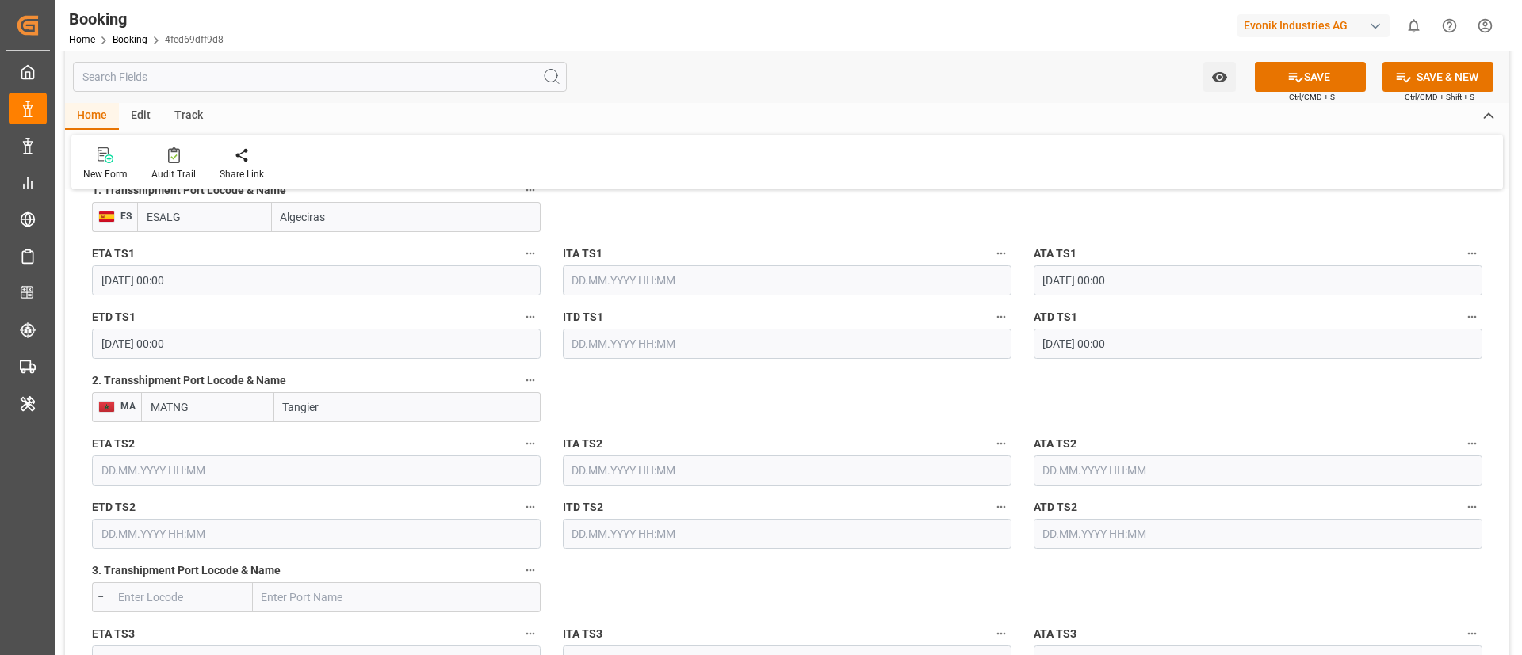
type input "Tangier"
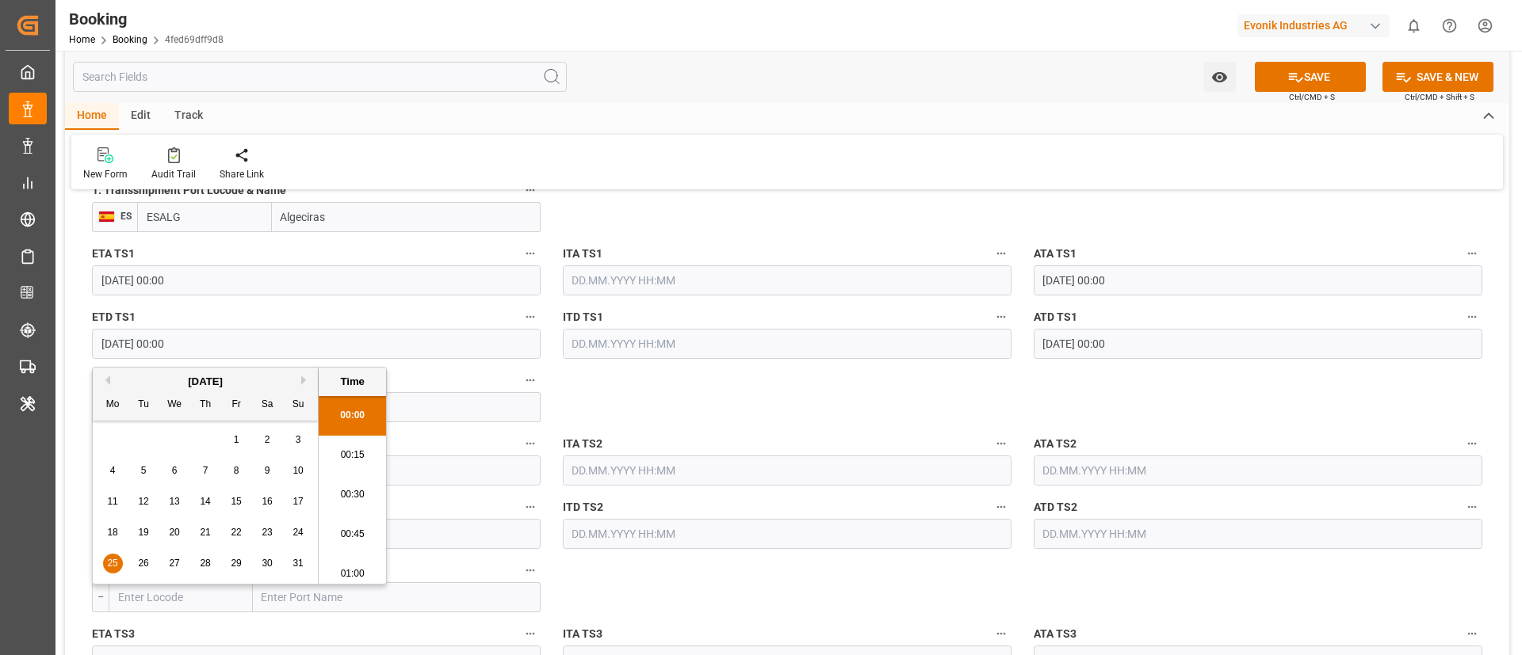
click at [232, 344] on input "[DATE] 00:00" at bounding box center [316, 344] width 449 height 30
click at [415, 472] on input "text" at bounding box center [316, 471] width 449 height 30
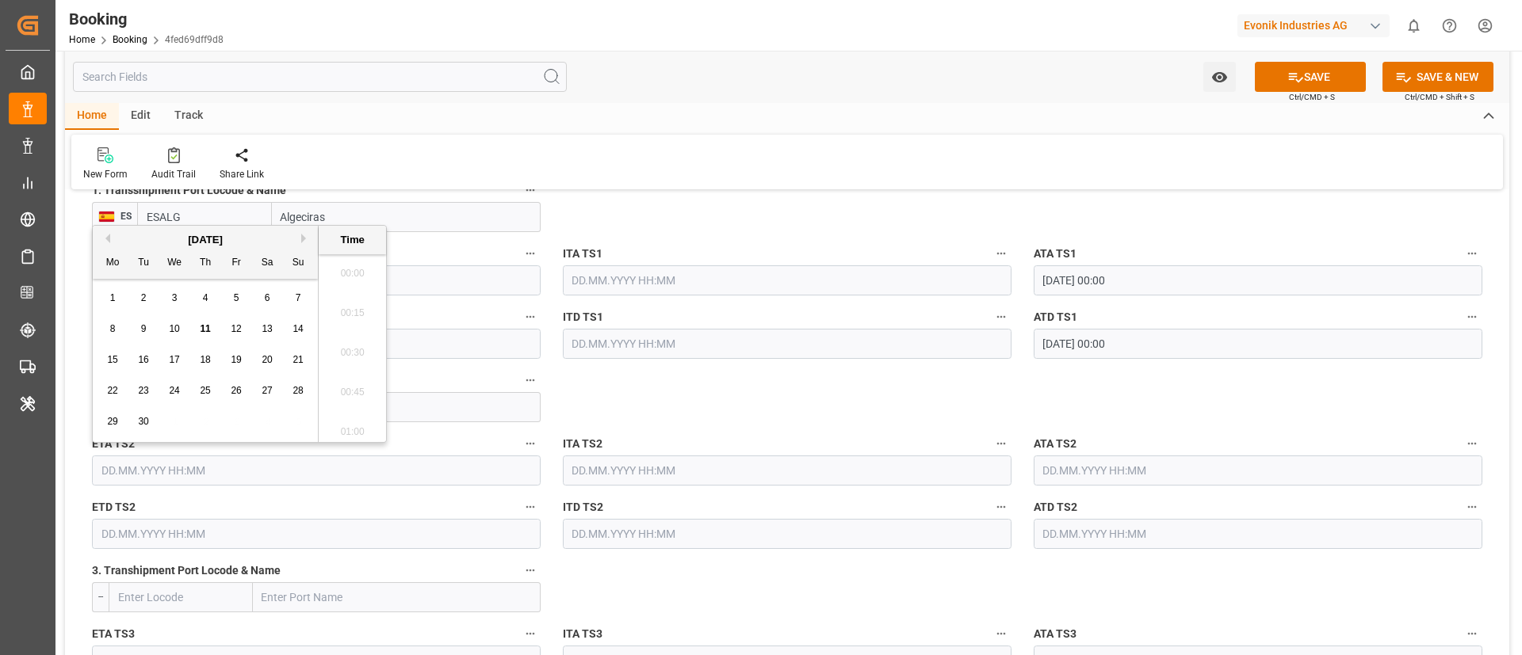
scroll to position [2462, 0]
paste input "[DATE] 00:00"
type input "[DATE] 00:00"
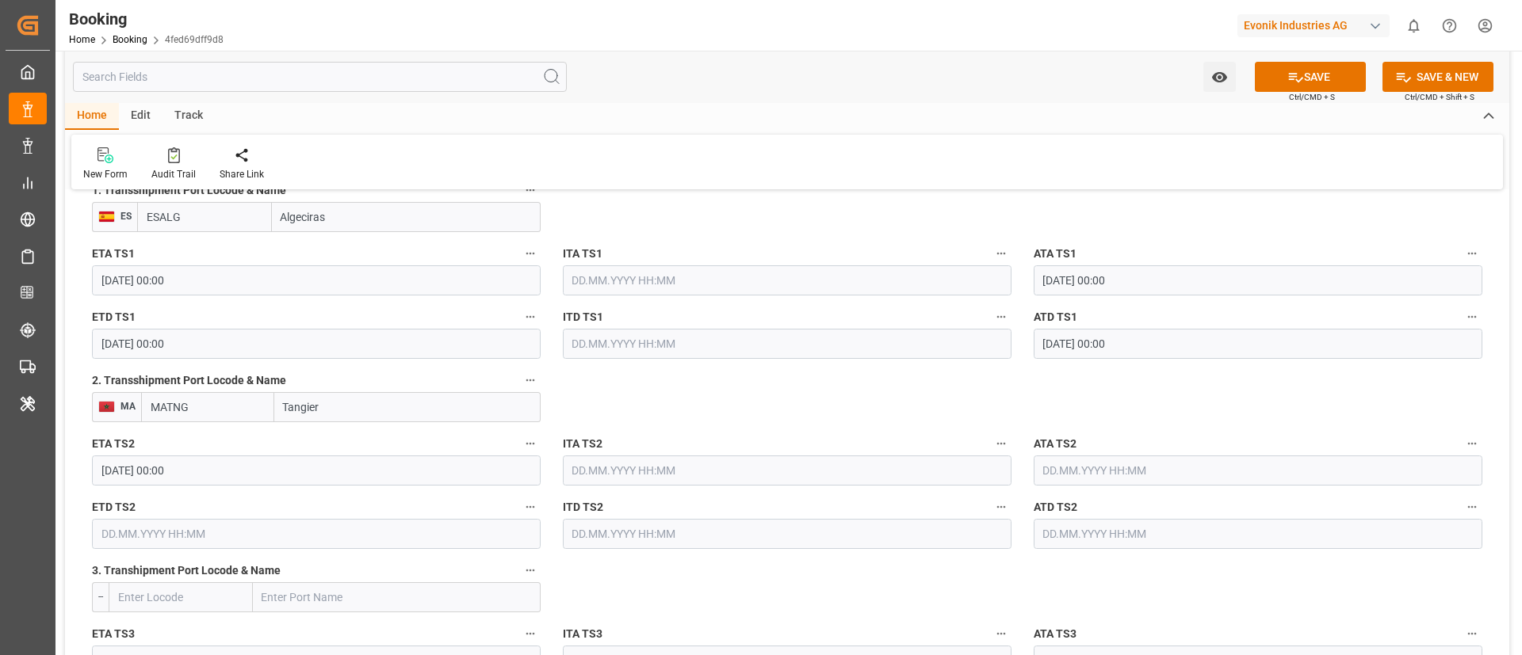
click at [1102, 464] on input "text" at bounding box center [1257, 471] width 449 height 30
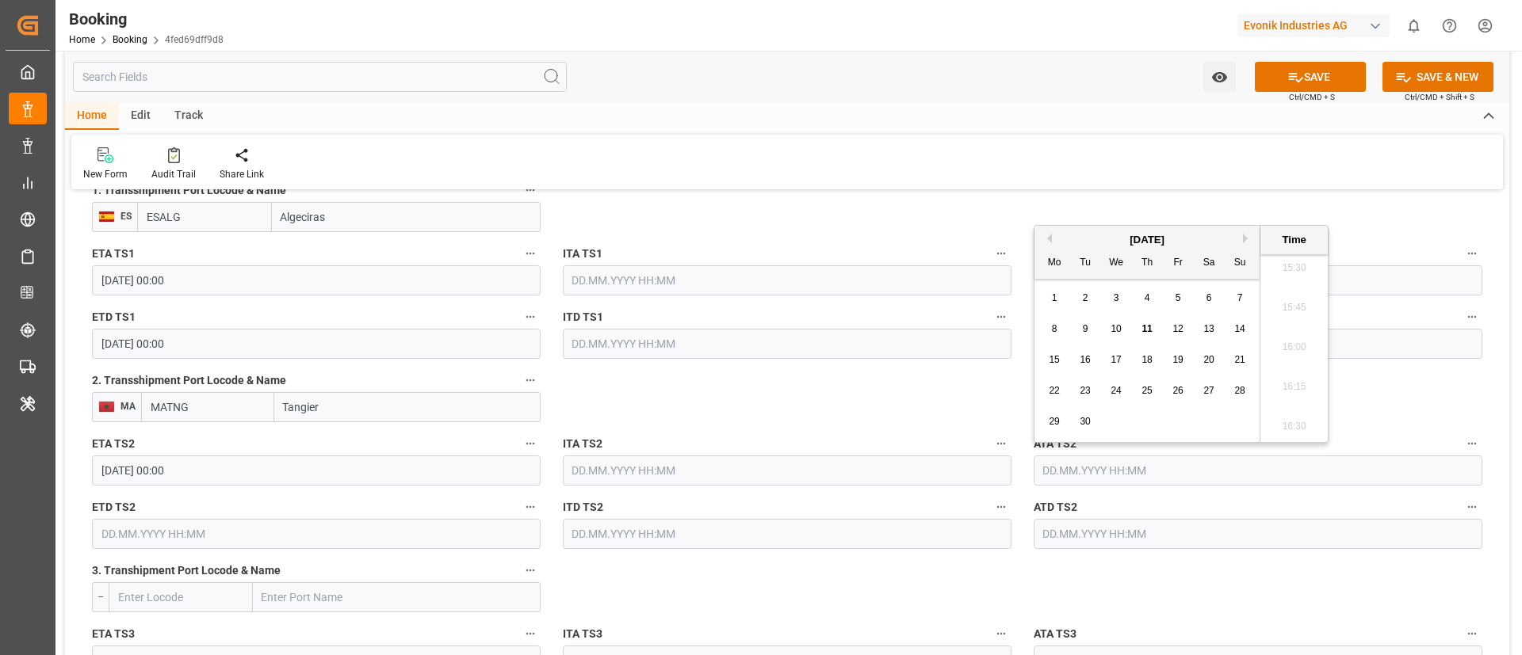
paste input "[DATE] 00:00"
type input "[DATE] 00:00"
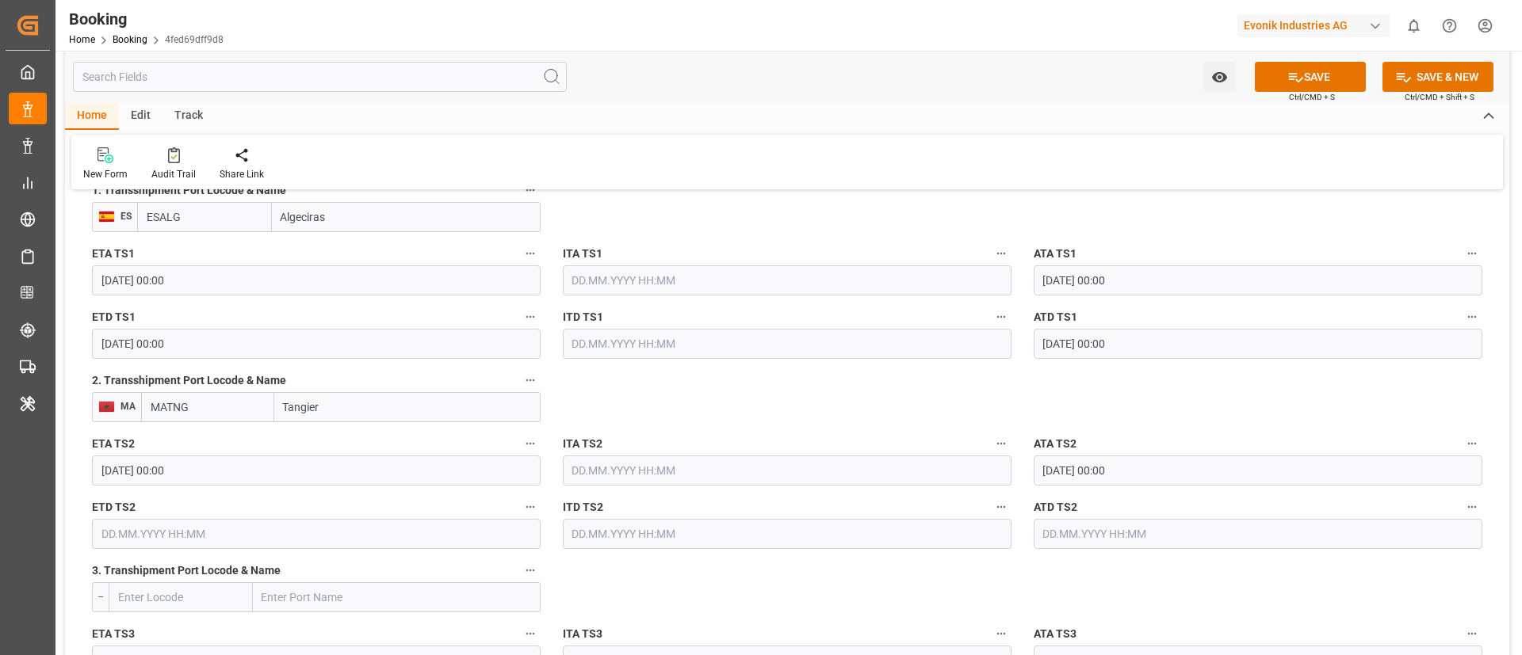
click at [237, 531] on input "text" at bounding box center [316, 534] width 449 height 30
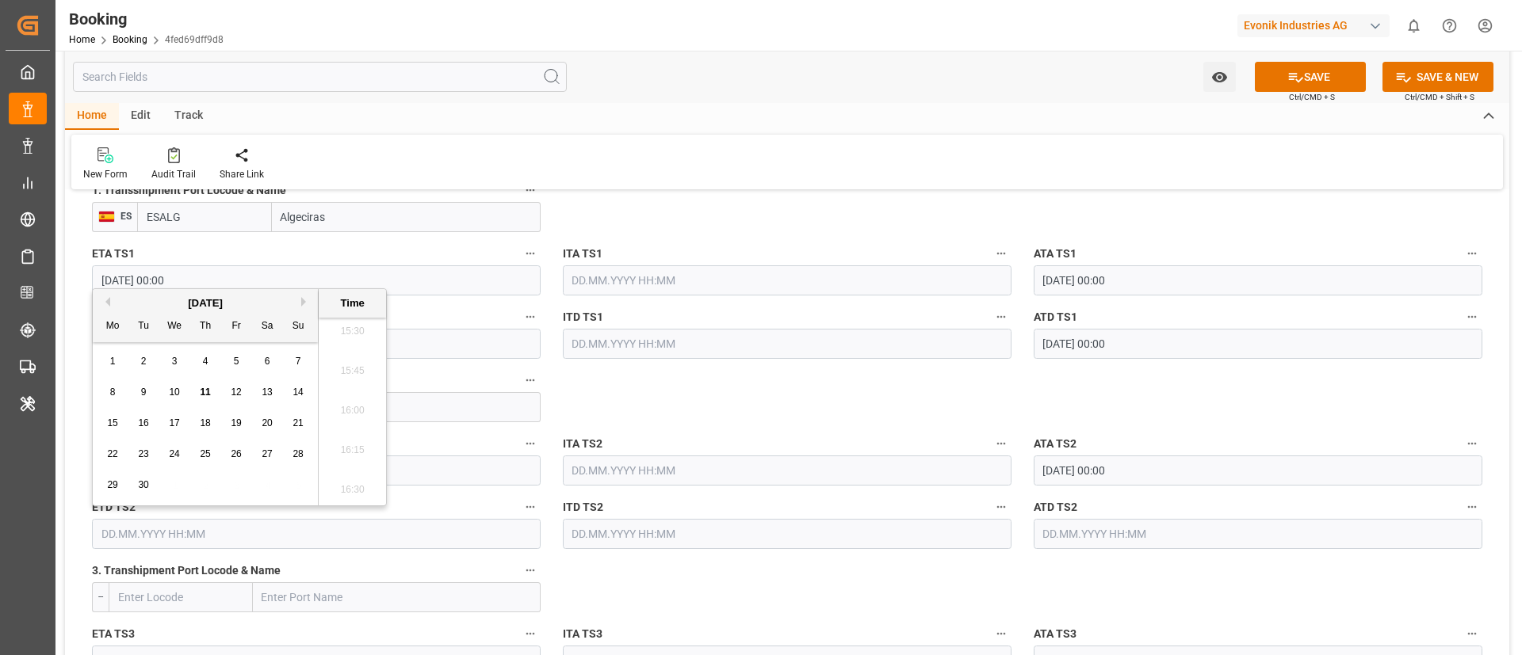
click at [146, 422] on span "16" at bounding box center [143, 423] width 10 height 11
type input "[DATE] 00:00"
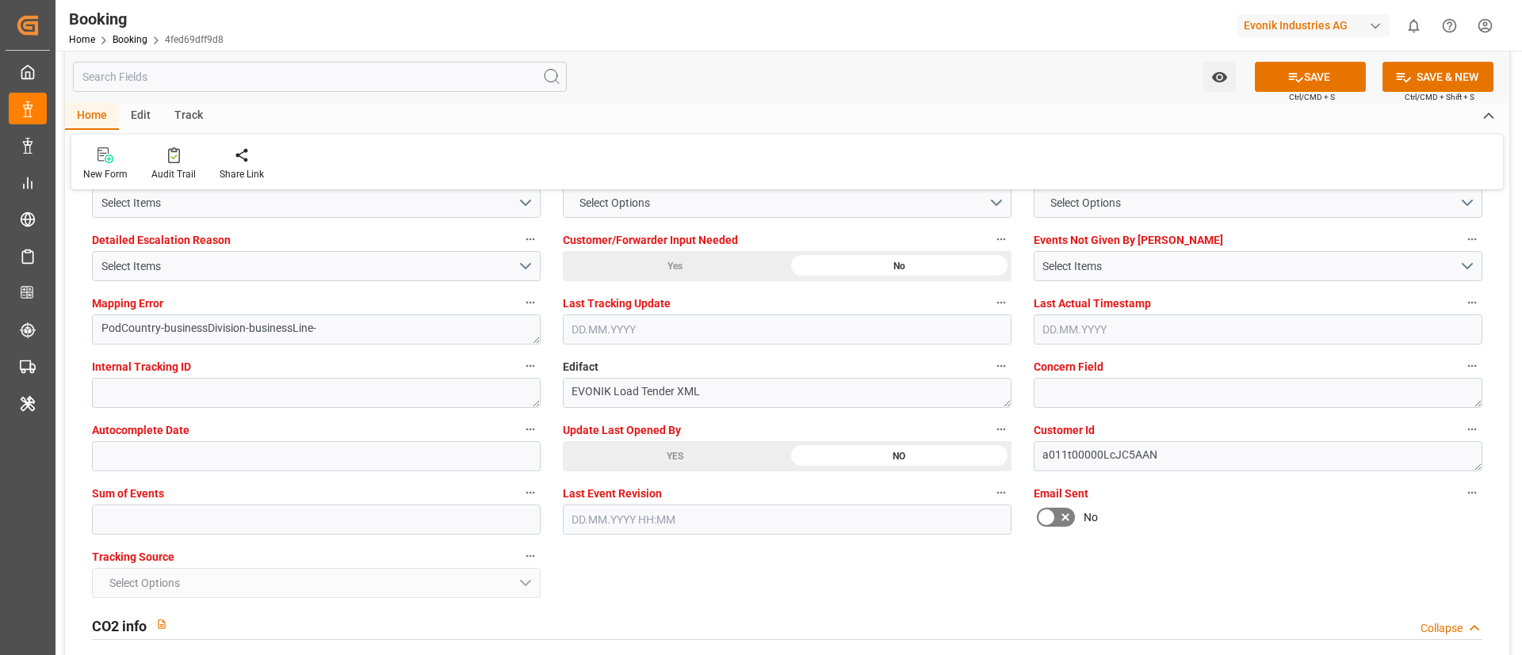
scroll to position [3091, 0]
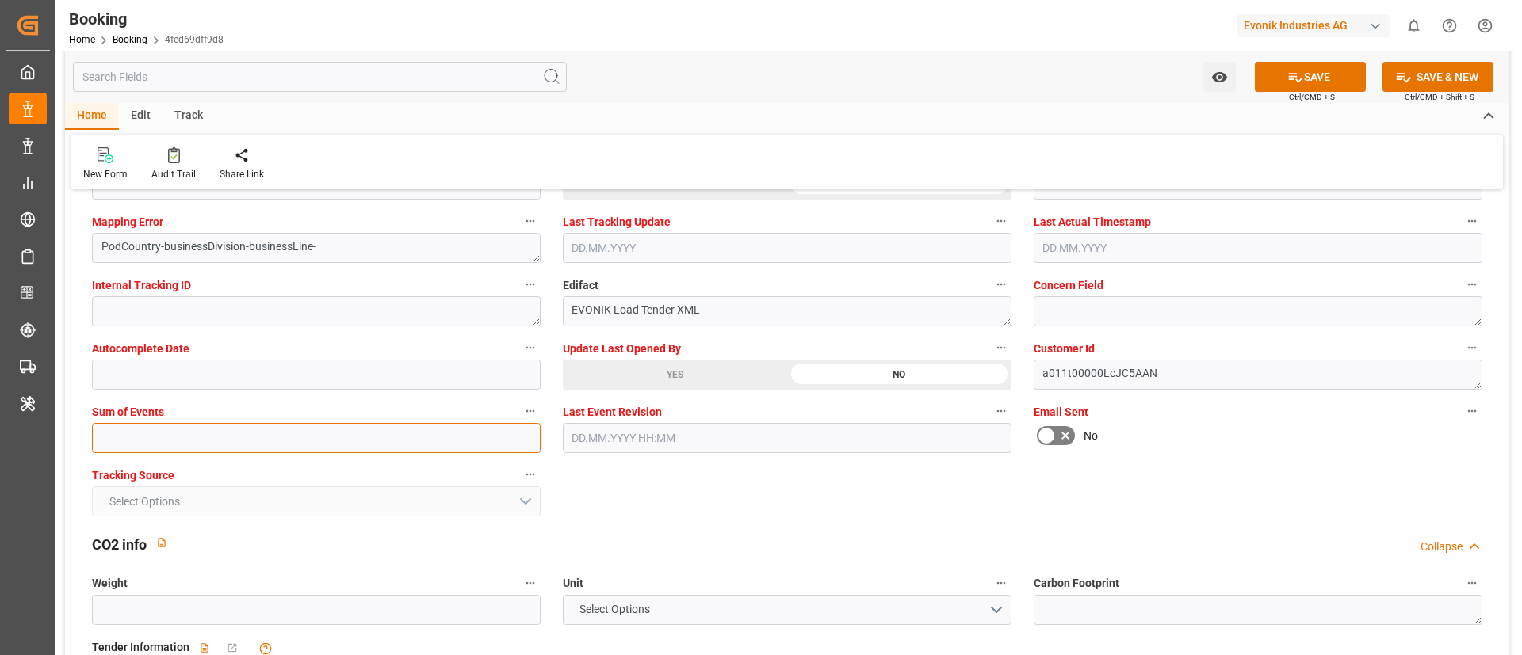
click at [221, 438] on input "text" at bounding box center [316, 438] width 449 height 30
type input "0"
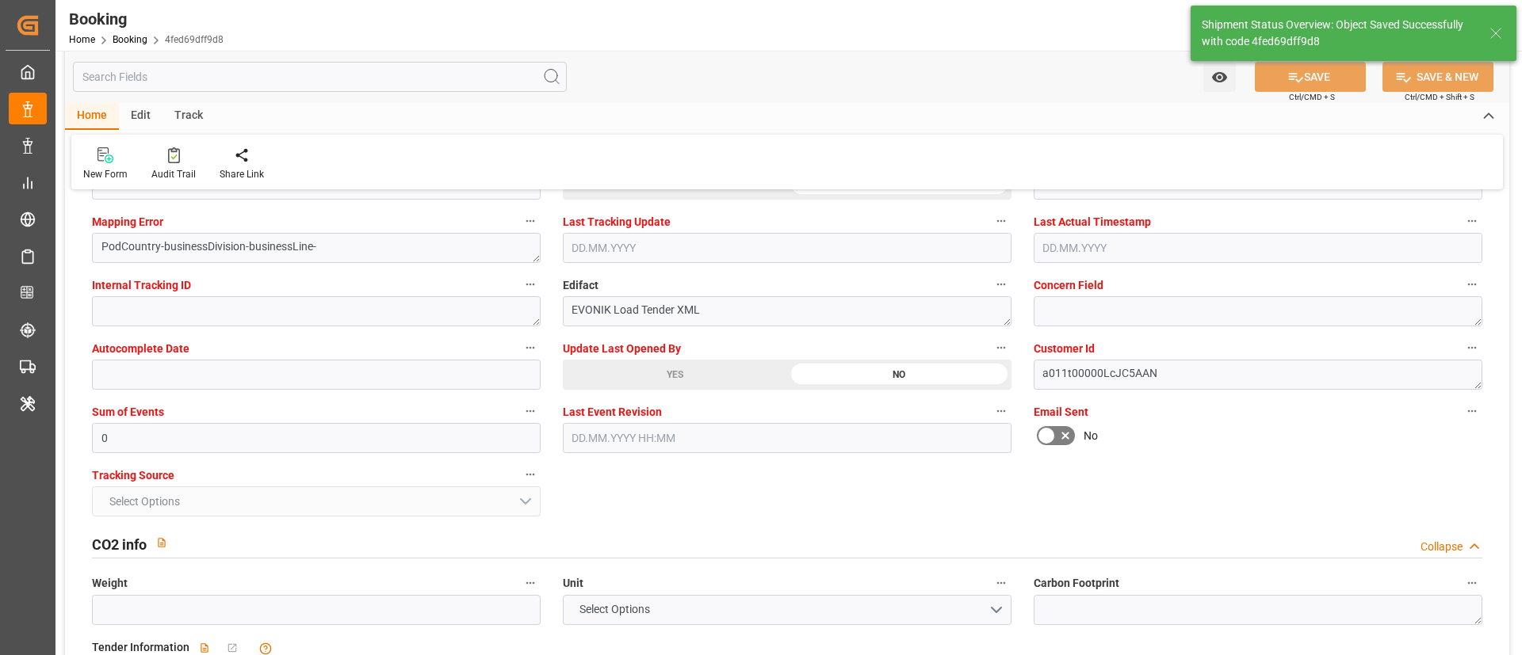
type input "[DATE] 00:00"
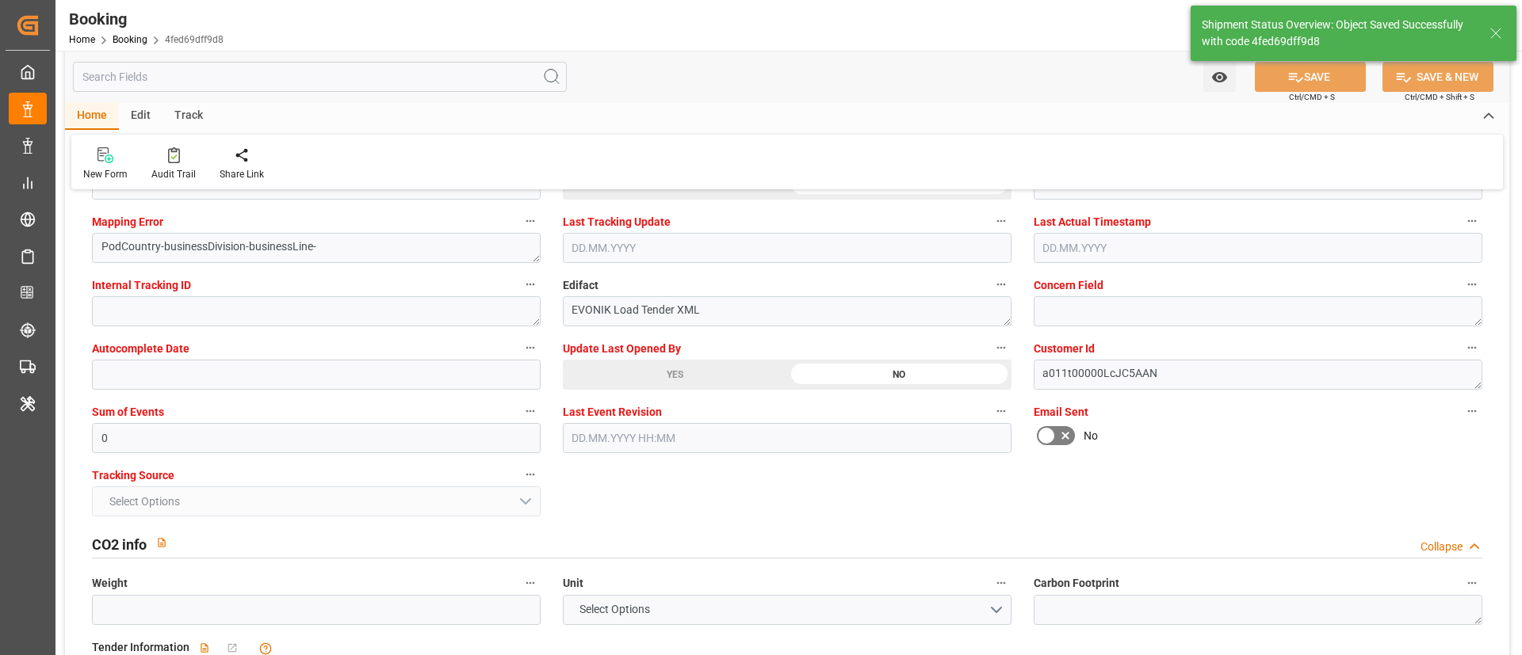
type input "[DATE] 00:00"
type input "[DATE] 11:02"
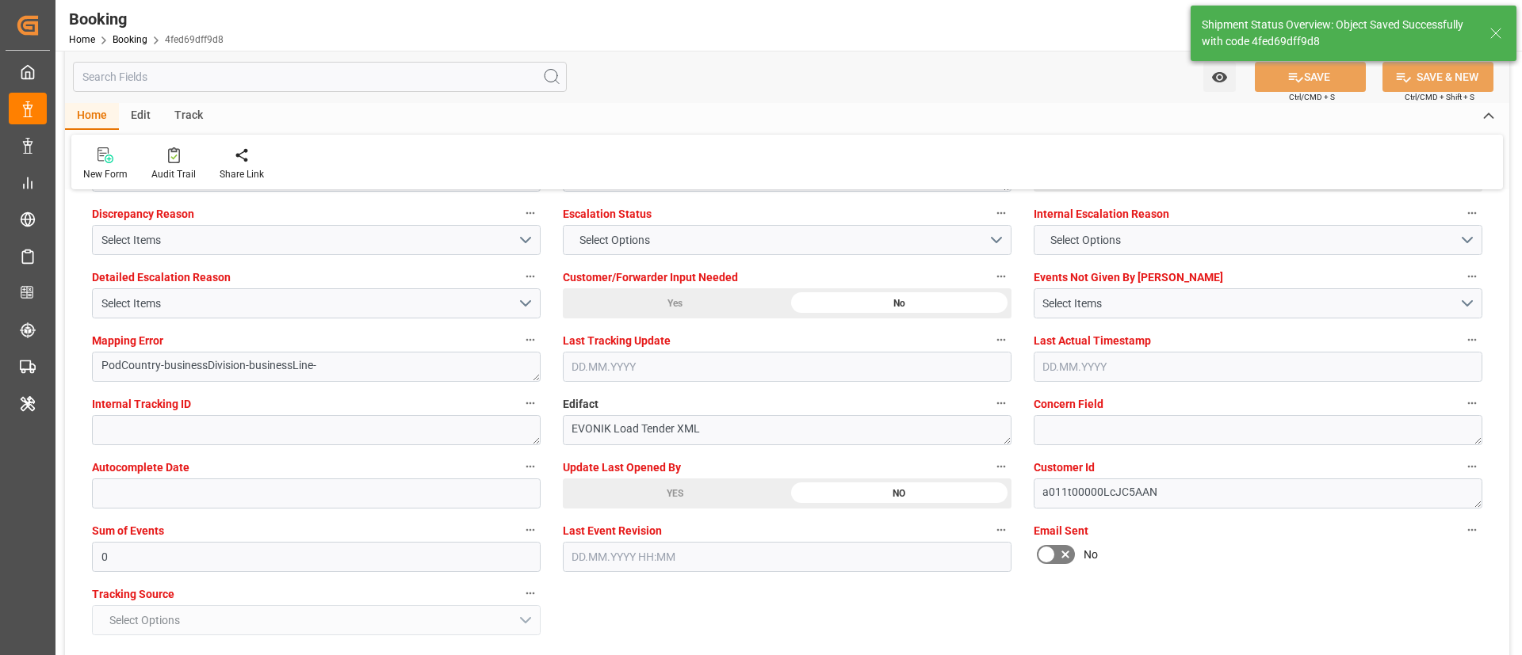
scroll to position [2853, 0]
